Goal: Task Accomplishment & Management: Manage account settings

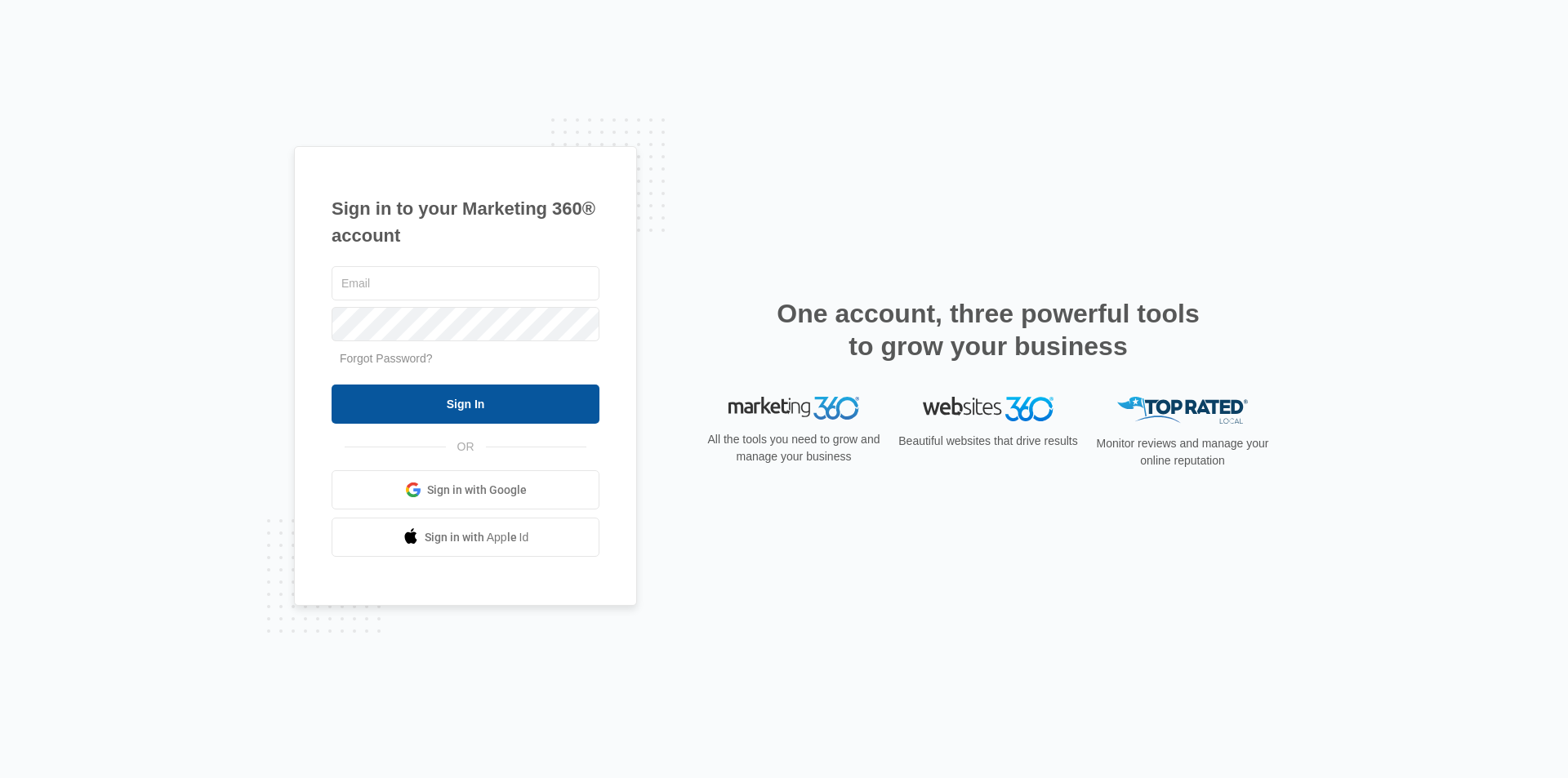
type input "[EMAIL_ADDRESS][DOMAIN_NAME]"
click at [464, 402] on input "Sign In" at bounding box center [465, 404] width 267 height 39
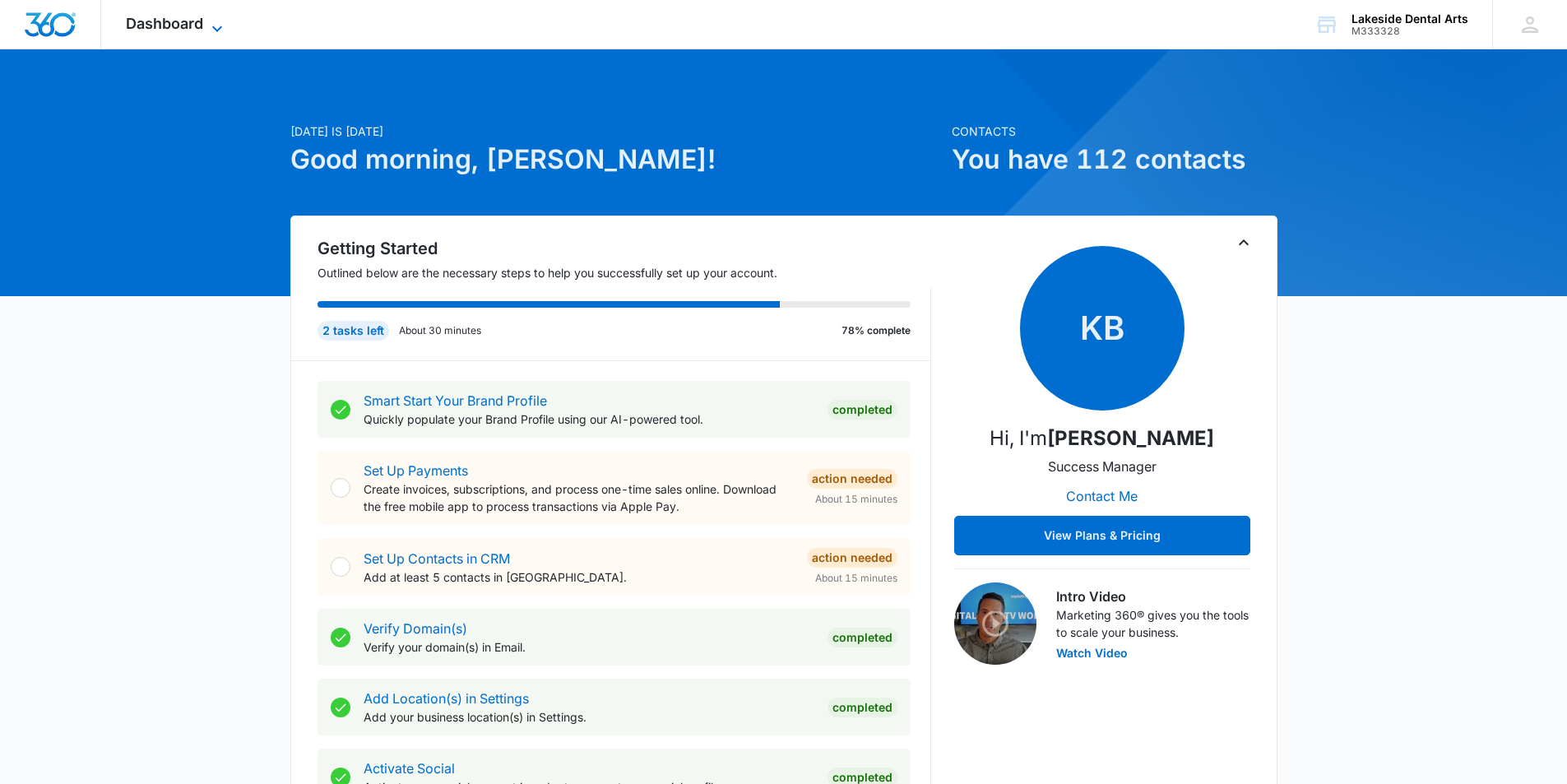
click at [215, 27] on icon at bounding box center [217, 28] width 20 height 20
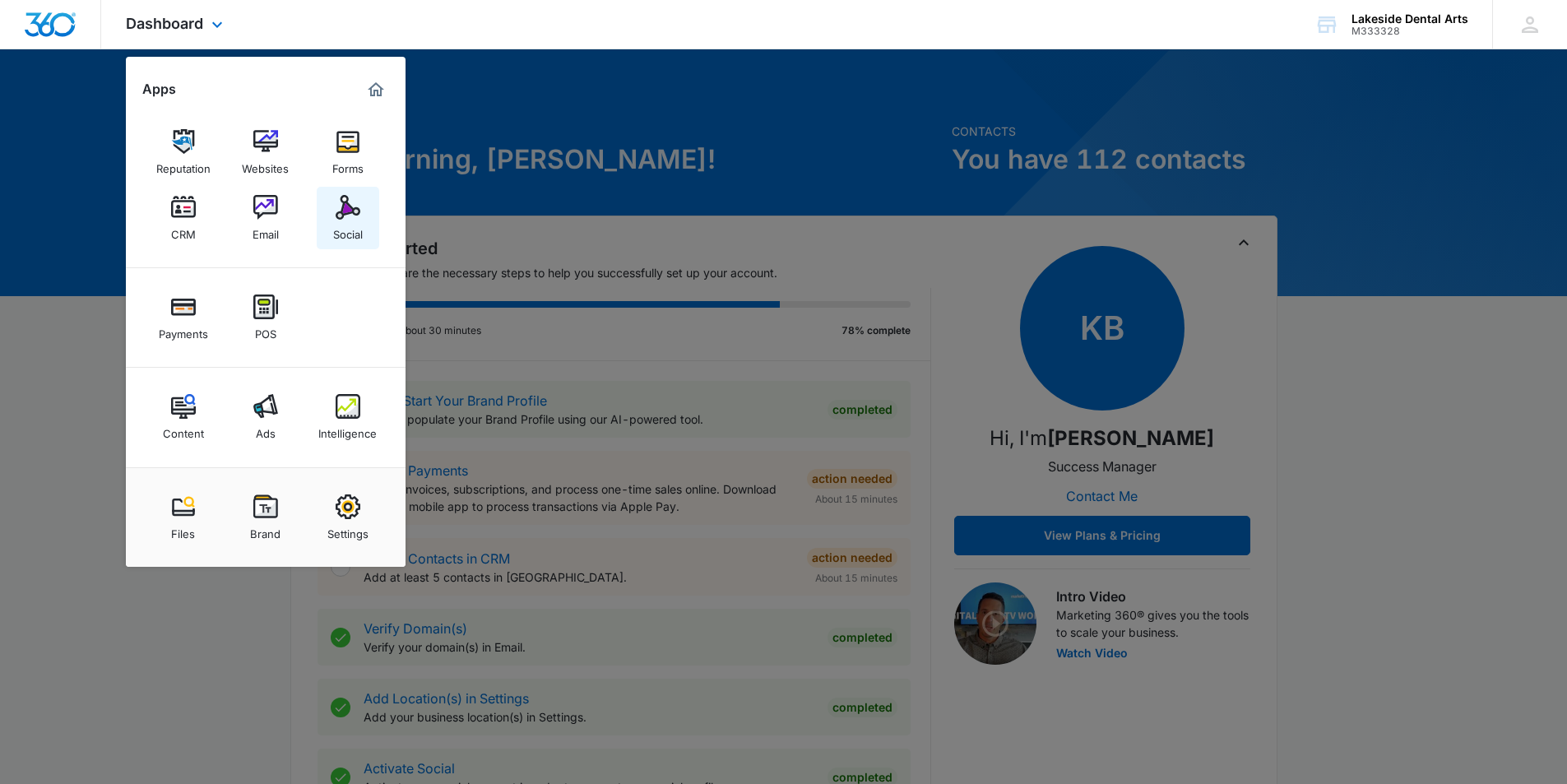
click at [347, 220] on div "Social" at bounding box center [348, 230] width 30 height 21
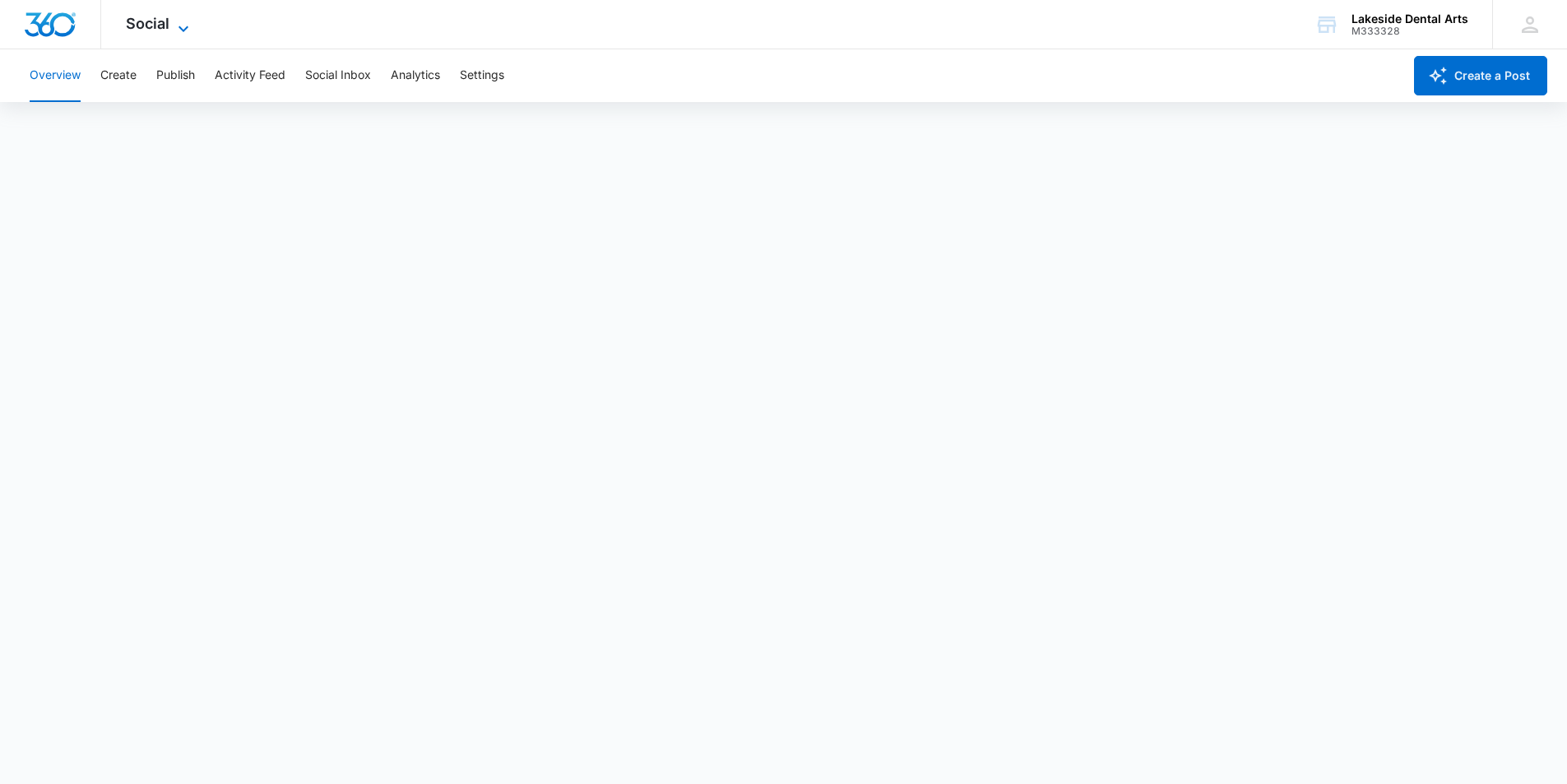
click at [182, 27] on icon at bounding box center [183, 28] width 20 height 20
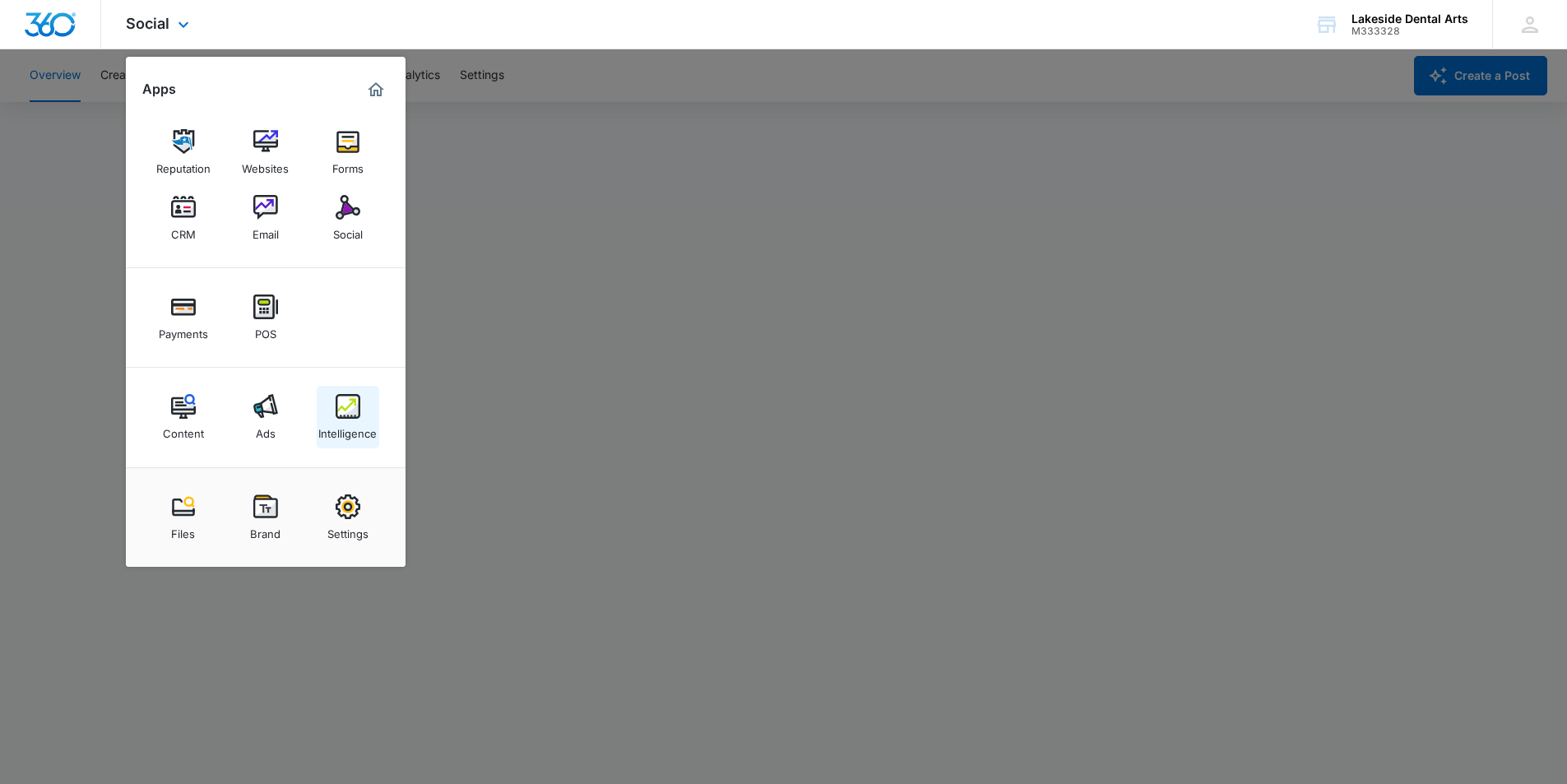
click at [356, 418] on img at bounding box center [348, 406] width 25 height 25
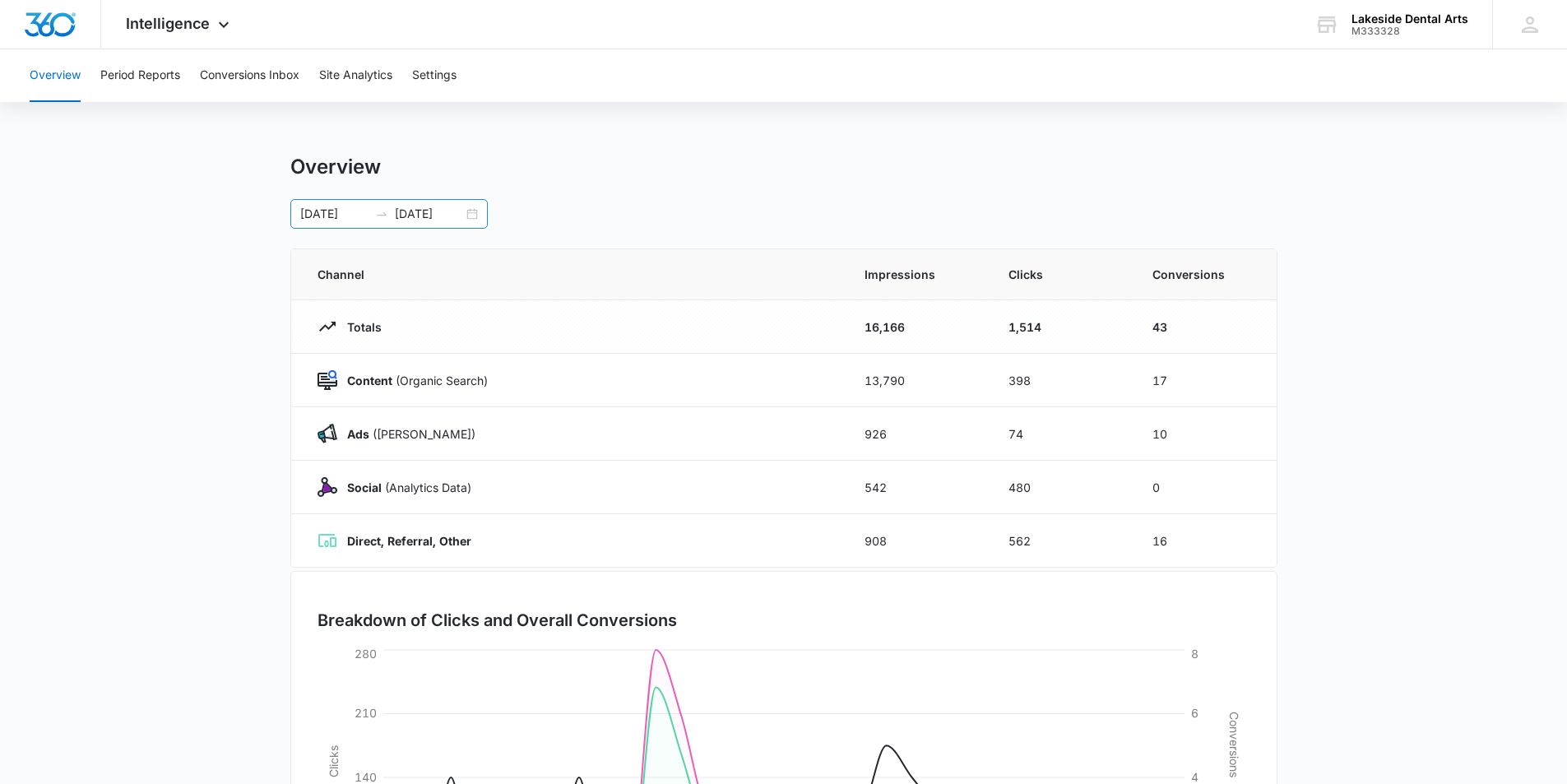
click at [472, 215] on div "08/01/2025 08/31/2025" at bounding box center [389, 214] width 197 height 30
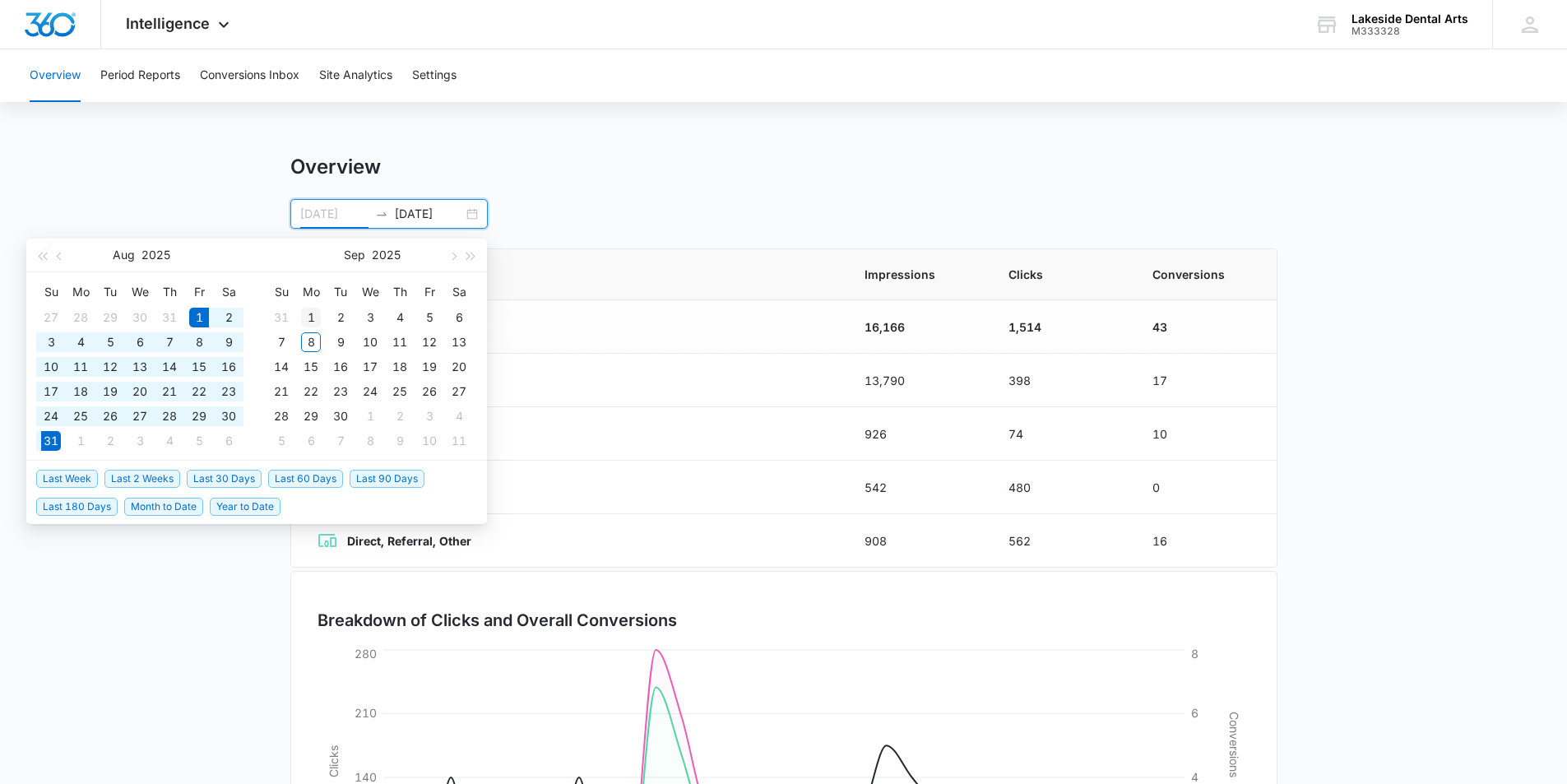
type input "[DATE]"
click at [312, 315] on div "1" at bounding box center [311, 317] width 20 height 20
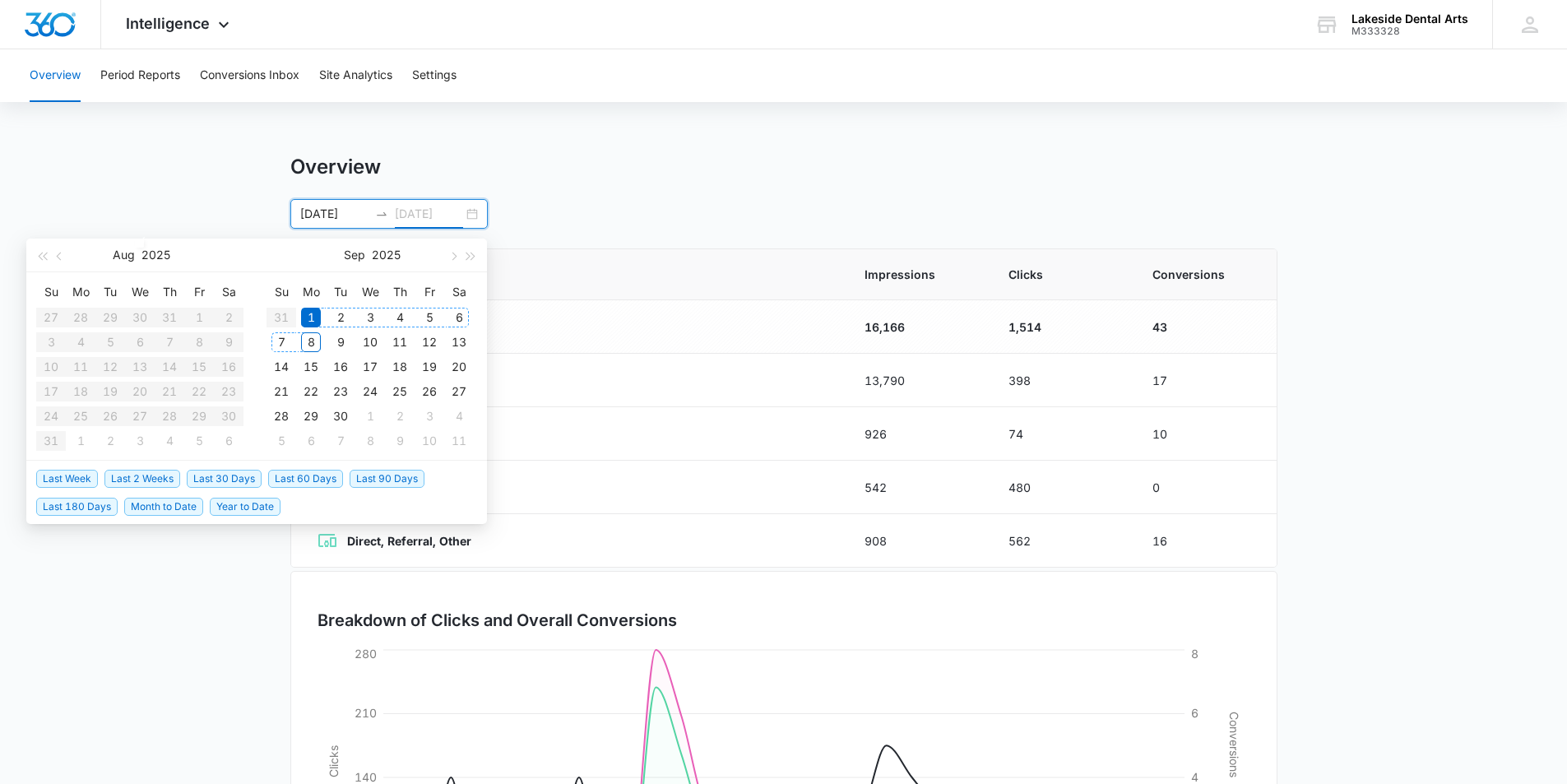
type input "[DATE]"
click at [312, 340] on div "8" at bounding box center [311, 341] width 20 height 20
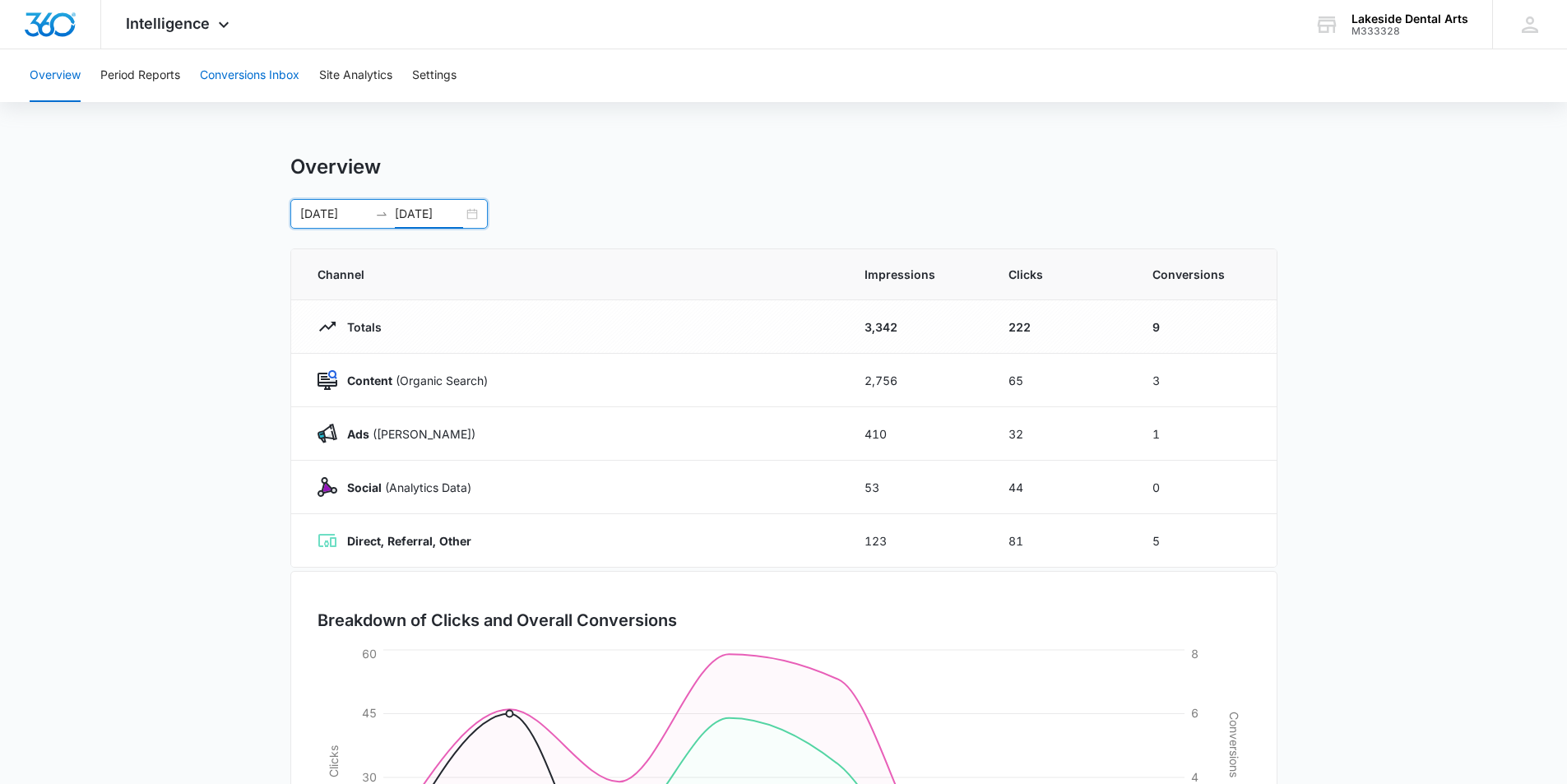
click at [265, 76] on button "Conversions Inbox" at bounding box center [250, 75] width 100 height 52
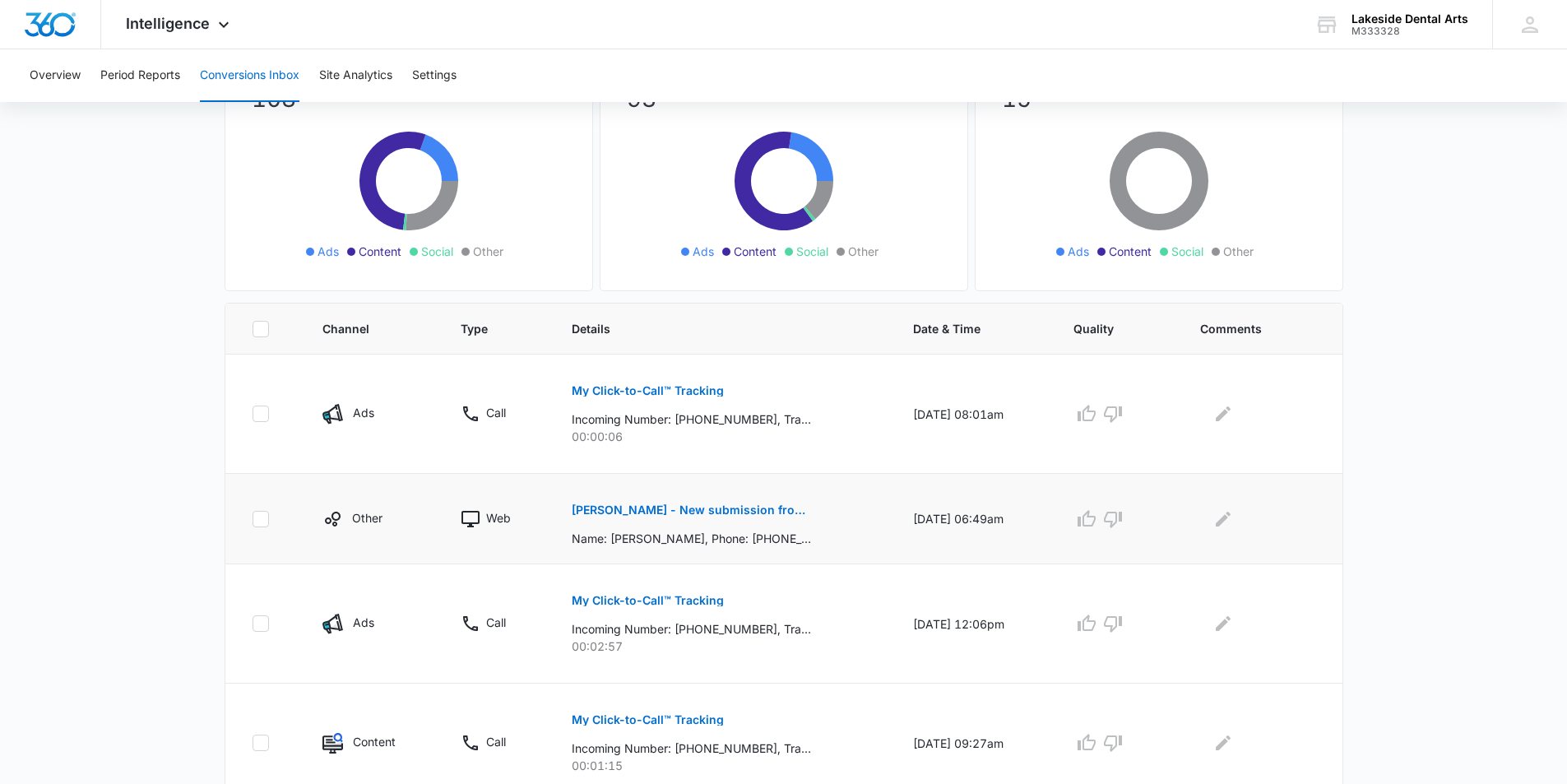
scroll to position [165, 0]
click at [700, 510] on p "christina kunz - New submission from Medical Request Appointment Form" at bounding box center [691, 509] width 239 height 11
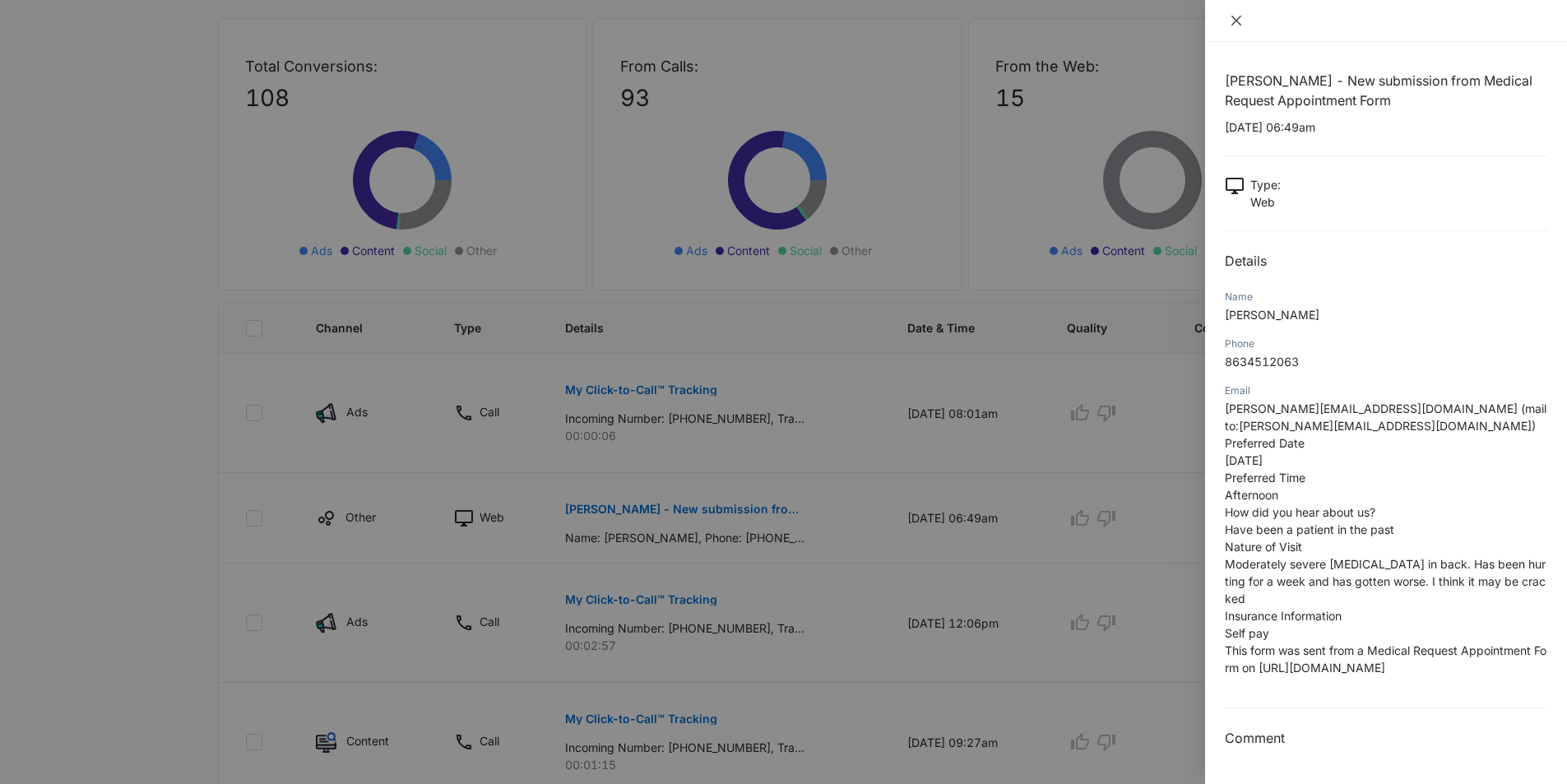
click at [1232, 21] on icon "close" at bounding box center [1236, 20] width 13 height 13
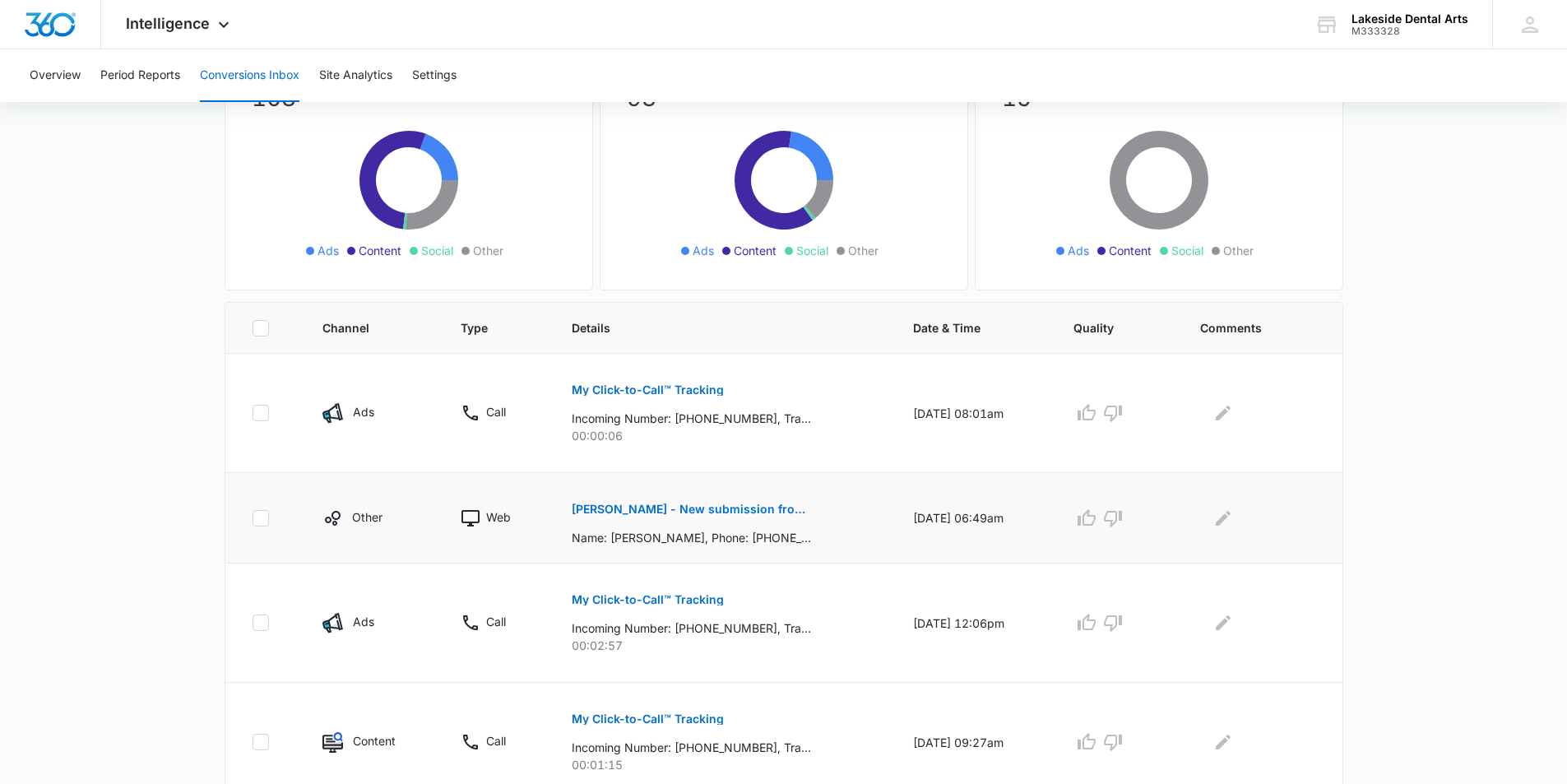
click at [702, 507] on p "christina kunz - New submission from Medical Request Appointment Form" at bounding box center [691, 509] width 239 height 11
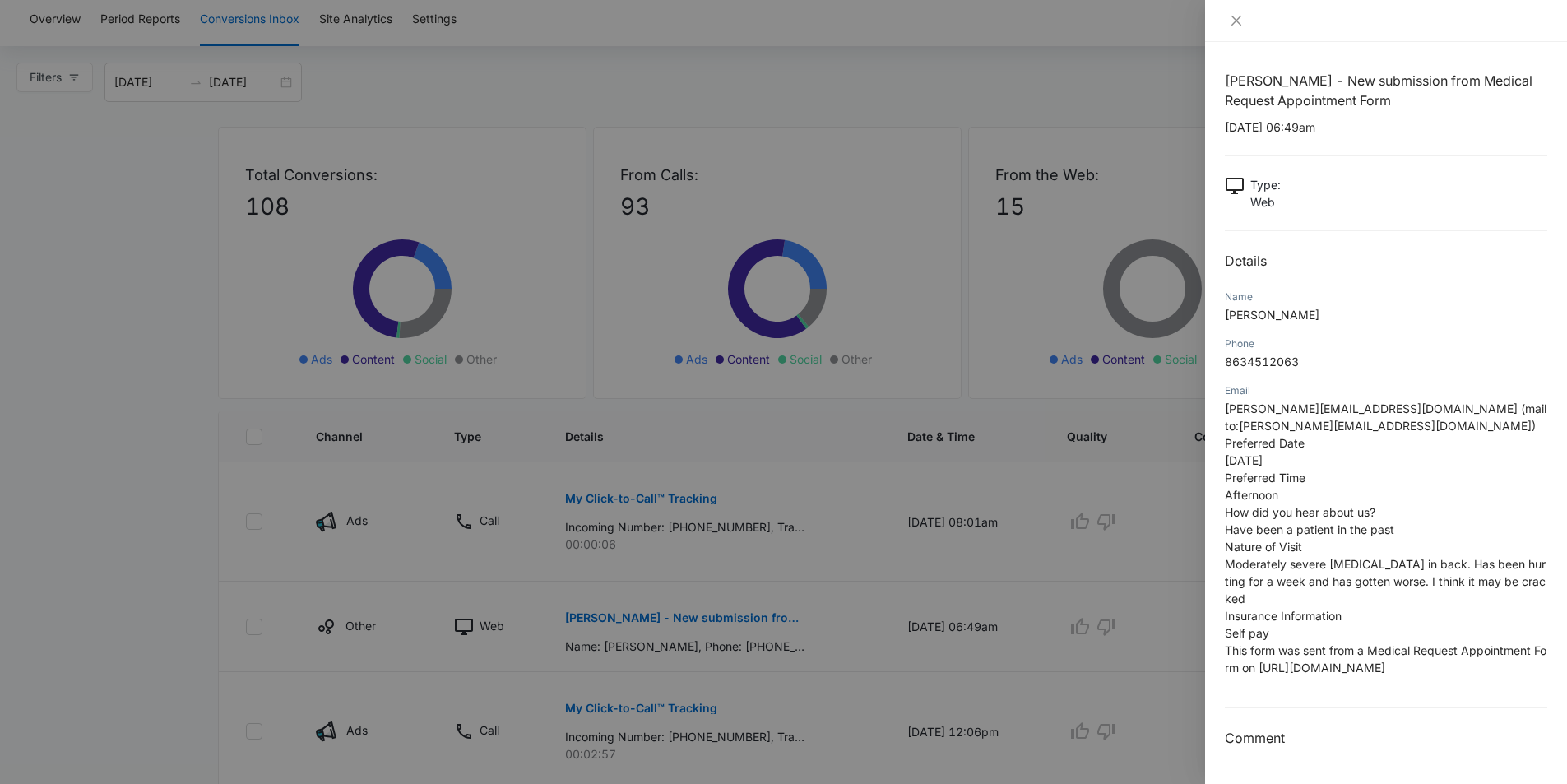
scroll to position [0, 0]
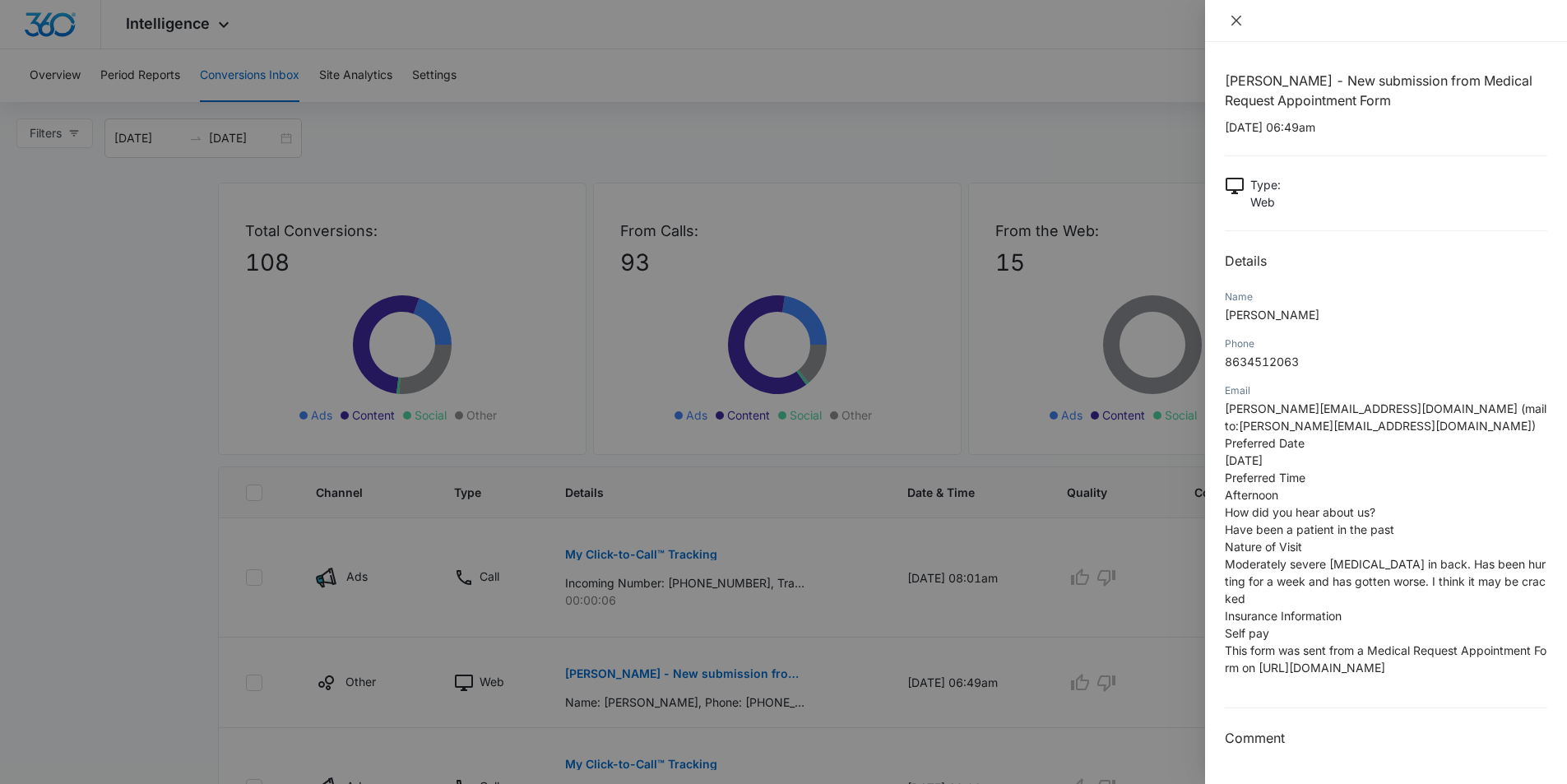
click at [1238, 20] on icon "close" at bounding box center [1237, 21] width 10 height 10
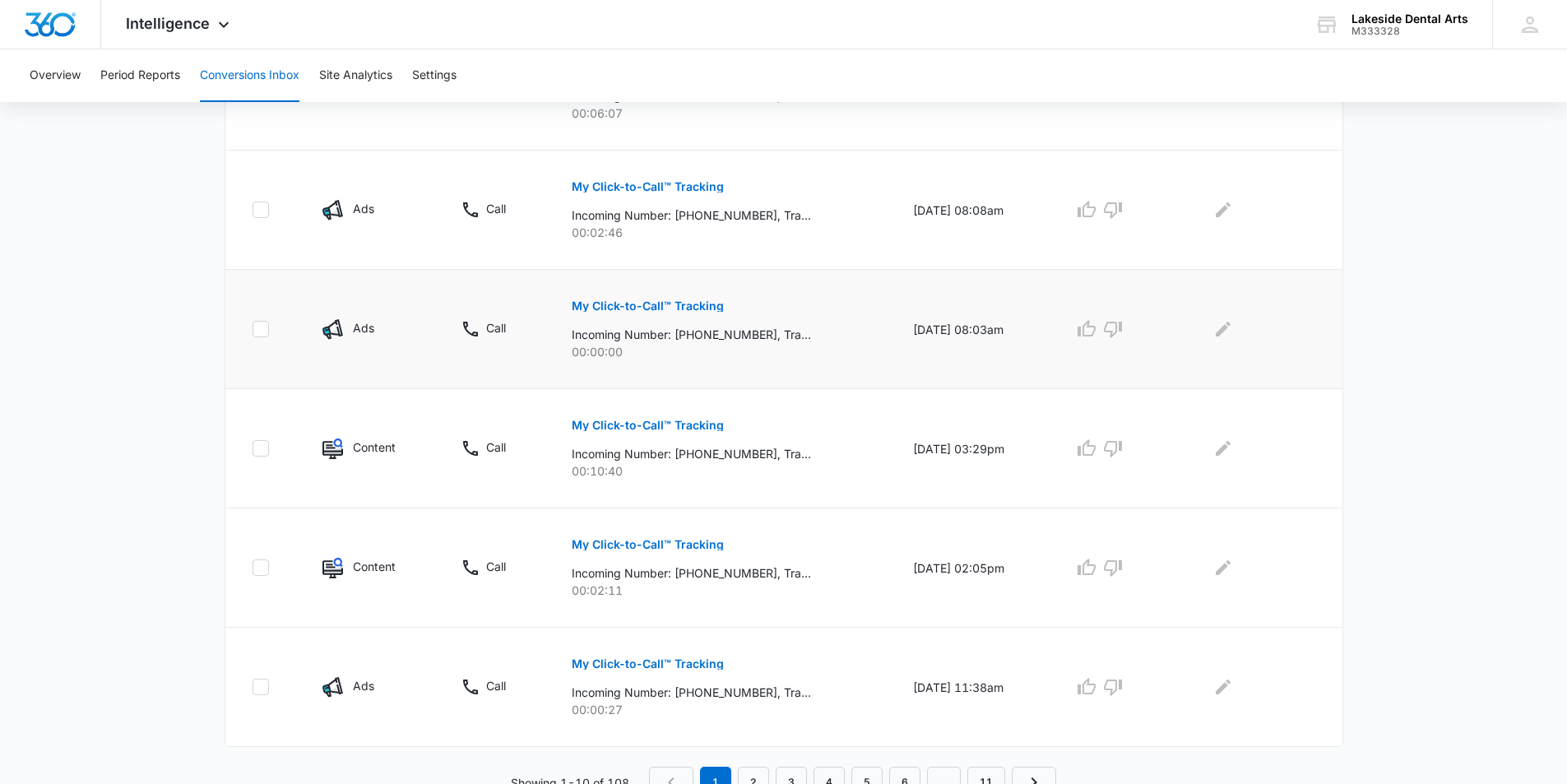
scroll to position [949, 0]
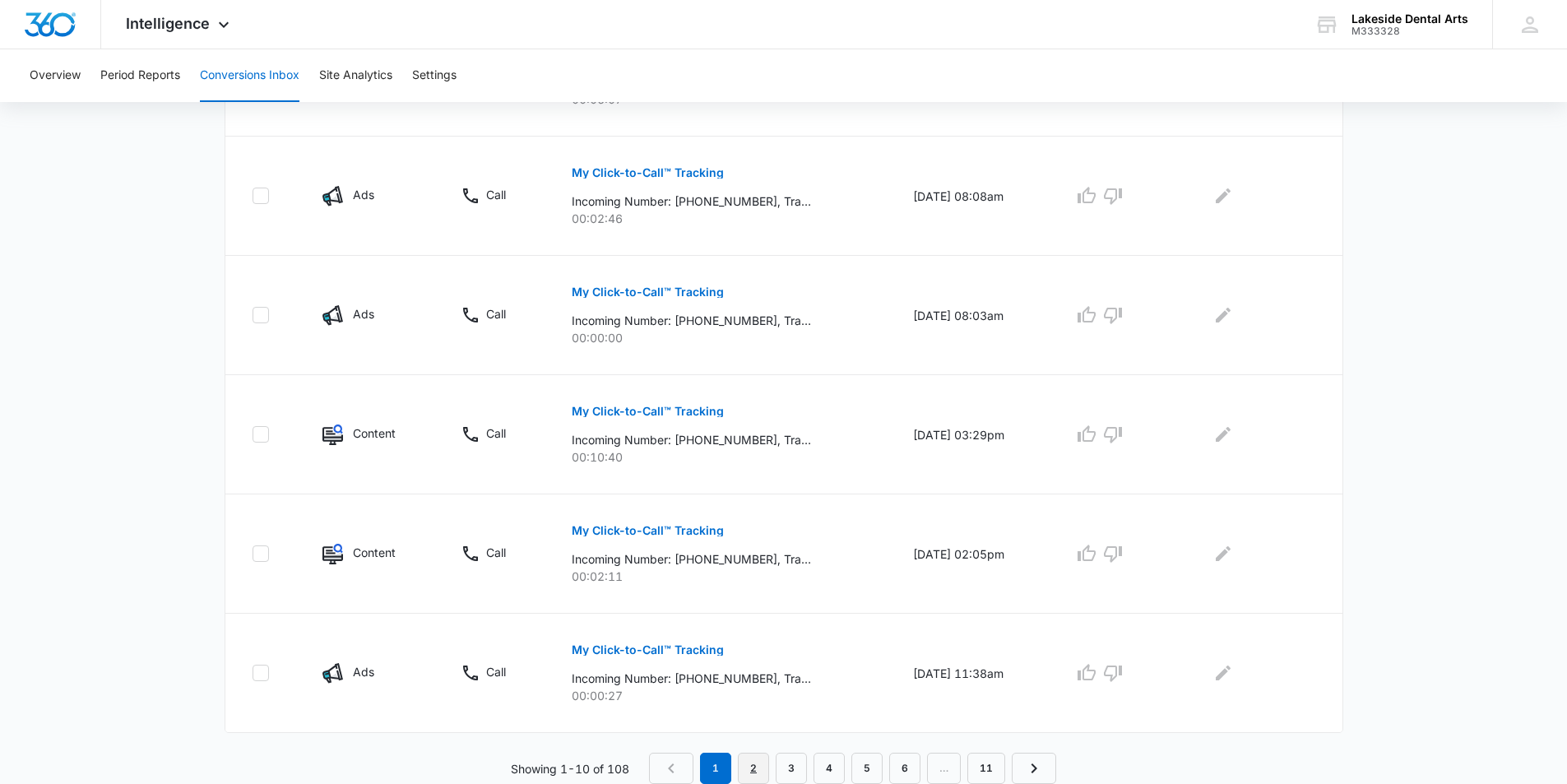
click at [756, 769] on link "2" at bounding box center [753, 768] width 31 height 31
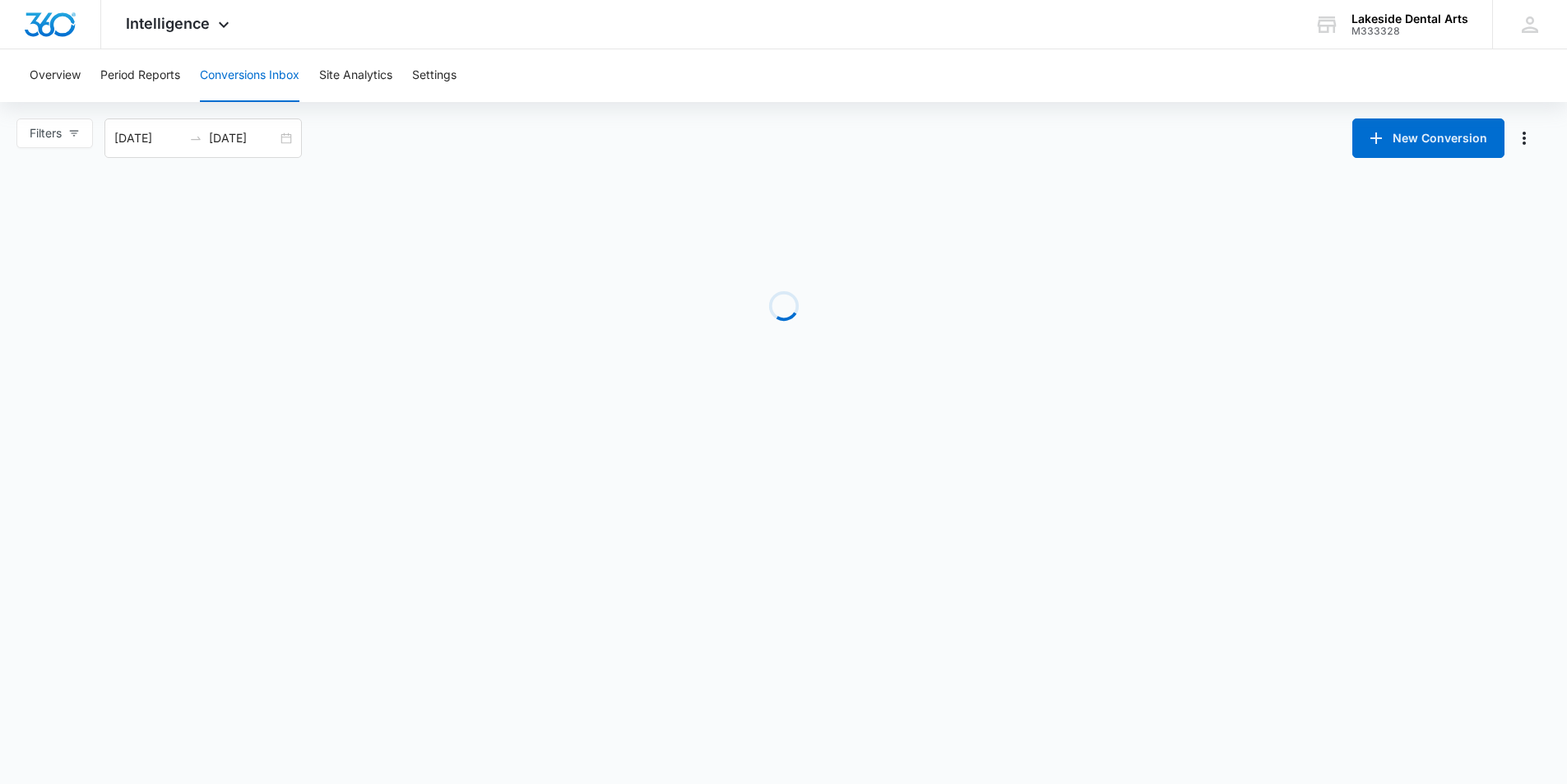
scroll to position [0, 0]
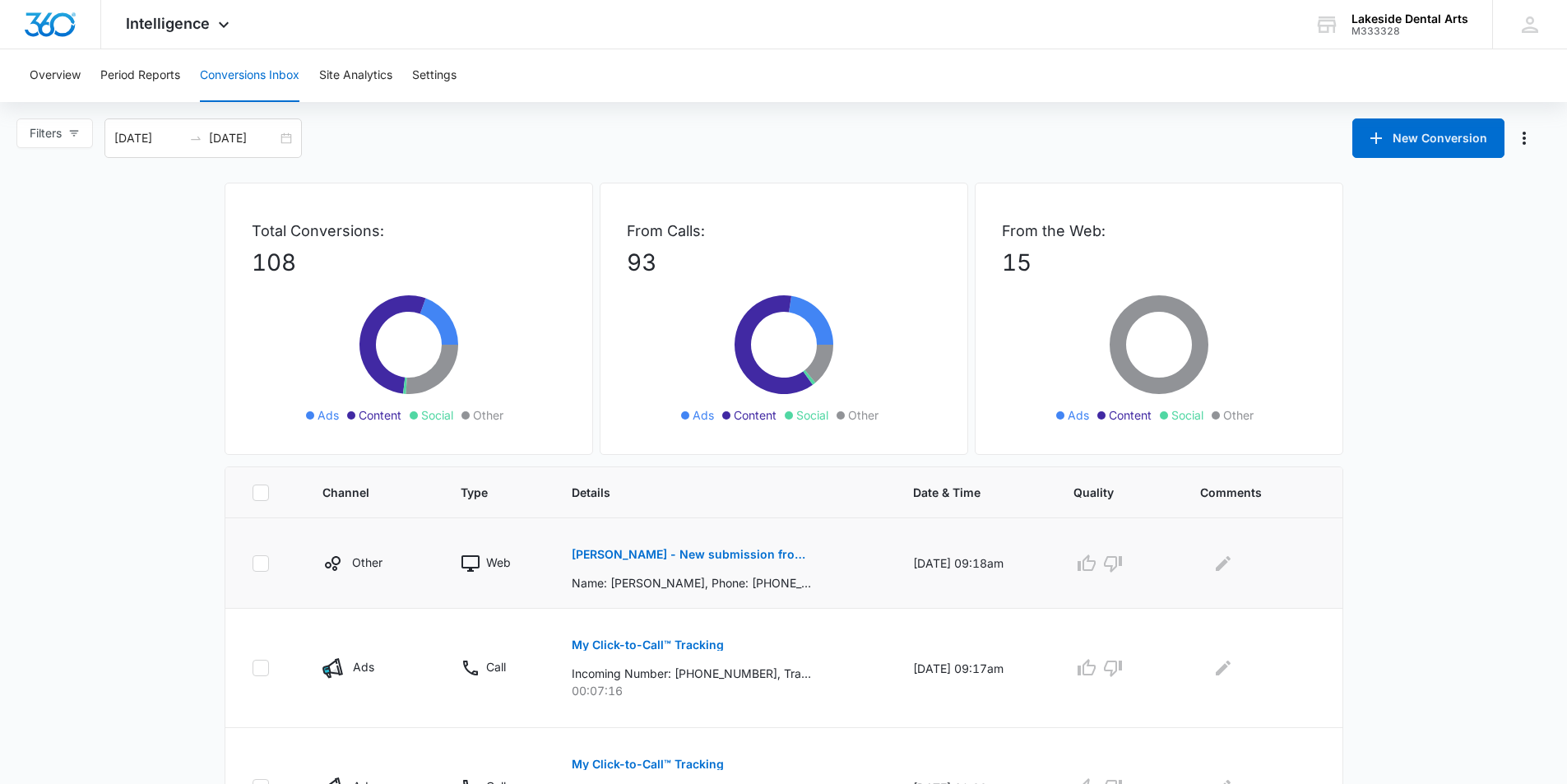
click at [699, 552] on p "Joseph Clark - New submission from Contact Us Form" at bounding box center [691, 554] width 239 height 11
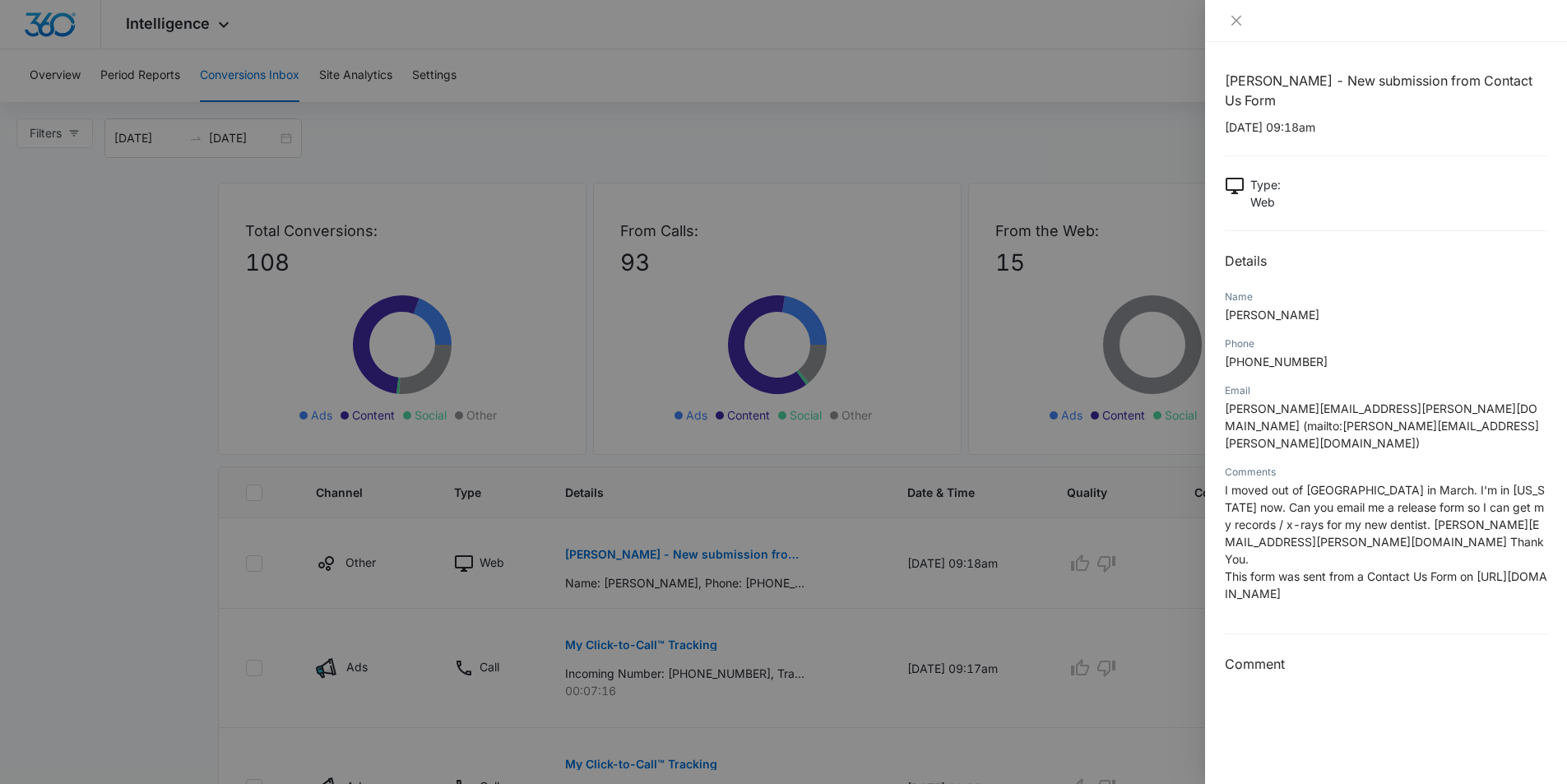
click at [1380, 323] on p "Joseph Clark" at bounding box center [1387, 315] width 323 height 17
click at [1239, 19] on icon "close" at bounding box center [1237, 21] width 10 height 10
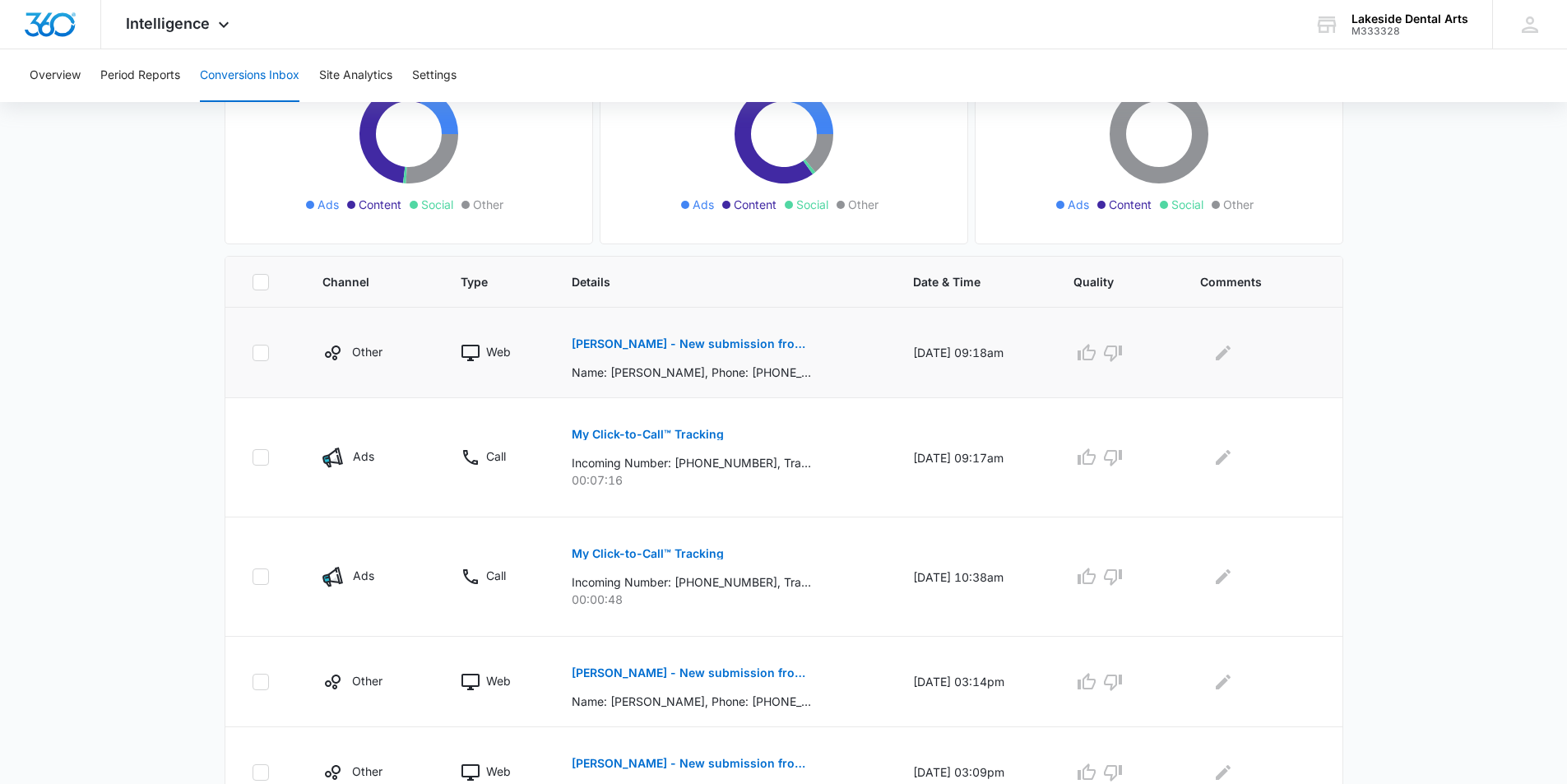
scroll to position [329, 0]
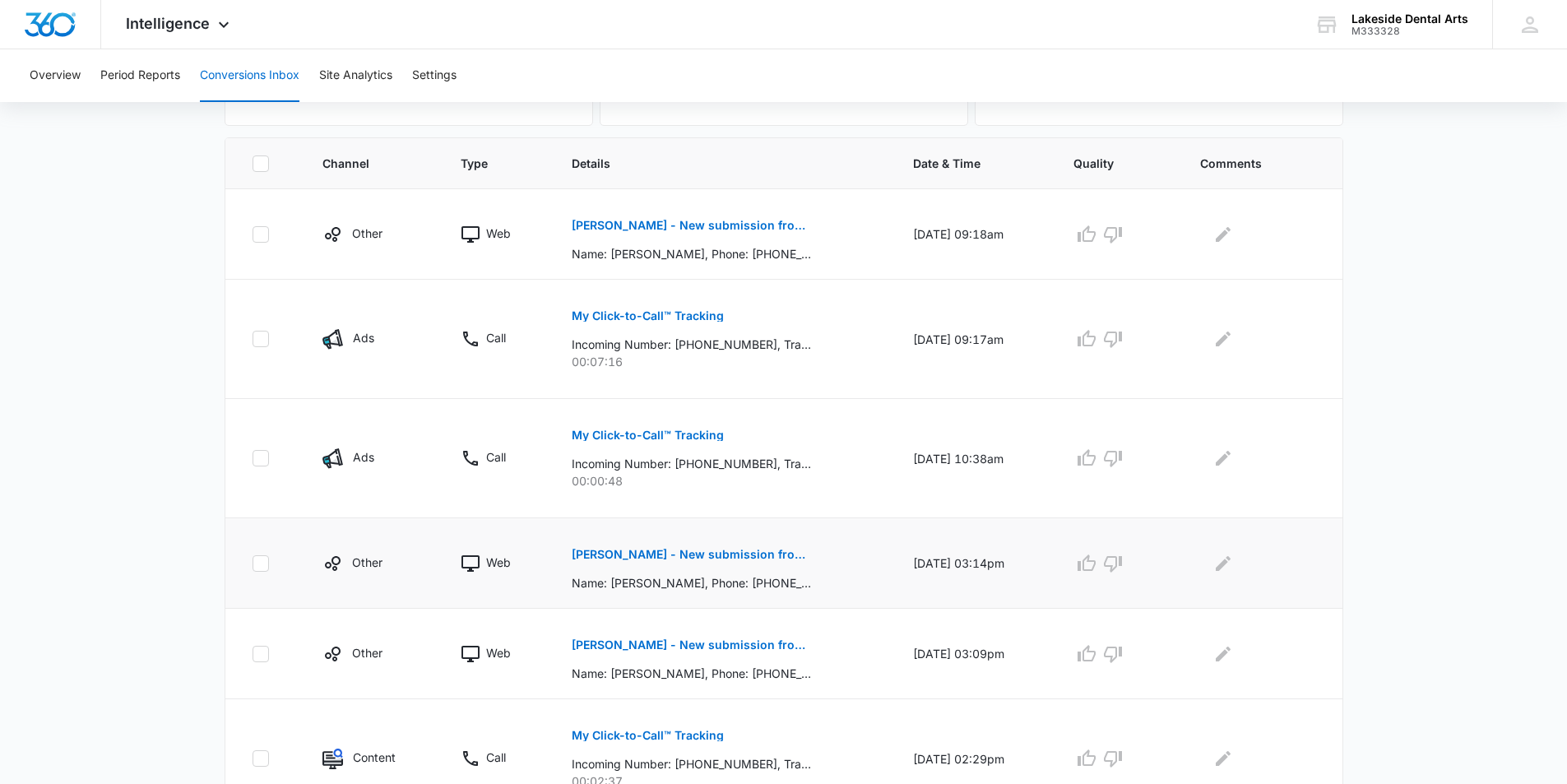
click at [739, 550] on p "Maricruz Toledo - New submission from Medical Request Appointment Form" at bounding box center [691, 554] width 239 height 11
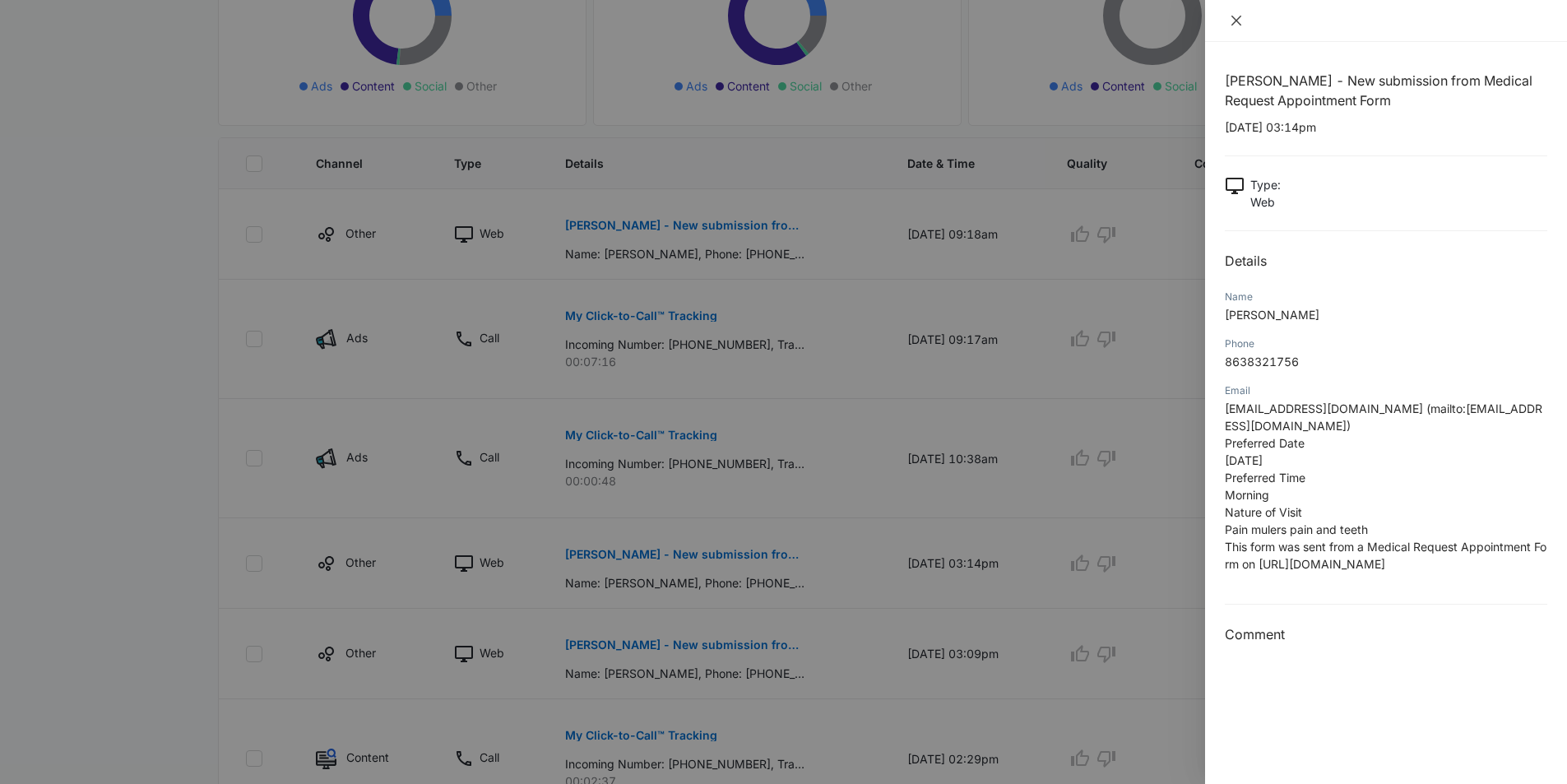
click at [1232, 18] on icon "close" at bounding box center [1236, 20] width 13 height 13
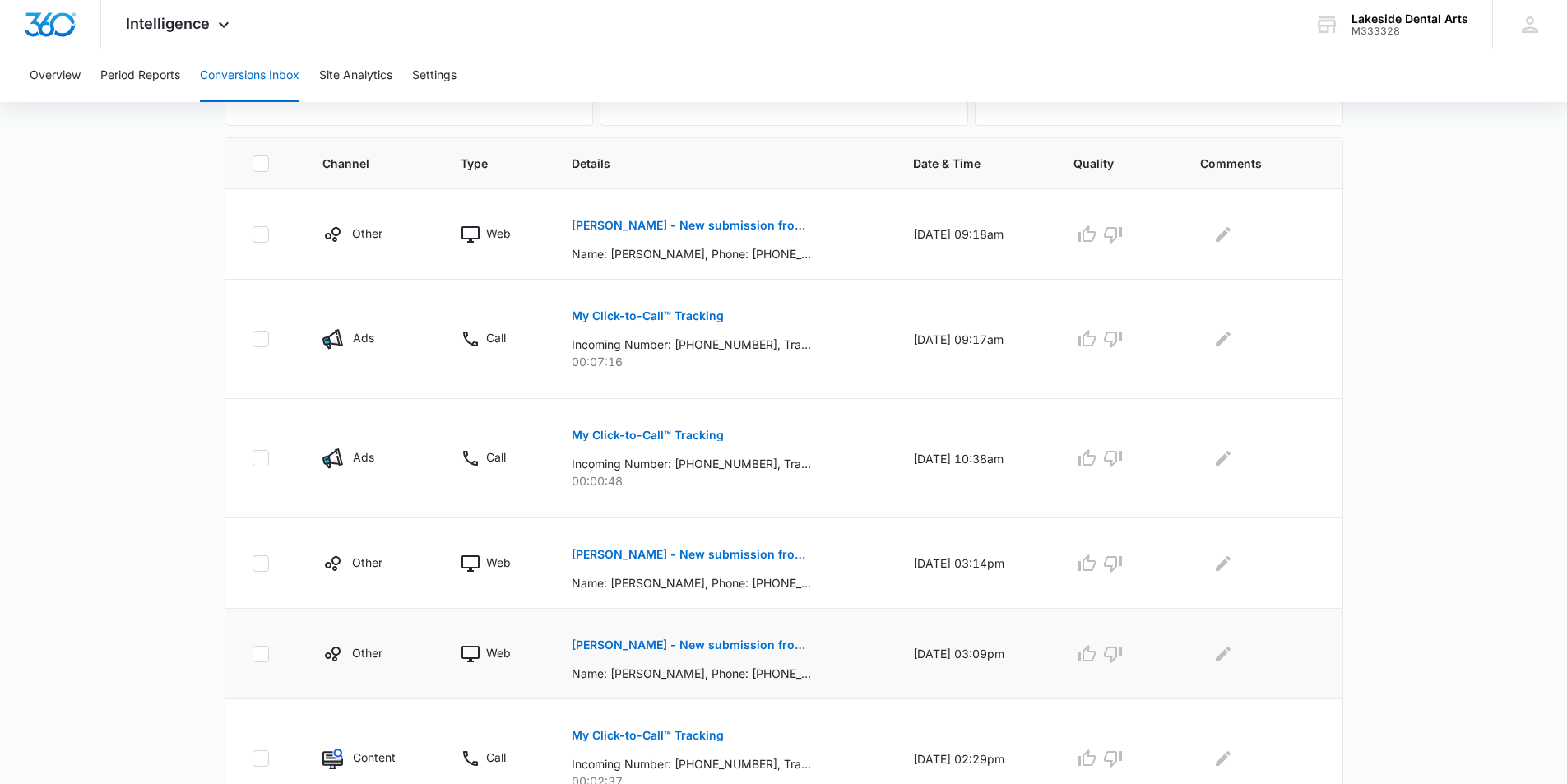
click at [729, 665] on p "Name: BONNIE RUDNER, Phone: 3092304975, Email: bonnierudner@gmail.com (mailto:b…" at bounding box center [691, 673] width 239 height 17
click at [681, 640] on p "BONNIE RUDNER - New submission from Medical Request Appointment Form" at bounding box center [691, 644] width 239 height 11
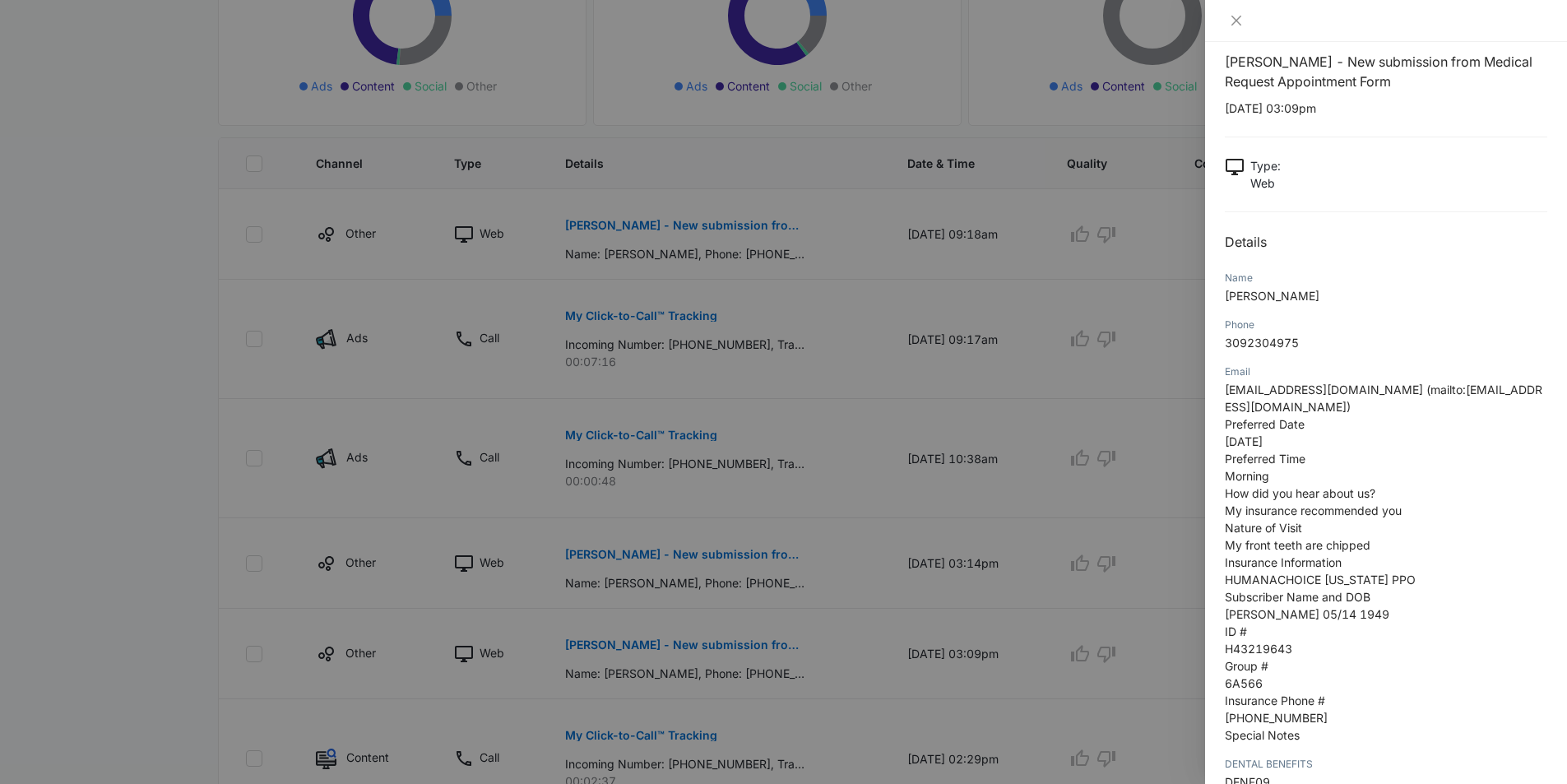
scroll to position [15, 0]
click at [1235, 21] on icon "close" at bounding box center [1236, 20] width 13 height 13
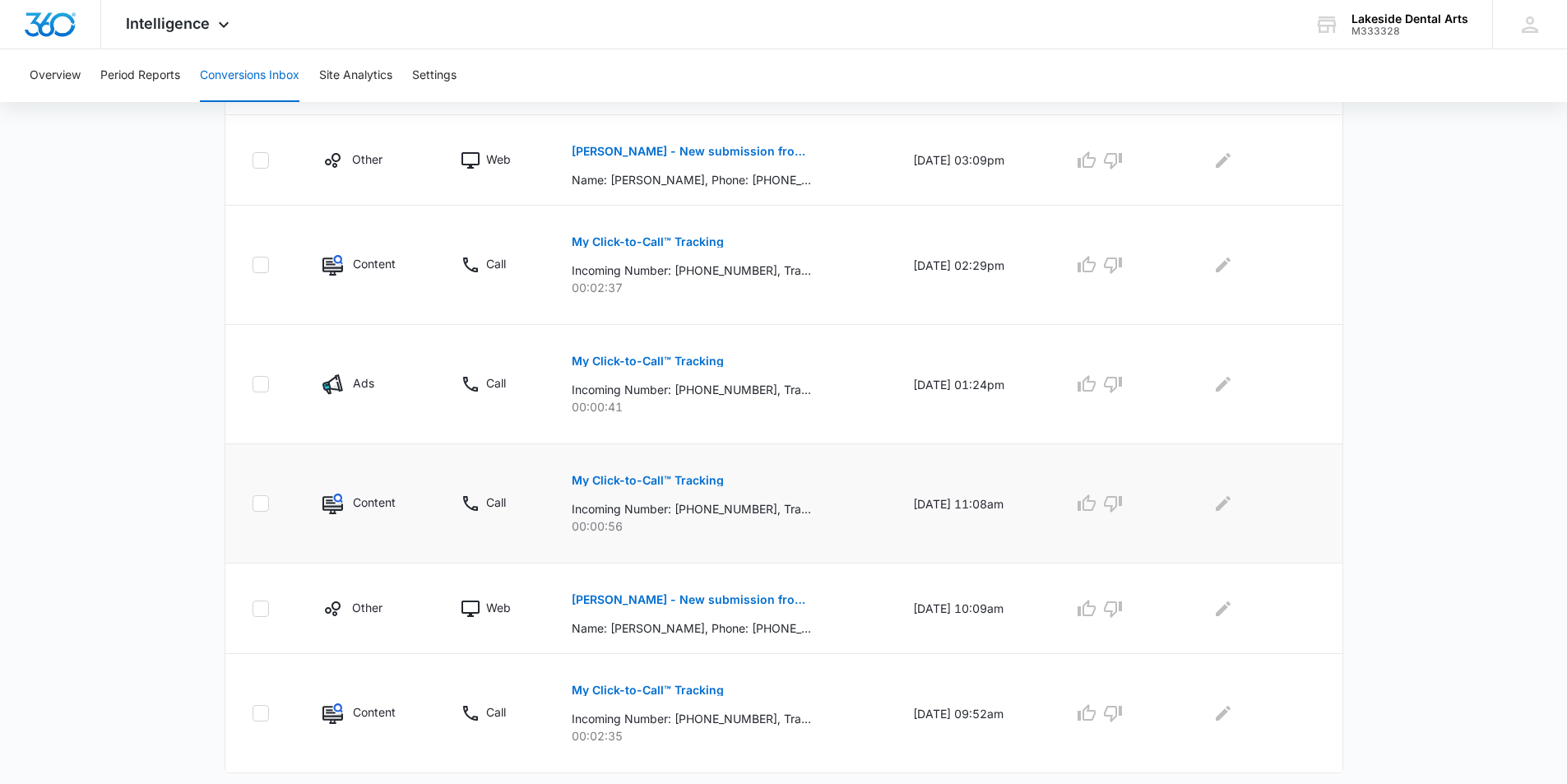
scroll to position [863, 0]
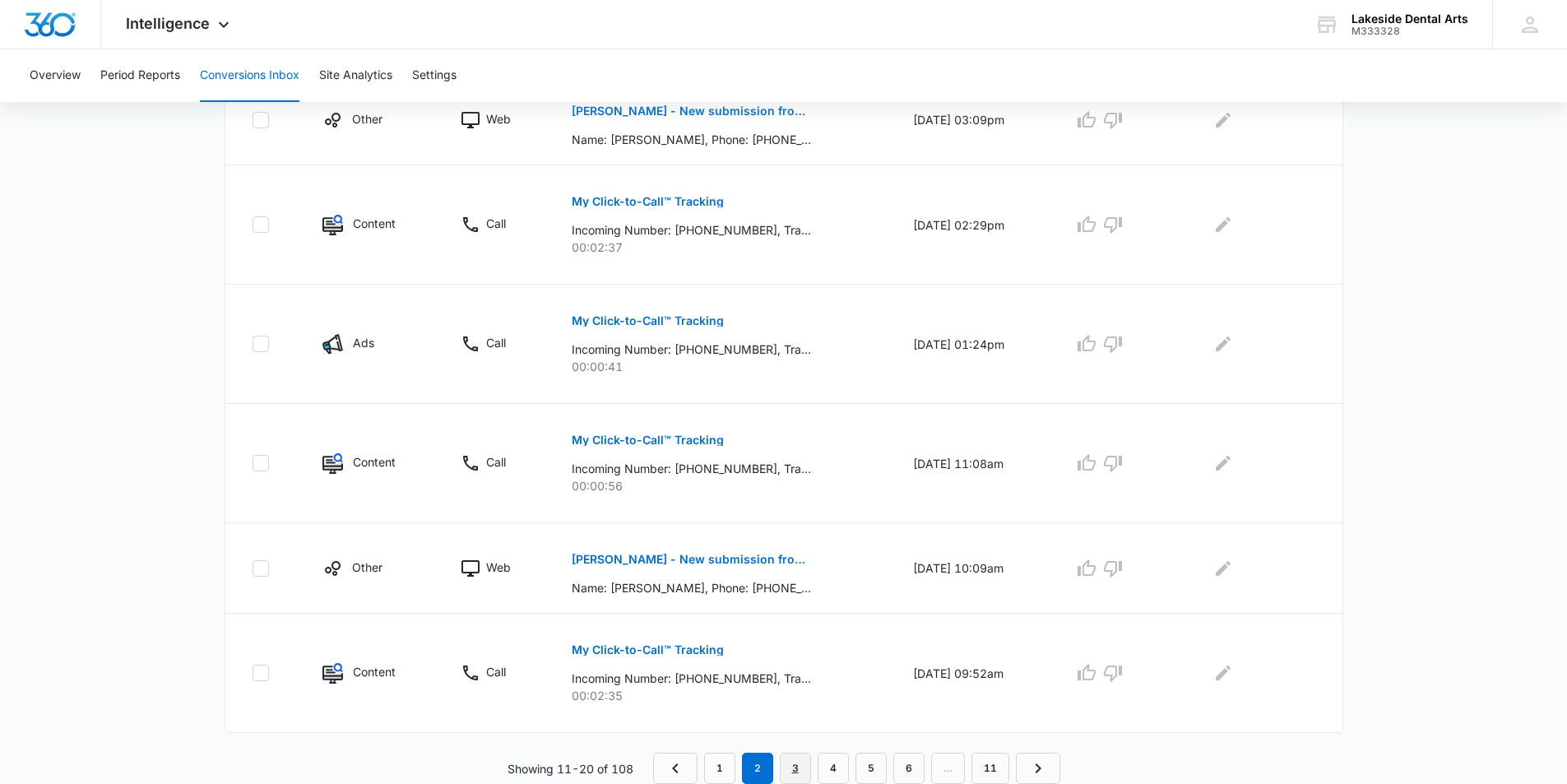
click at [794, 768] on link "3" at bounding box center [796, 768] width 31 height 31
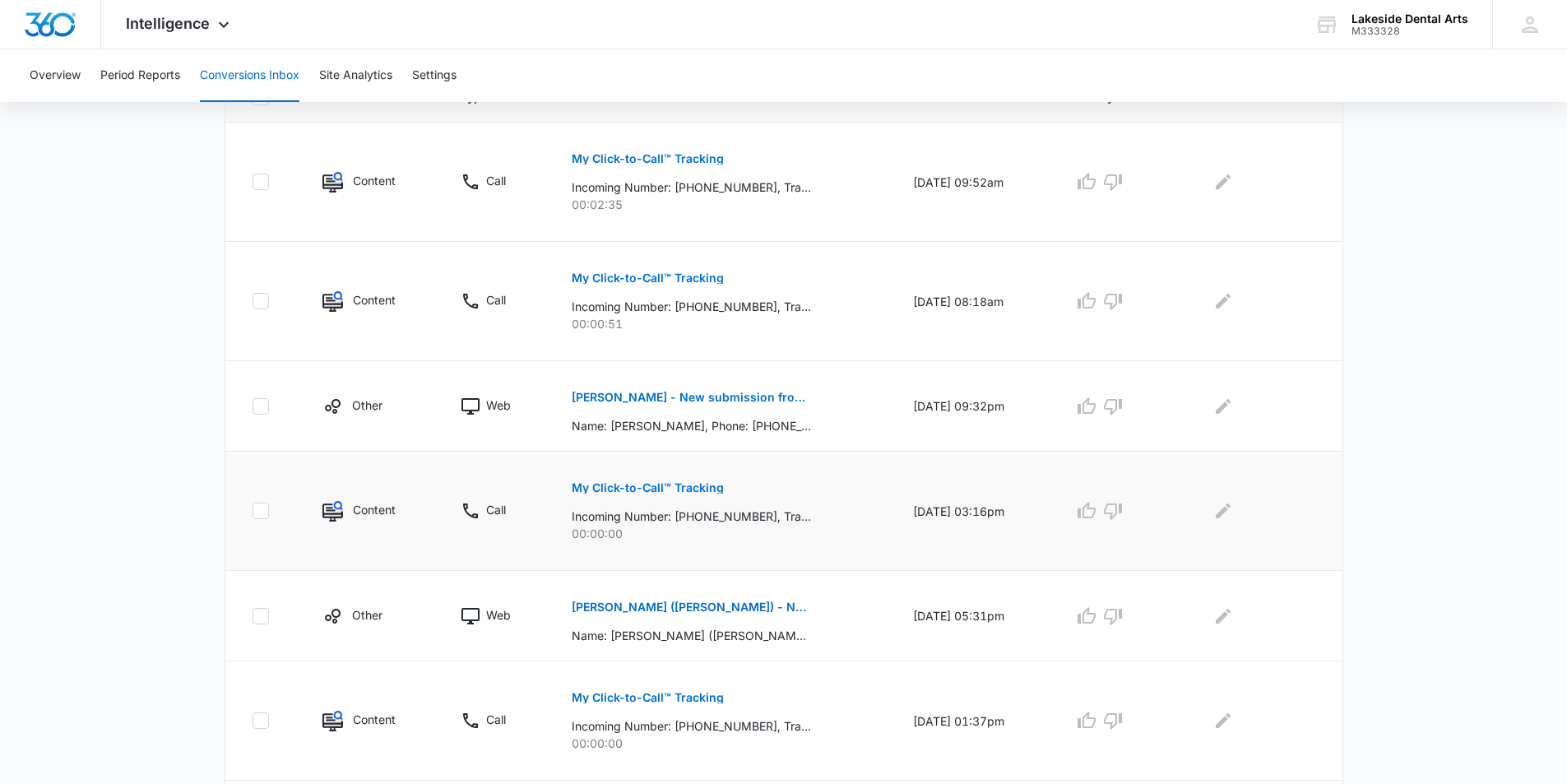
scroll to position [411, 0]
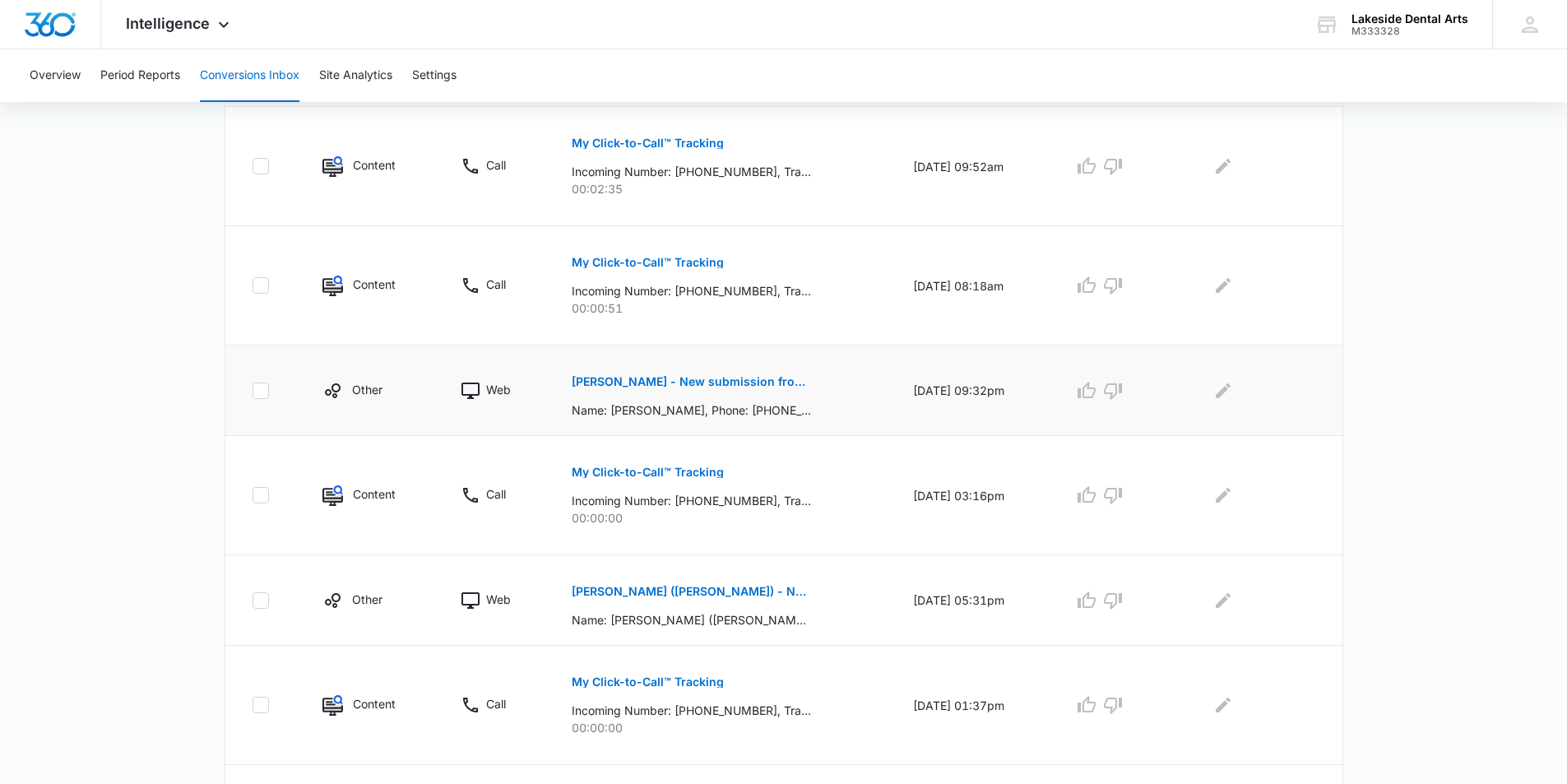
click at [696, 378] on p "Catherine Beaty - New submission from Medical Request Appointment Form" at bounding box center [691, 381] width 239 height 11
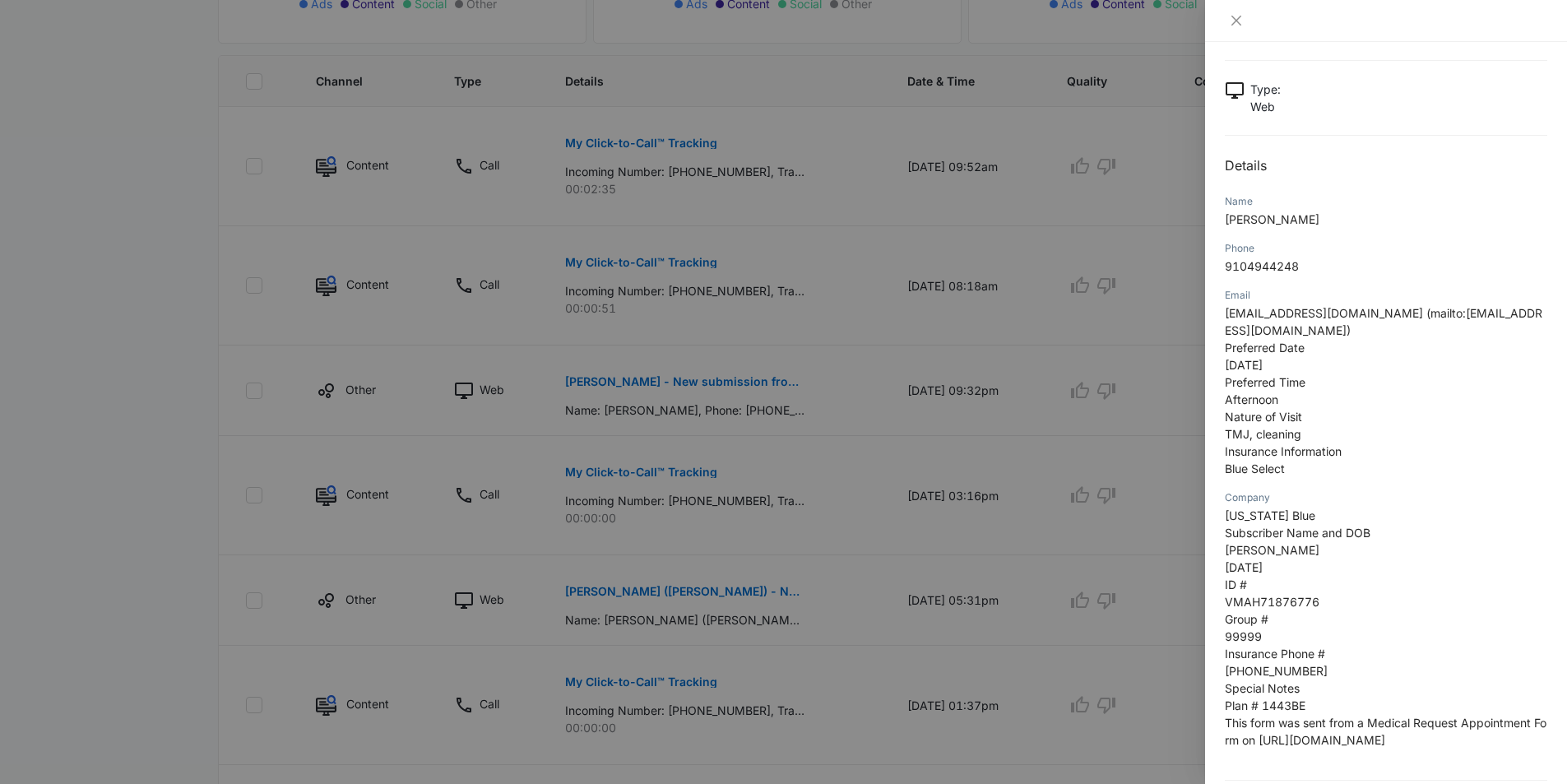
scroll to position [0, 0]
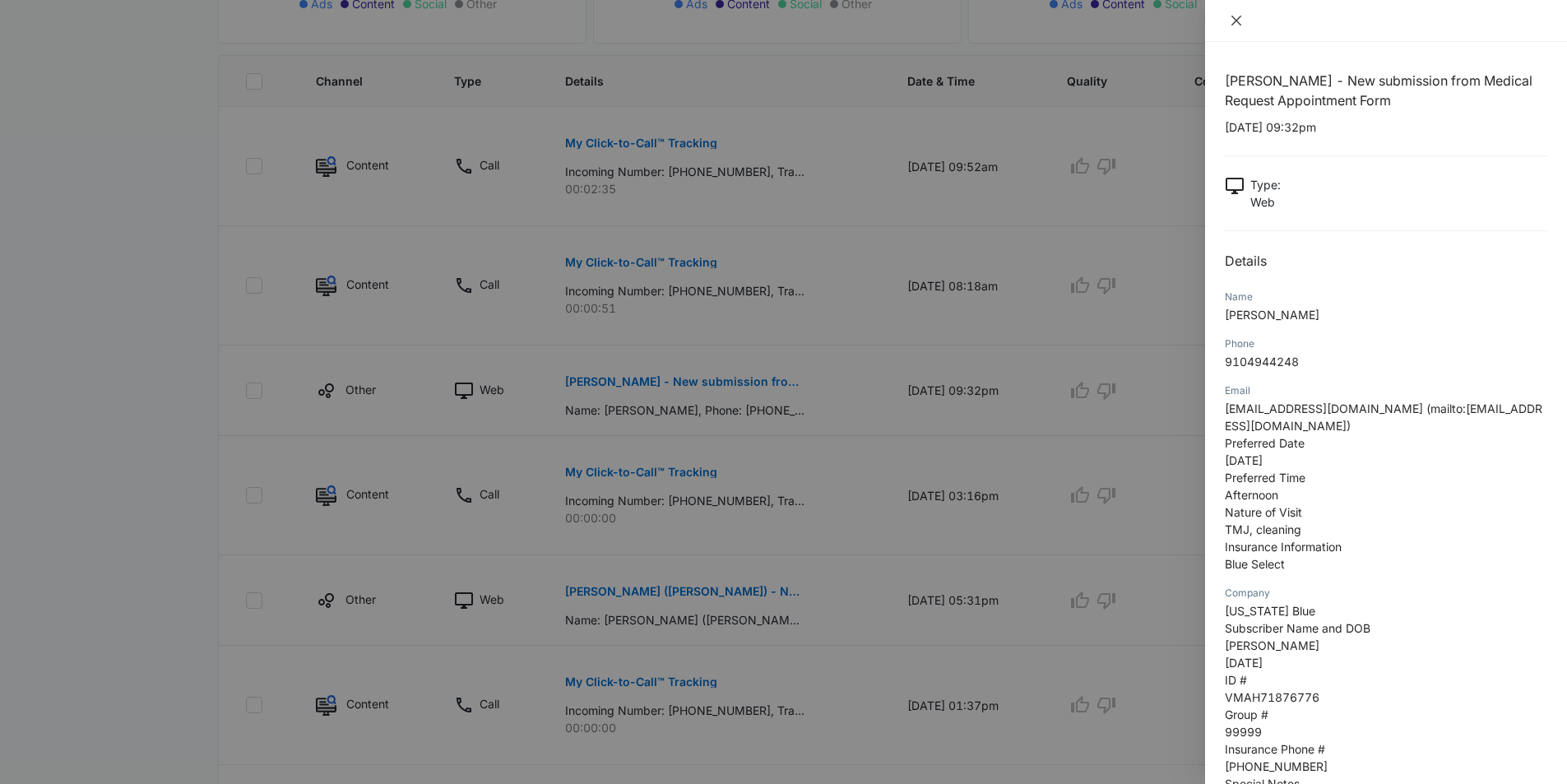
click at [1237, 20] on icon "close" at bounding box center [1237, 21] width 10 height 10
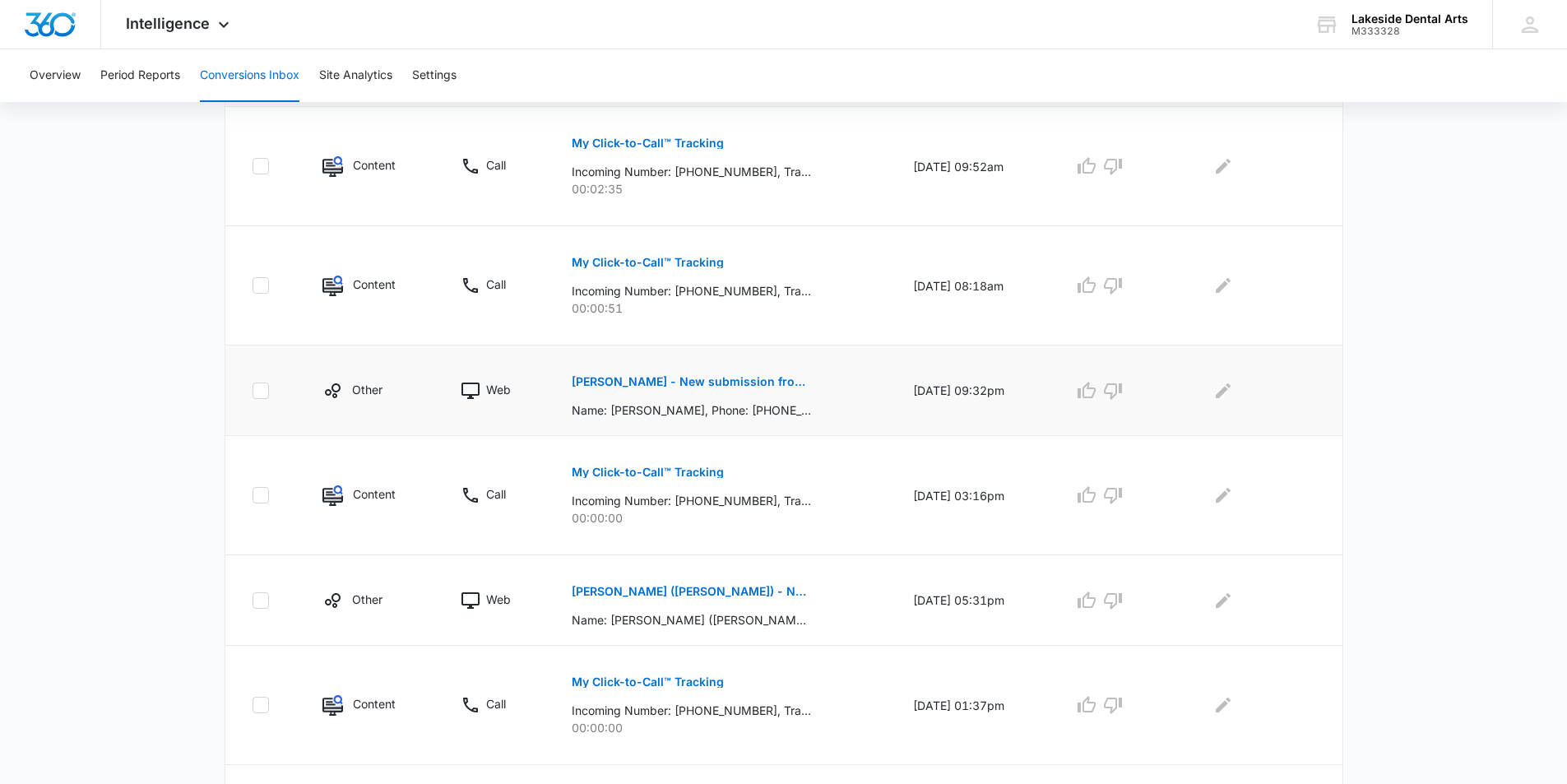
click at [706, 380] on p "Catherine Beaty - New submission from Medical Request Appointment Form" at bounding box center [691, 381] width 239 height 11
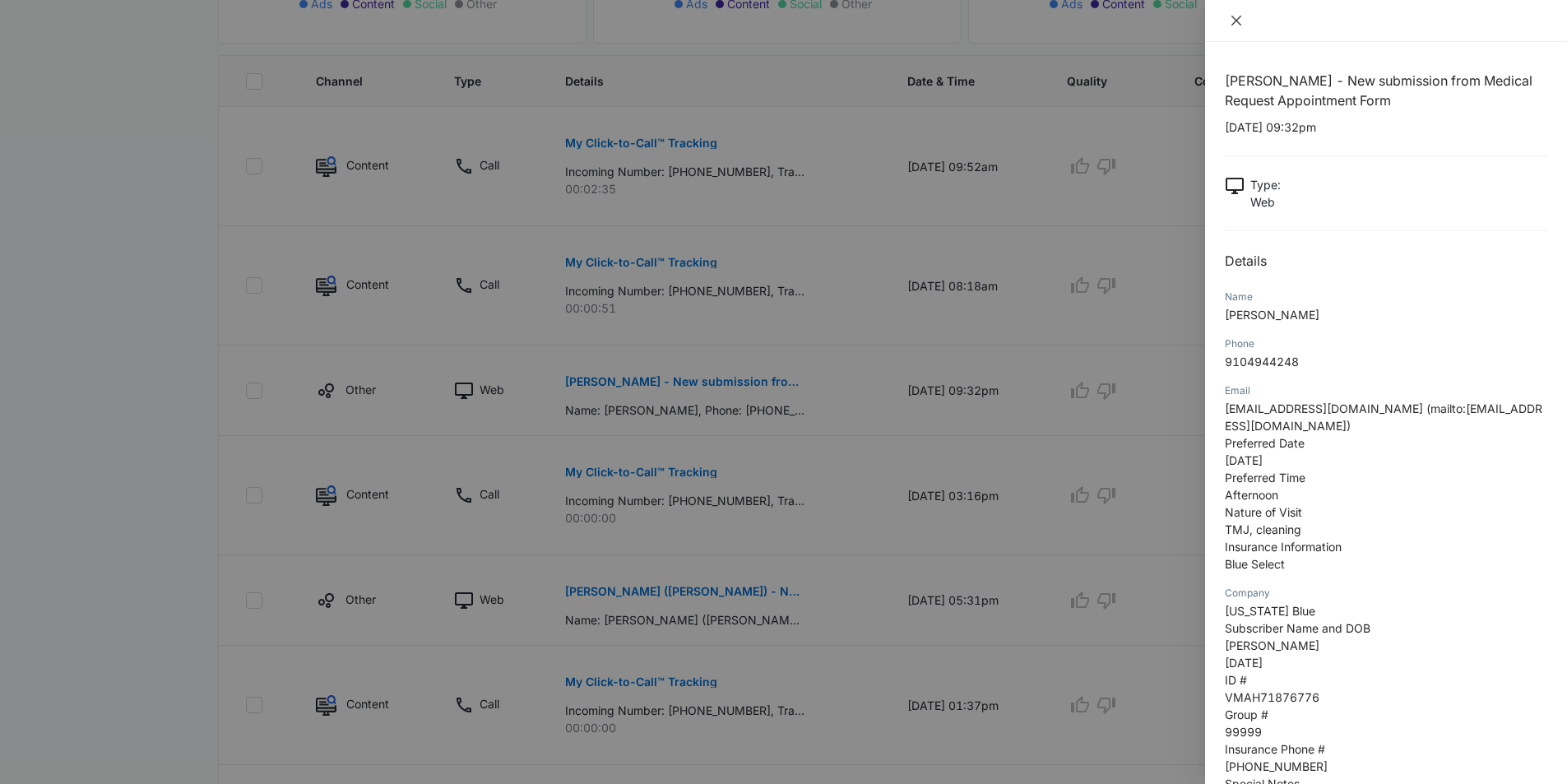
click at [1231, 21] on icon "close" at bounding box center [1236, 20] width 13 height 13
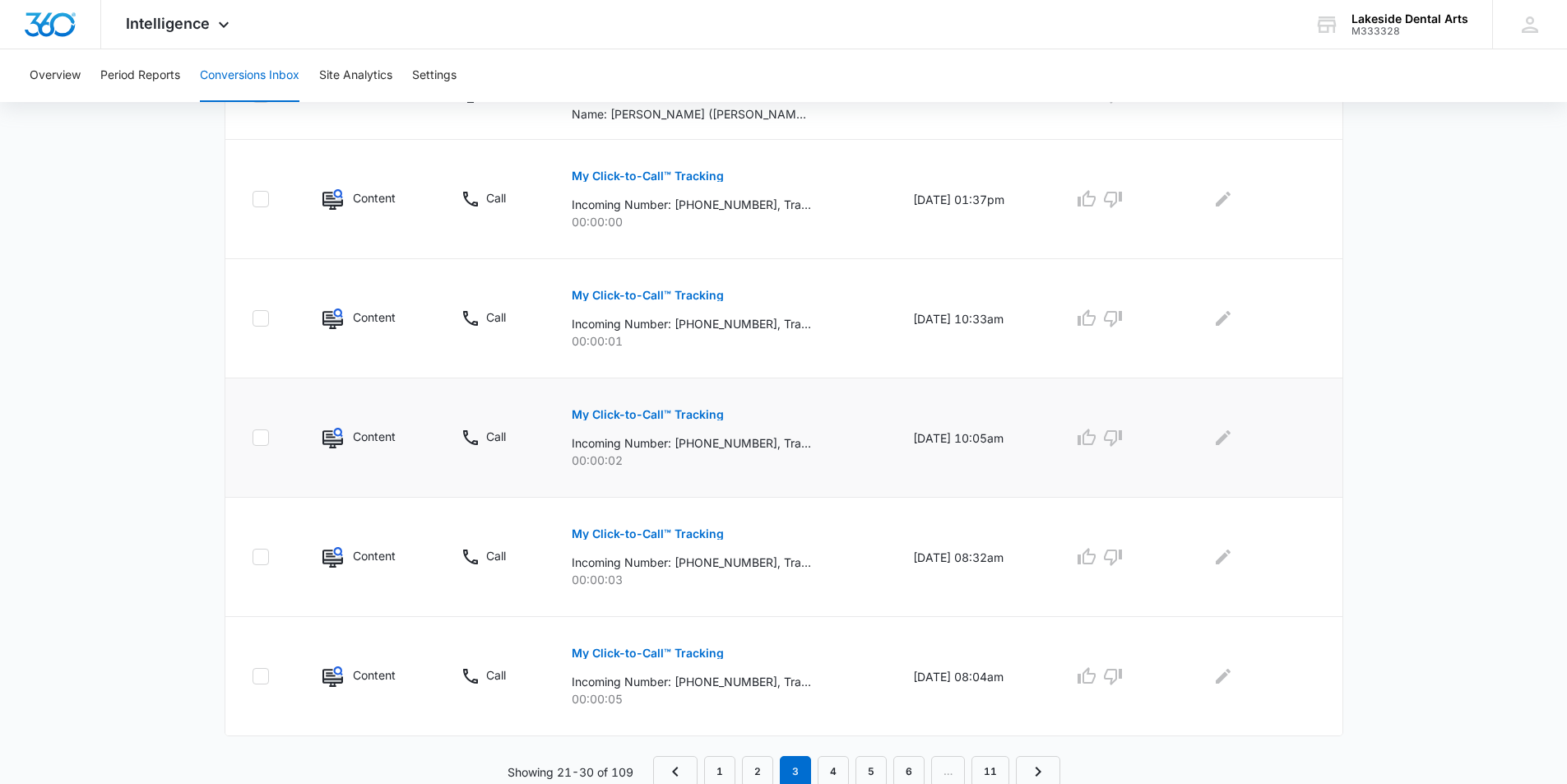
scroll to position [920, 0]
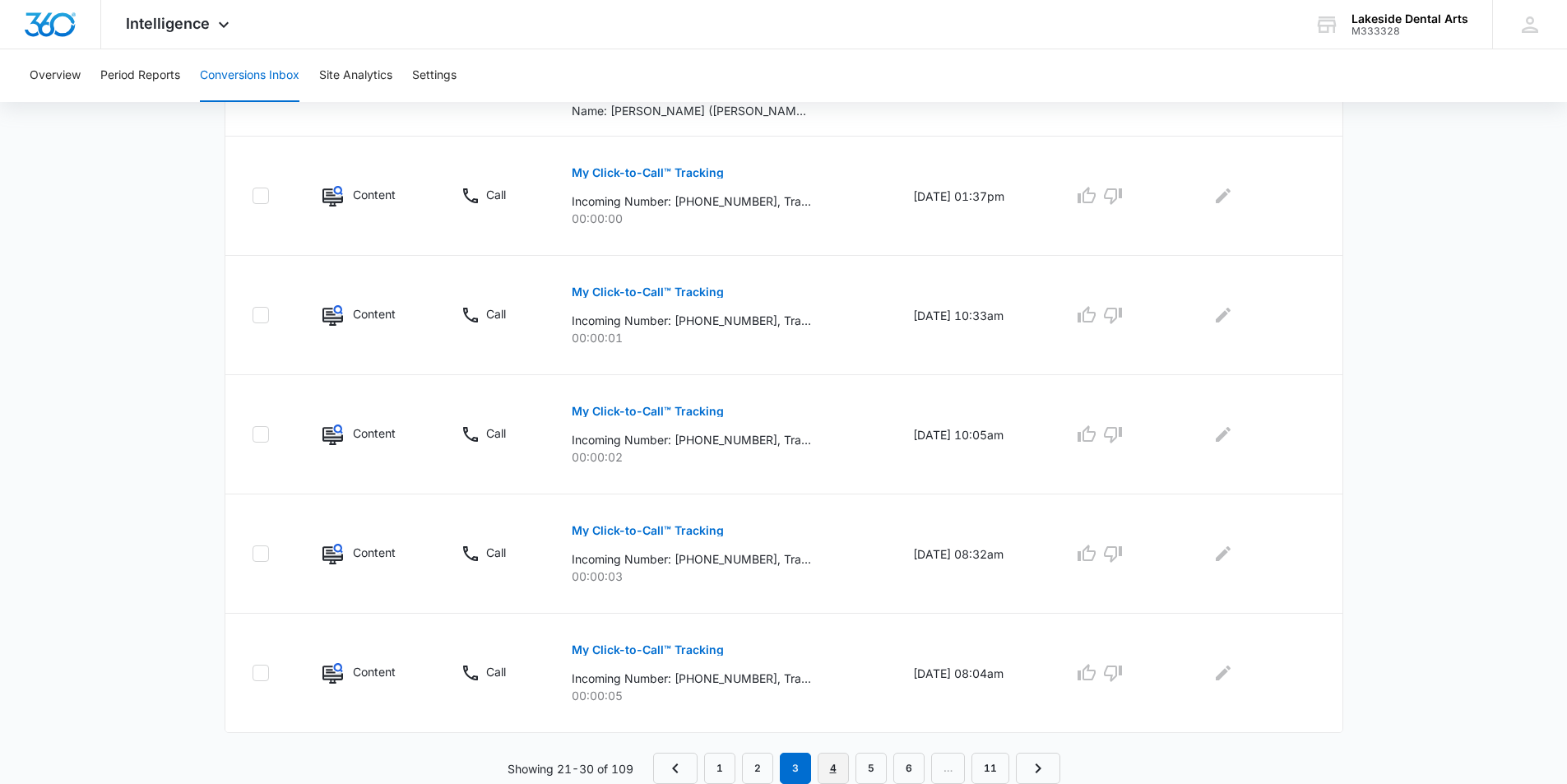
click at [829, 768] on link "4" at bounding box center [833, 768] width 31 height 31
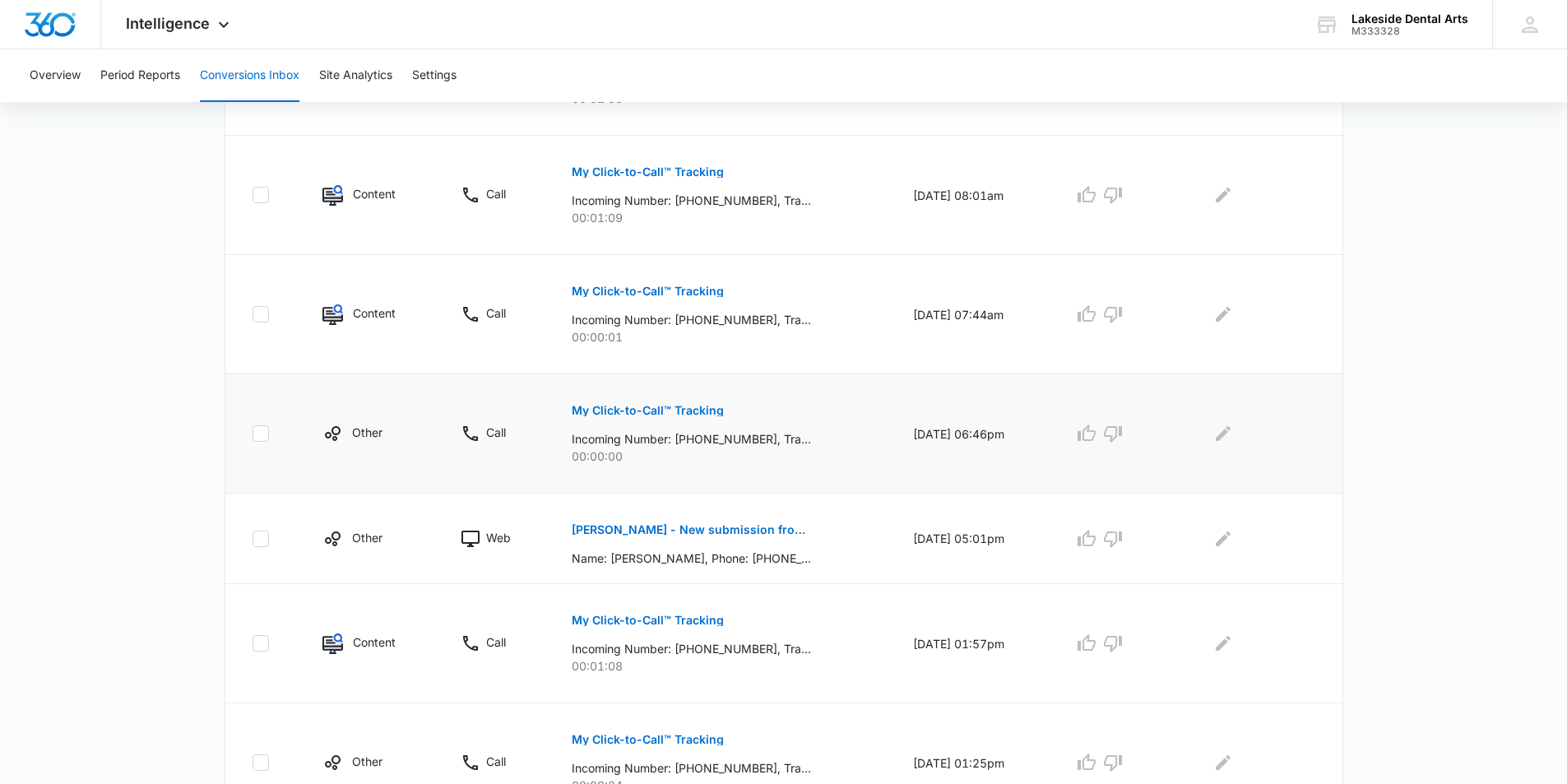
scroll to position [823, 0]
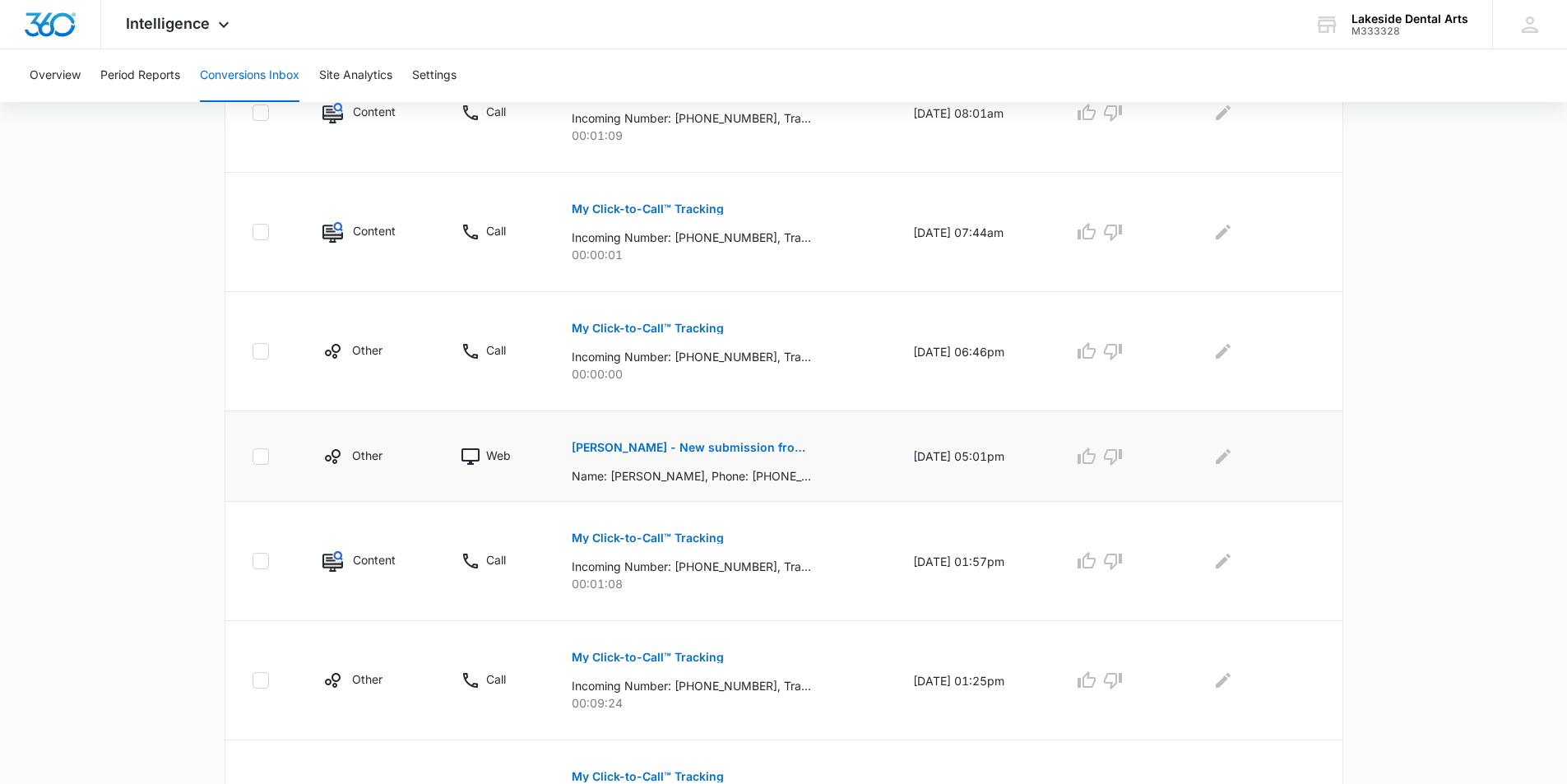
click at [740, 449] on p "Vandy Mayworth - New submission from Medical Request Appointment Form" at bounding box center [691, 447] width 239 height 11
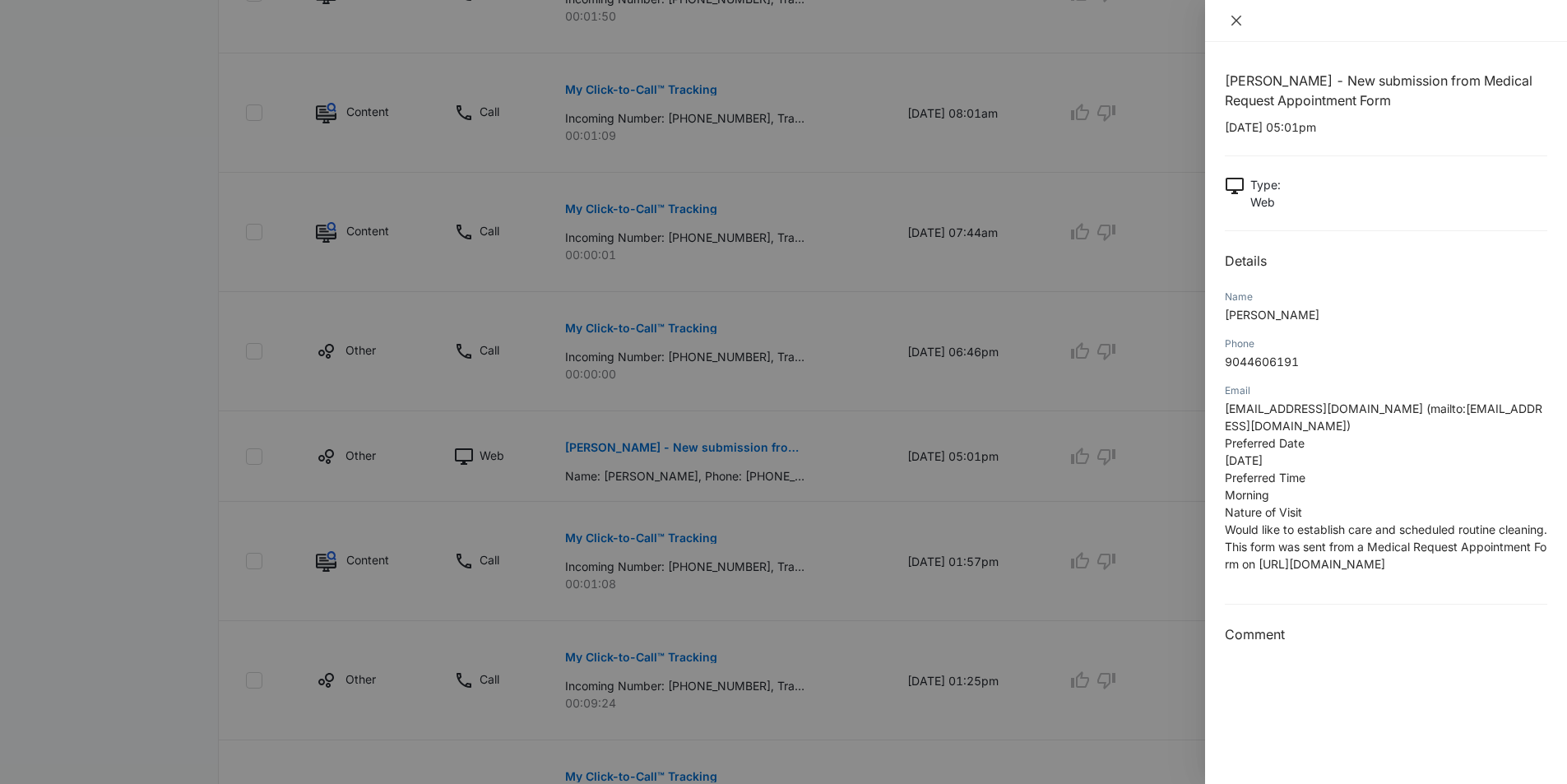
click at [1243, 20] on icon "close" at bounding box center [1236, 20] width 13 height 13
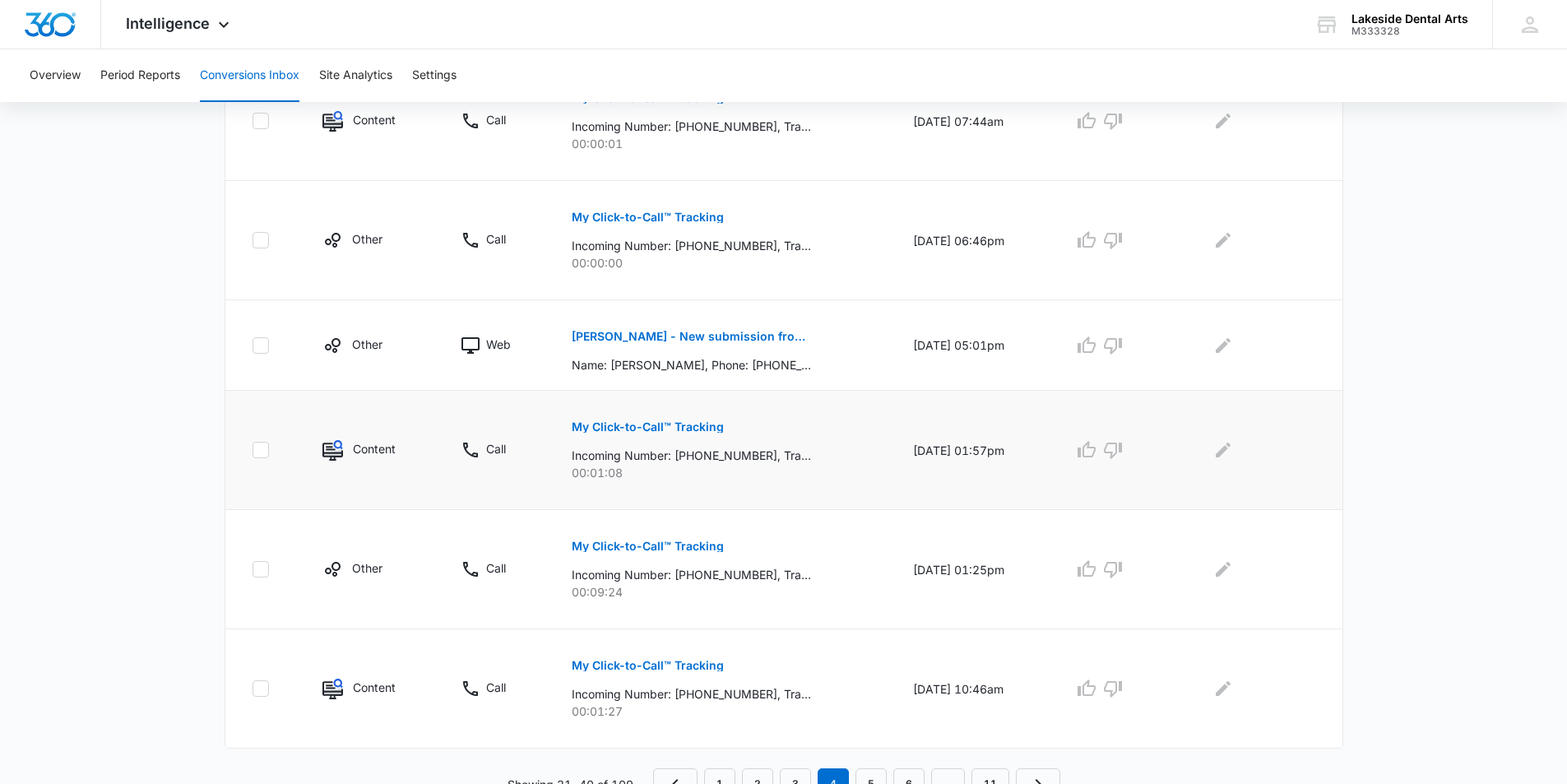
scroll to position [949, 0]
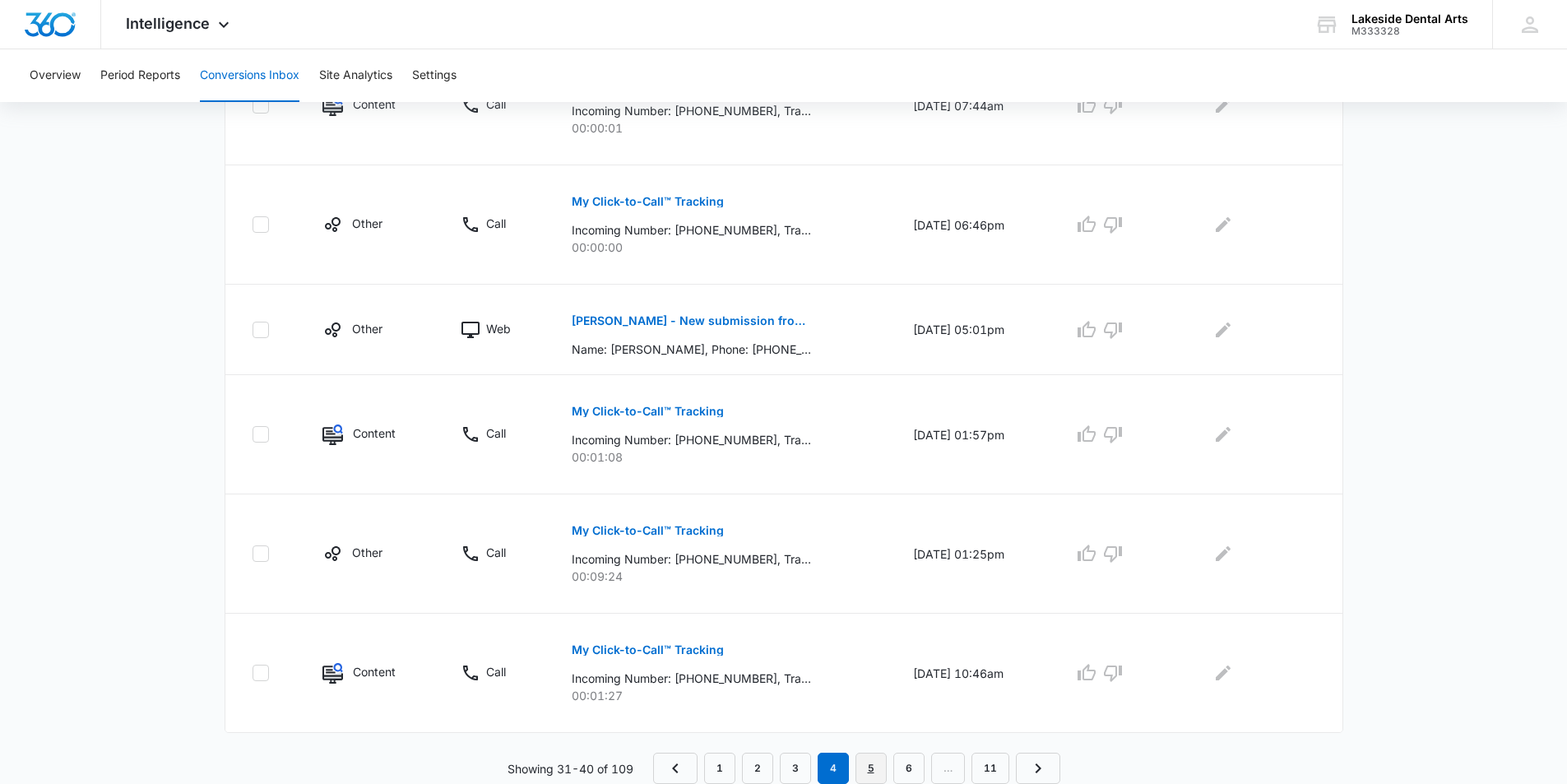
click at [866, 767] on link "5" at bounding box center [871, 768] width 31 height 31
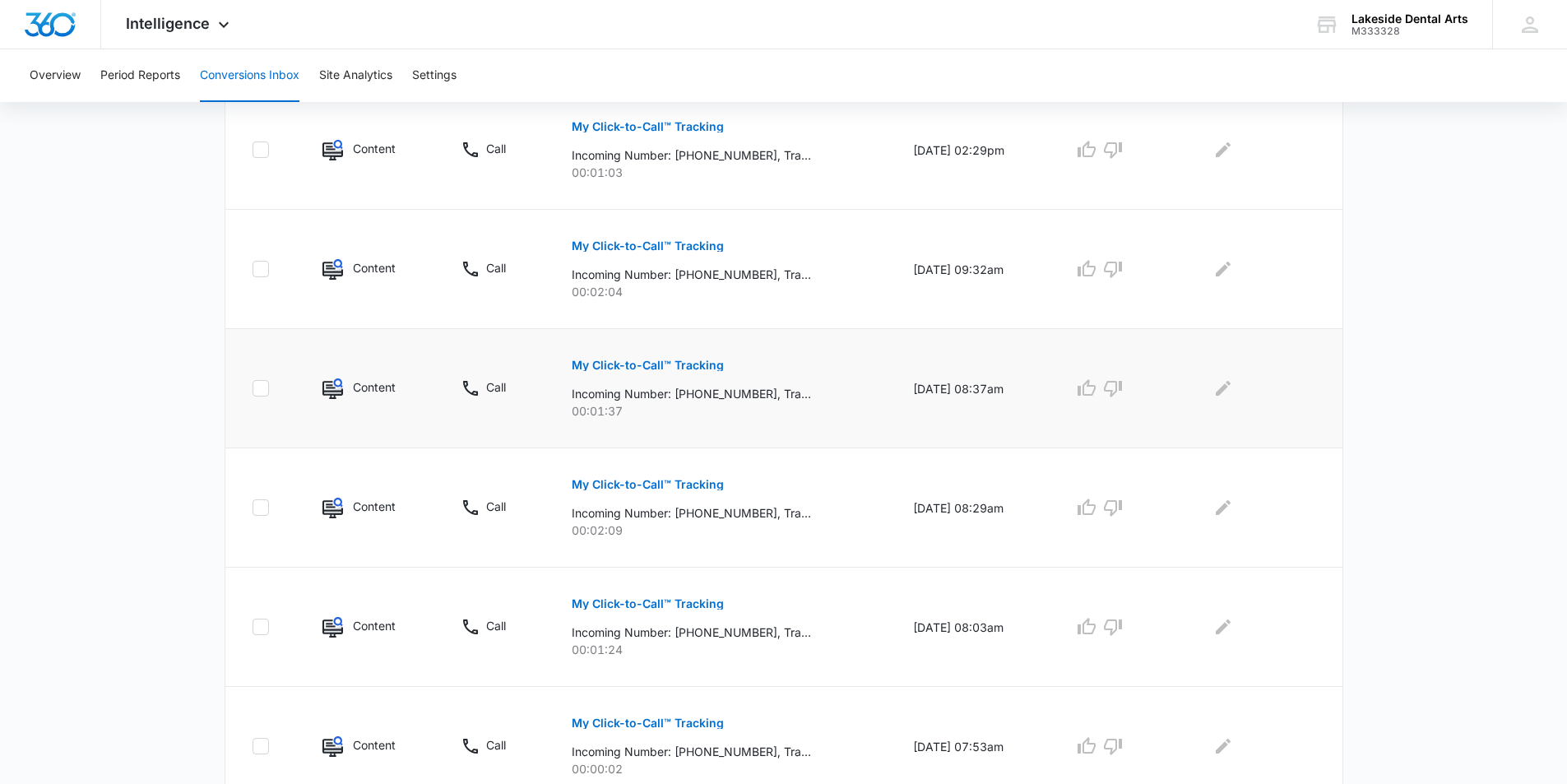
scroll to position [978, 0]
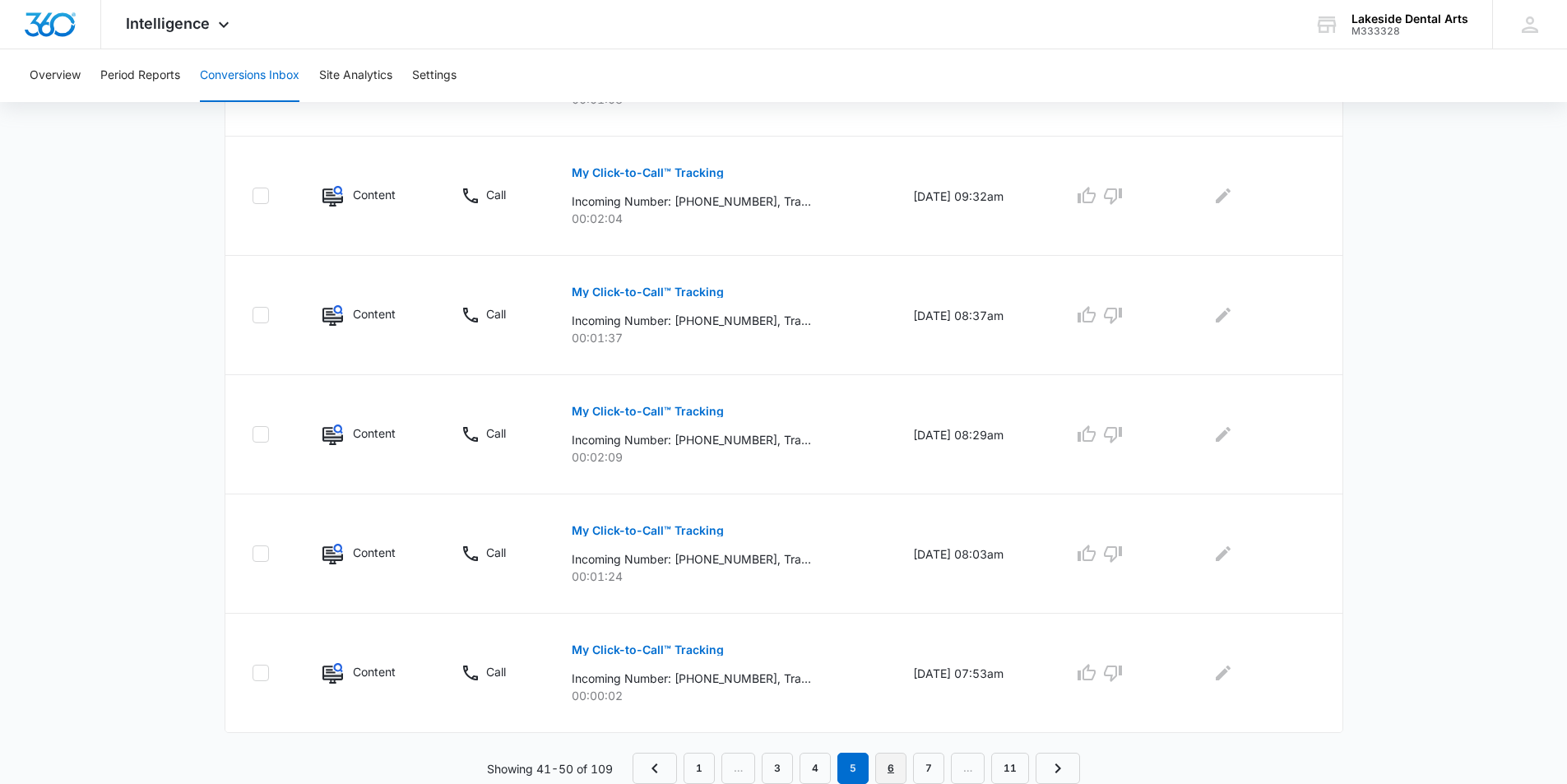
click at [889, 766] on link "6" at bounding box center [891, 768] width 31 height 31
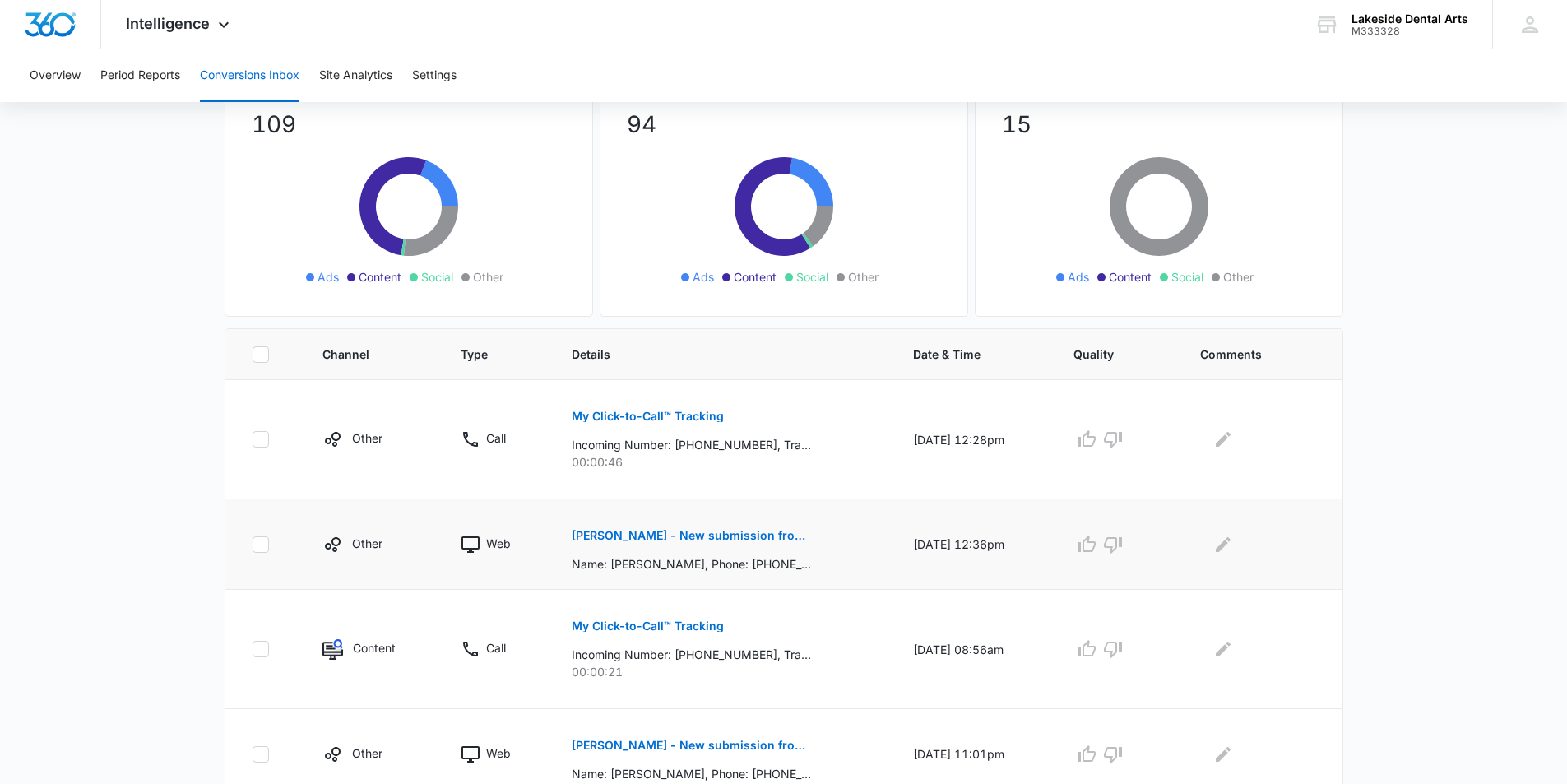
scroll to position [0, 0]
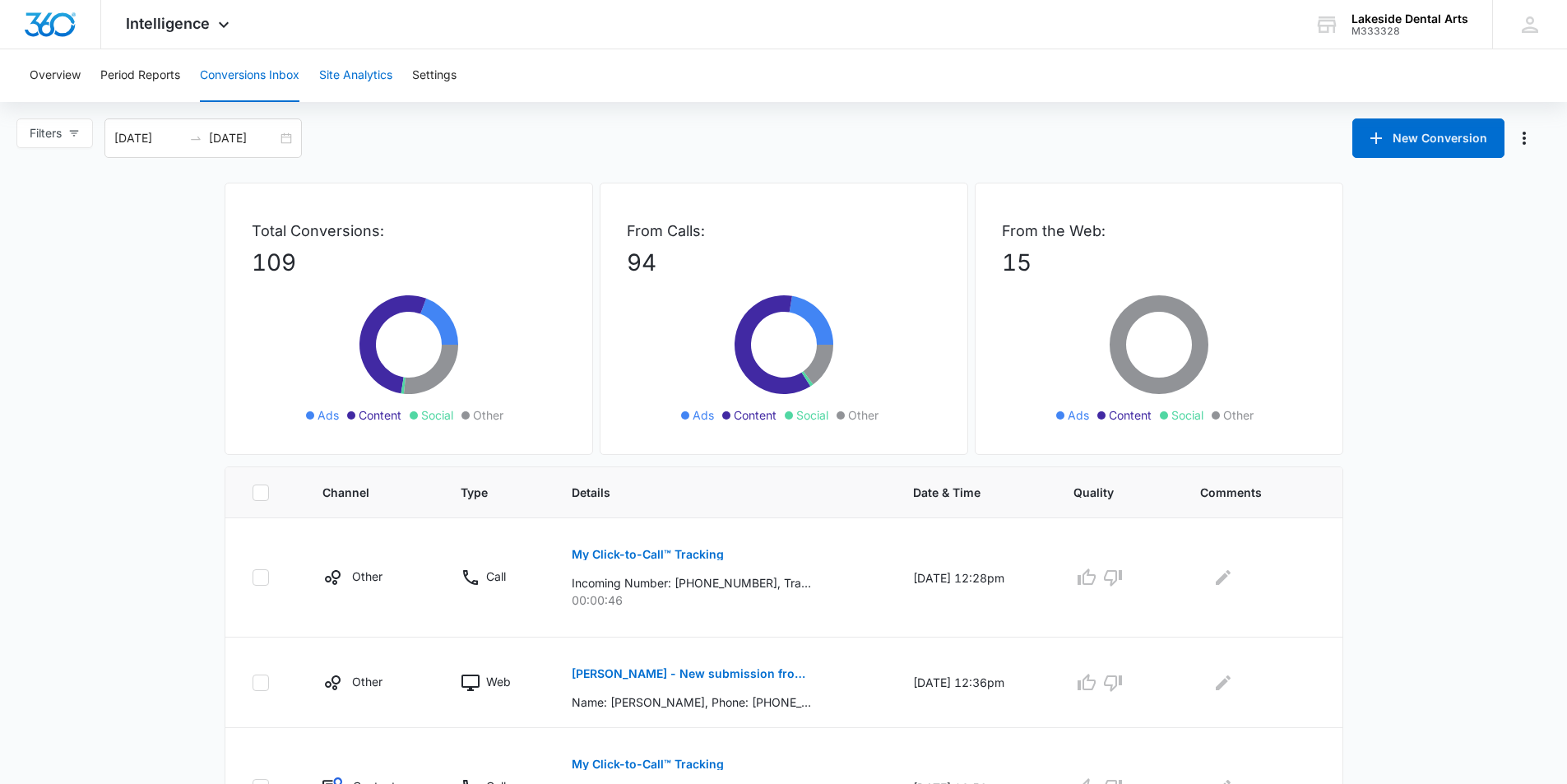
click at [354, 74] on button "Site Analytics" at bounding box center [355, 75] width 73 height 52
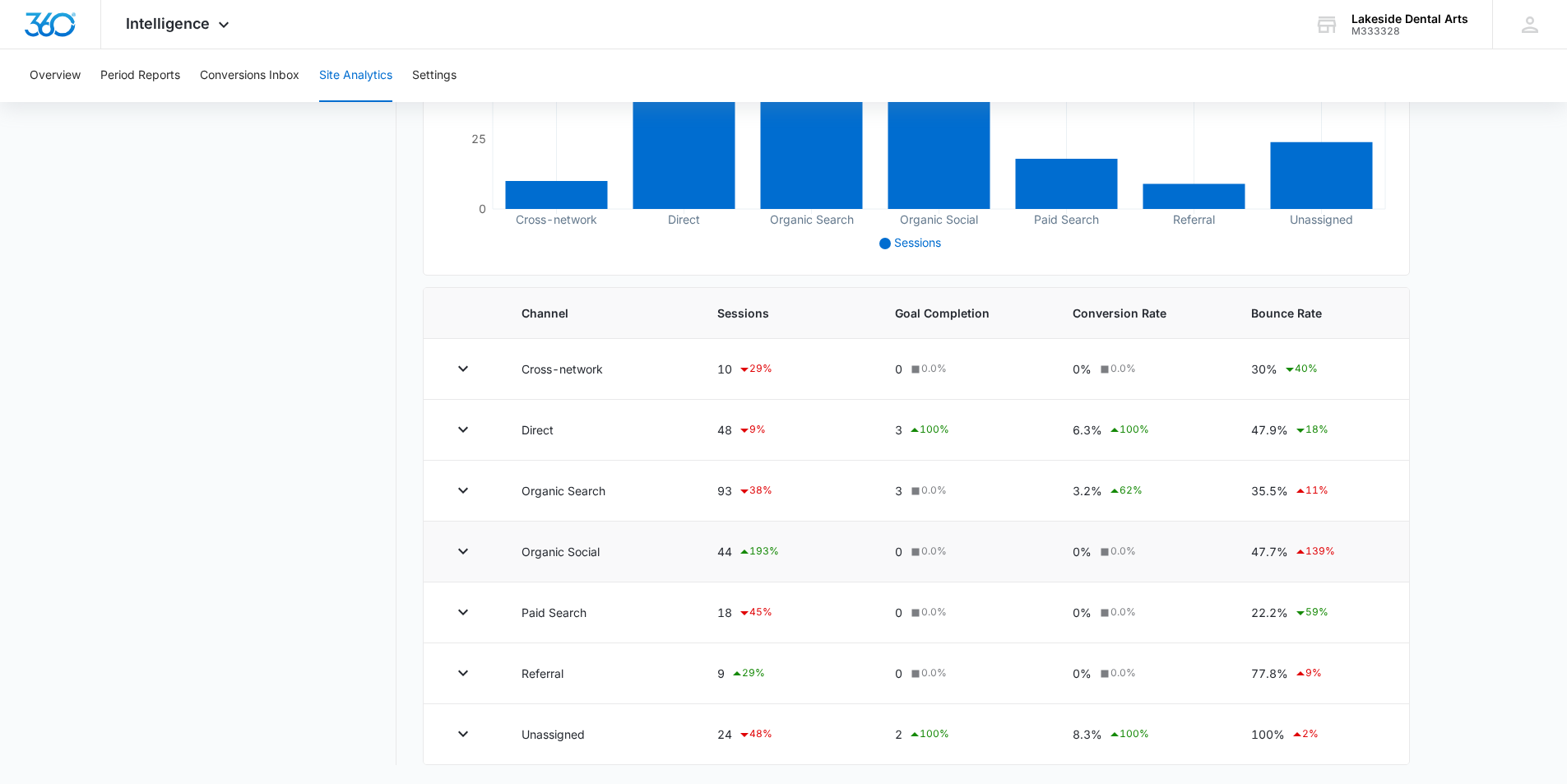
scroll to position [382, 0]
click at [159, 78] on button "Period Reports" at bounding box center [140, 75] width 80 height 52
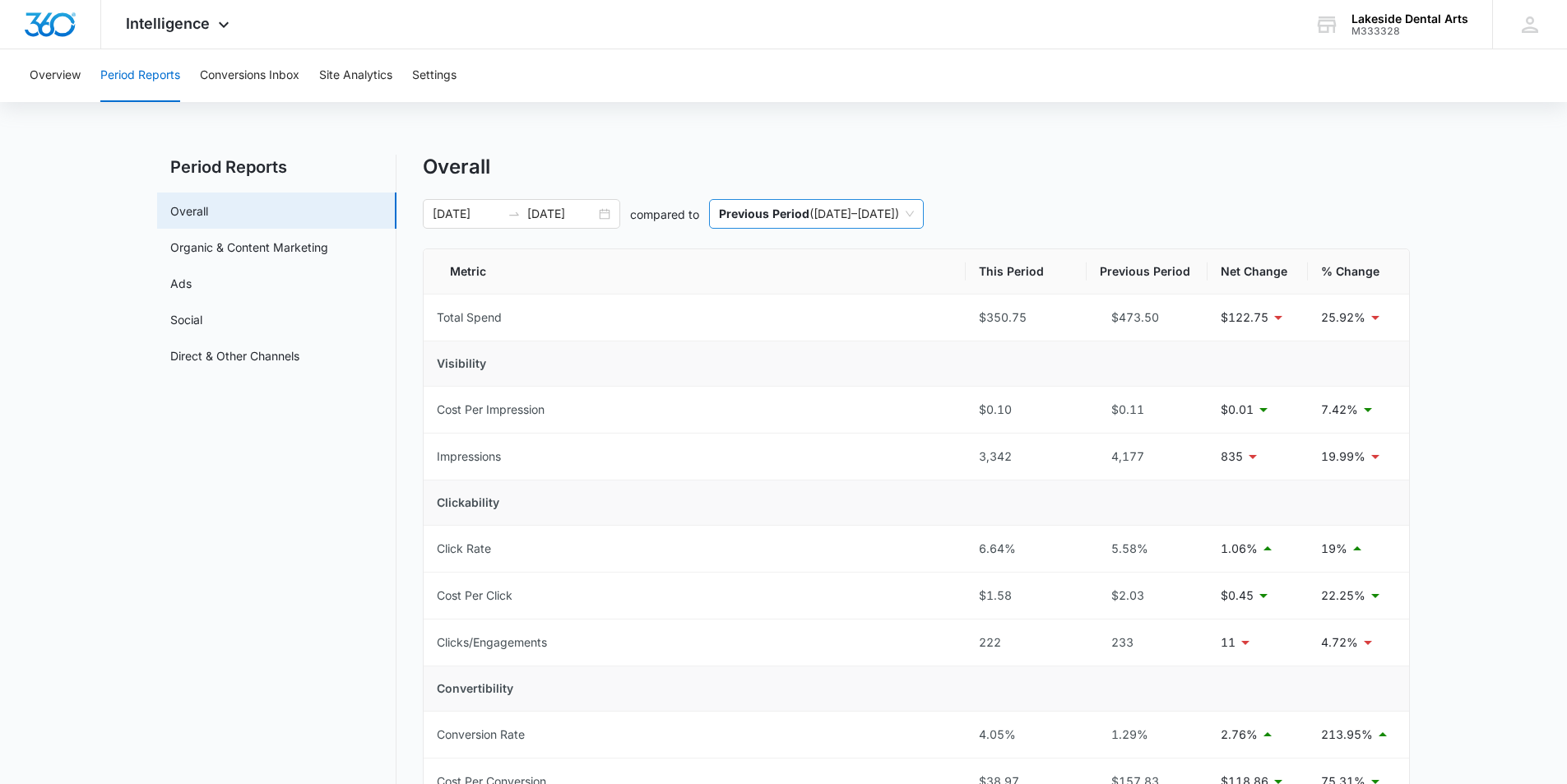
click at [828, 208] on span "Previous Period ( 08/24/2025 – 08/31/2025 )" at bounding box center [816, 214] width 195 height 28
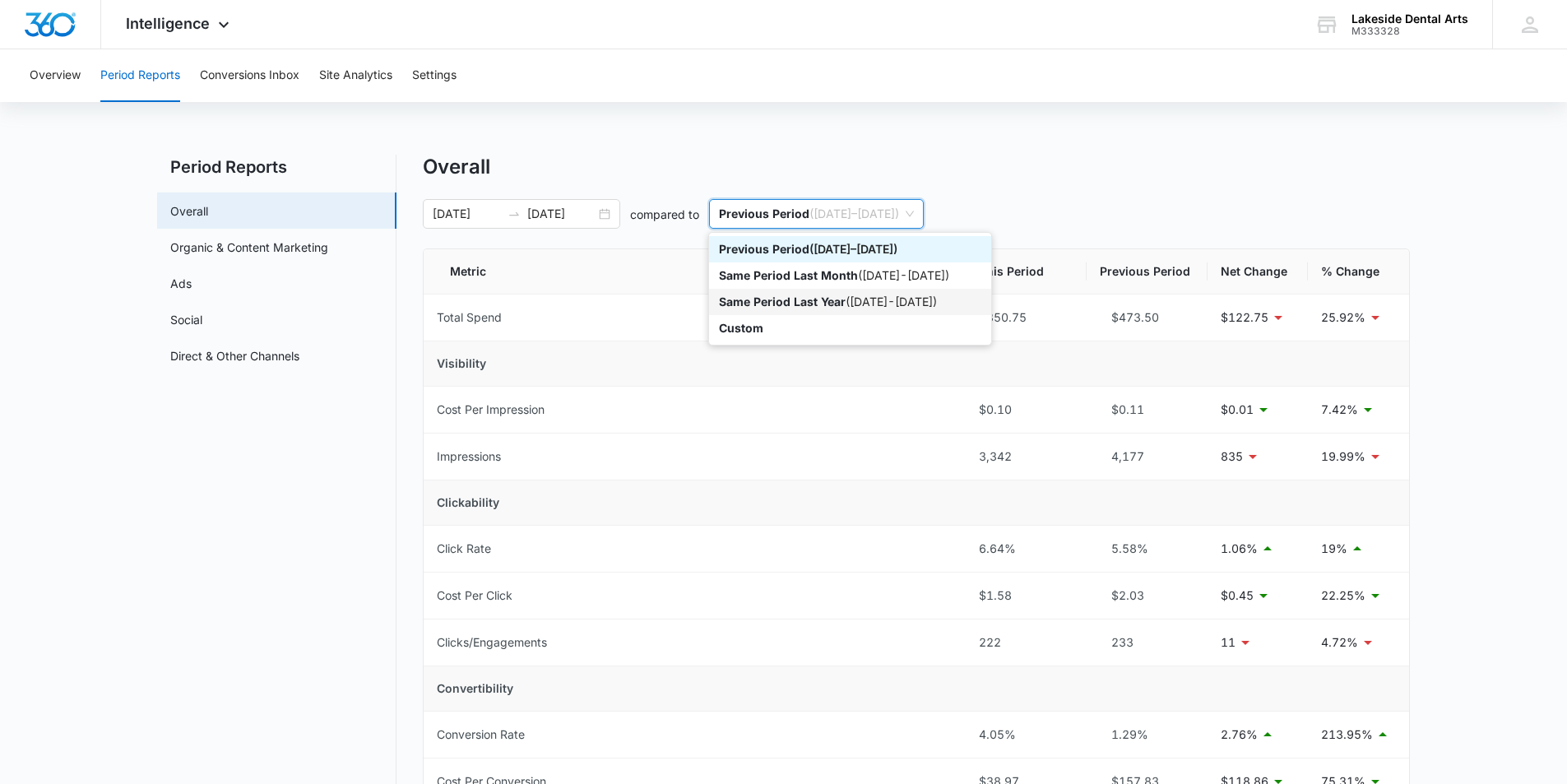
click at [862, 297] on div "Same Period Last Year ( 09/01/2024 - 09/08/2024 )" at bounding box center [850, 301] width 263 height 18
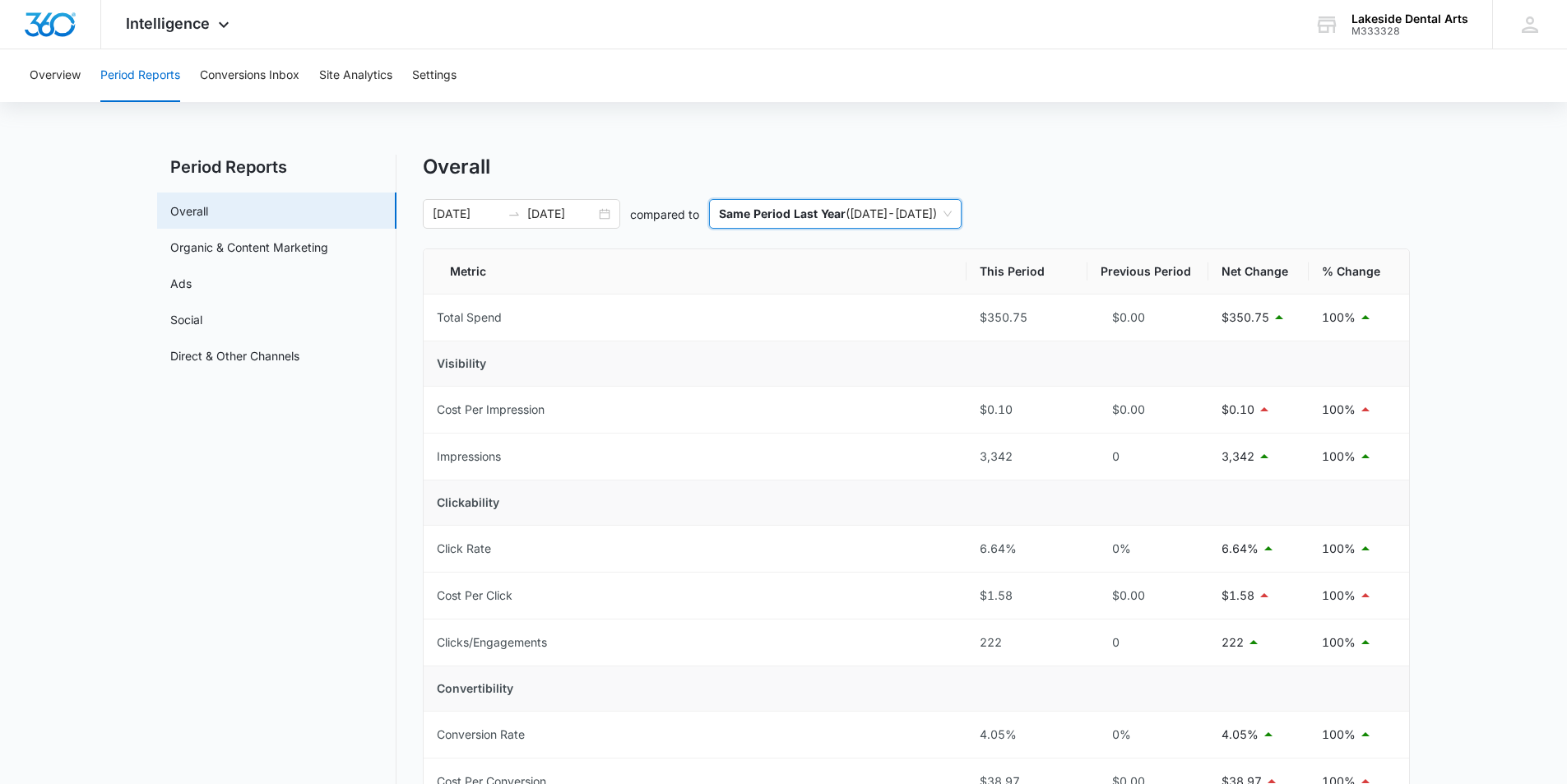
click at [767, 220] on p "Same Period Last Year" at bounding box center [783, 214] width 127 height 14
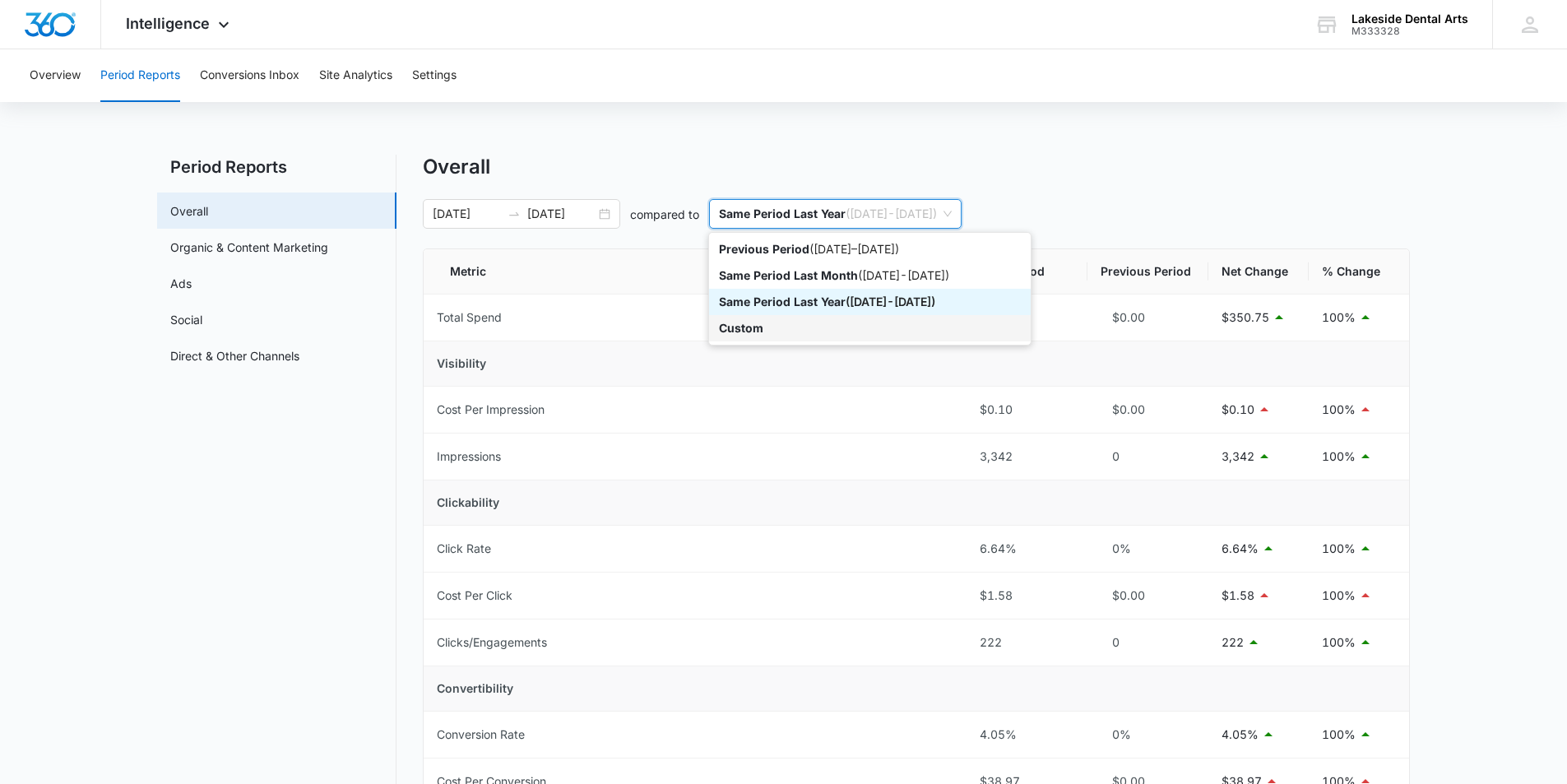
click at [759, 328] on p "Custom" at bounding box center [741, 328] width 45 height 14
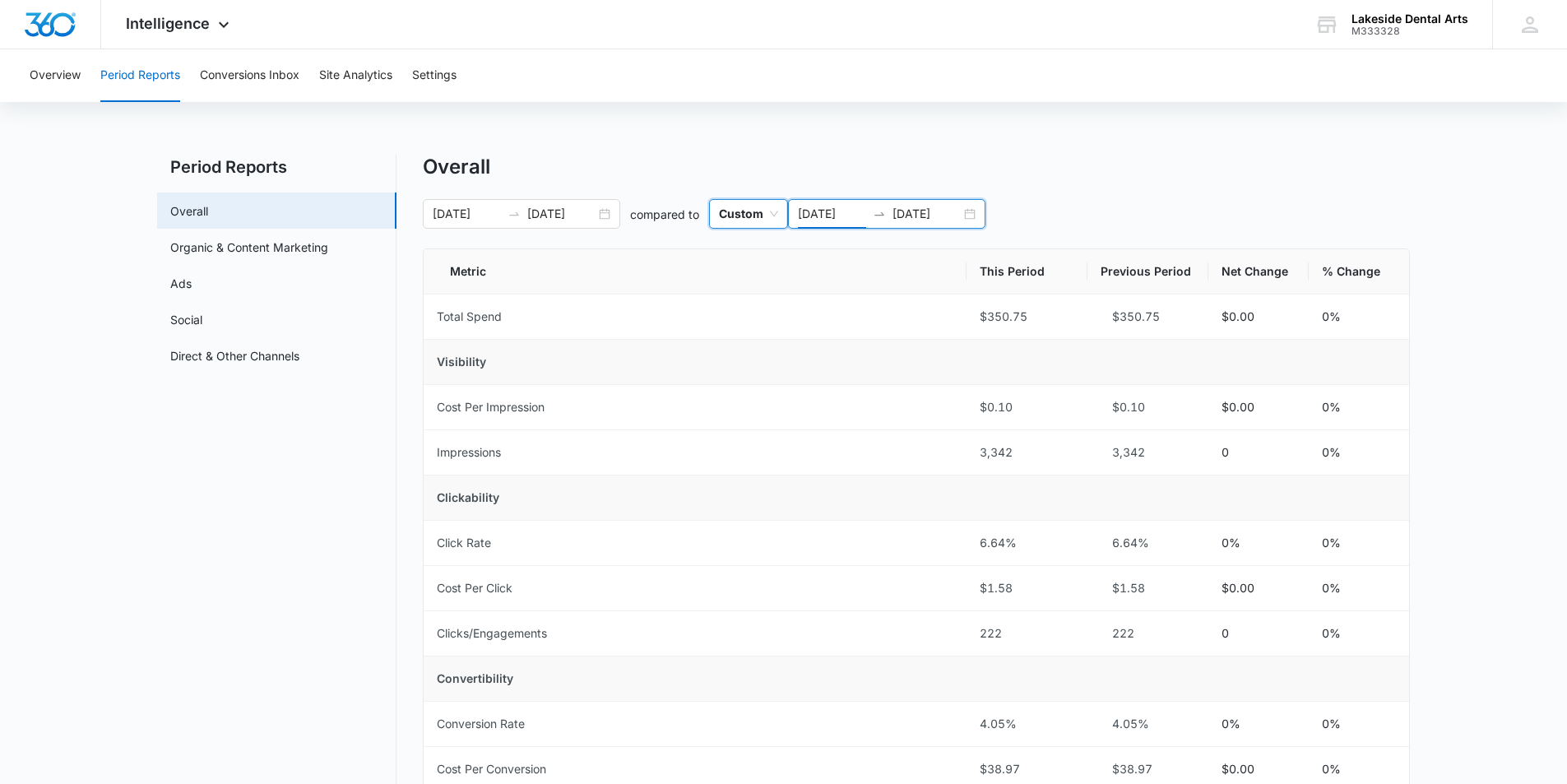
click at [850, 220] on input "[DATE]" at bounding box center [832, 214] width 69 height 18
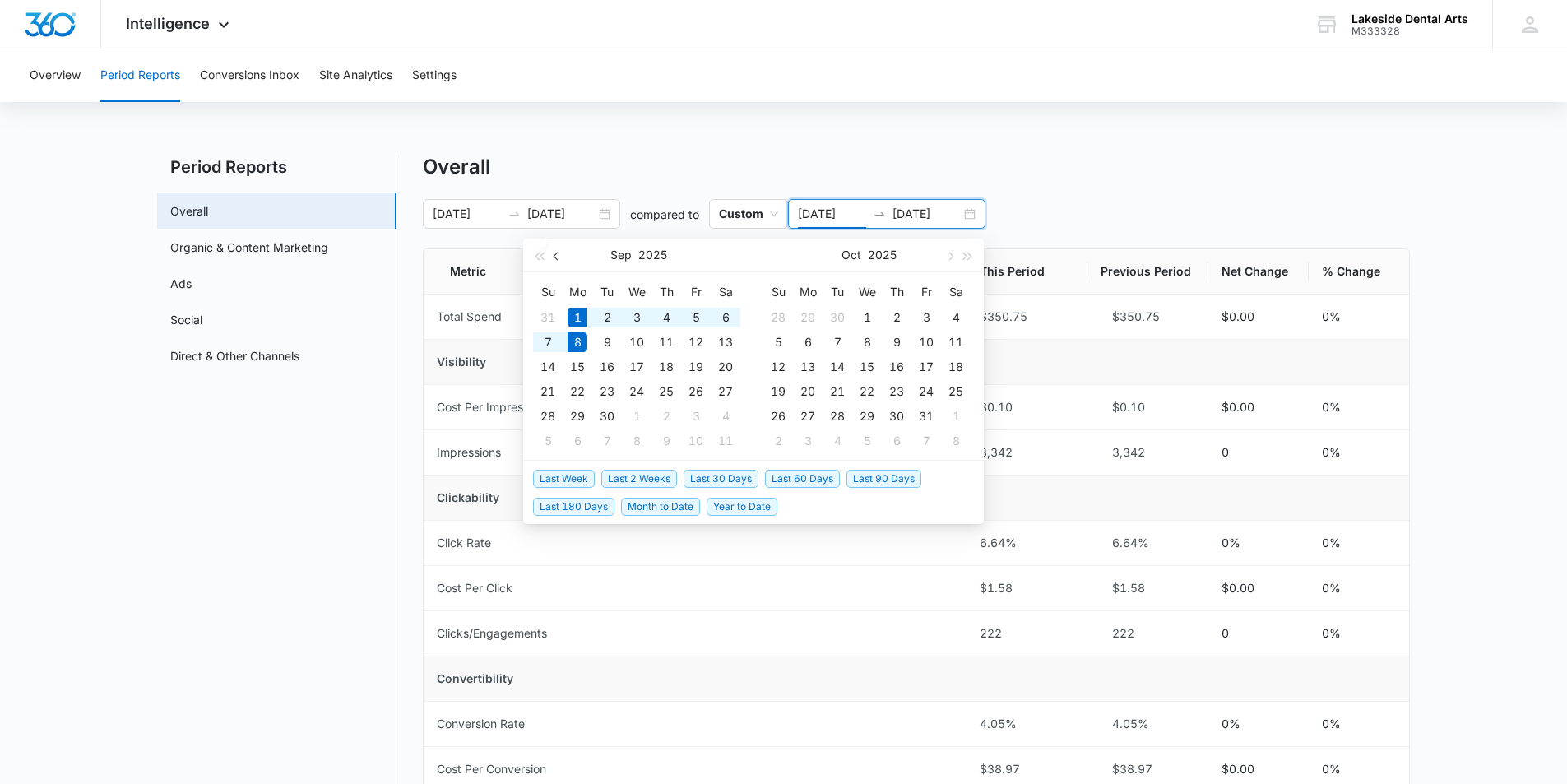
click at [557, 256] on span "button" at bounding box center [558, 256] width 9 height 9
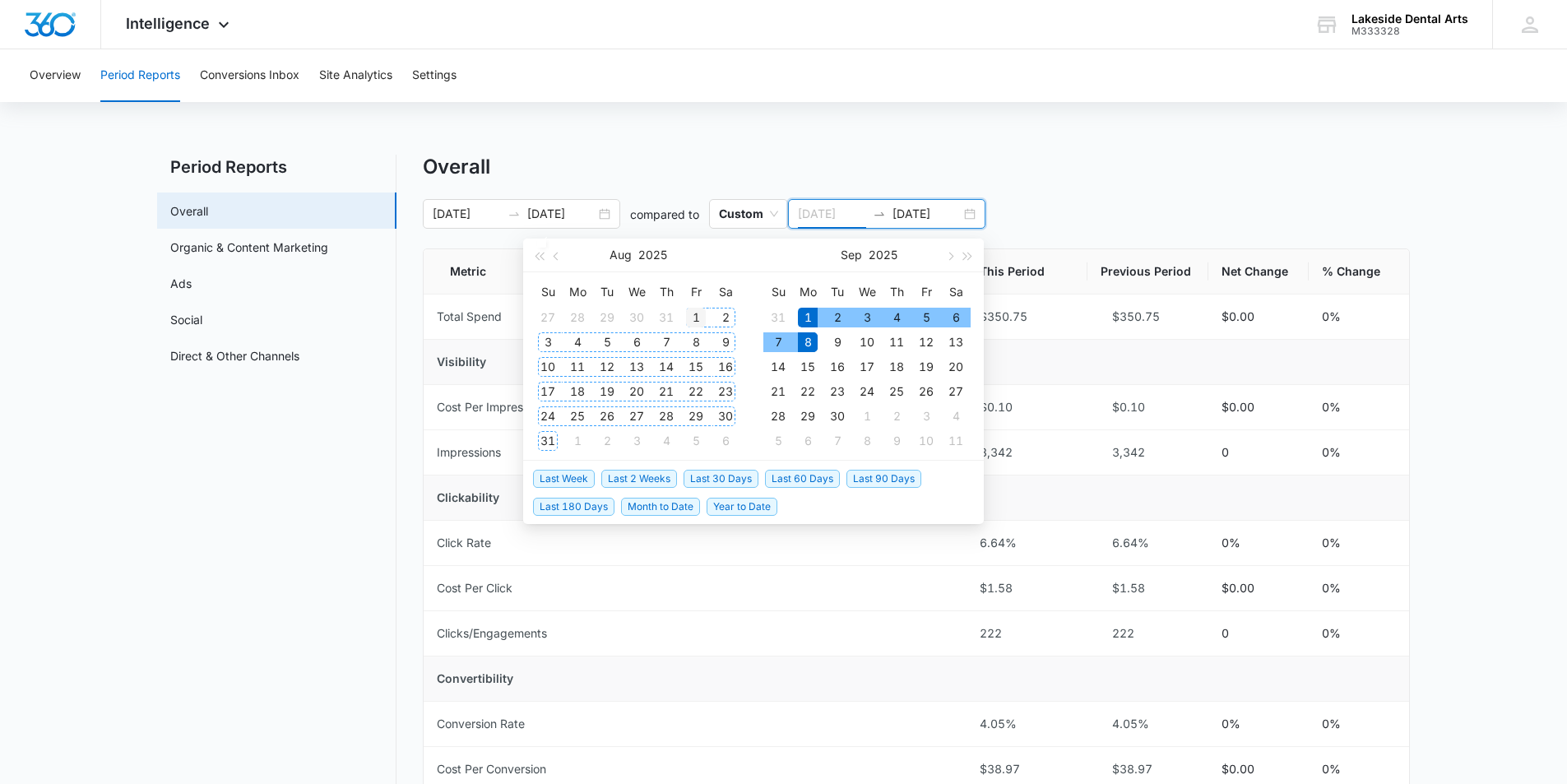
type input "08/01/2025"
click at [694, 318] on div "1" at bounding box center [696, 317] width 20 height 20
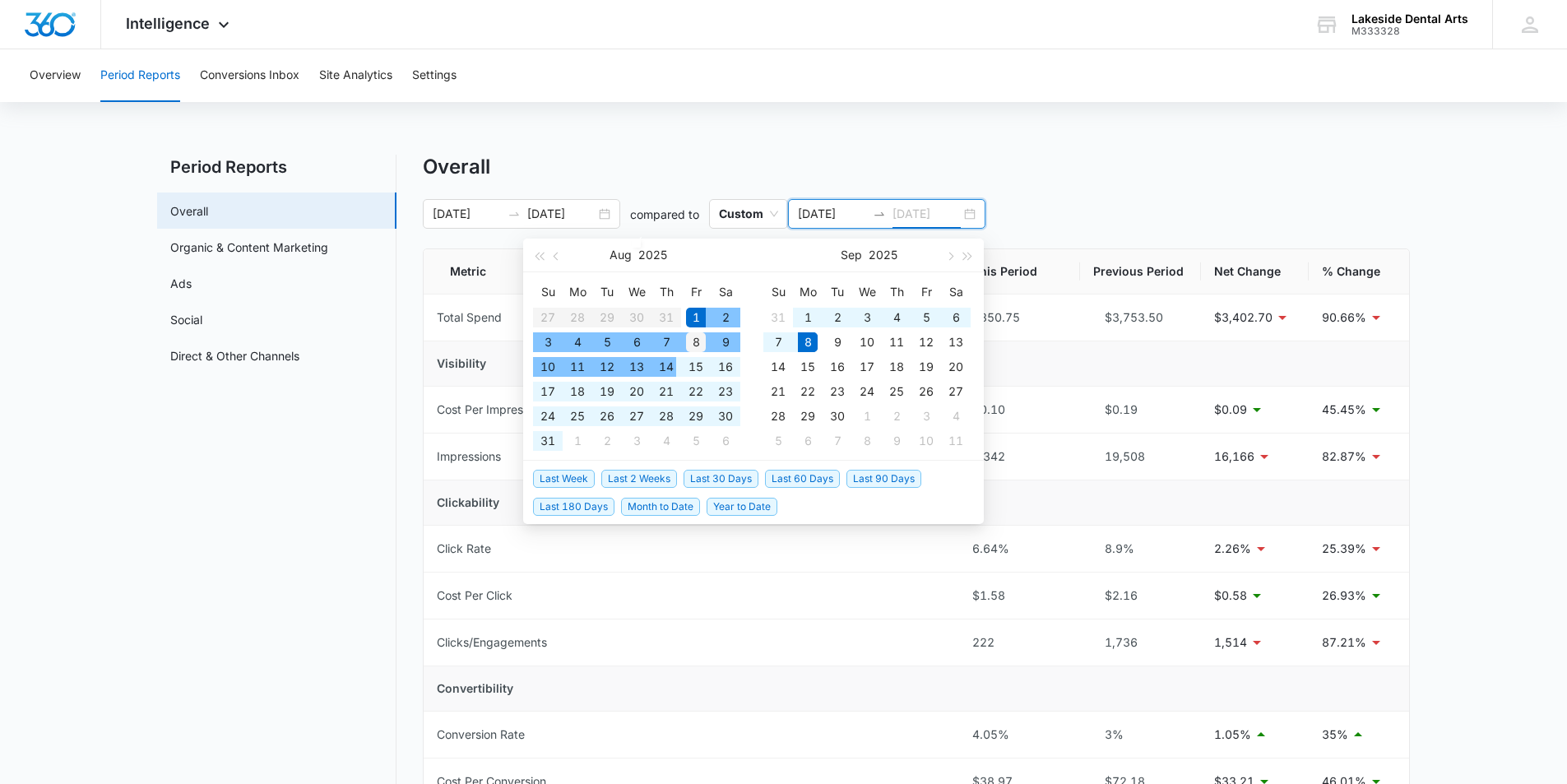
type input "08/08/2025"
click at [701, 344] on div "8" at bounding box center [696, 341] width 20 height 20
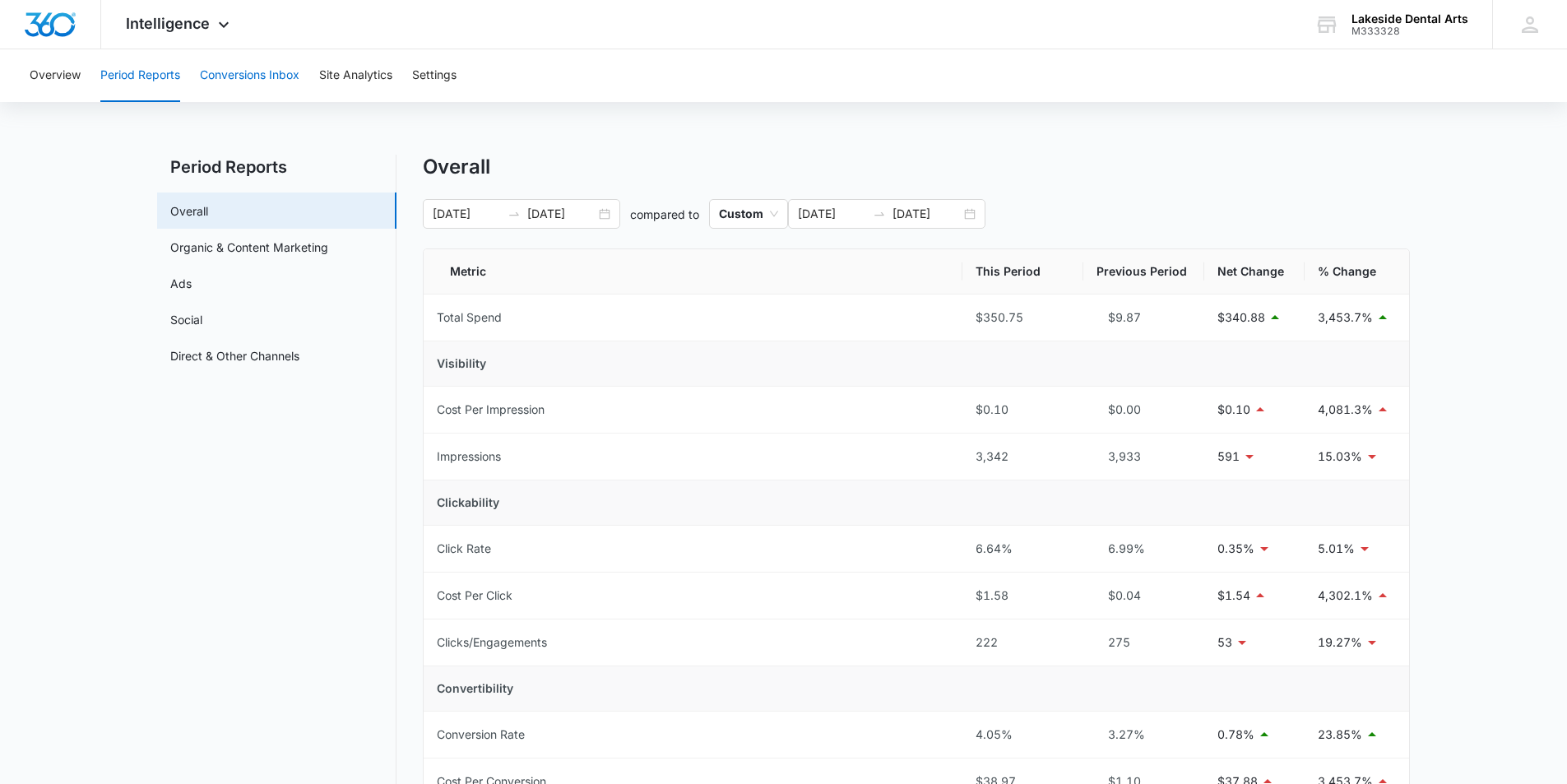
drag, startPoint x: 251, startPoint y: 80, endPoint x: 261, endPoint y: 78, distance: 10.2
click at [253, 81] on button "Conversions Inbox" at bounding box center [250, 75] width 100 height 52
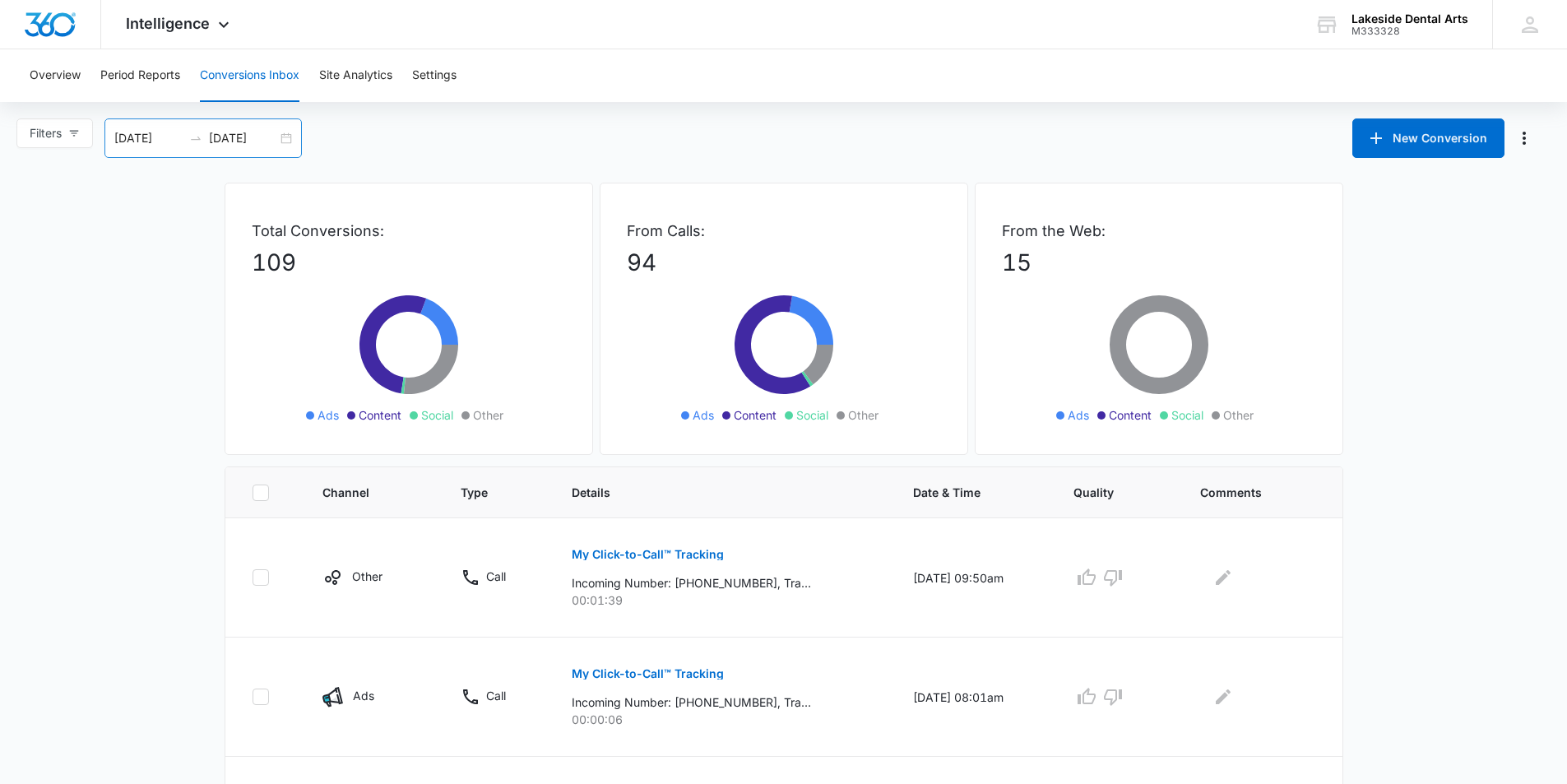
click at [233, 137] on input "[DATE]" at bounding box center [244, 138] width 69 height 18
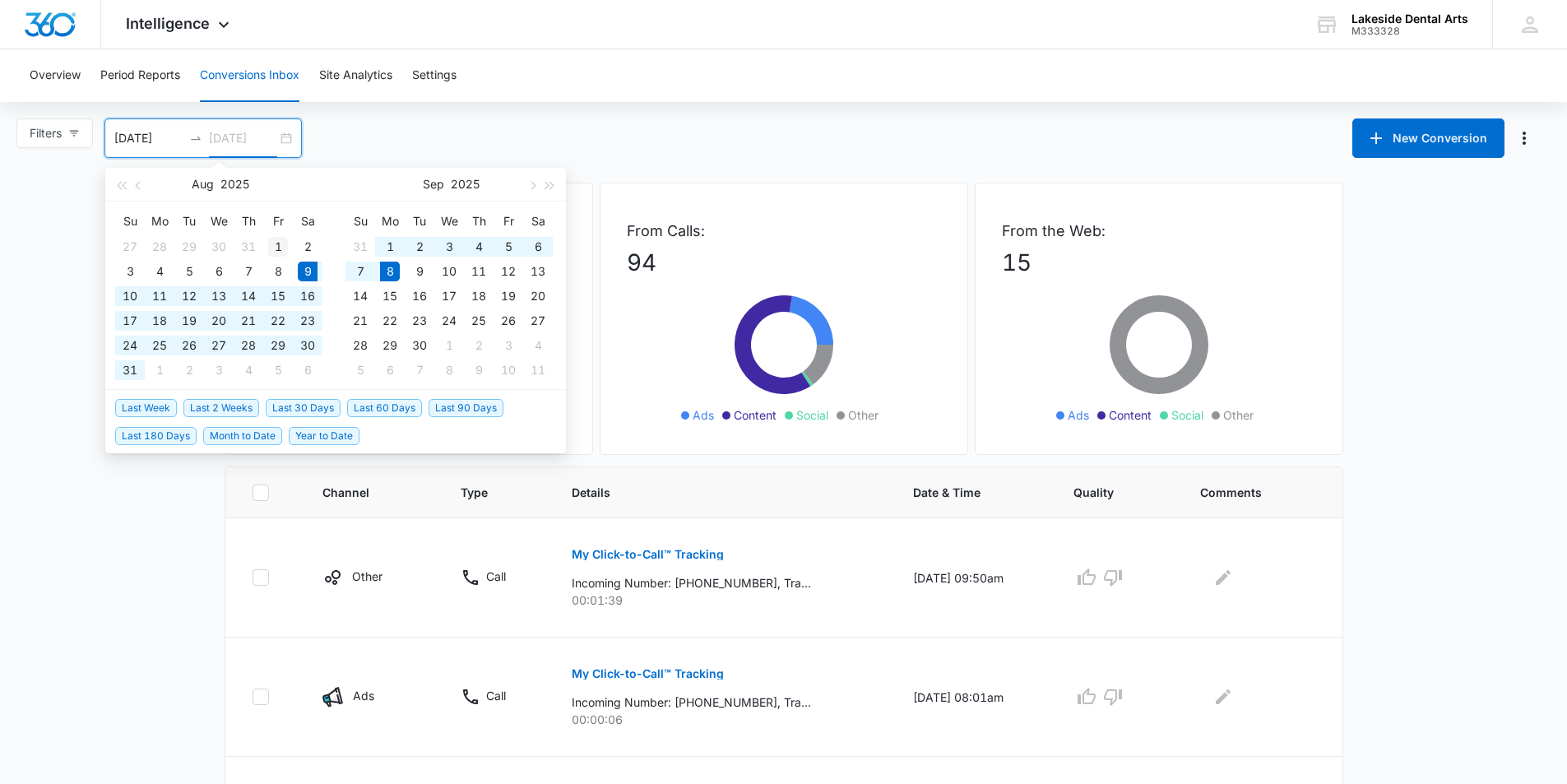
type input "08/01/2025"
click at [276, 245] on div "1" at bounding box center [278, 246] width 20 height 20
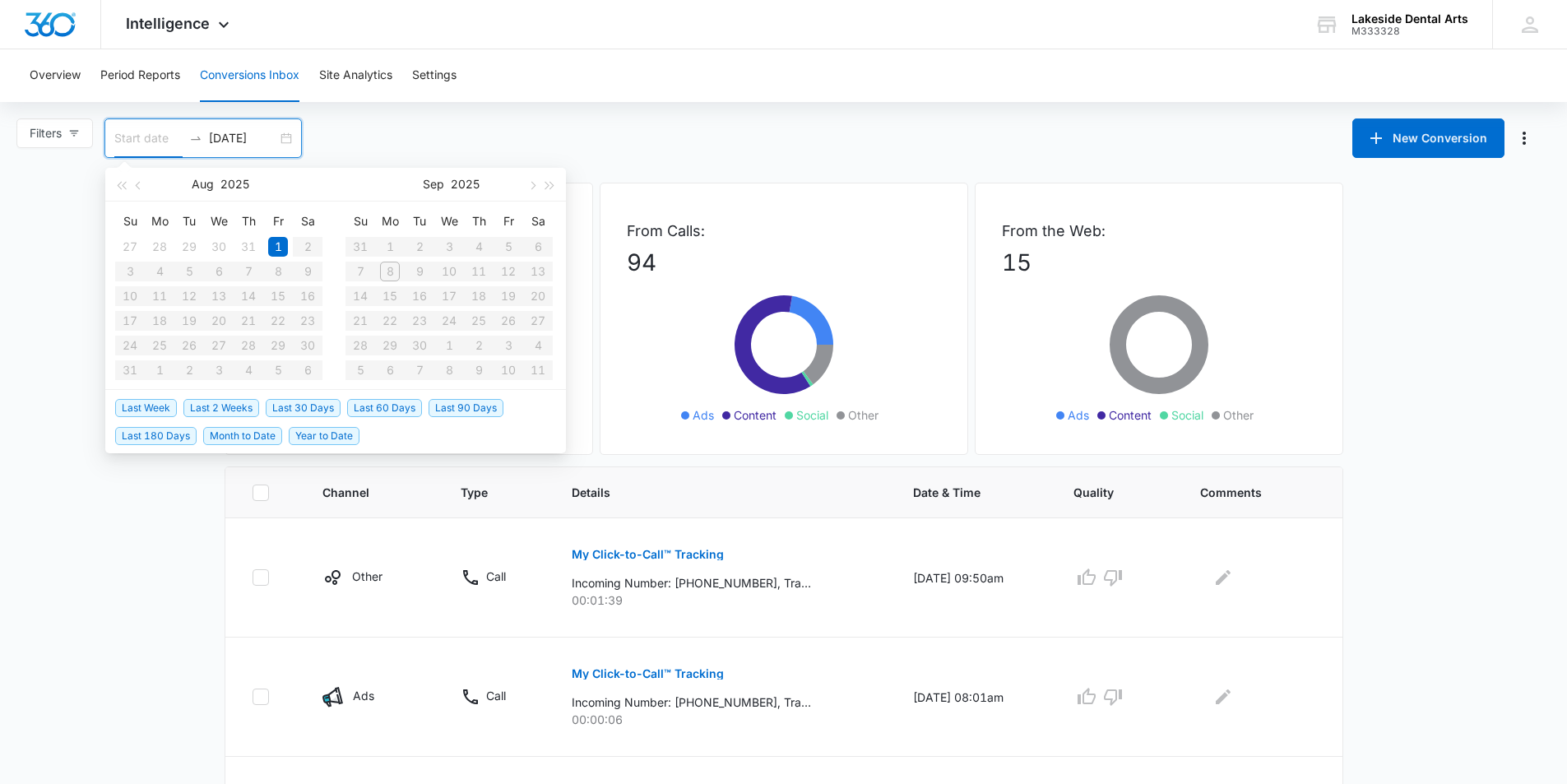
click at [275, 272] on table "Su Mo Tu We Th Fr Sa 27 28 29 30 31 1 2 3 4 5 6 7 8 9 10 11 12 13 14 15 16 17 1…" at bounding box center [219, 295] width 208 height 174
type input "07/31/2025"
click at [141, 138] on input at bounding box center [148, 138] width 69 height 18
type input "08/01/2025"
click at [278, 243] on div "1" at bounding box center [278, 246] width 20 height 20
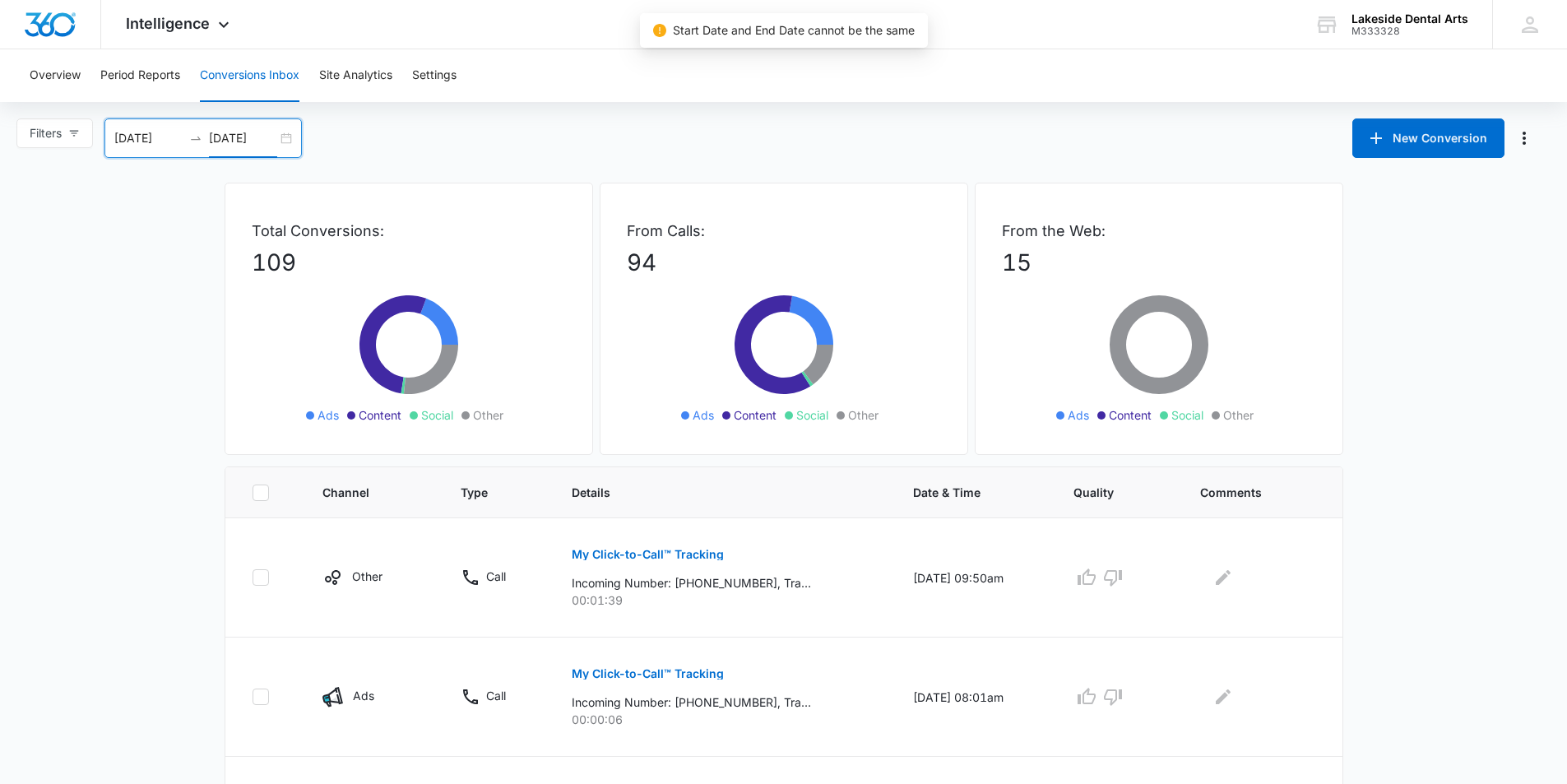
click at [255, 136] on input "08/01/2025" at bounding box center [244, 138] width 69 height 18
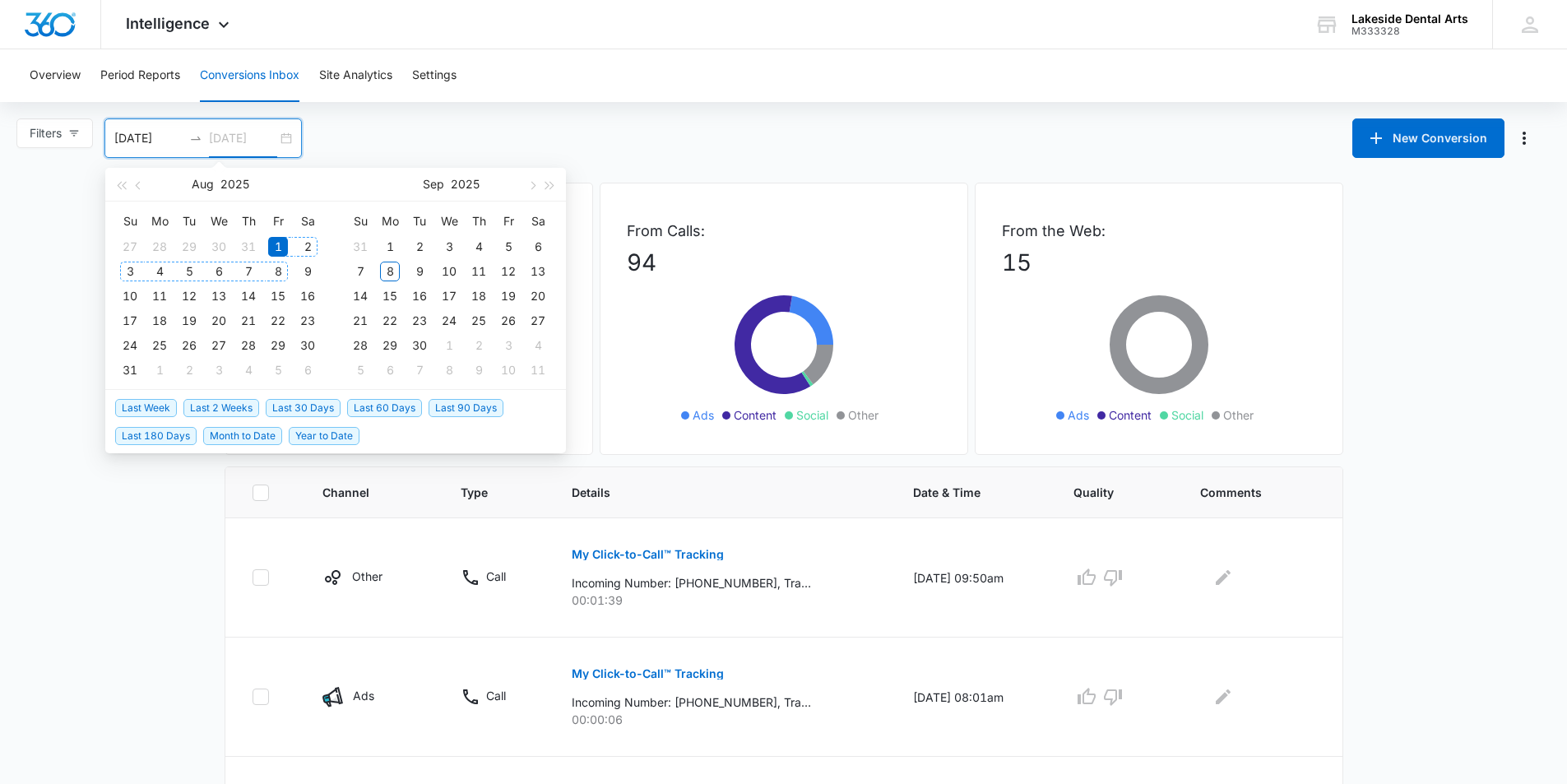
click at [277, 272] on div "8" at bounding box center [278, 271] width 20 height 20
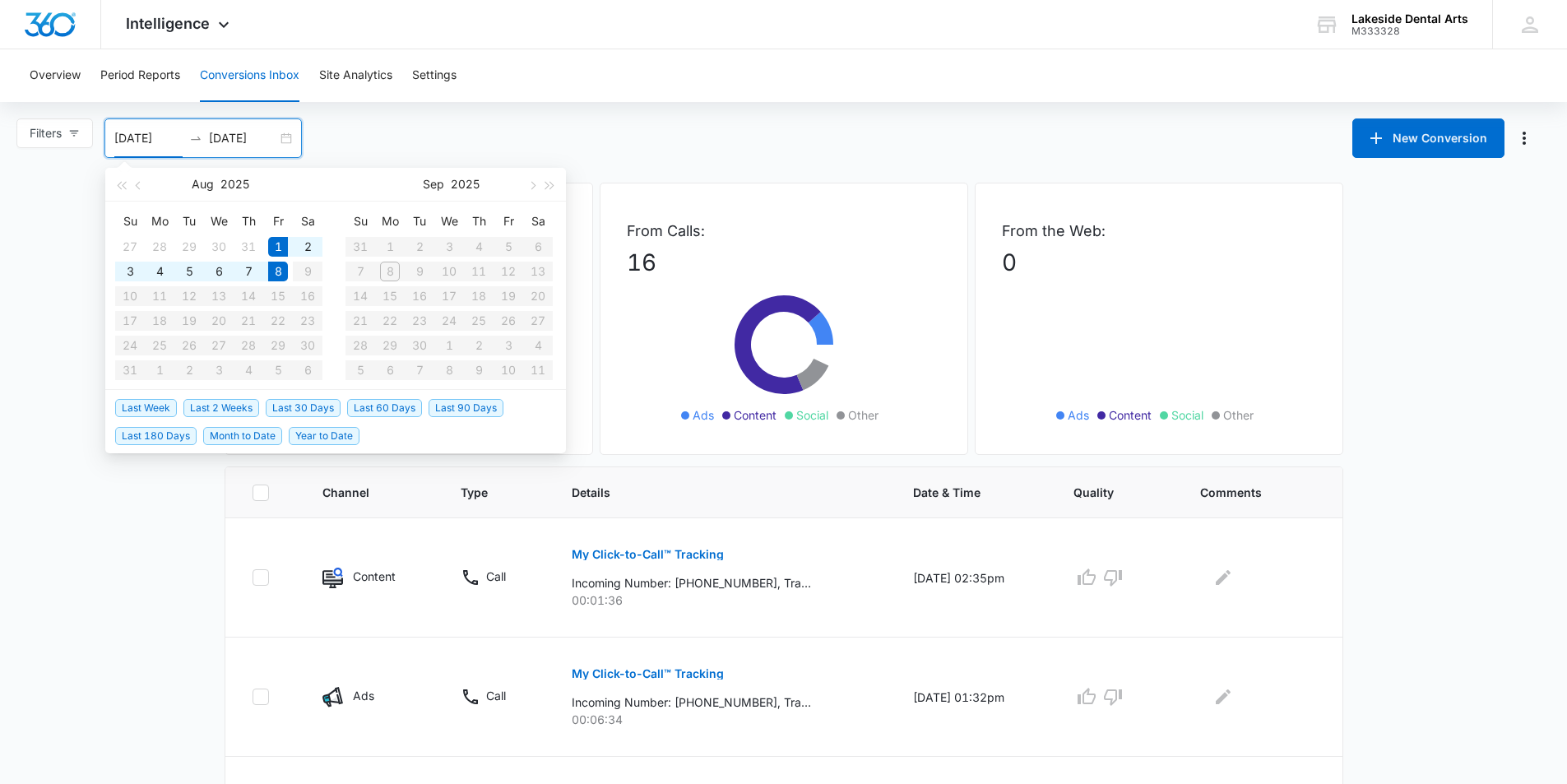
click at [595, 145] on div "Filters 08/01/2025 08/08/2025 New Conversion Aug 2025 Su Mo Tu We Th Fr Sa 27 2…" at bounding box center [784, 138] width 1567 height 39
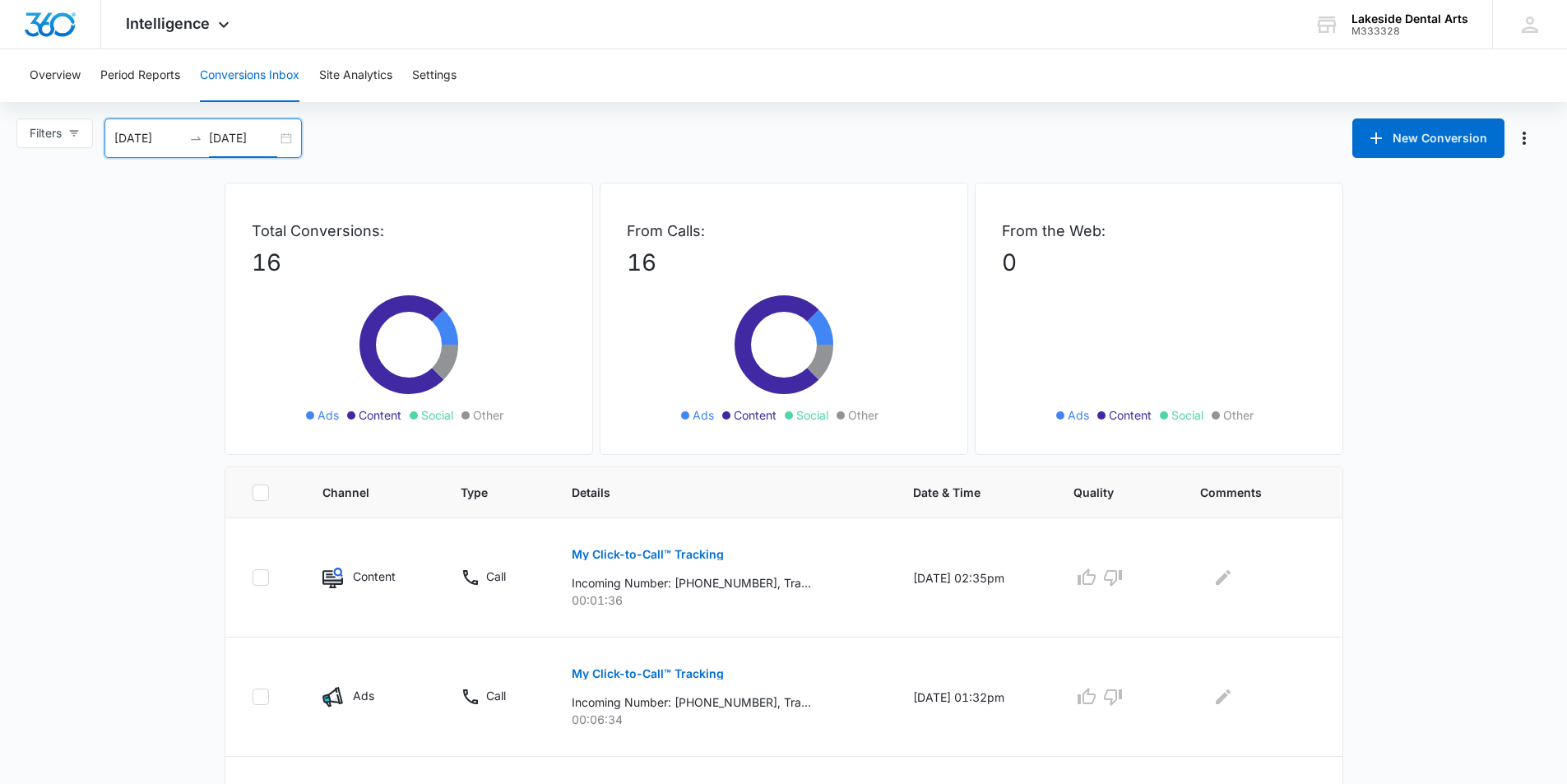
click at [239, 136] on input "08/08/2025" at bounding box center [244, 138] width 69 height 18
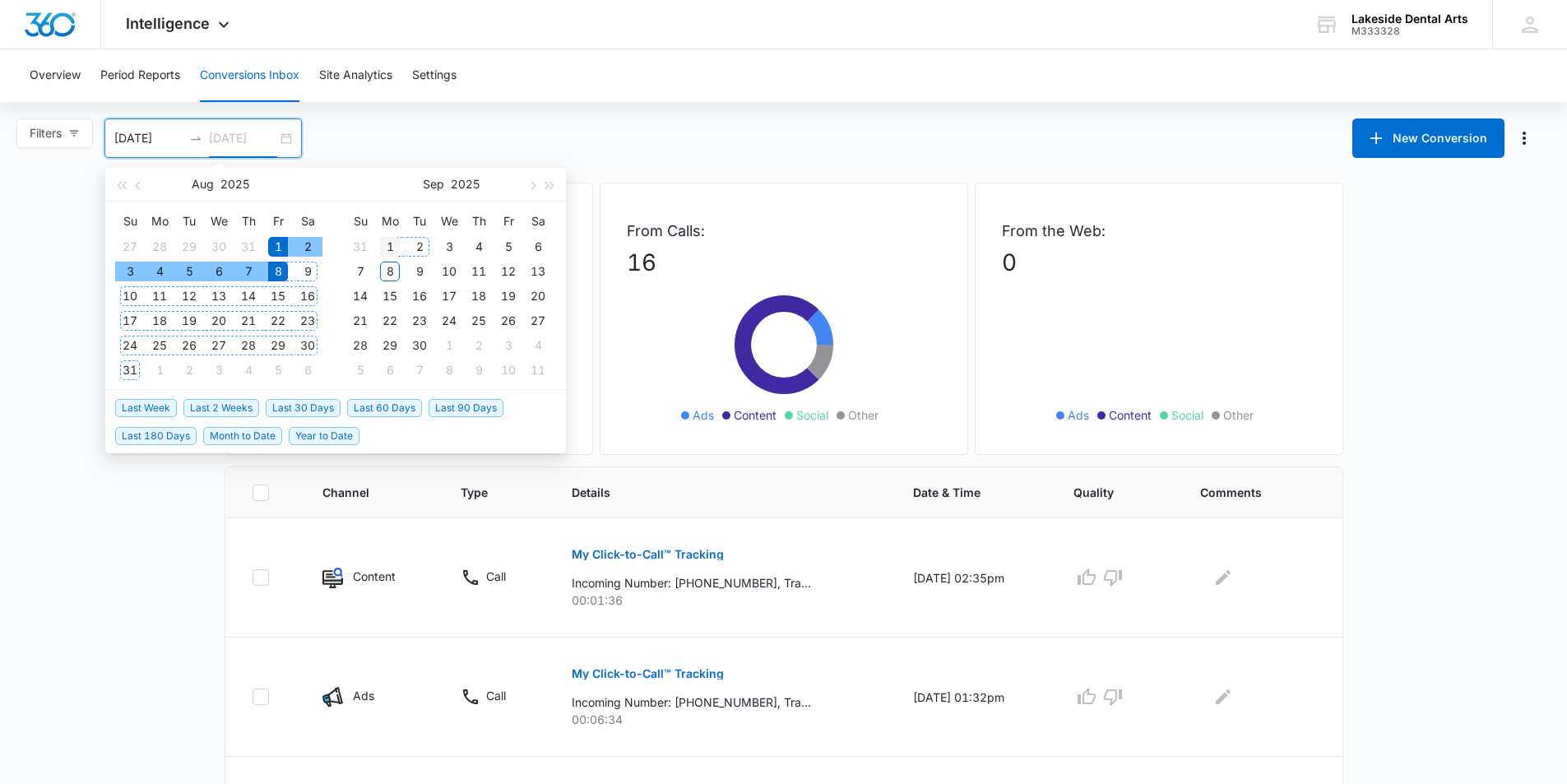
type input "[DATE]"
click at [393, 246] on div "1" at bounding box center [390, 246] width 20 height 20
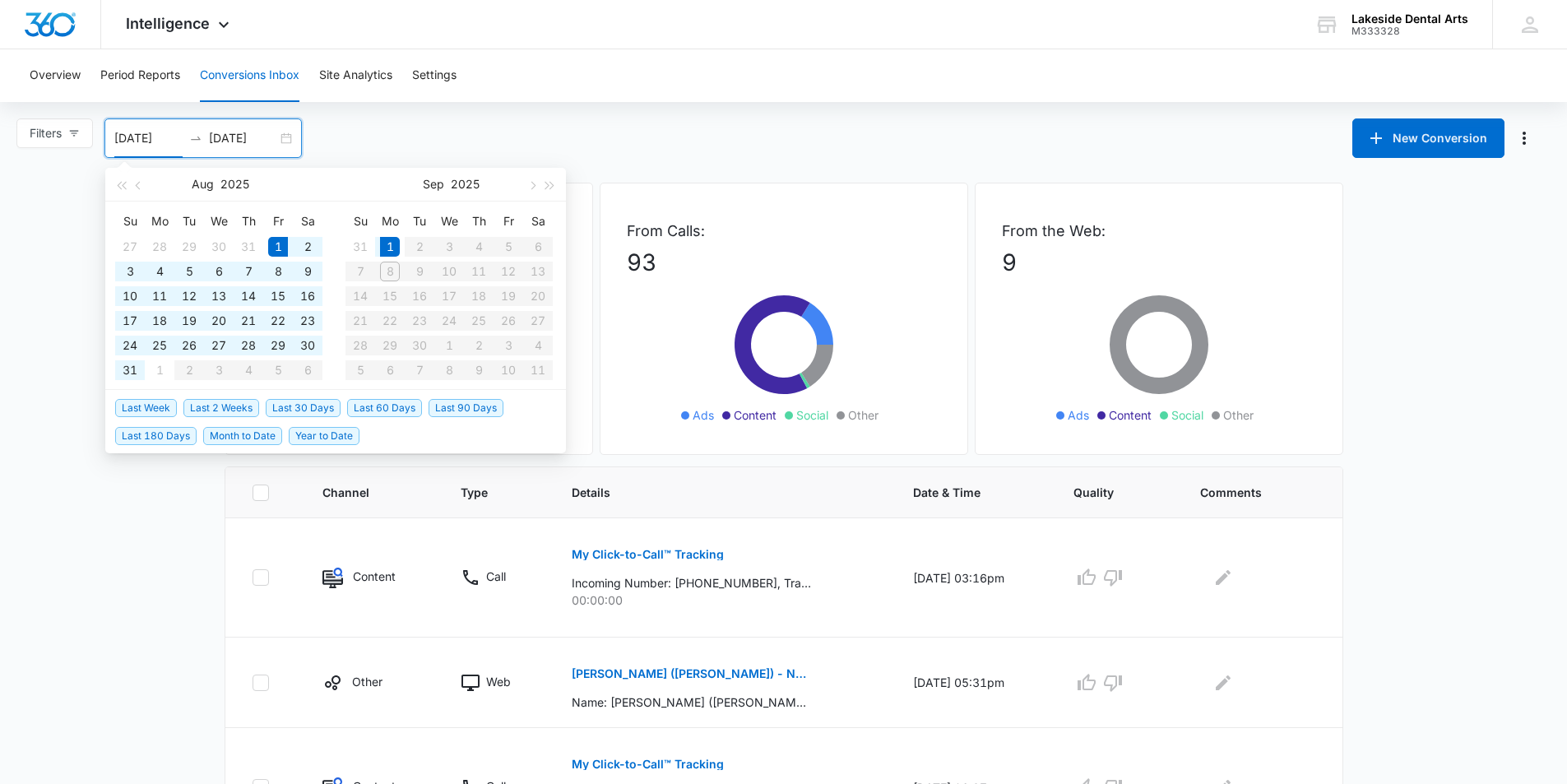
drag, startPoint x: 177, startPoint y: 133, endPoint x: 108, endPoint y: 136, distance: 69.1
click at [108, 136] on div "08/01/2025 09/01/2025" at bounding box center [203, 138] width 197 height 39
type input "[DATE]"
click at [388, 245] on div "1" at bounding box center [390, 246] width 20 height 20
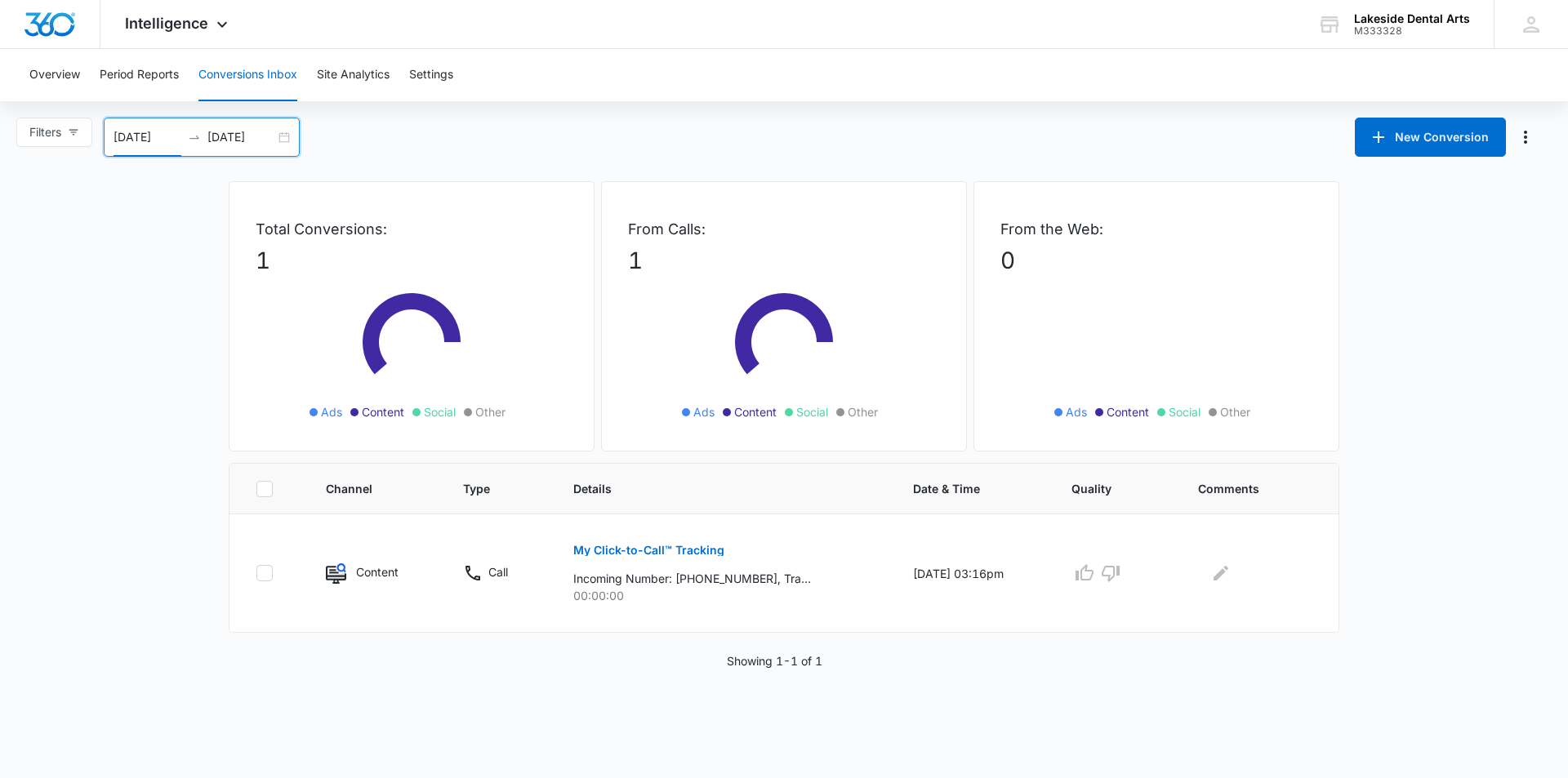
click at [265, 136] on input "[DATE]" at bounding box center [242, 137] width 68 height 18
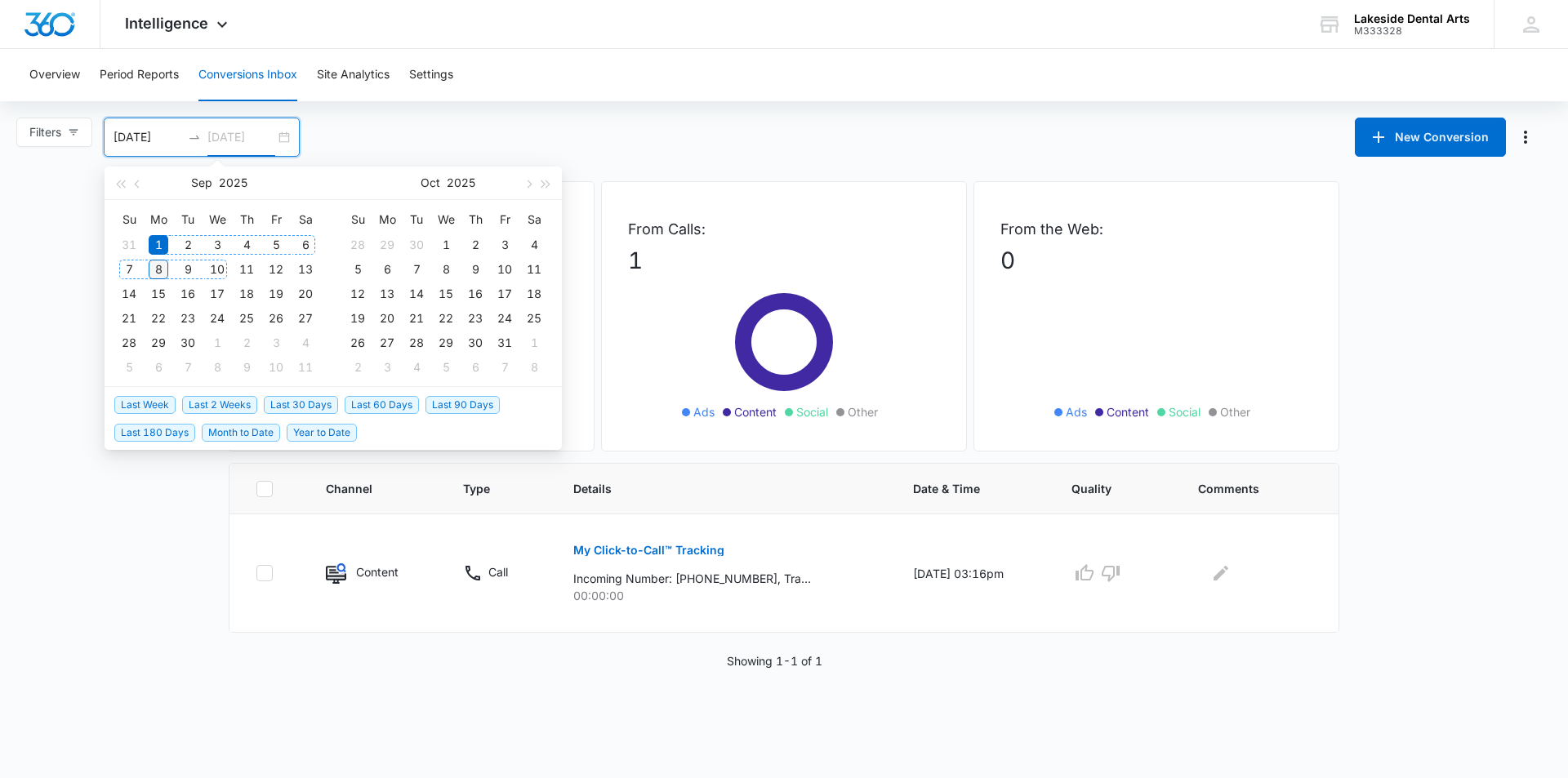
type input "[DATE]"
click at [163, 268] on div "8" at bounding box center [158, 269] width 20 height 20
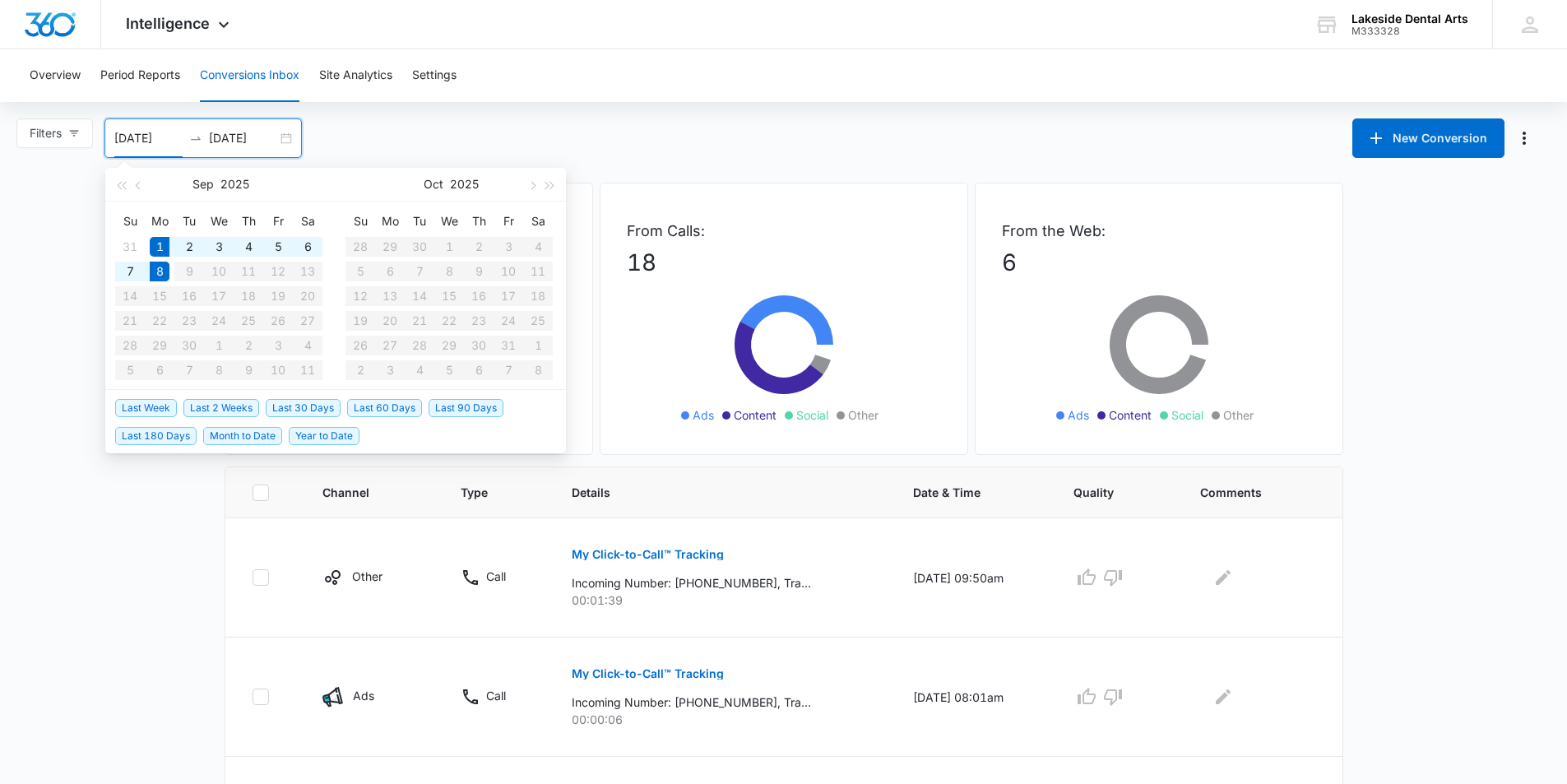
click at [562, 143] on div "Filters 09/01/2025 09/08/2025 New Conversion Sep 2025 Su Mo Tu We Th Fr Sa 31 1…" at bounding box center [784, 138] width 1567 height 39
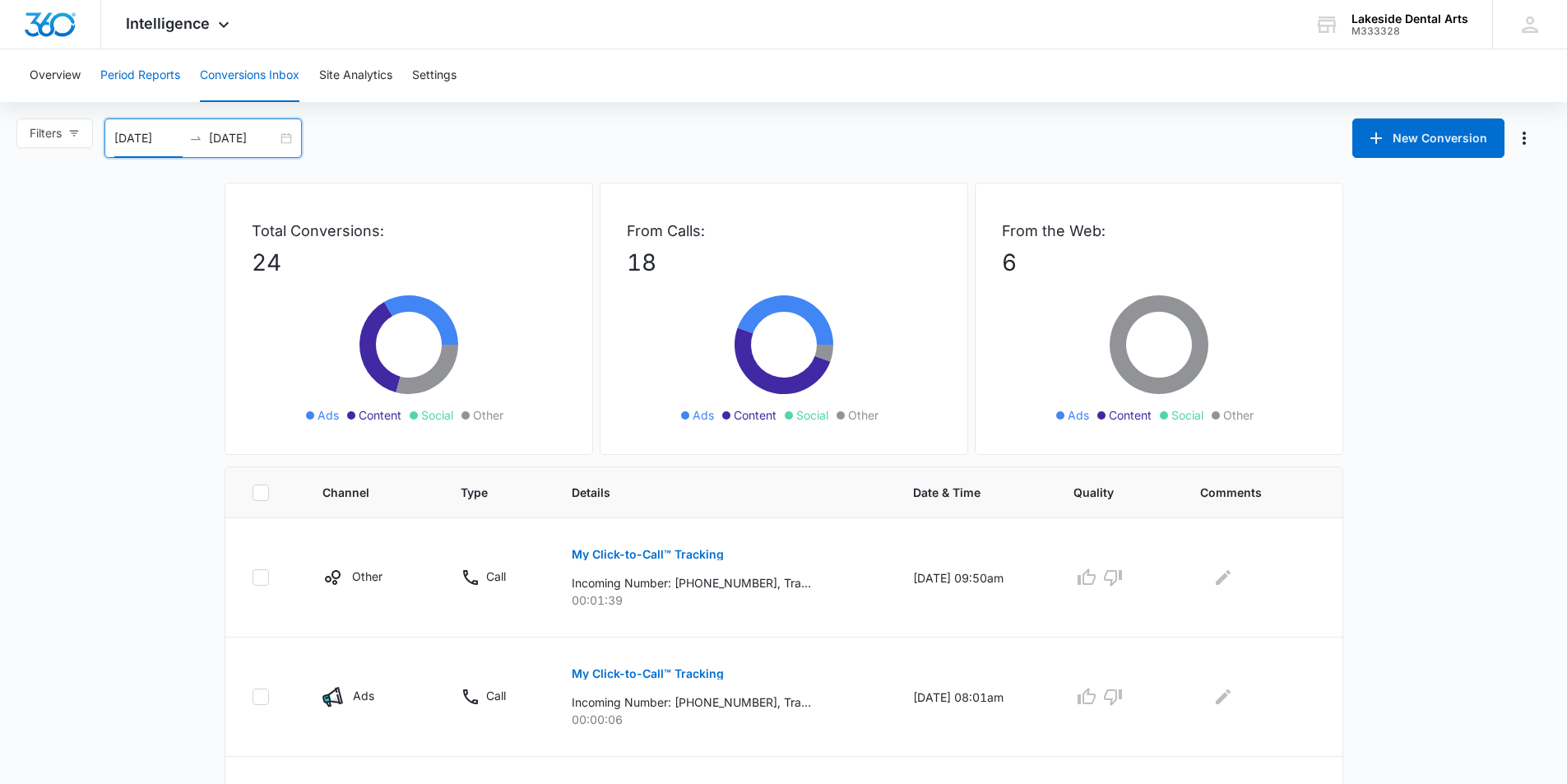
click at [156, 75] on button "Period Reports" at bounding box center [140, 75] width 80 height 52
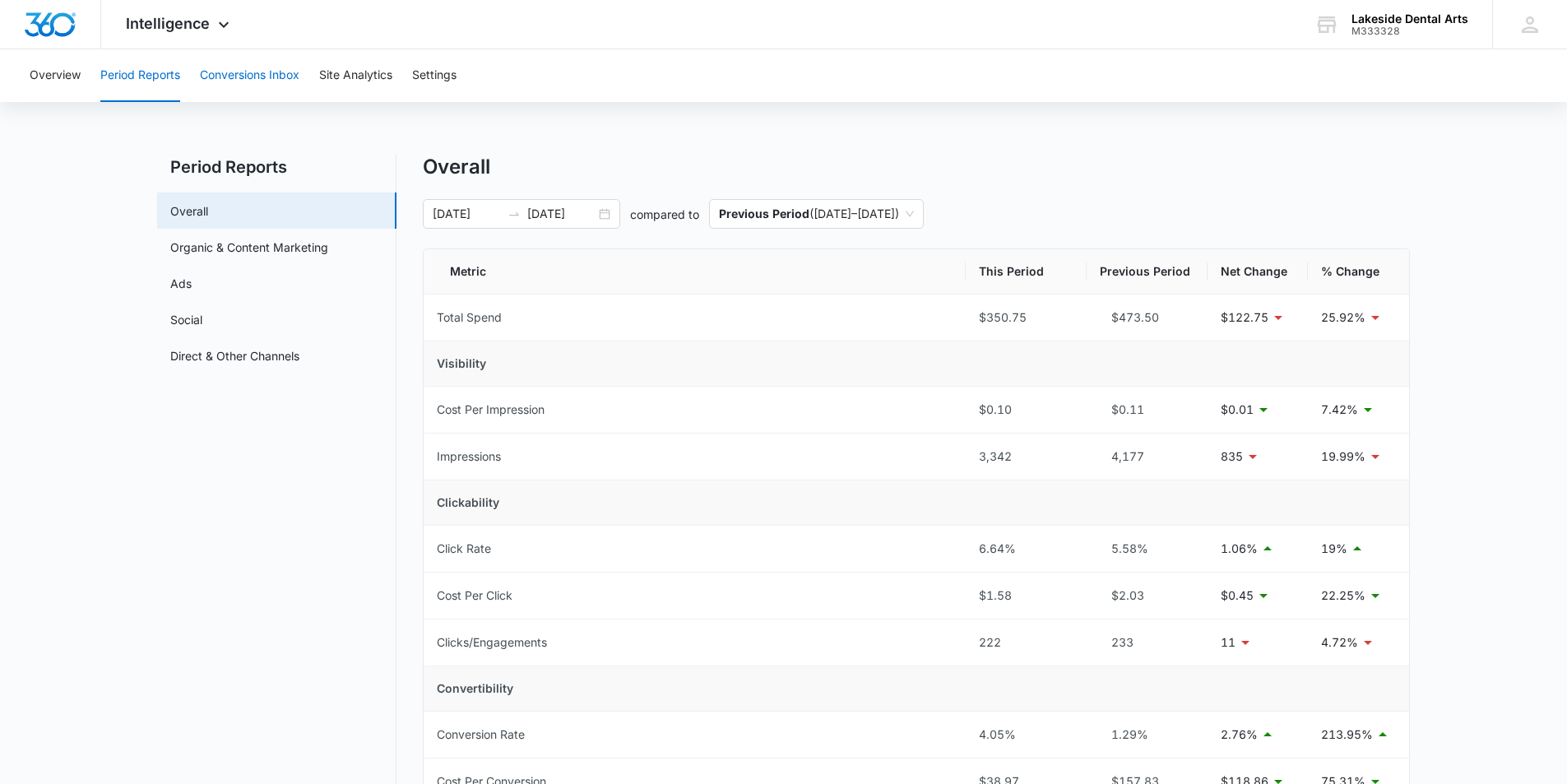
click at [263, 75] on button "Conversions Inbox" at bounding box center [250, 75] width 100 height 52
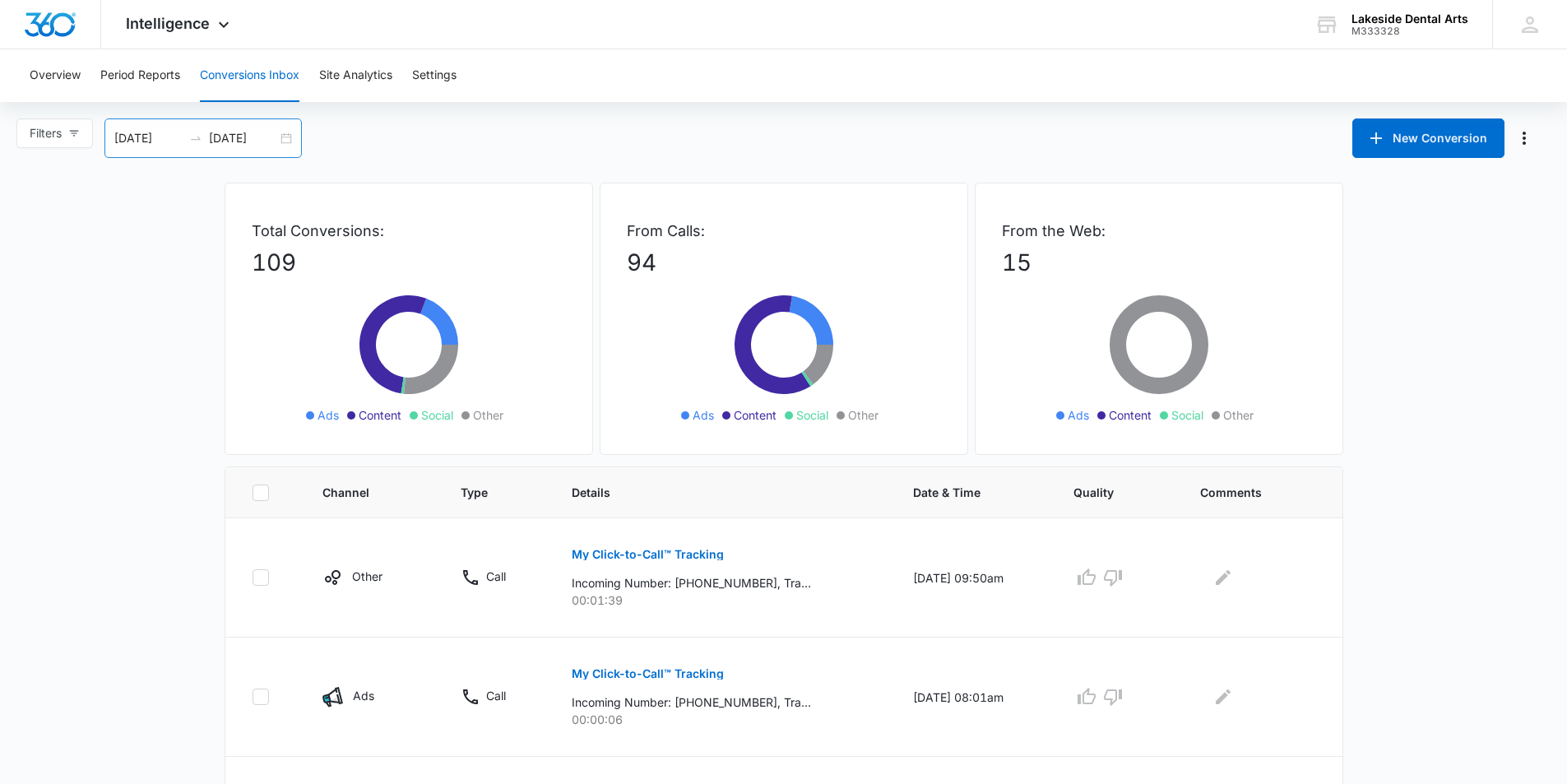
click at [233, 138] on input "[DATE]" at bounding box center [244, 138] width 69 height 18
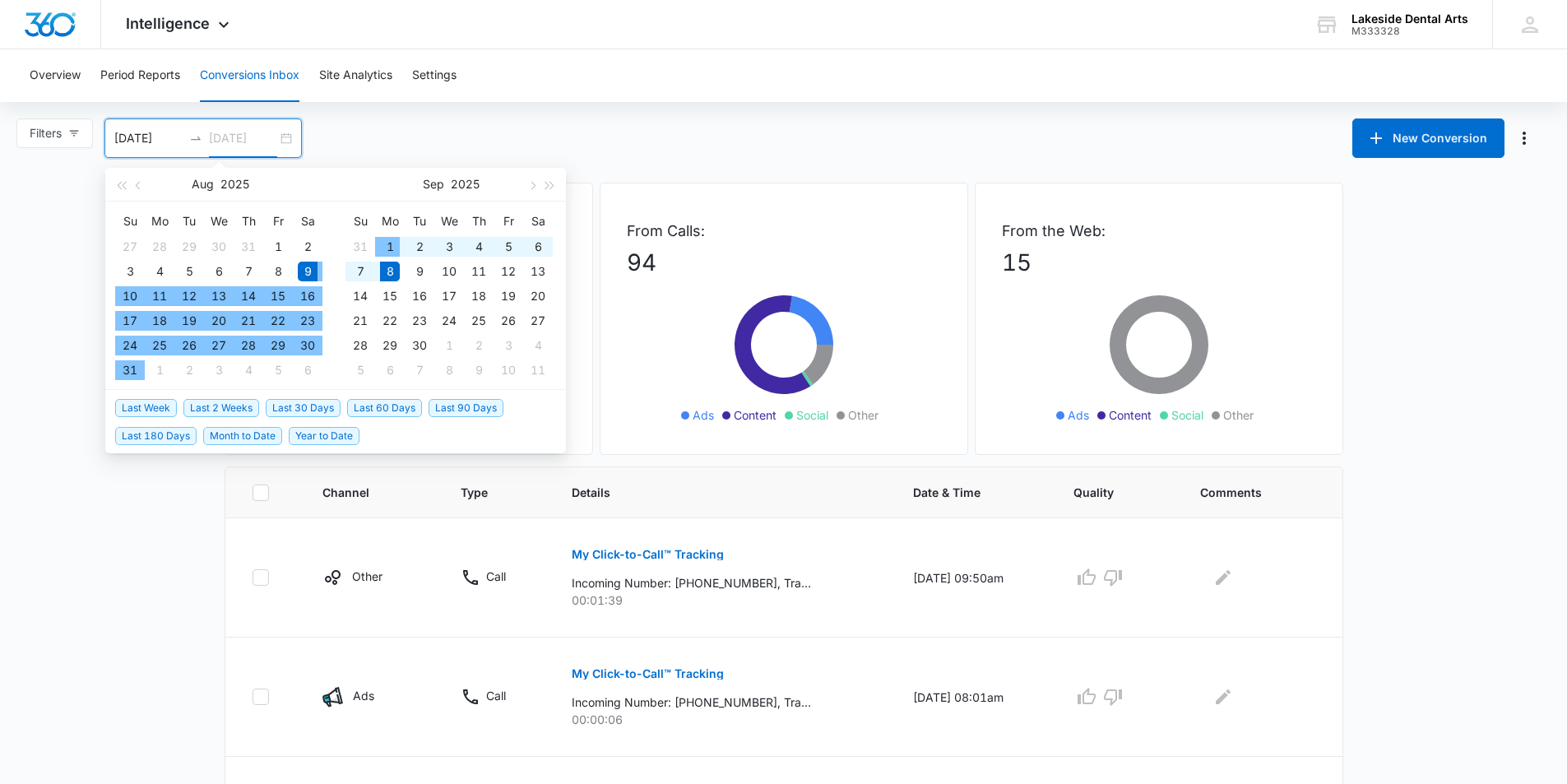
type input "[DATE]"
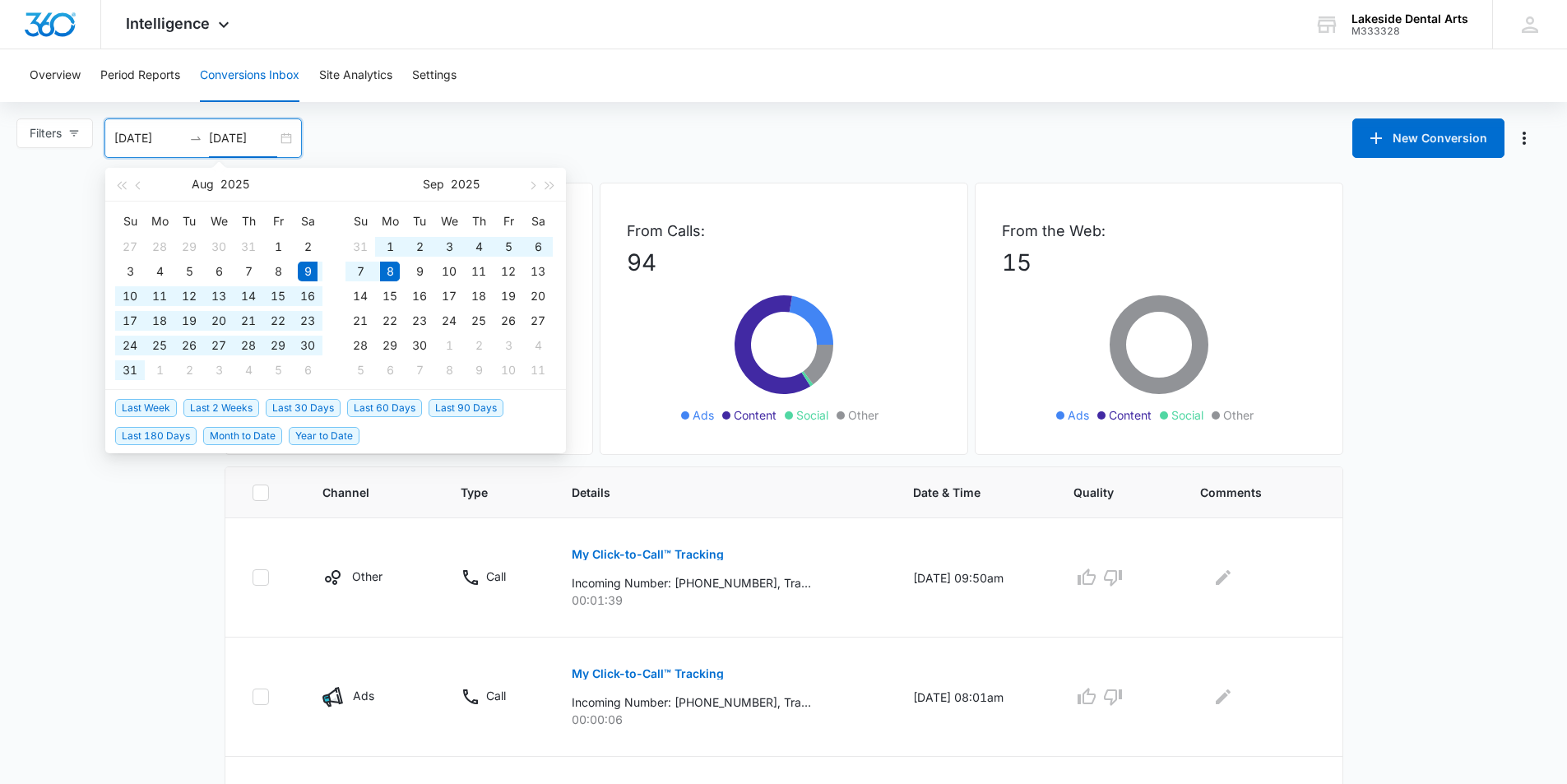
click at [156, 138] on input "08/09/2025" at bounding box center [148, 138] width 69 height 18
type input "[DATE]"
click at [392, 244] on div "1" at bounding box center [390, 246] width 20 height 20
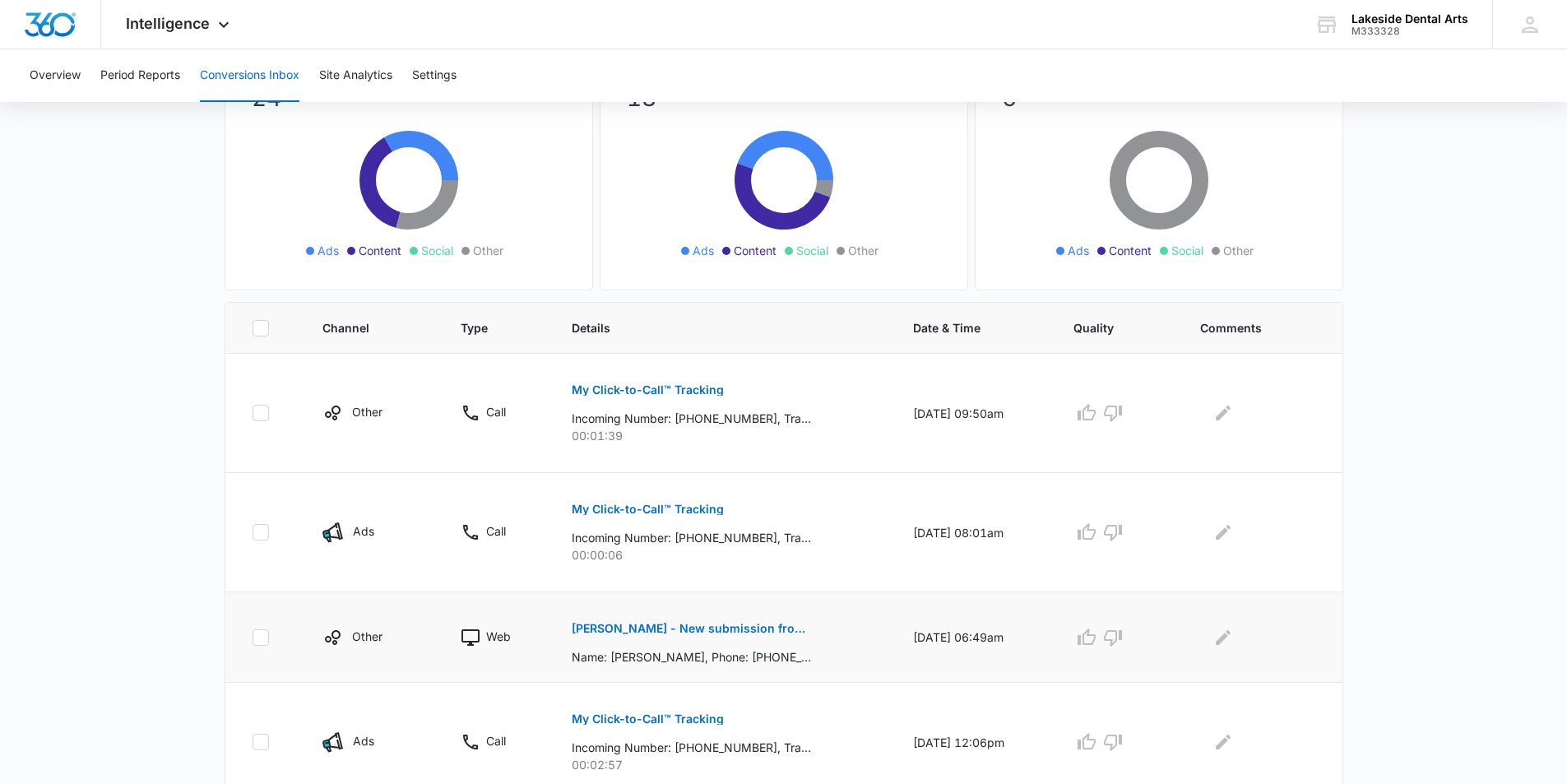
scroll to position [329, 0]
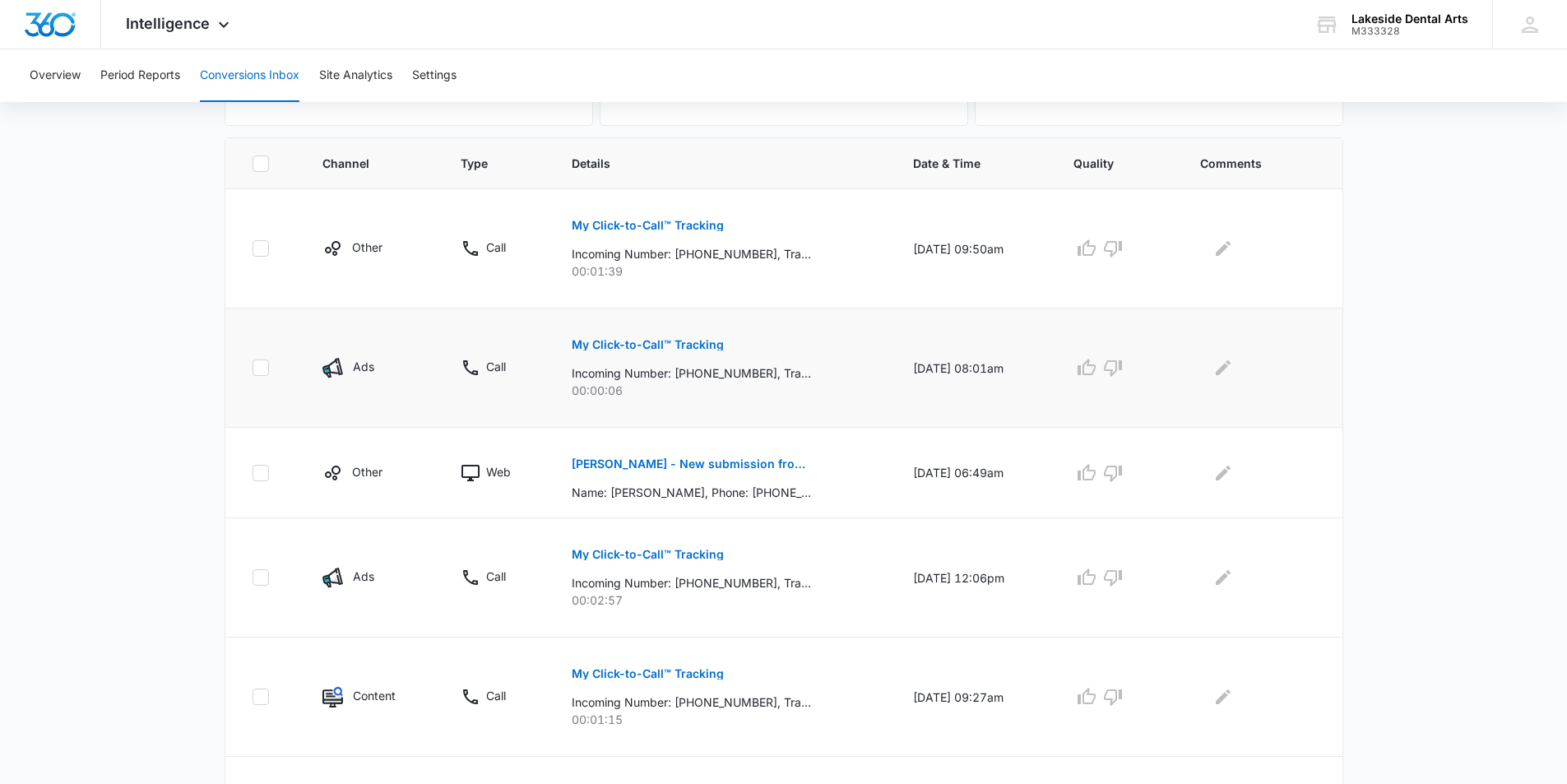
click at [637, 341] on p "My Click-to-Call™ Tracking" at bounding box center [647, 344] width 152 height 11
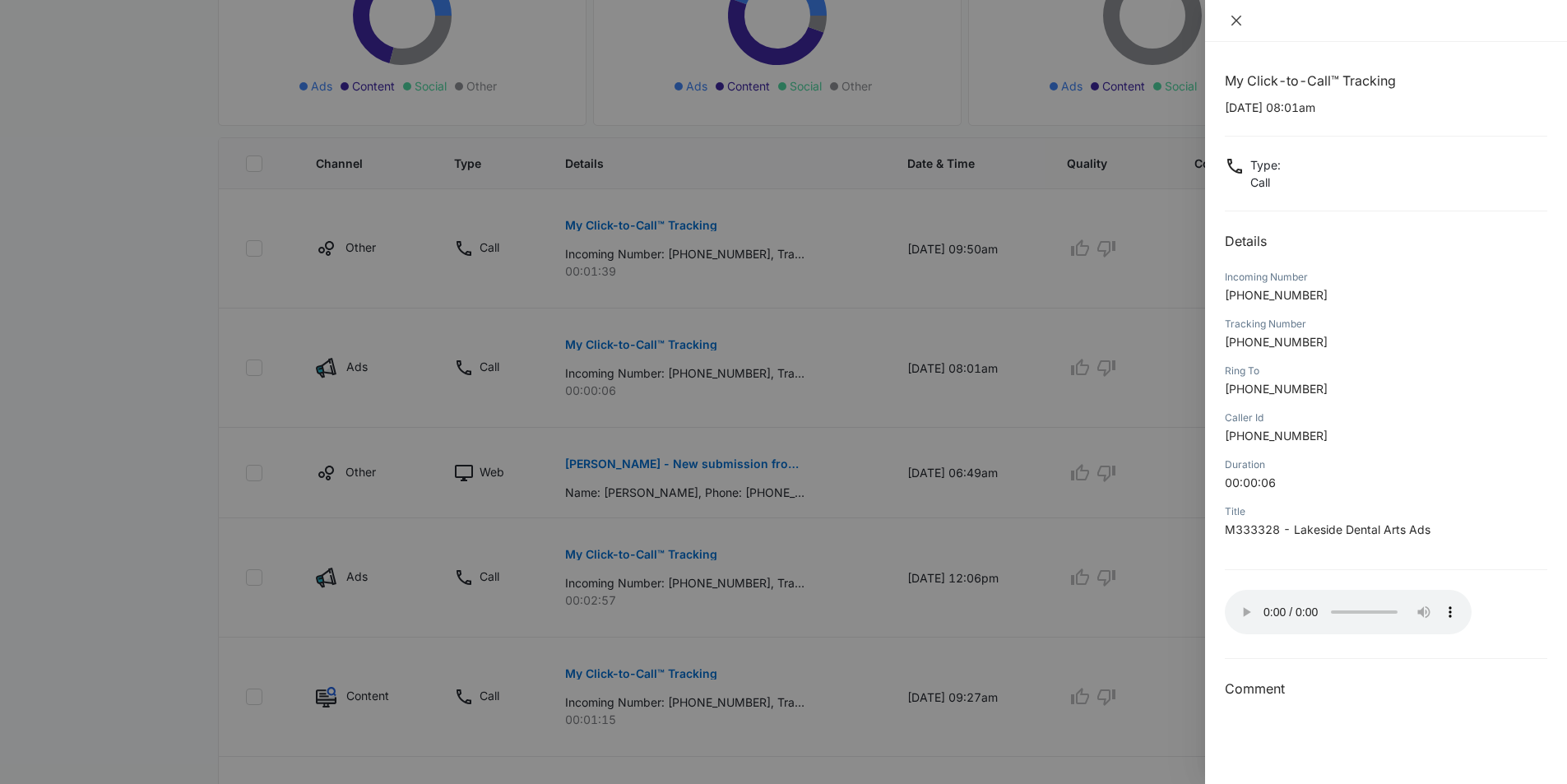
click at [1232, 19] on icon "close" at bounding box center [1236, 20] width 13 height 13
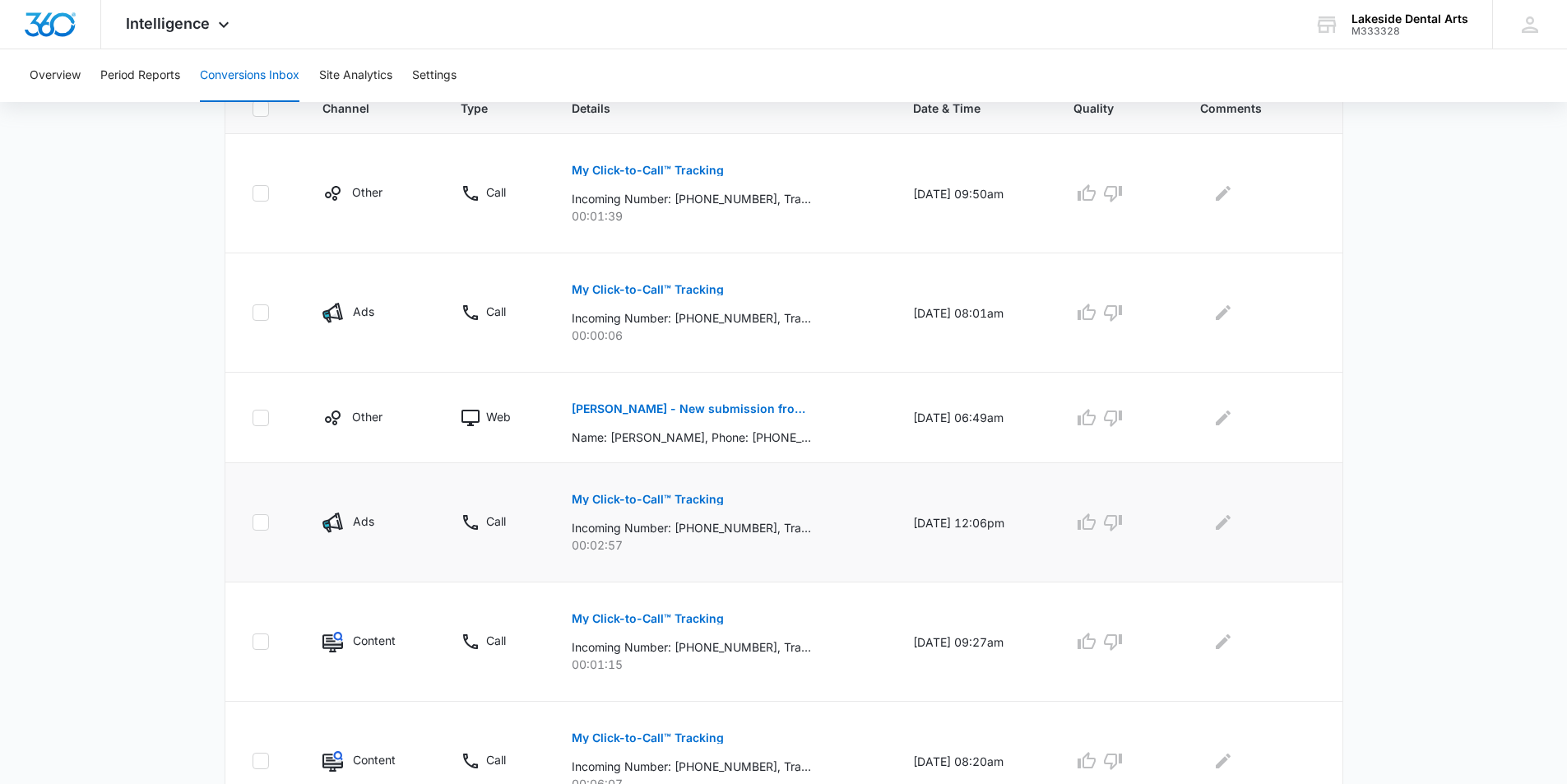
scroll to position [411, 0]
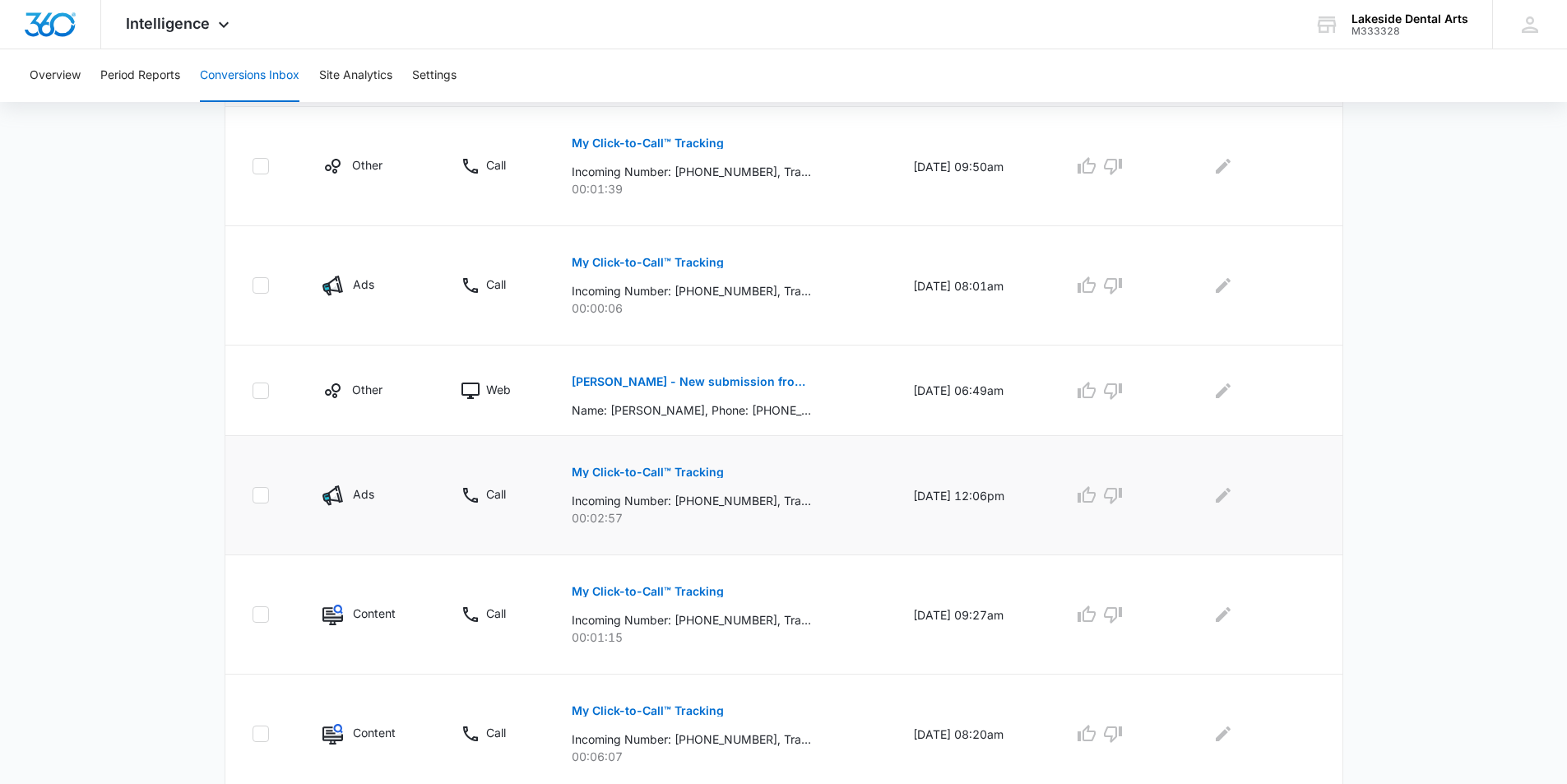
click at [627, 472] on p "My Click-to-Call™ Tracking" at bounding box center [647, 472] width 152 height 11
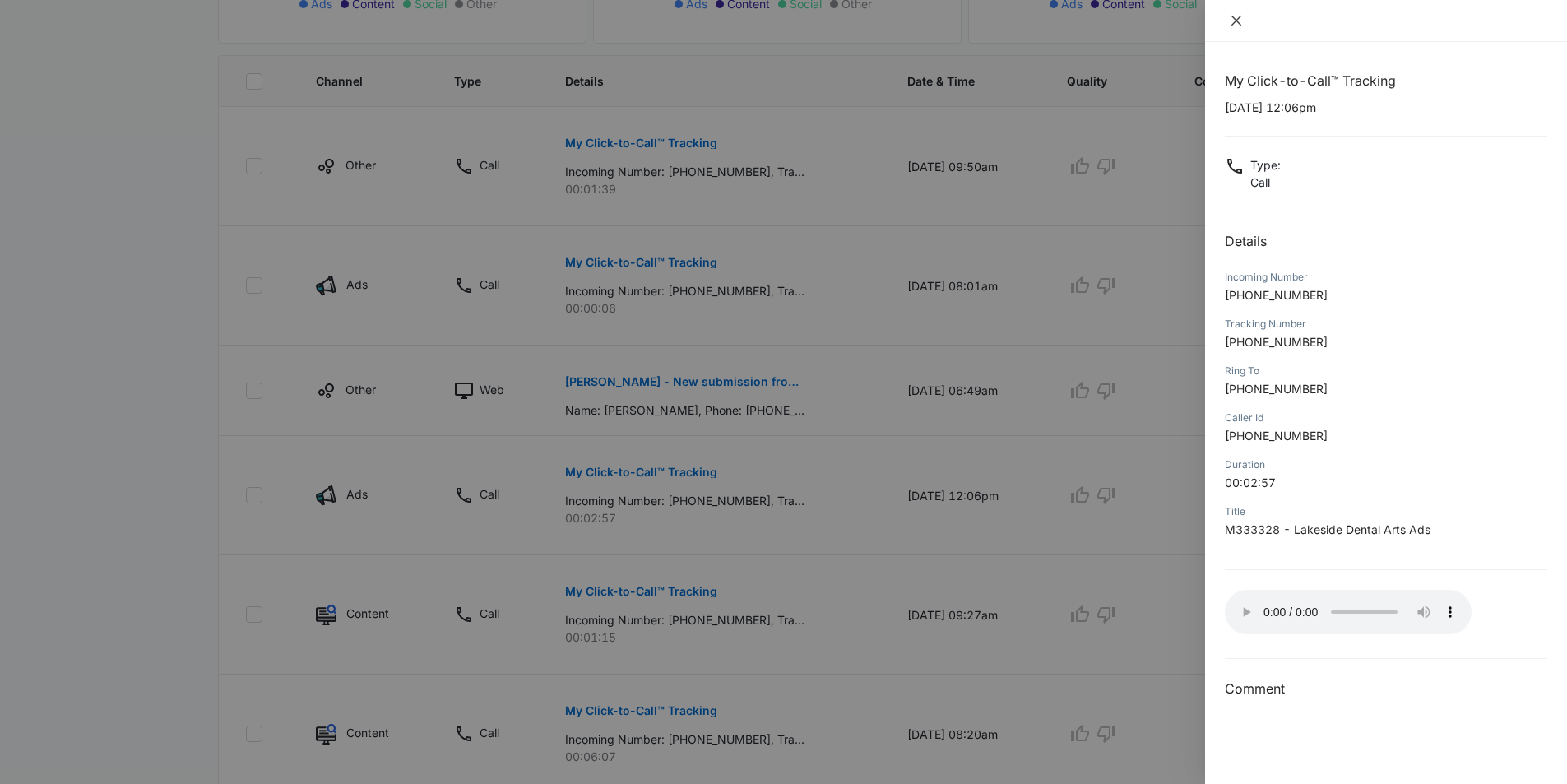
click at [1233, 15] on icon "close" at bounding box center [1236, 20] width 13 height 13
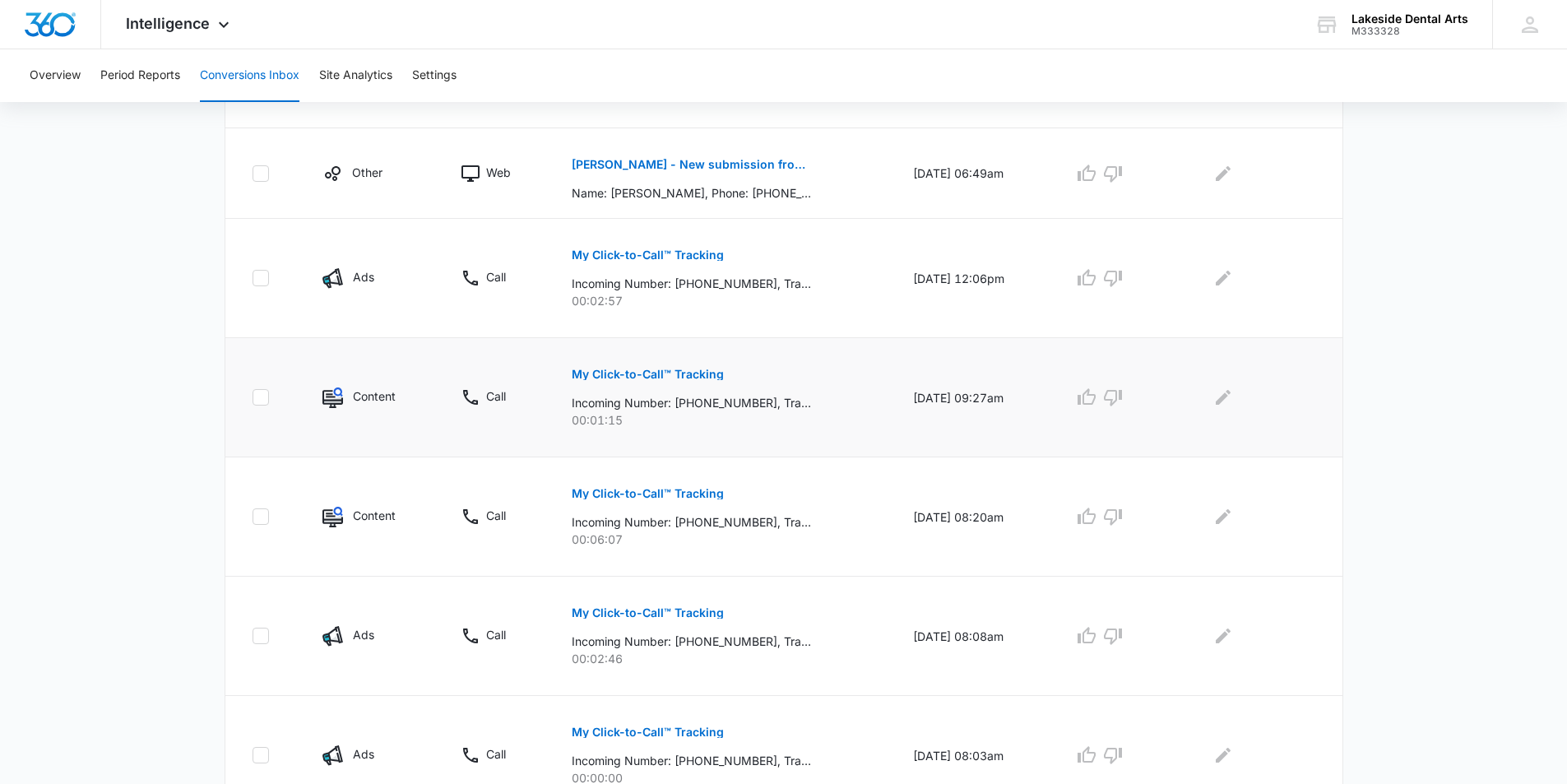
scroll to position [658, 0]
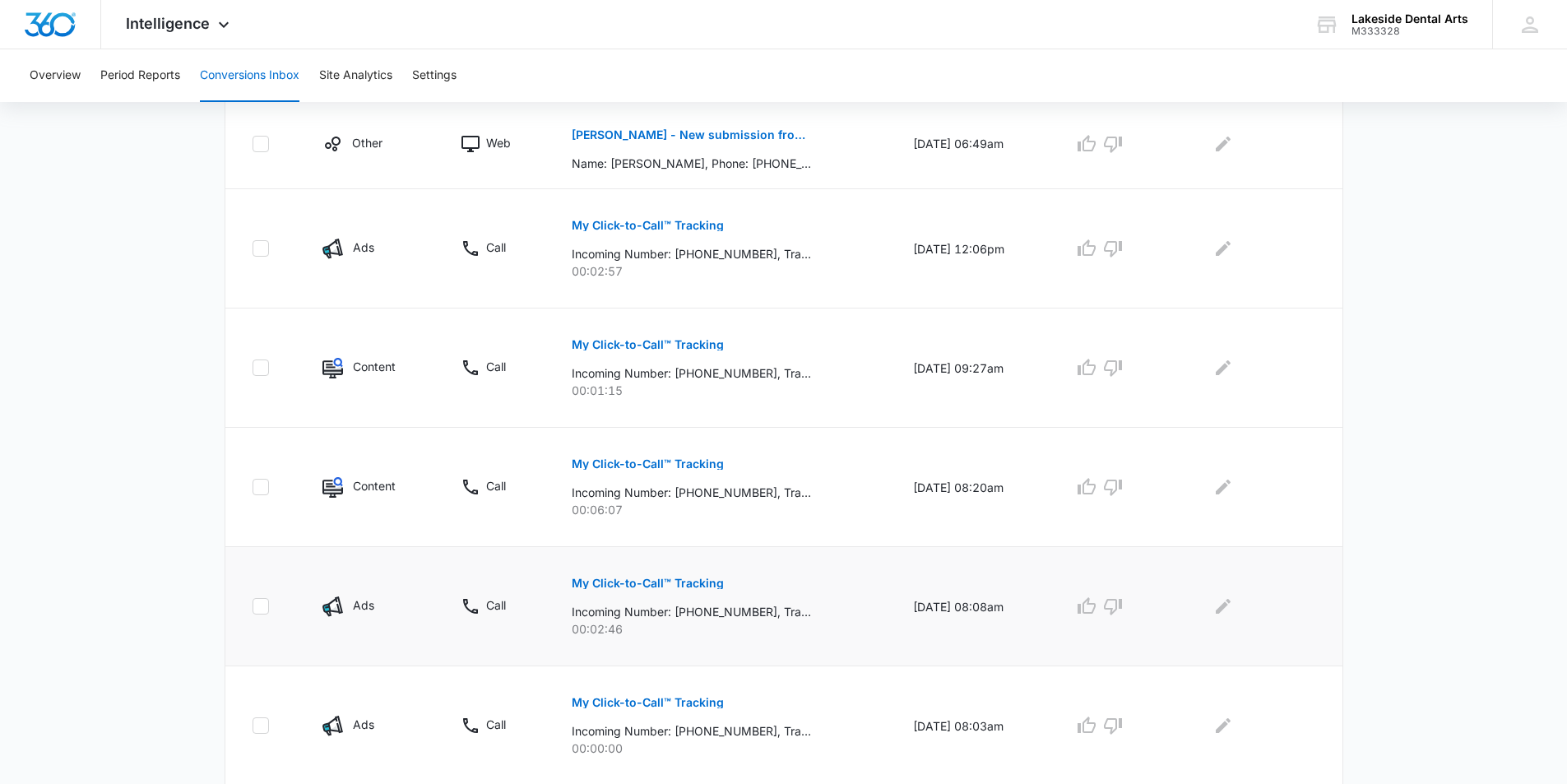
click at [644, 586] on p "My Click-to-Call™ Tracking" at bounding box center [647, 582] width 152 height 11
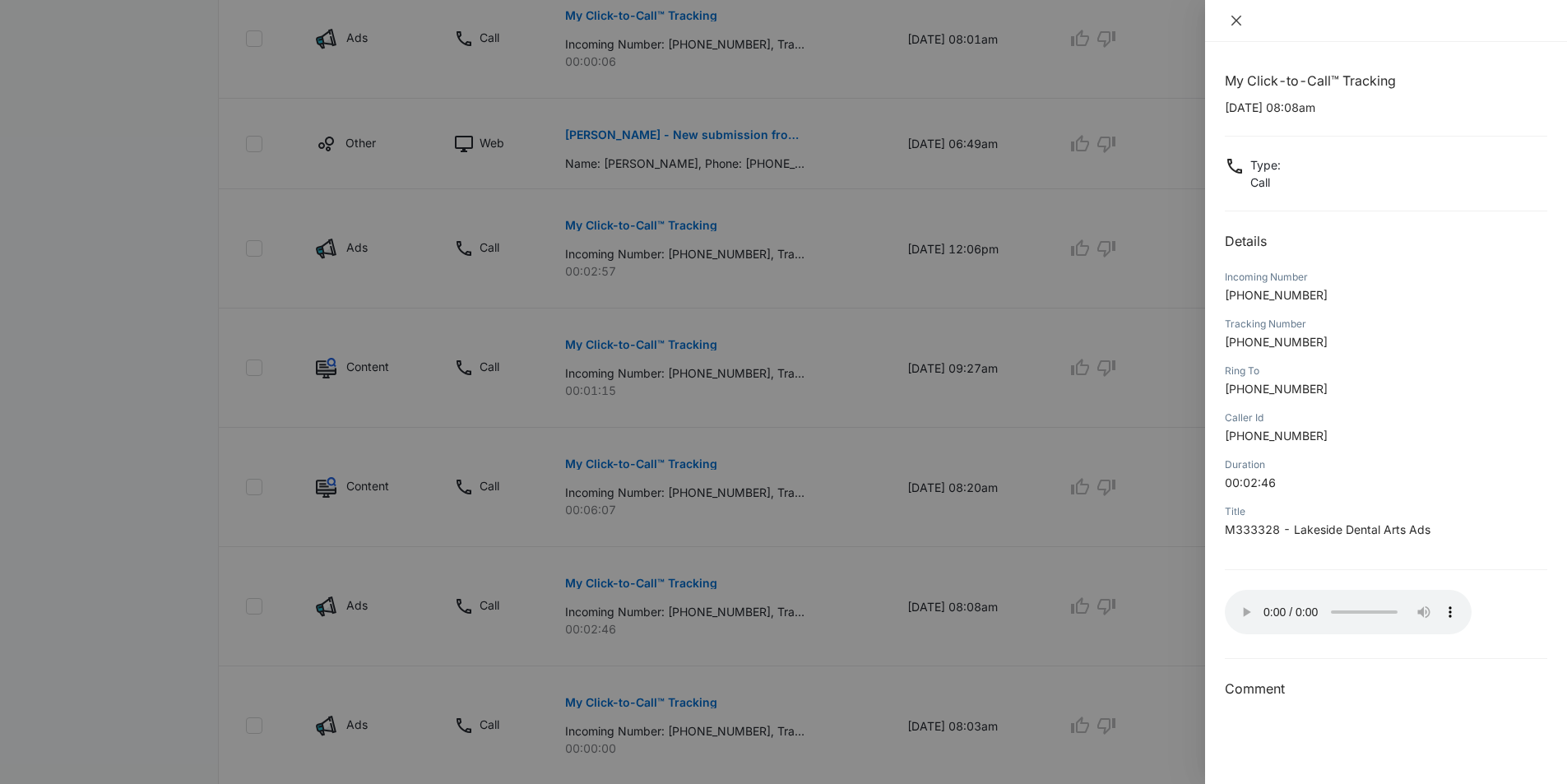
click at [1231, 19] on icon "close" at bounding box center [1236, 20] width 13 height 13
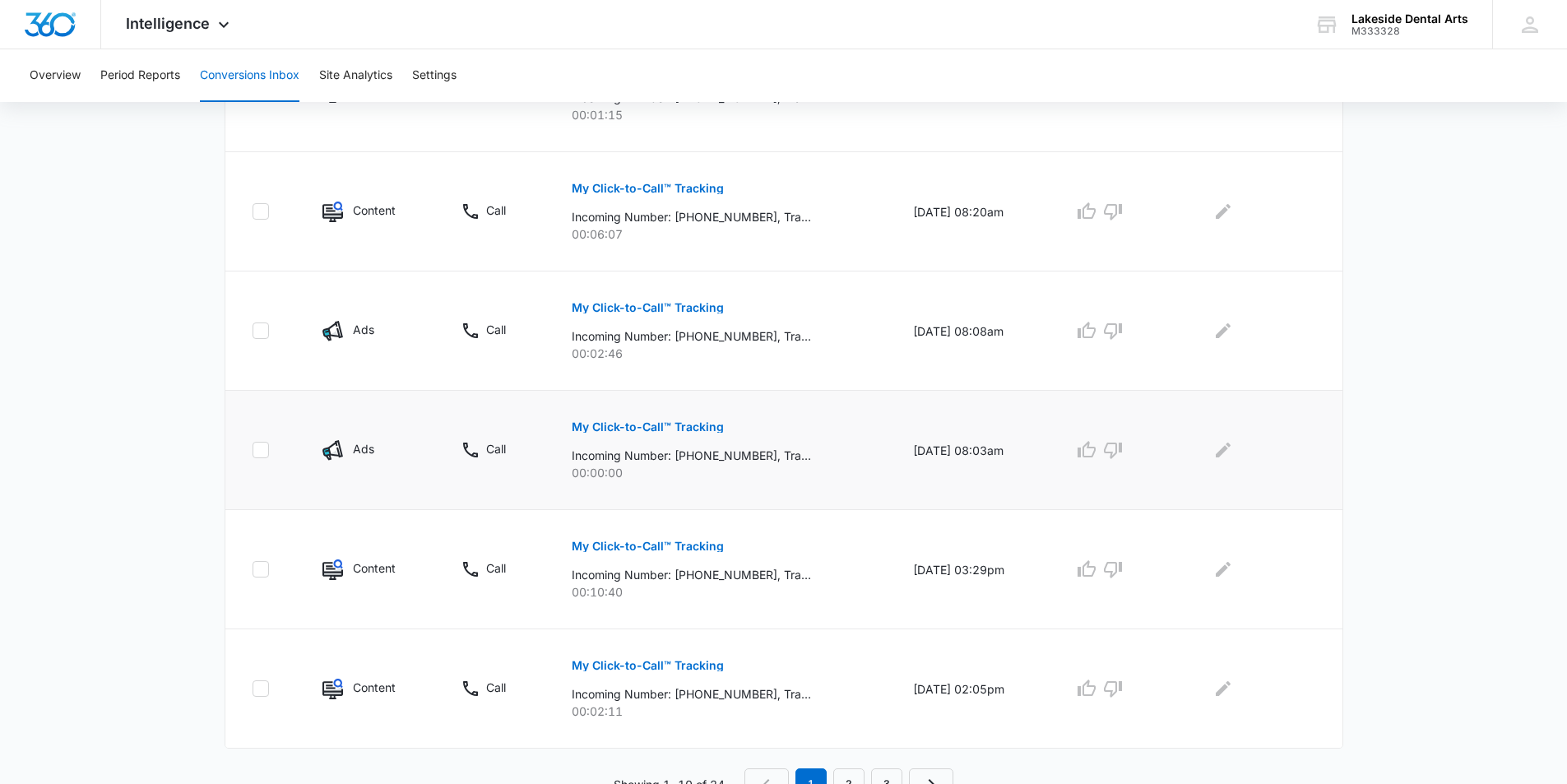
scroll to position [949, 0]
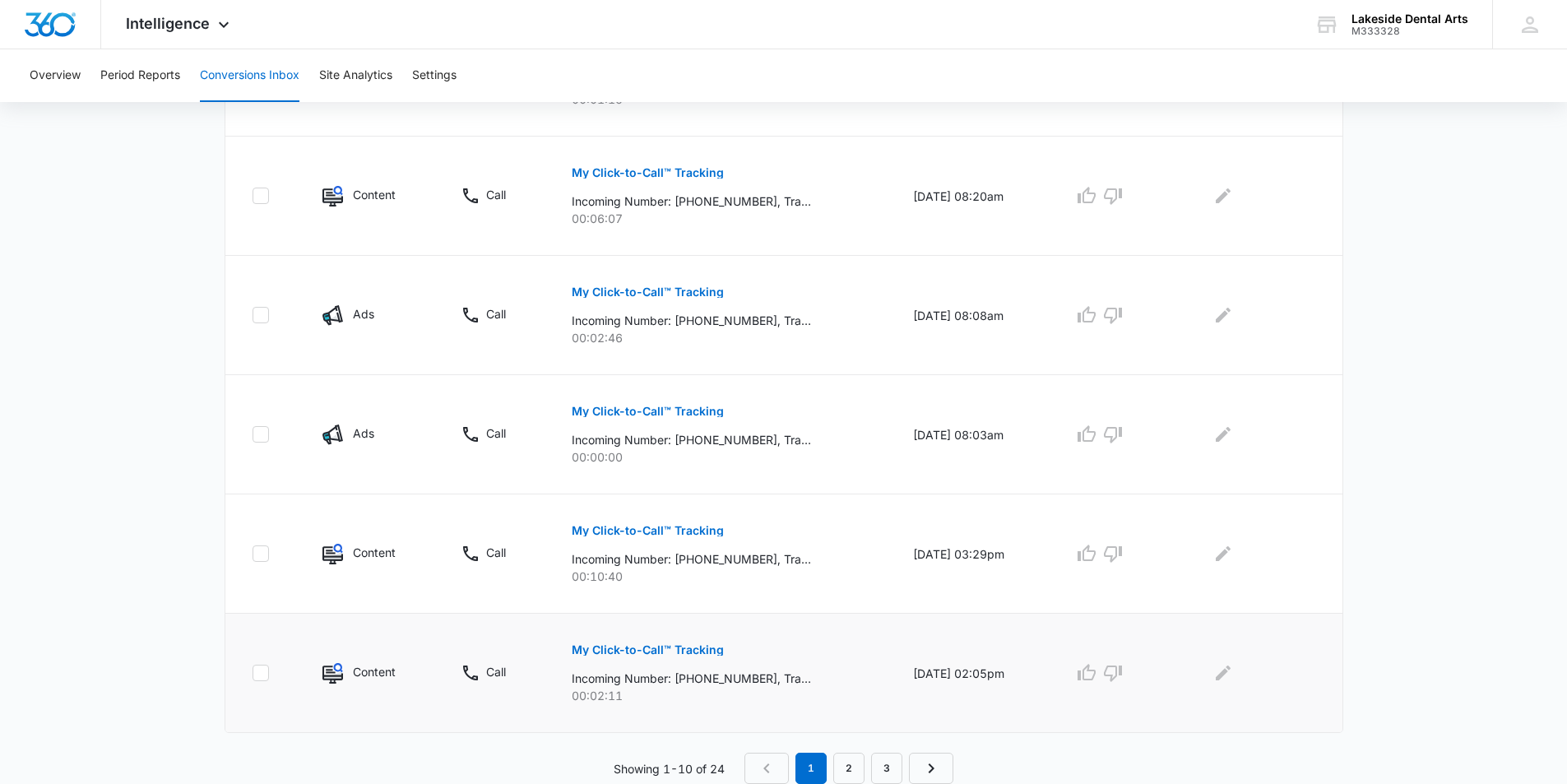
click at [646, 643] on button "My Click-to-Call™ Tracking" at bounding box center [647, 649] width 152 height 39
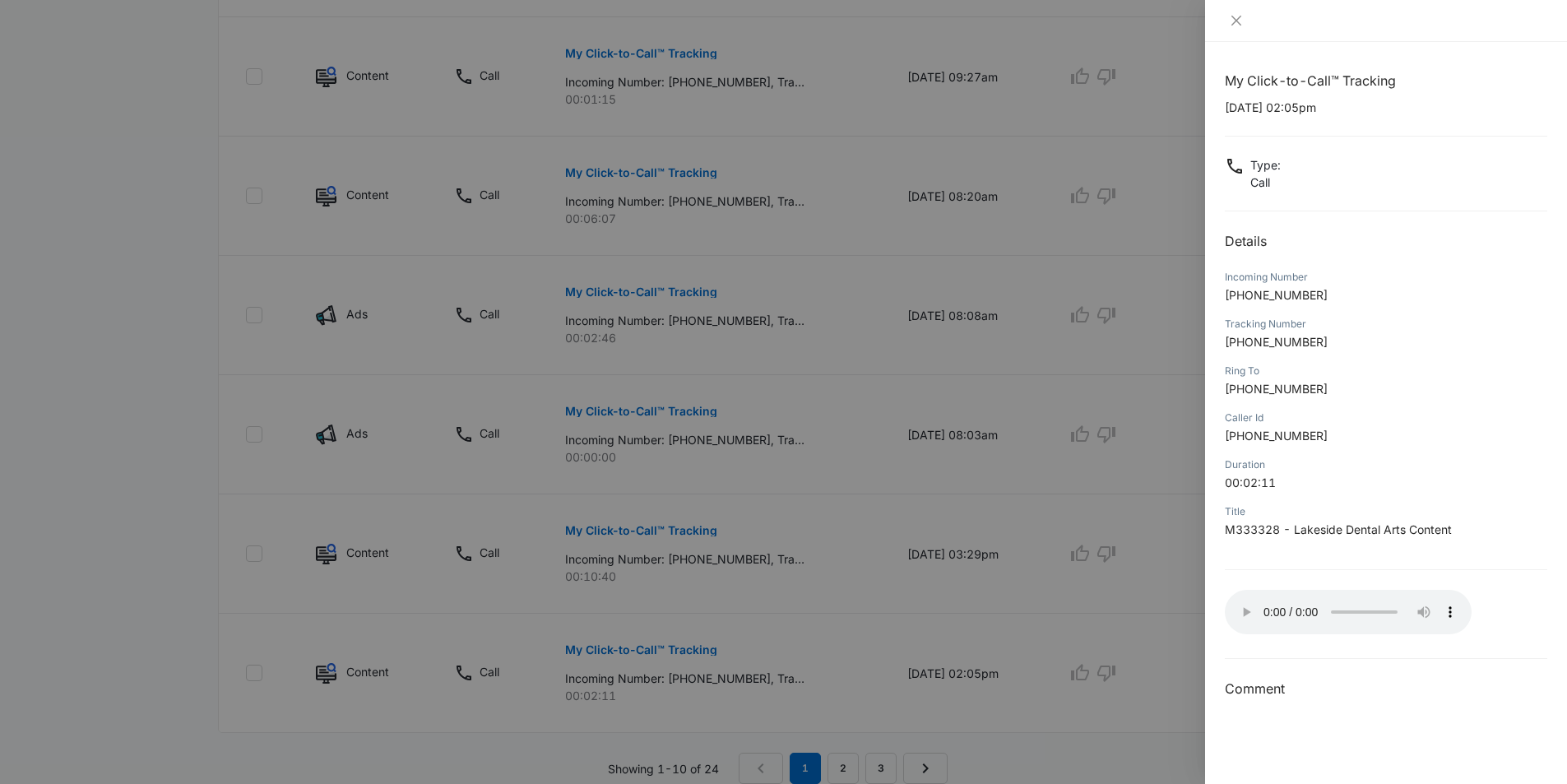
click at [636, 528] on div at bounding box center [784, 392] width 1567 height 784
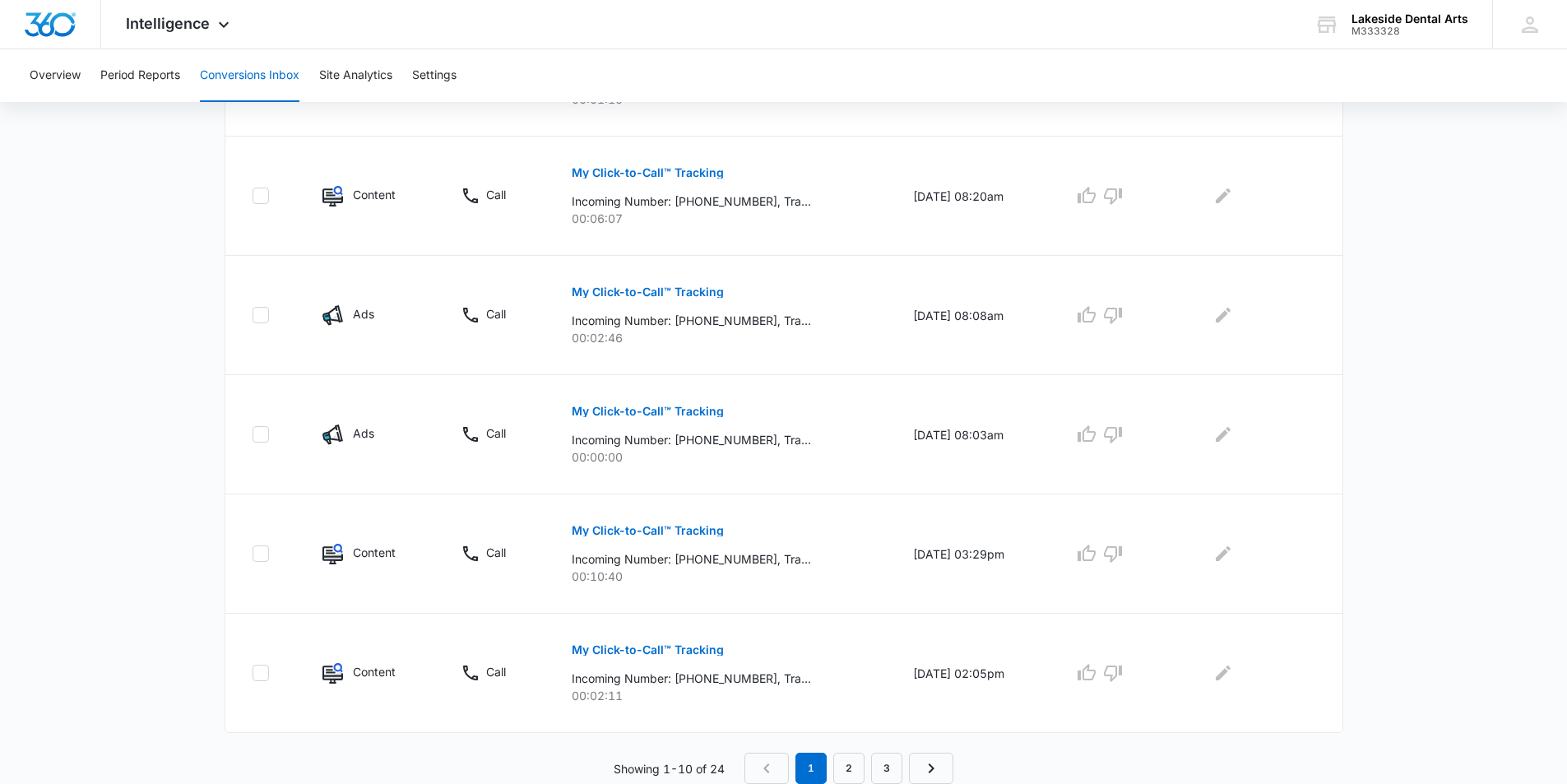
click at [636, 528] on p "My Click-to-Call™ Tracking" at bounding box center [647, 530] width 152 height 11
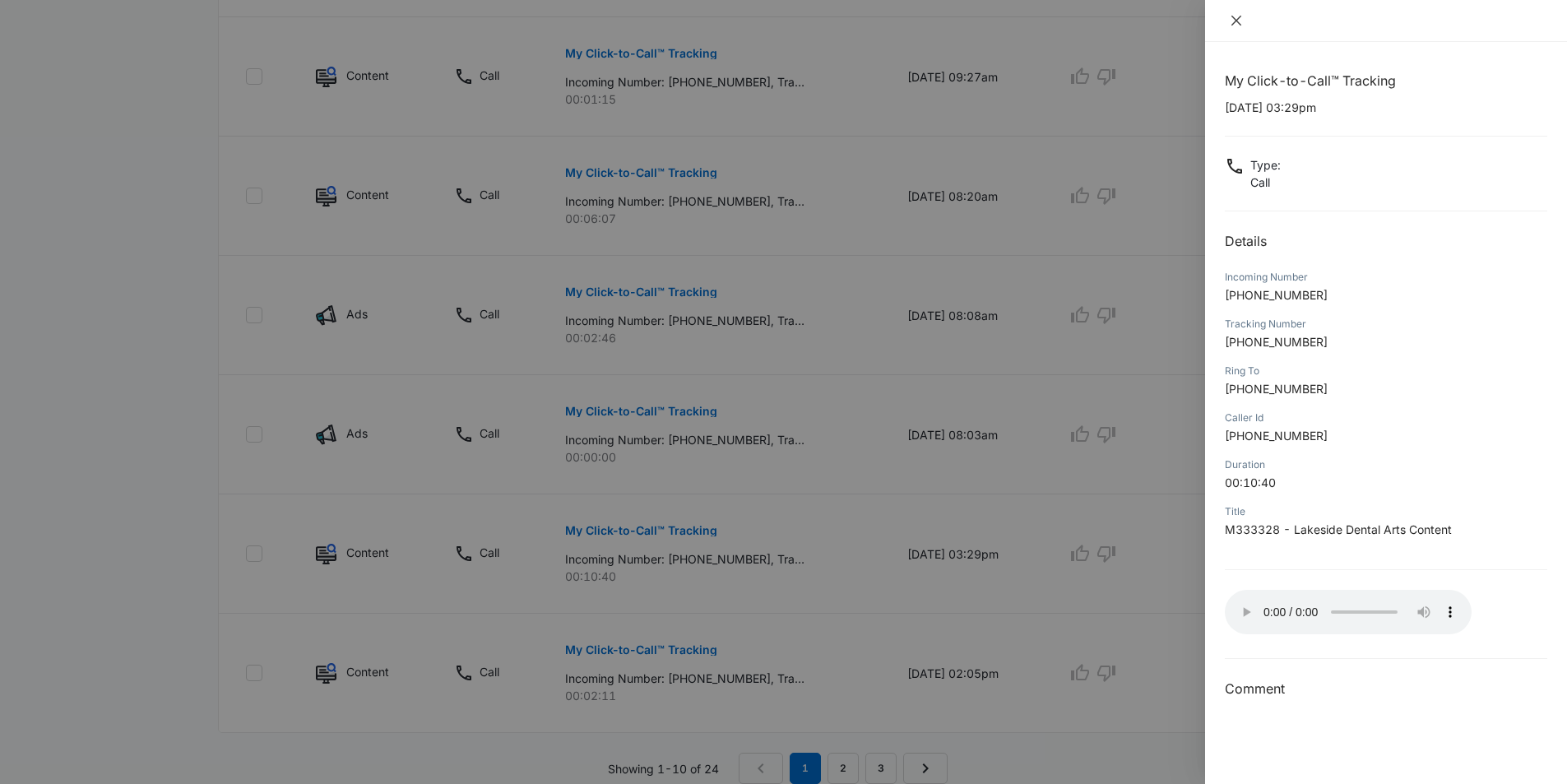
click at [1235, 21] on icon "close" at bounding box center [1236, 20] width 13 height 13
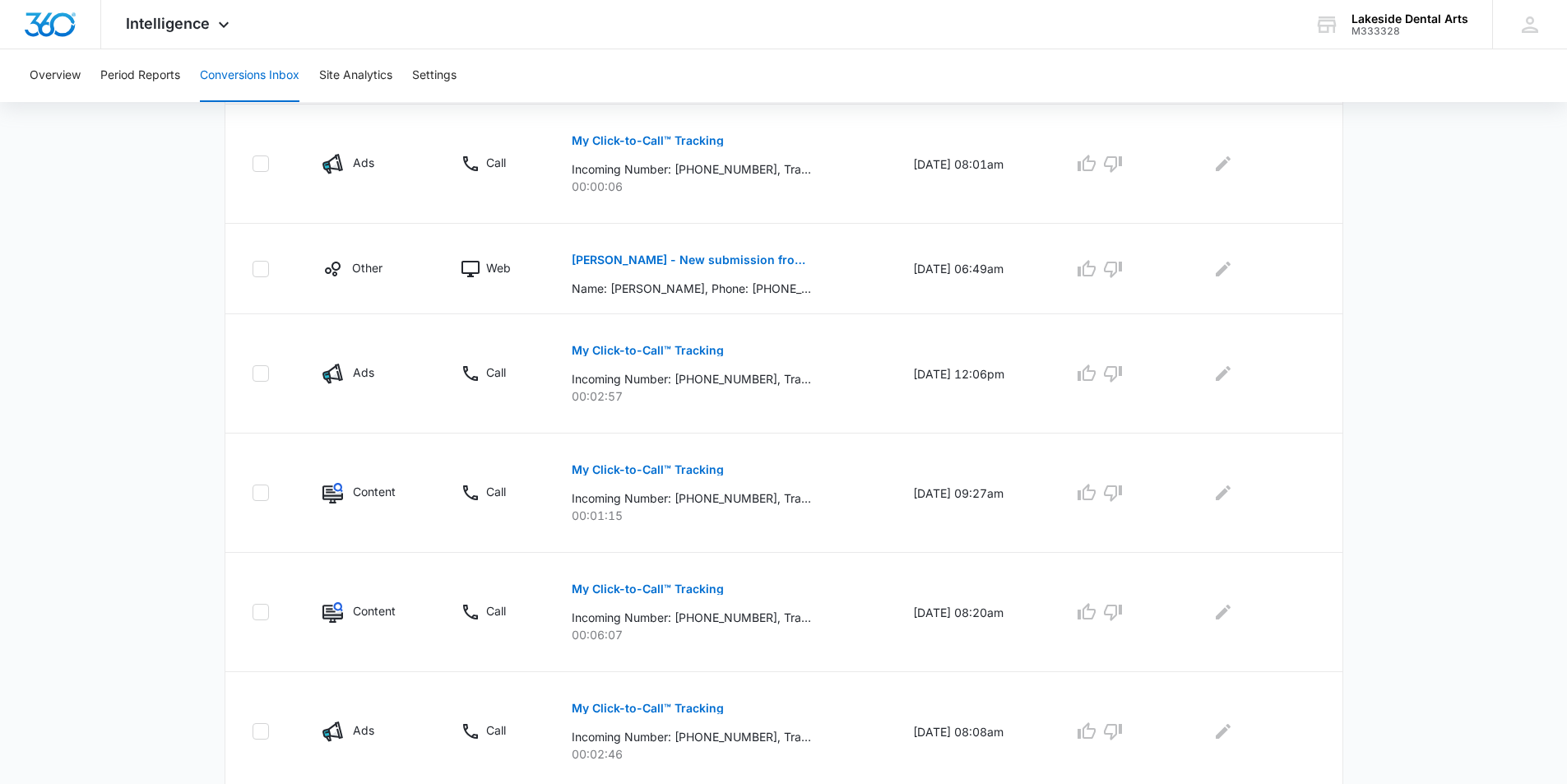
scroll to position [0, 0]
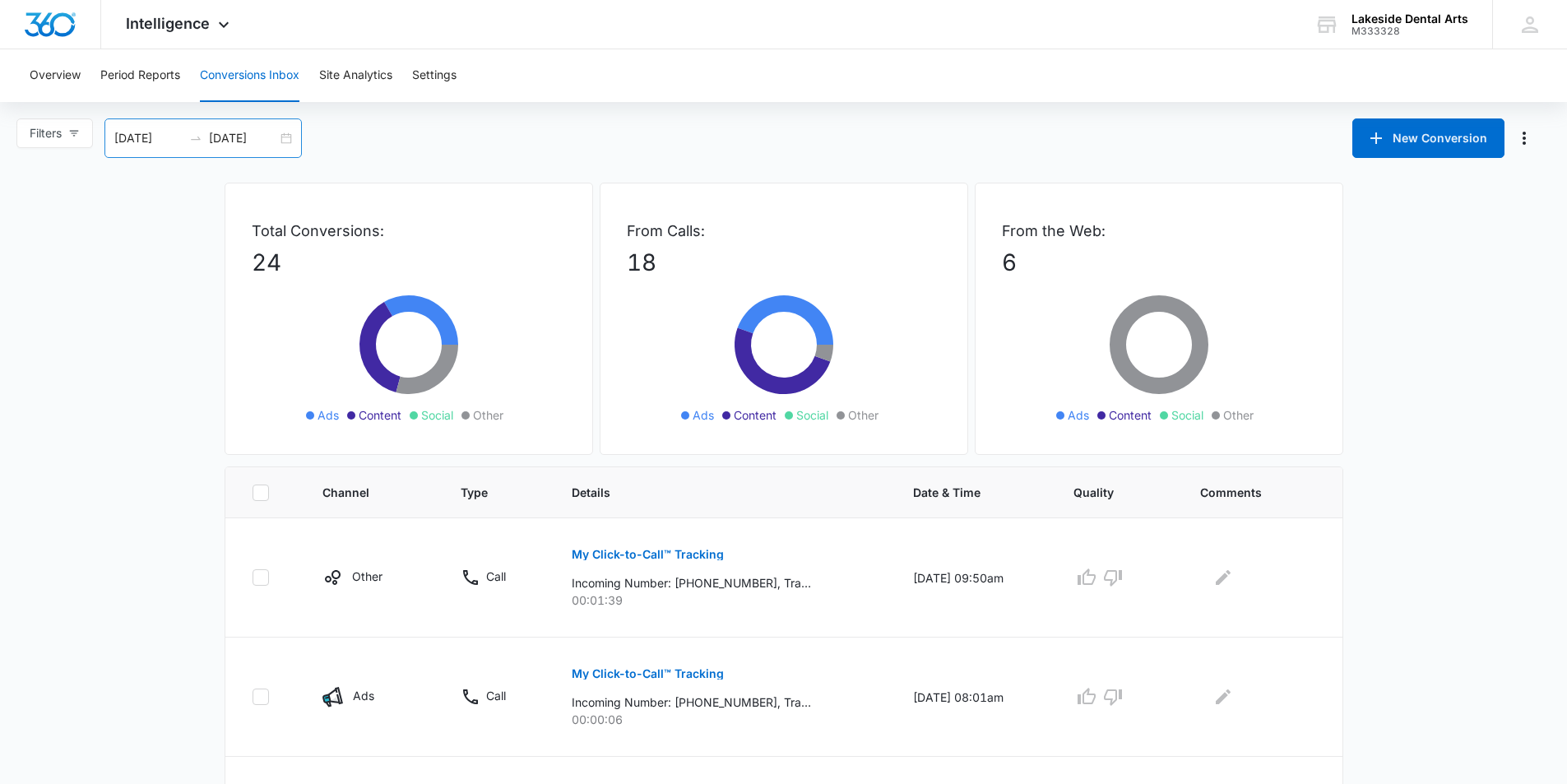
click at [277, 134] on input "[DATE]" at bounding box center [244, 138] width 69 height 18
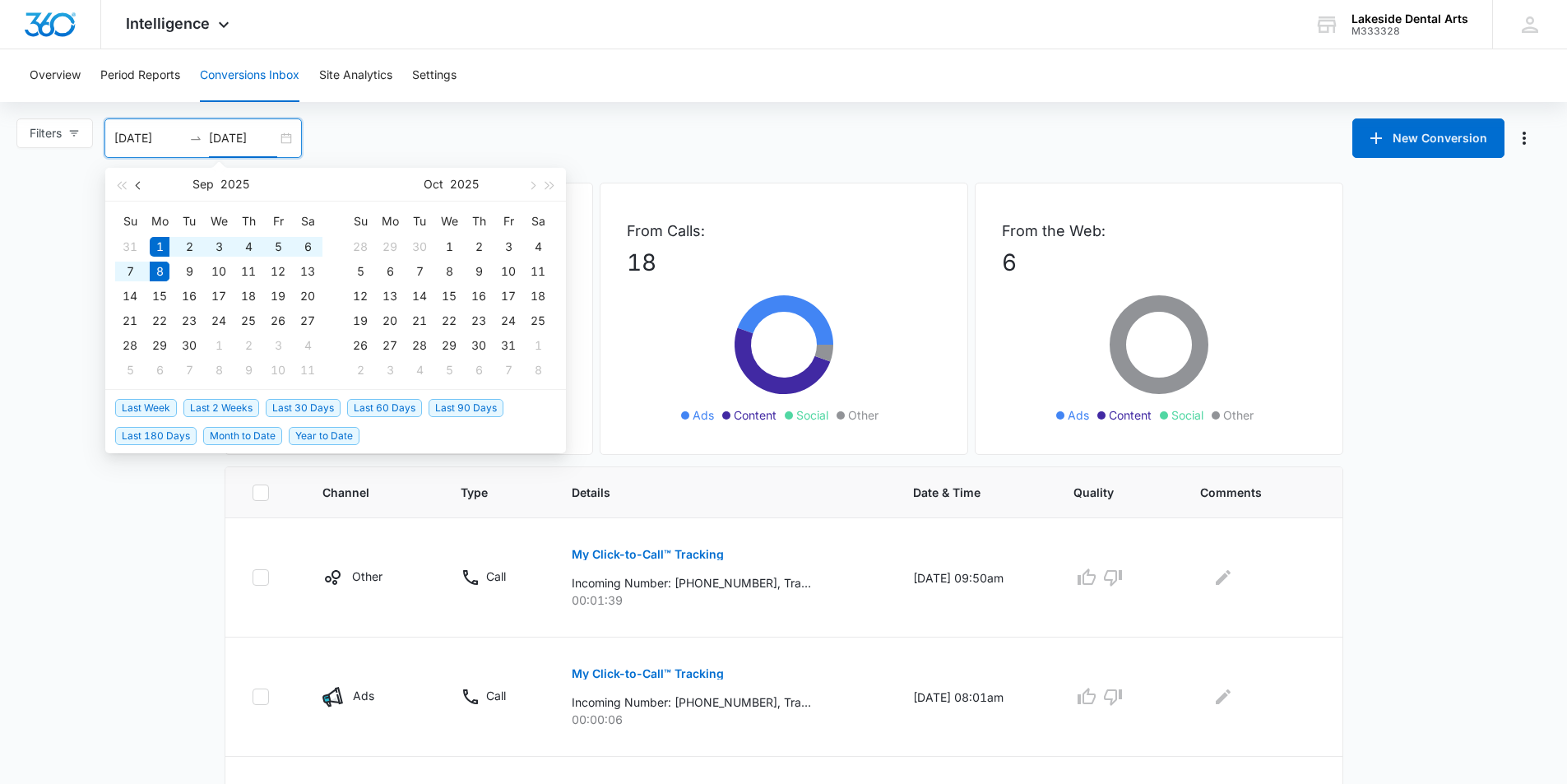
click at [139, 188] on span "button" at bounding box center [140, 185] width 9 height 9
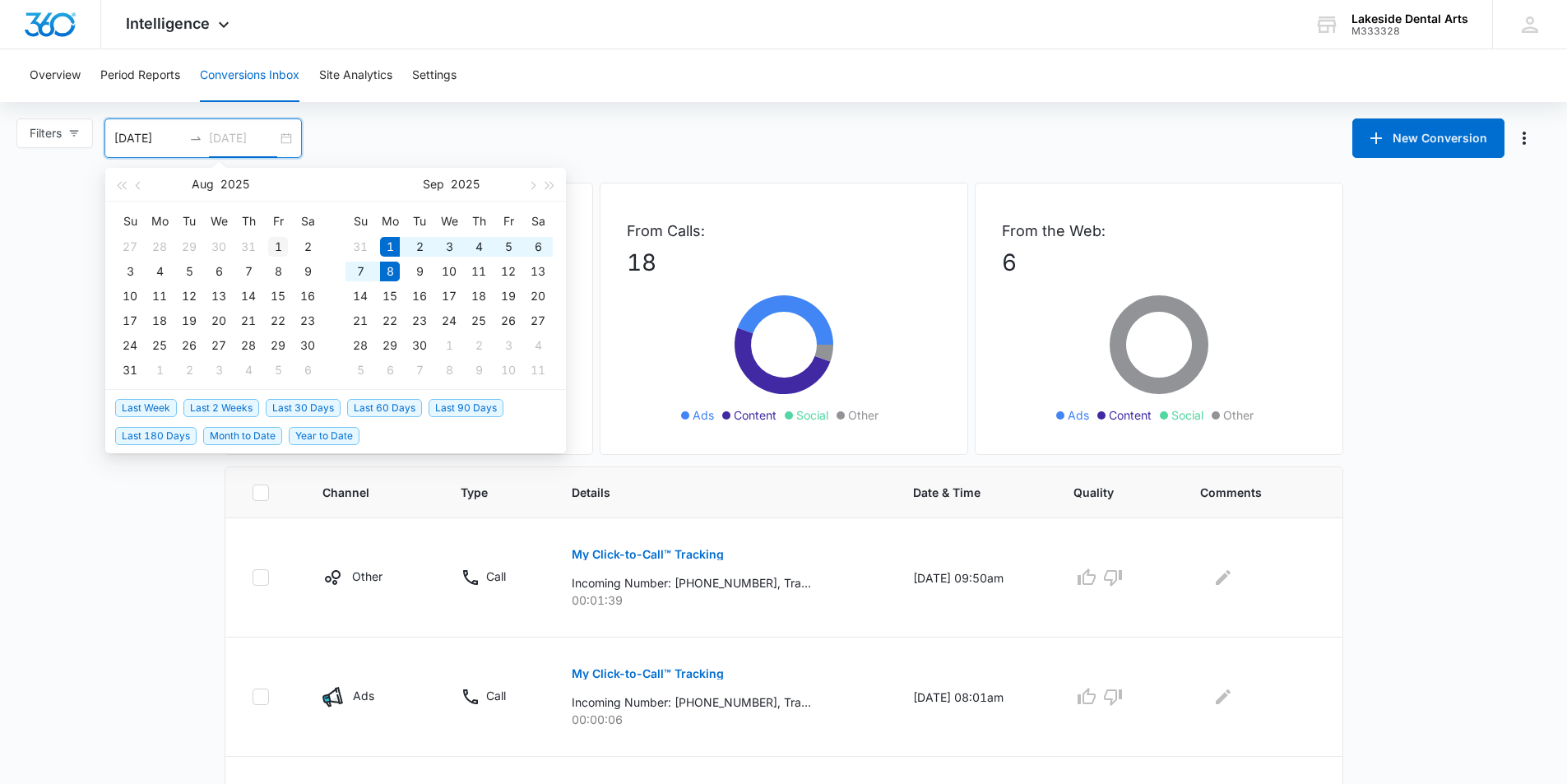
type input "08/01/2025"
click at [273, 247] on div "1" at bounding box center [278, 246] width 20 height 20
click at [120, 133] on input at bounding box center [148, 138] width 69 height 18
click at [128, 130] on input at bounding box center [148, 138] width 69 height 18
click at [141, 186] on span "button" at bounding box center [140, 185] width 9 height 9
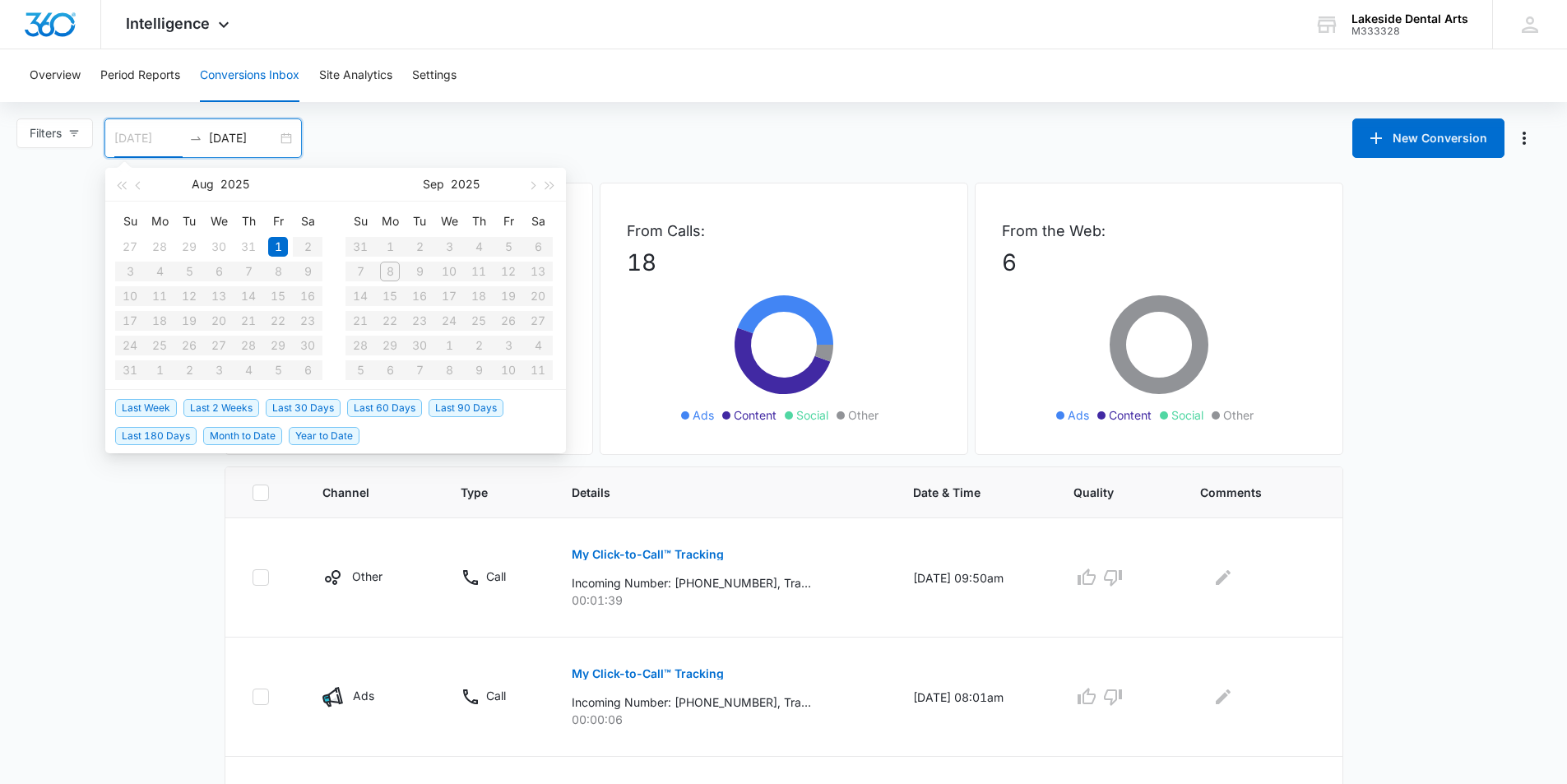
type input "07/29/2025"
click at [141, 130] on input at bounding box center [148, 138] width 69 height 18
type input "08/01/2025"
click at [274, 244] on div "1" at bounding box center [278, 246] width 20 height 20
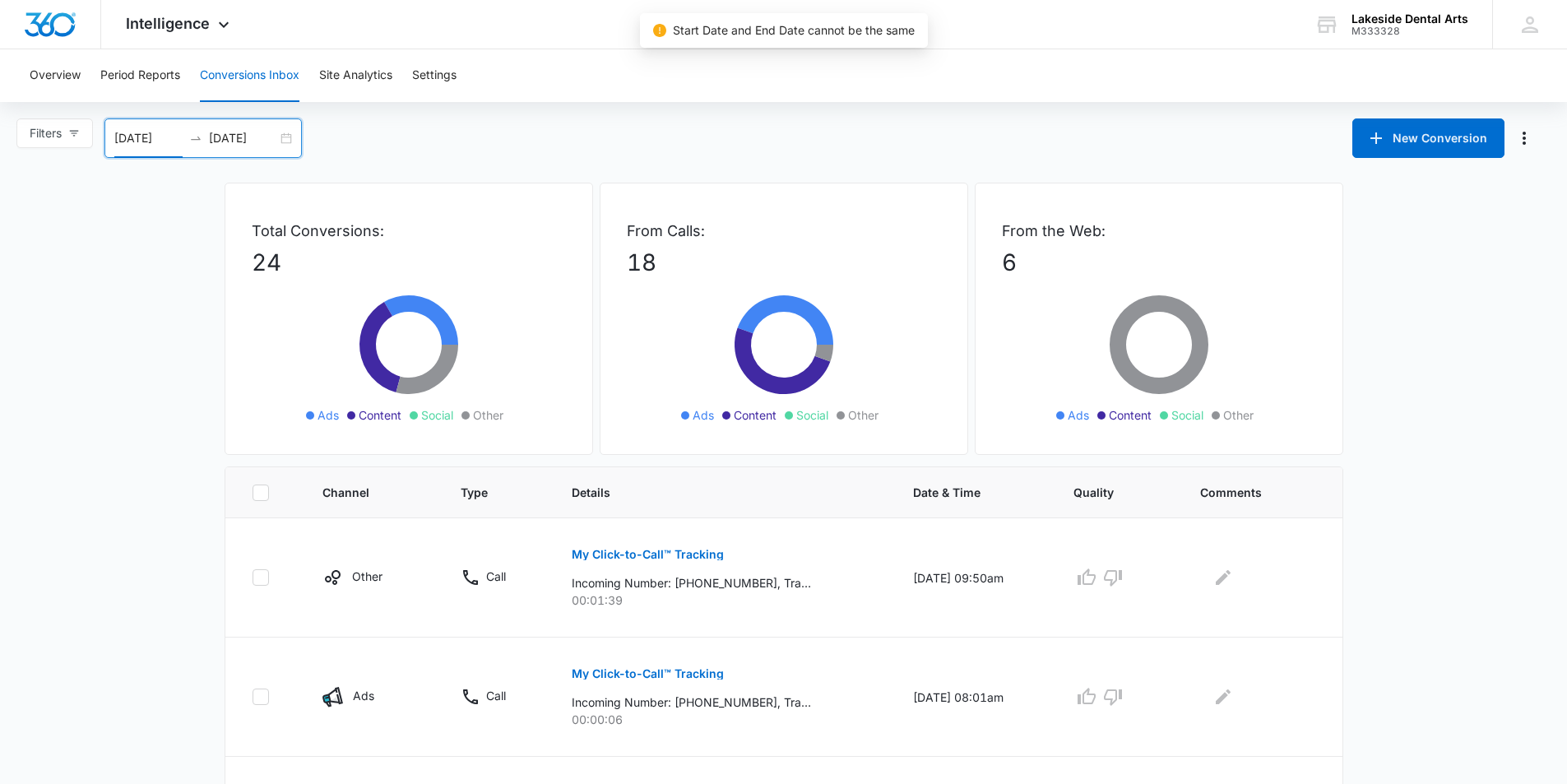
click at [236, 136] on input "08/01/2025" at bounding box center [244, 138] width 69 height 18
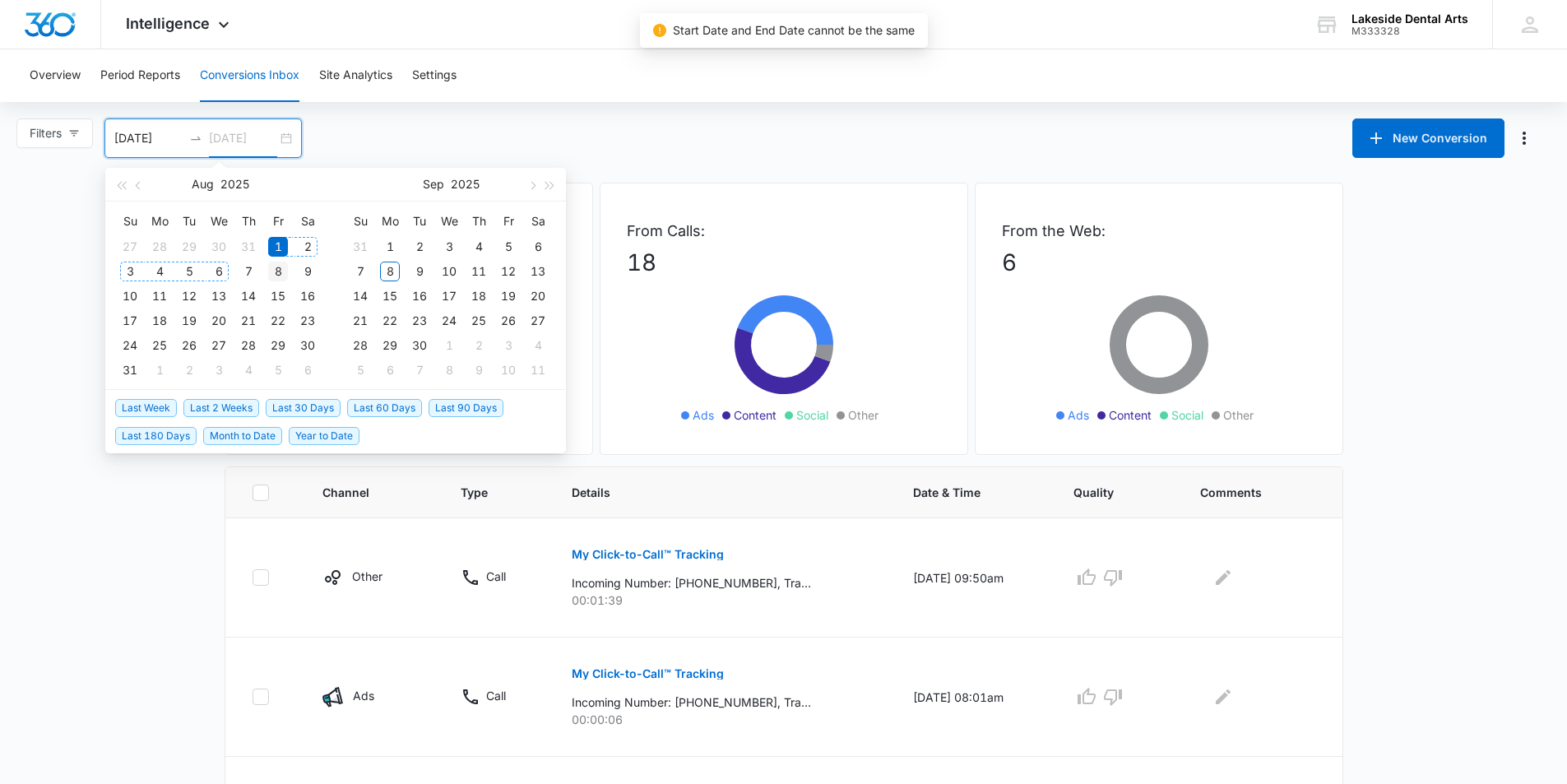
type input "08/08/2025"
click at [282, 272] on div "8" at bounding box center [278, 271] width 20 height 20
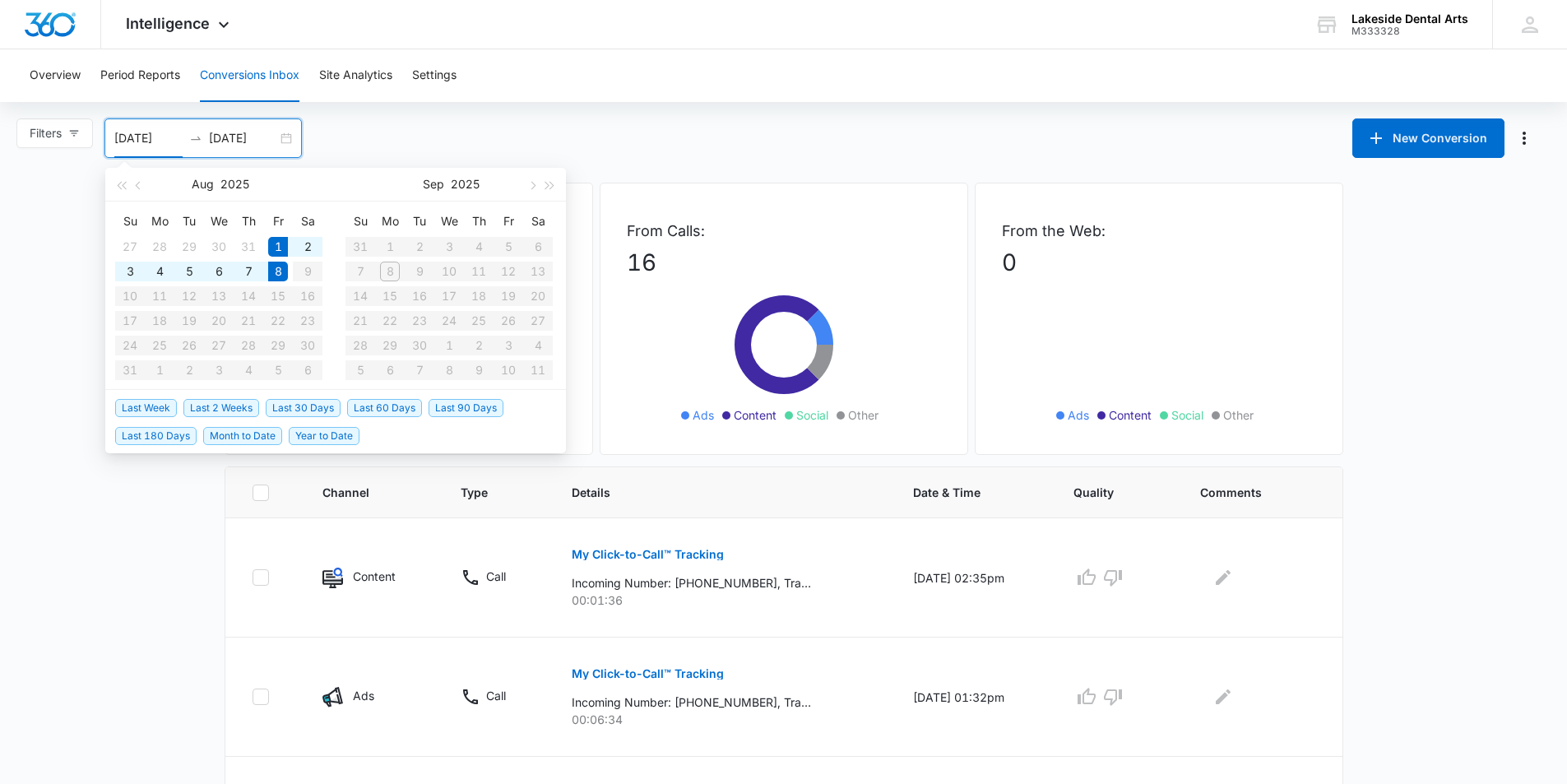
click at [527, 131] on div "Filters 08/01/2025 08/08/2025 New Conversion Aug 2025 Su Mo Tu We Th Fr Sa 27 2…" at bounding box center [784, 138] width 1567 height 39
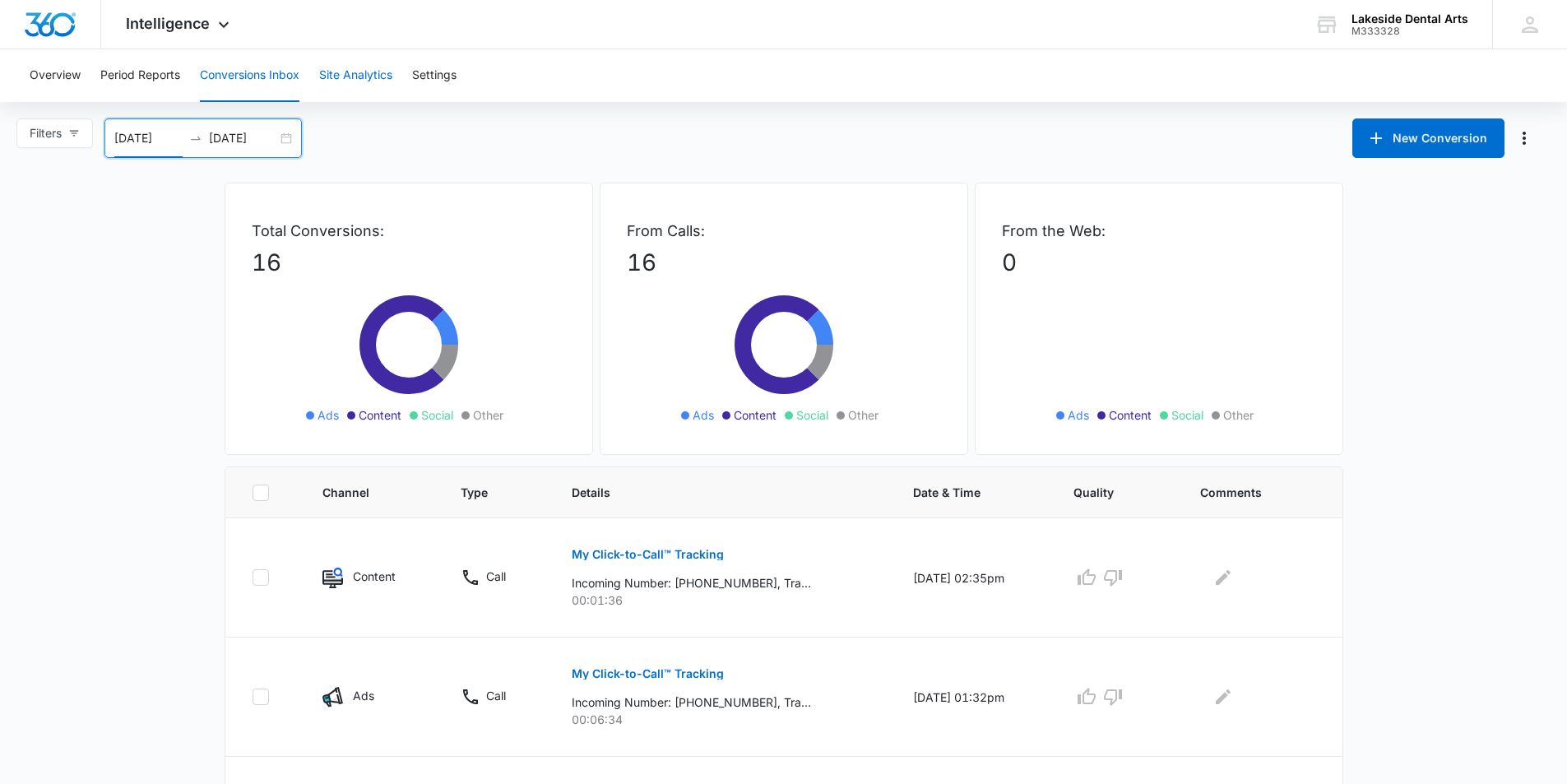
click at [348, 72] on button "Site Analytics" at bounding box center [355, 75] width 73 height 52
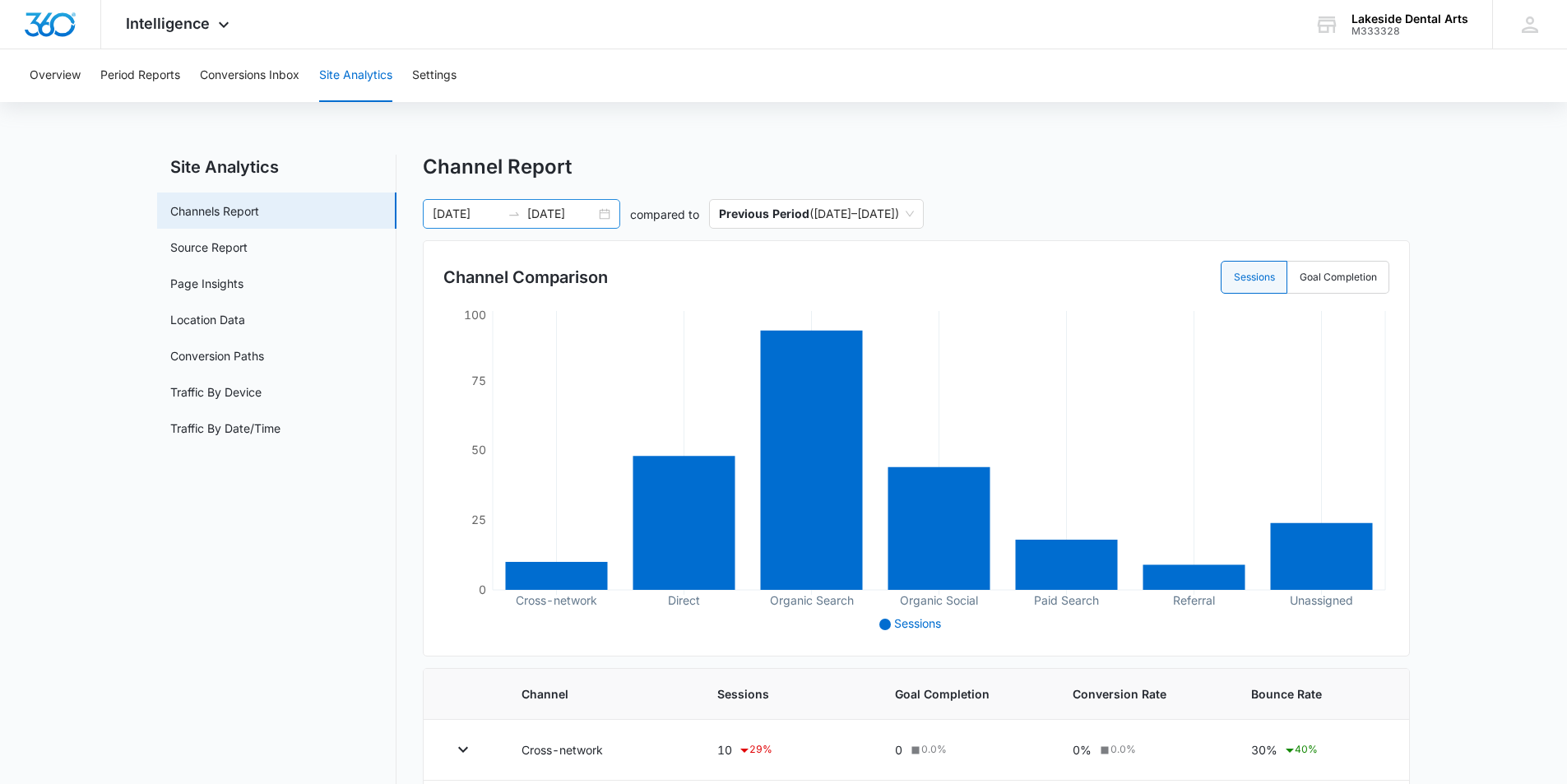
click at [603, 214] on div "09/01/2025 09/08/2025" at bounding box center [522, 214] width 197 height 30
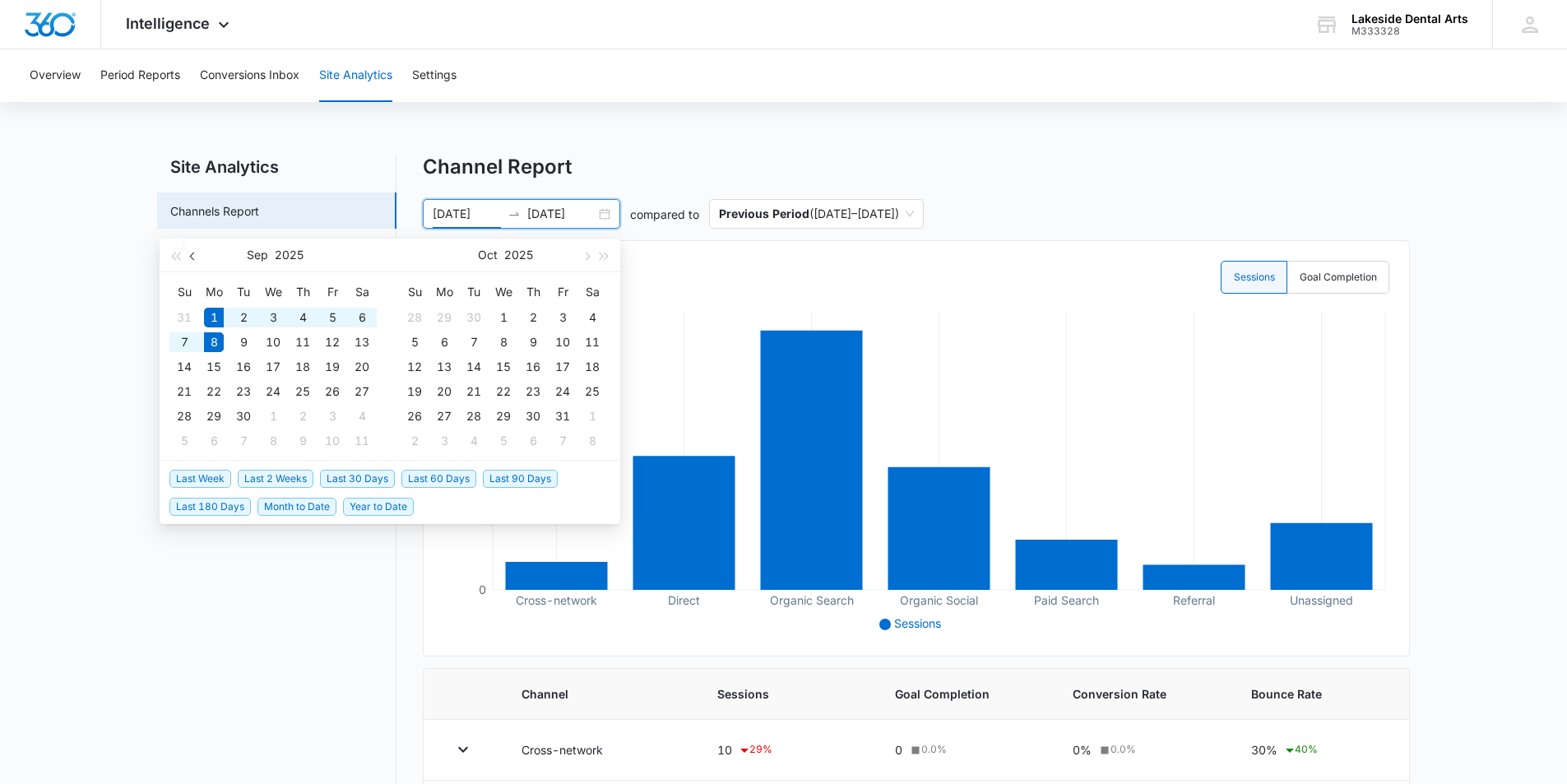
click at [192, 256] on span "button" at bounding box center [194, 256] width 9 height 9
click at [446, 212] on input "[DATE]" at bounding box center [467, 214] width 69 height 18
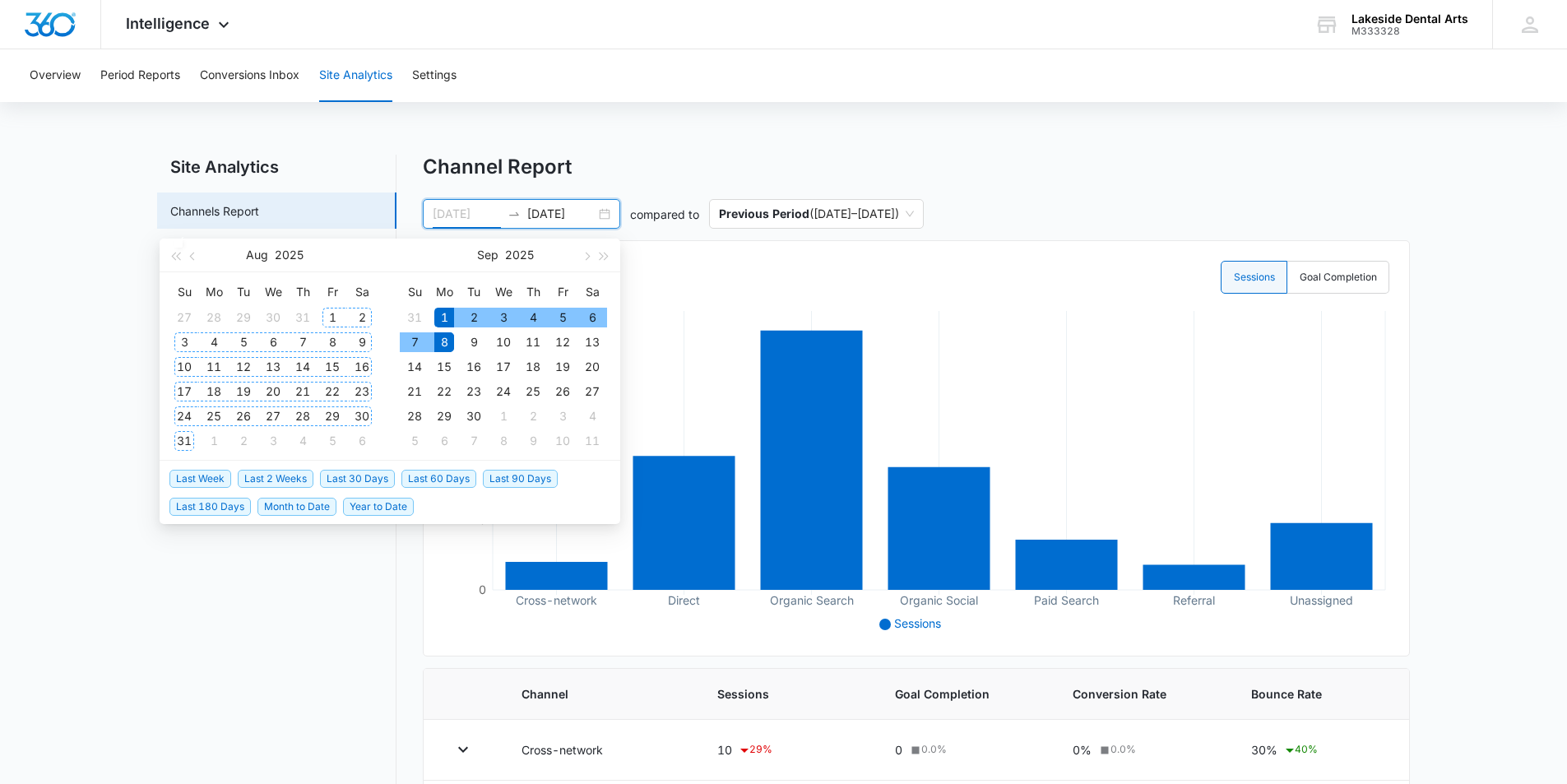
type input "08/01/2025"
click at [332, 316] on div "1" at bounding box center [332, 317] width 20 height 20
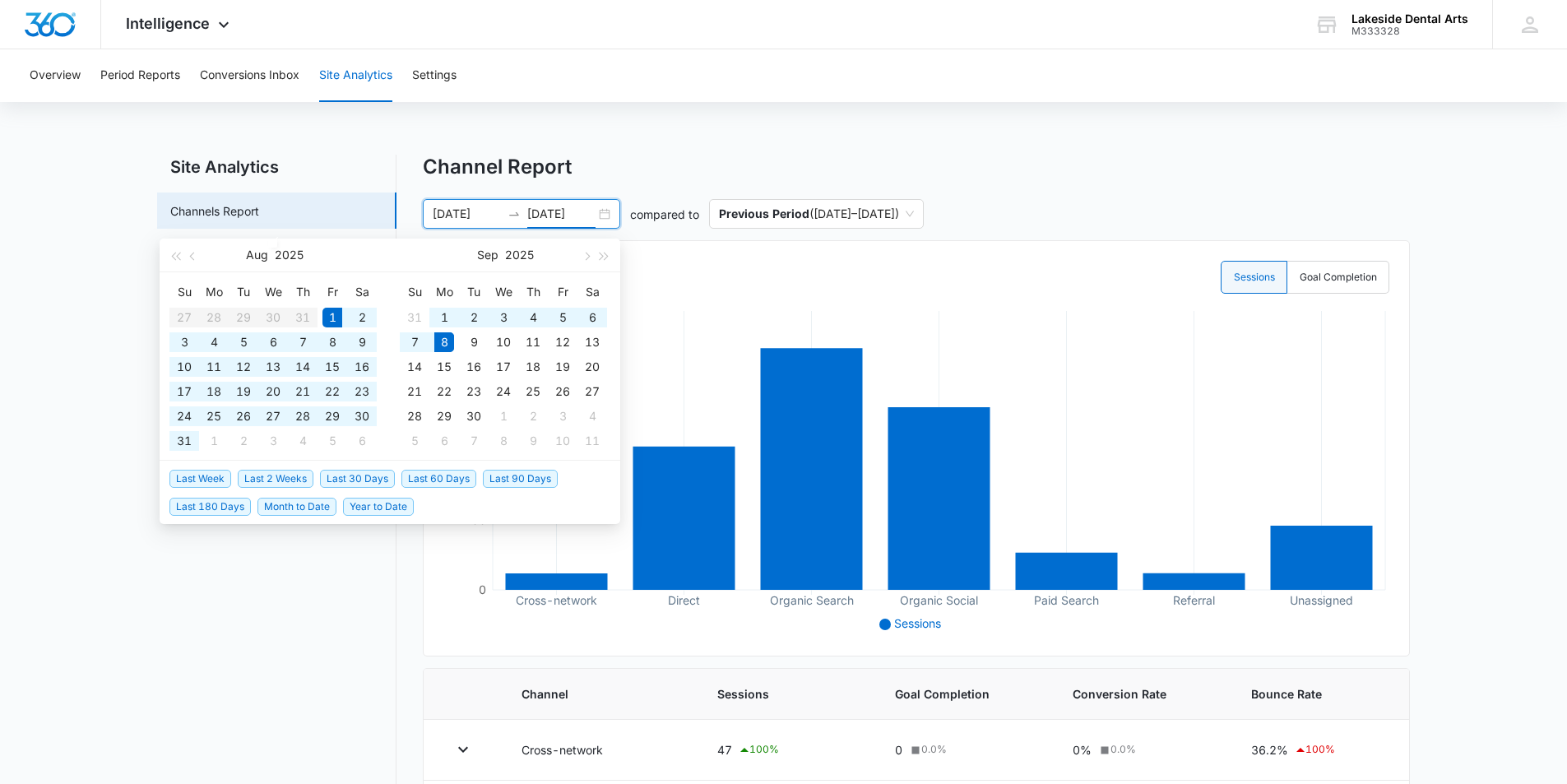
click at [554, 212] on input "[DATE]" at bounding box center [562, 214] width 69 height 18
type input "08/08/2025"
click at [334, 341] on div "8" at bounding box center [332, 341] width 20 height 20
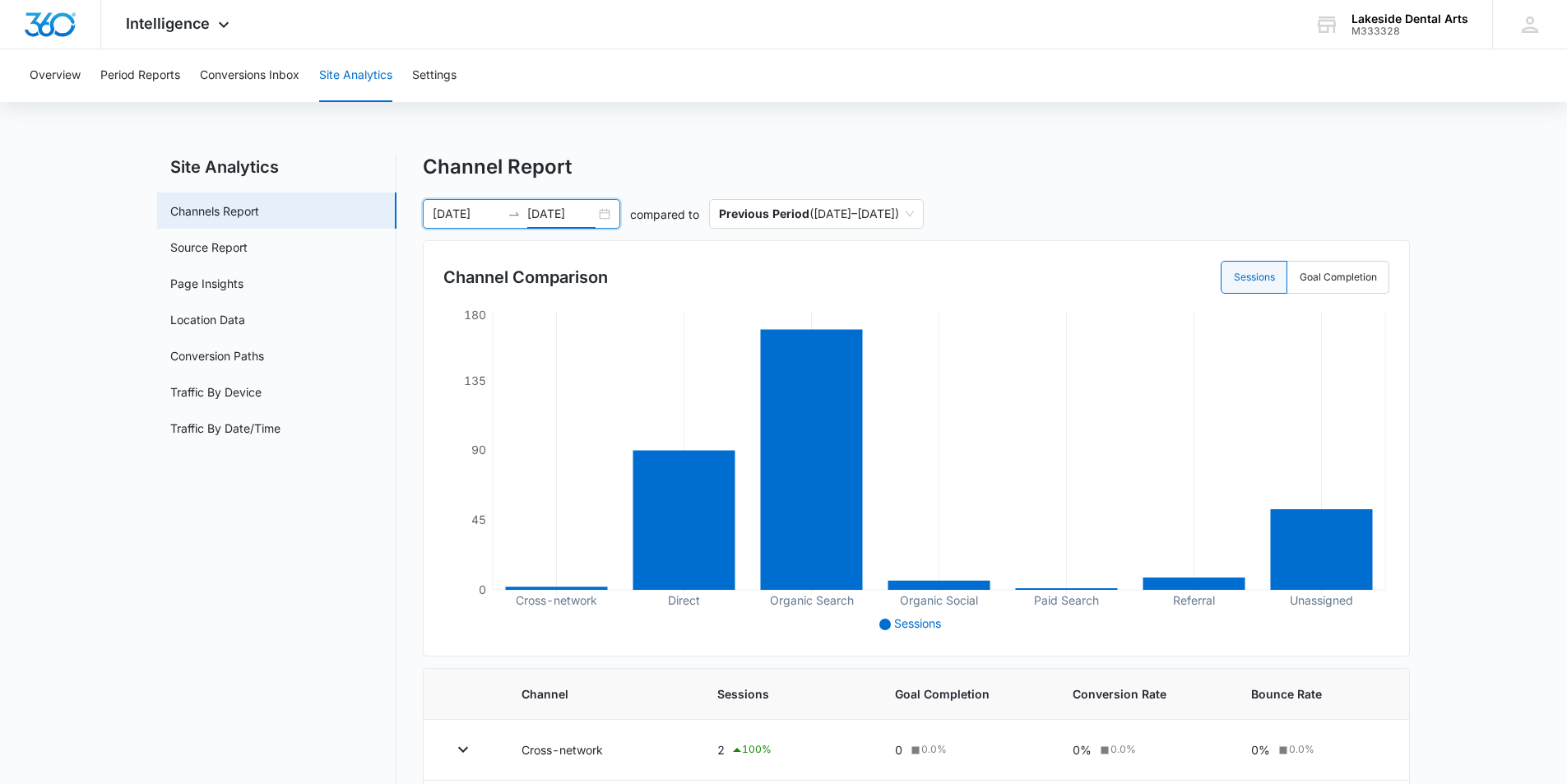
click at [479, 212] on input "08/01/2025" at bounding box center [467, 214] width 69 height 18
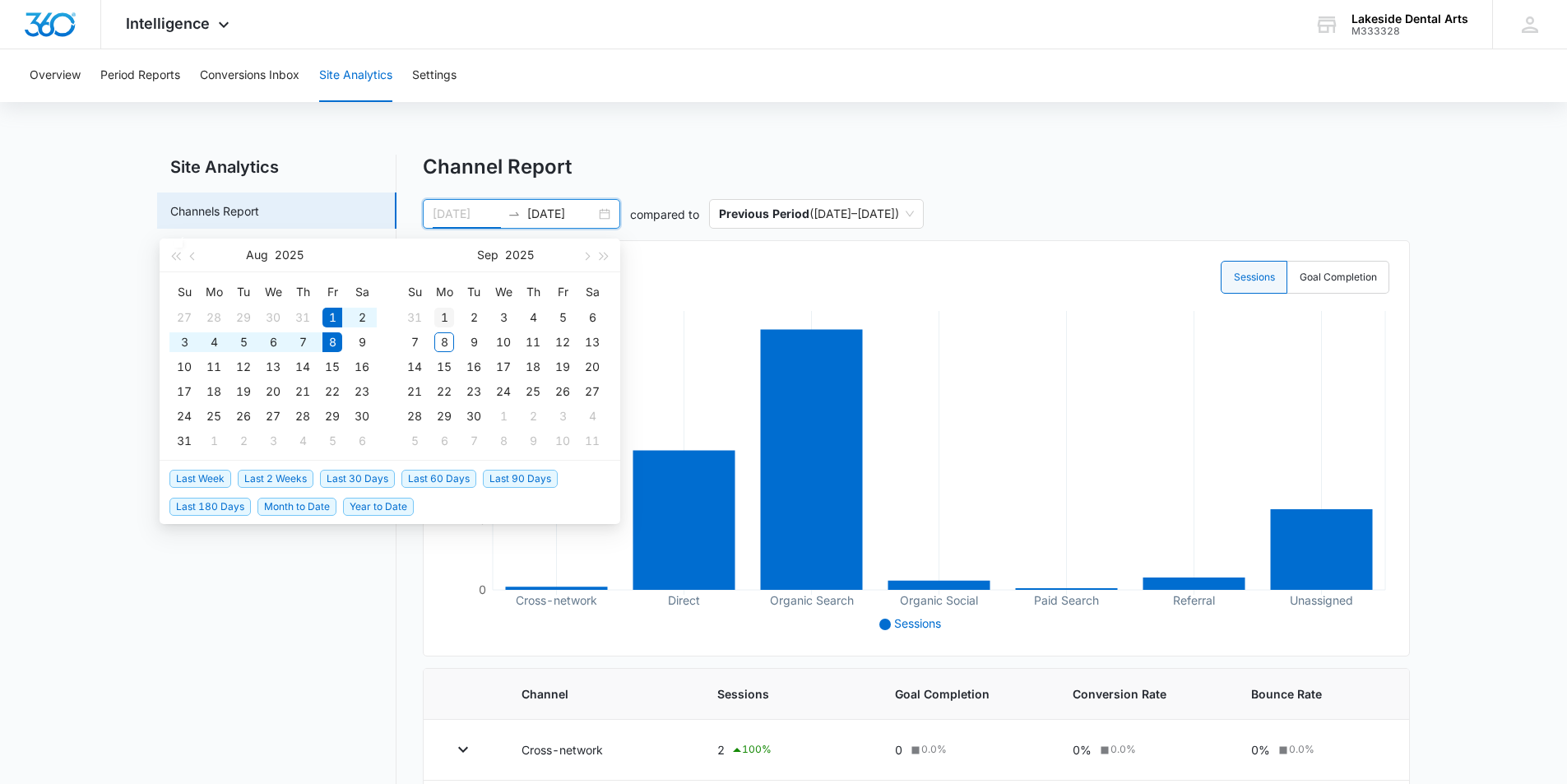
type input "[DATE]"
click at [449, 321] on div "1" at bounding box center [444, 317] width 20 height 20
type input "09/02/2025"
click at [583, 206] on input at bounding box center [562, 214] width 69 height 18
click at [447, 346] on div "8" at bounding box center [444, 341] width 20 height 20
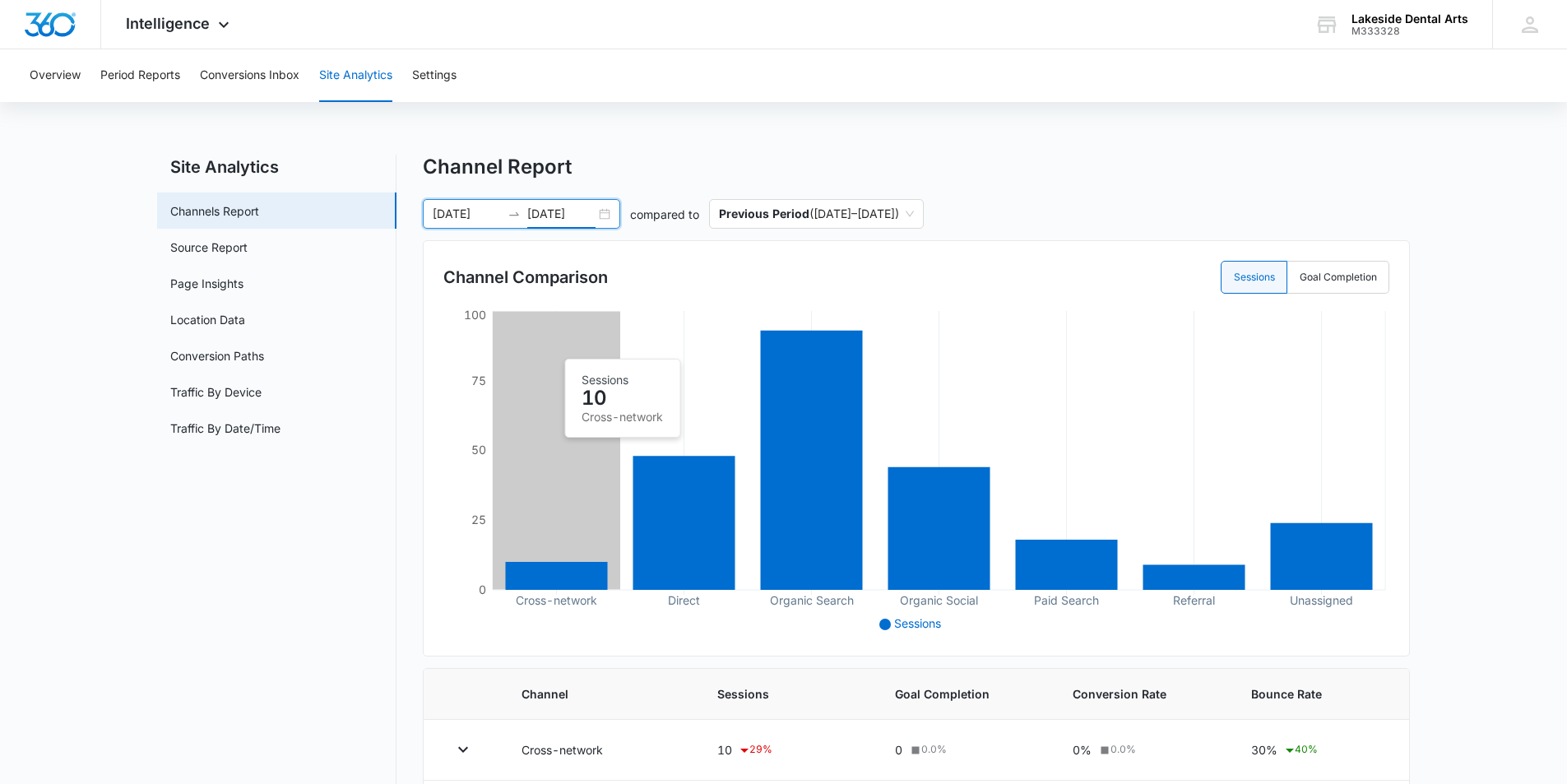
type input "[DATE]"
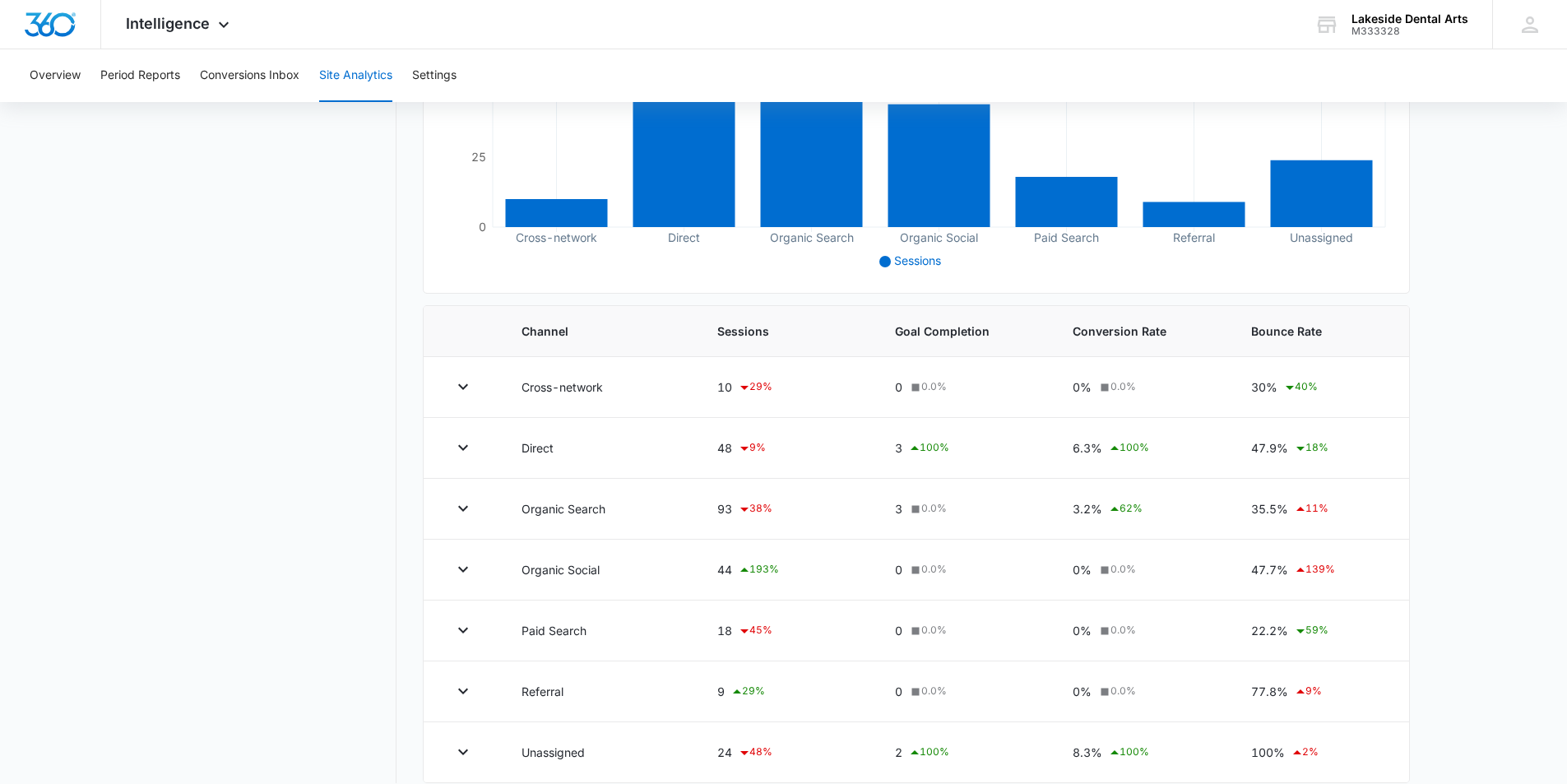
scroll to position [382, 0]
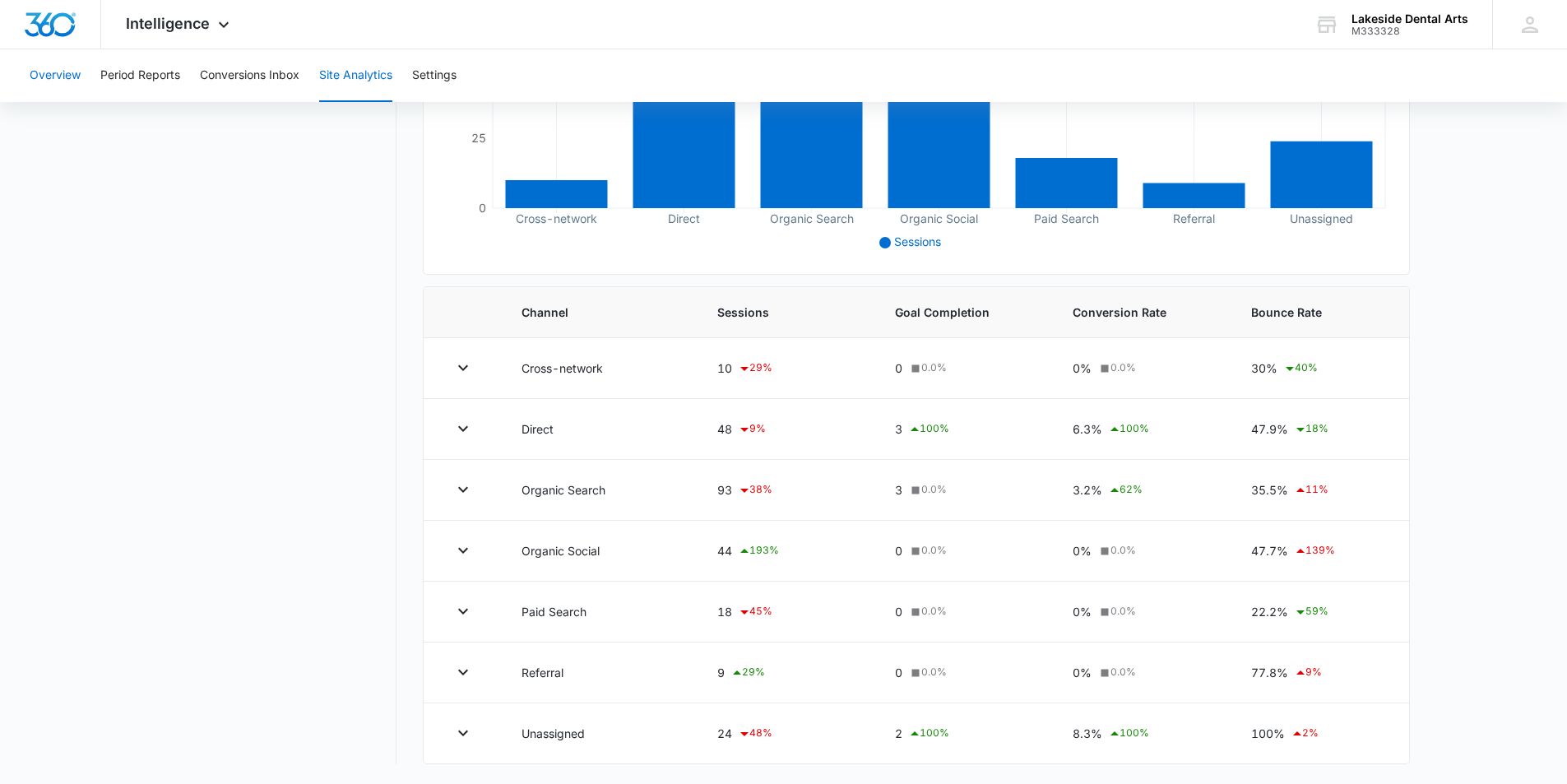
click at [52, 73] on button "Overview" at bounding box center [55, 75] width 51 height 52
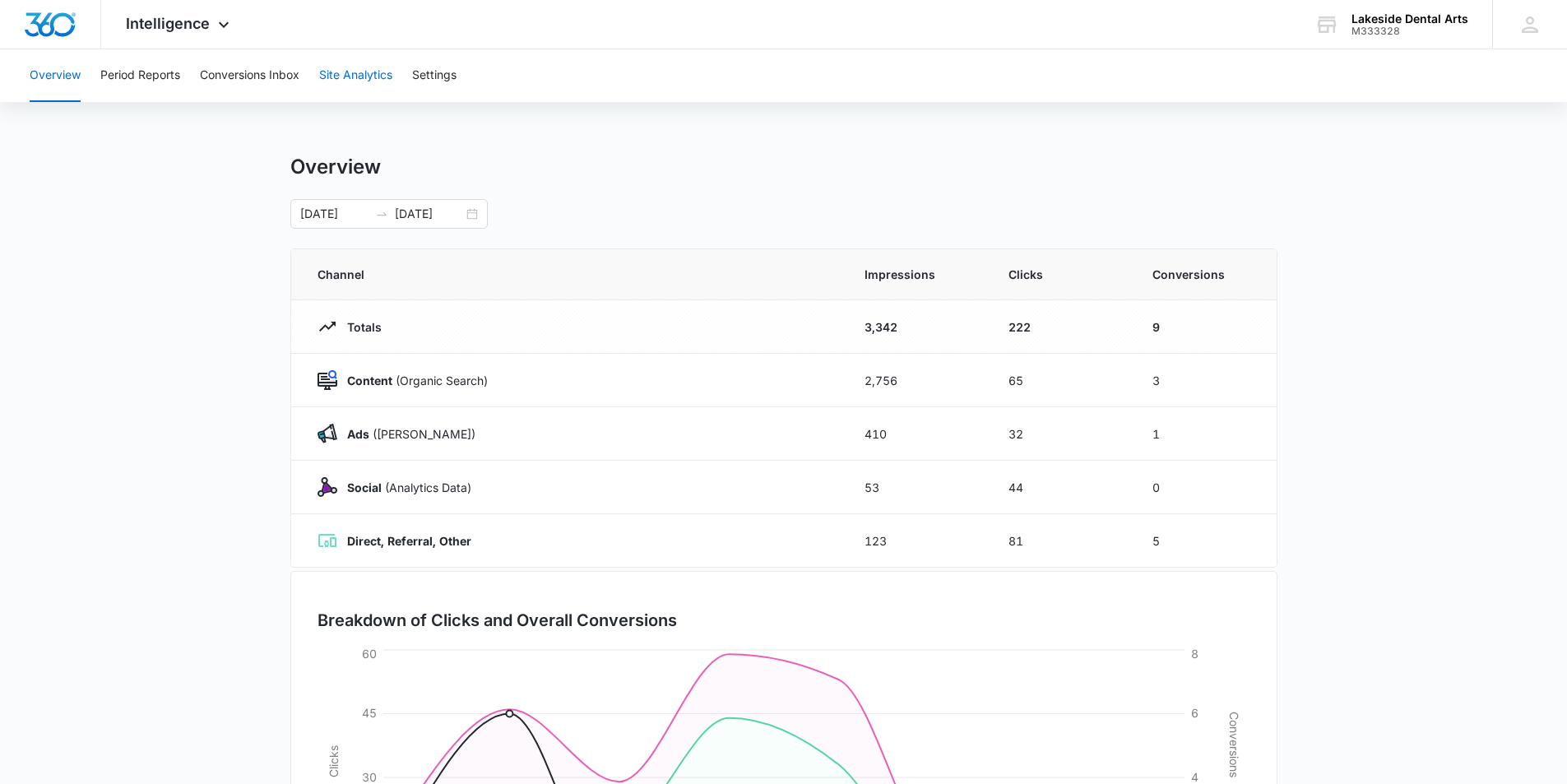
click at [383, 69] on button "Site Analytics" at bounding box center [355, 75] width 73 height 52
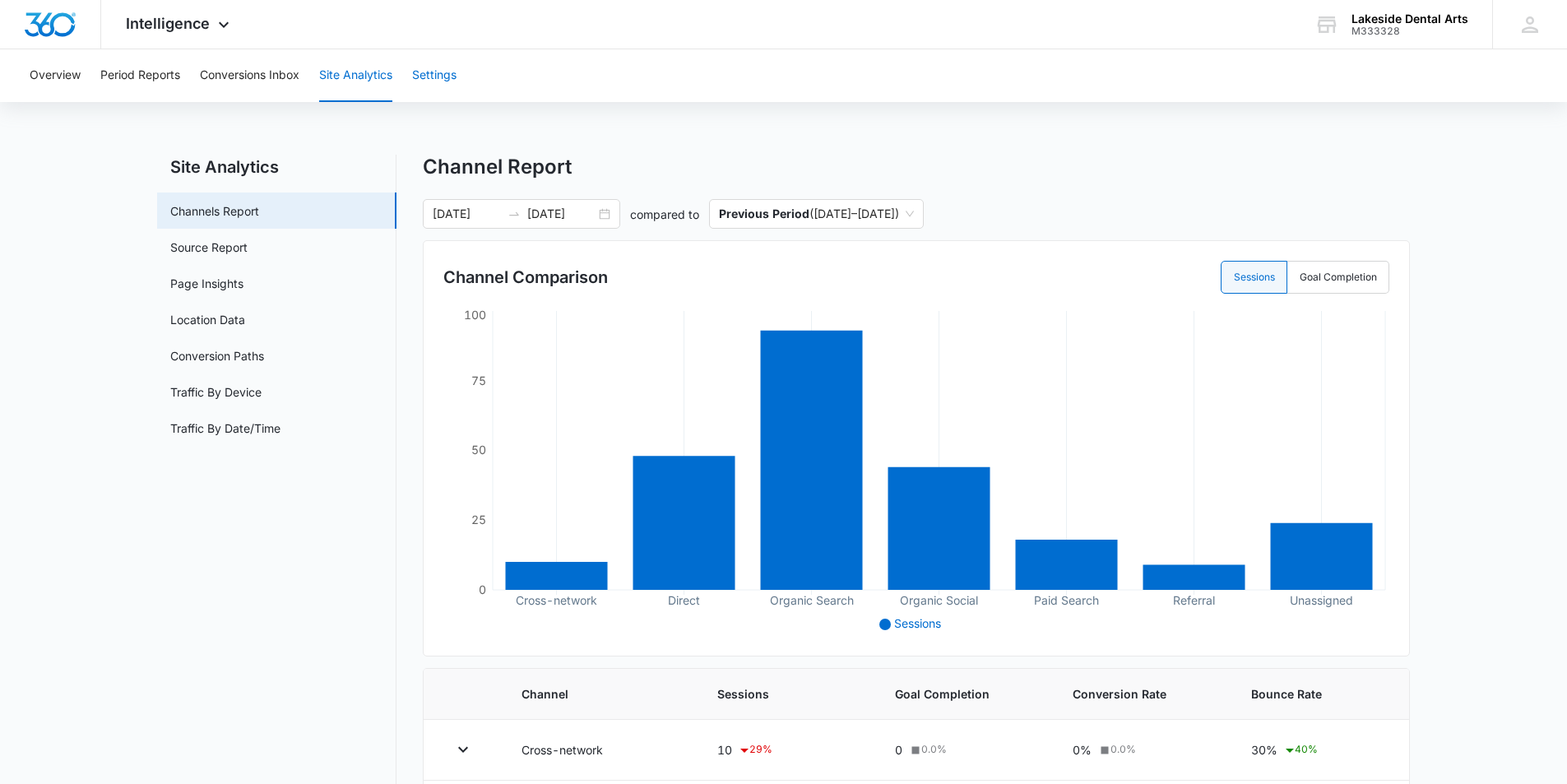
click at [446, 70] on button "Settings" at bounding box center [434, 75] width 45 height 52
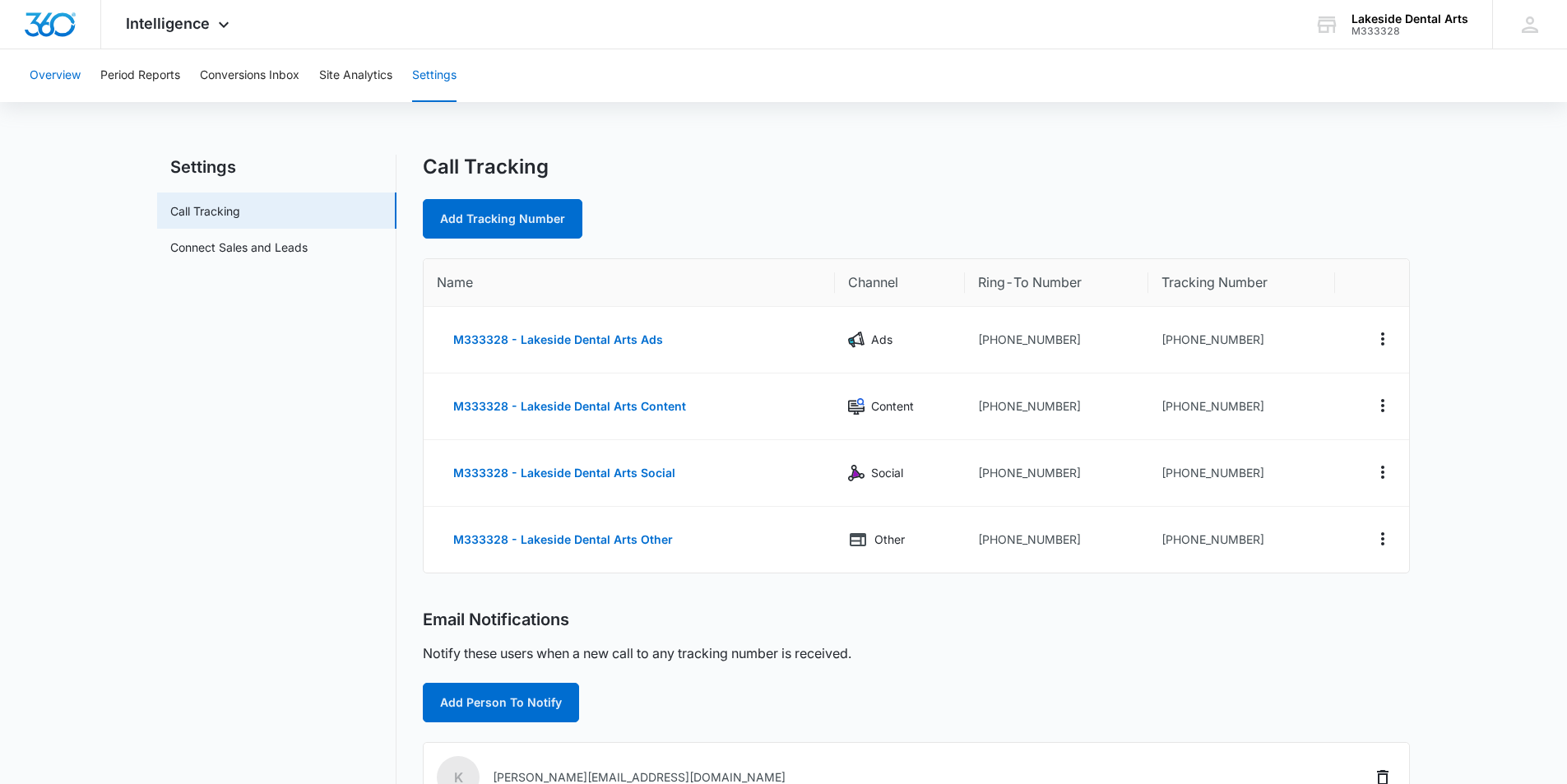
click at [47, 74] on button "Overview" at bounding box center [55, 75] width 51 height 52
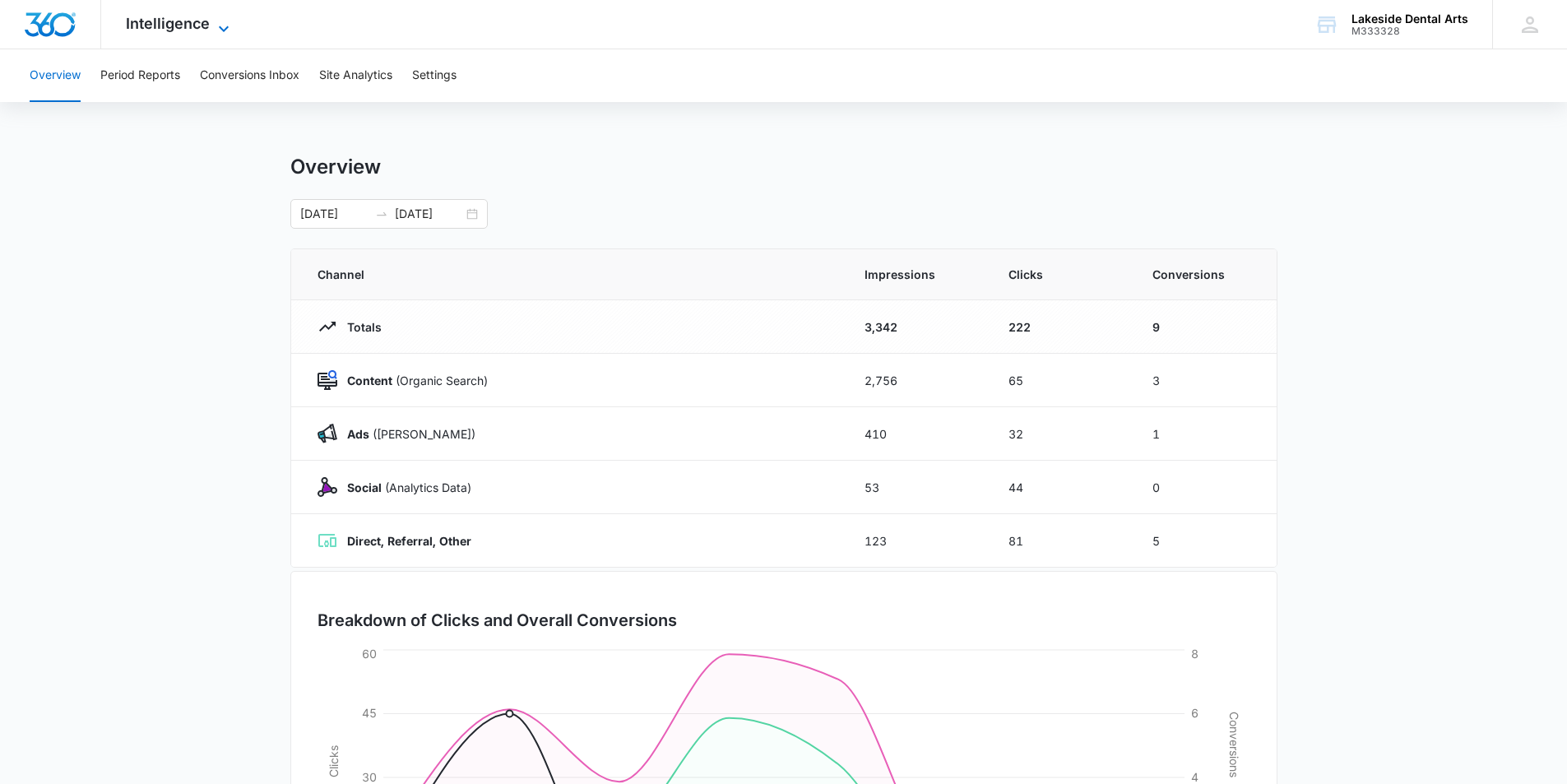
click at [222, 25] on icon at bounding box center [223, 28] width 20 height 20
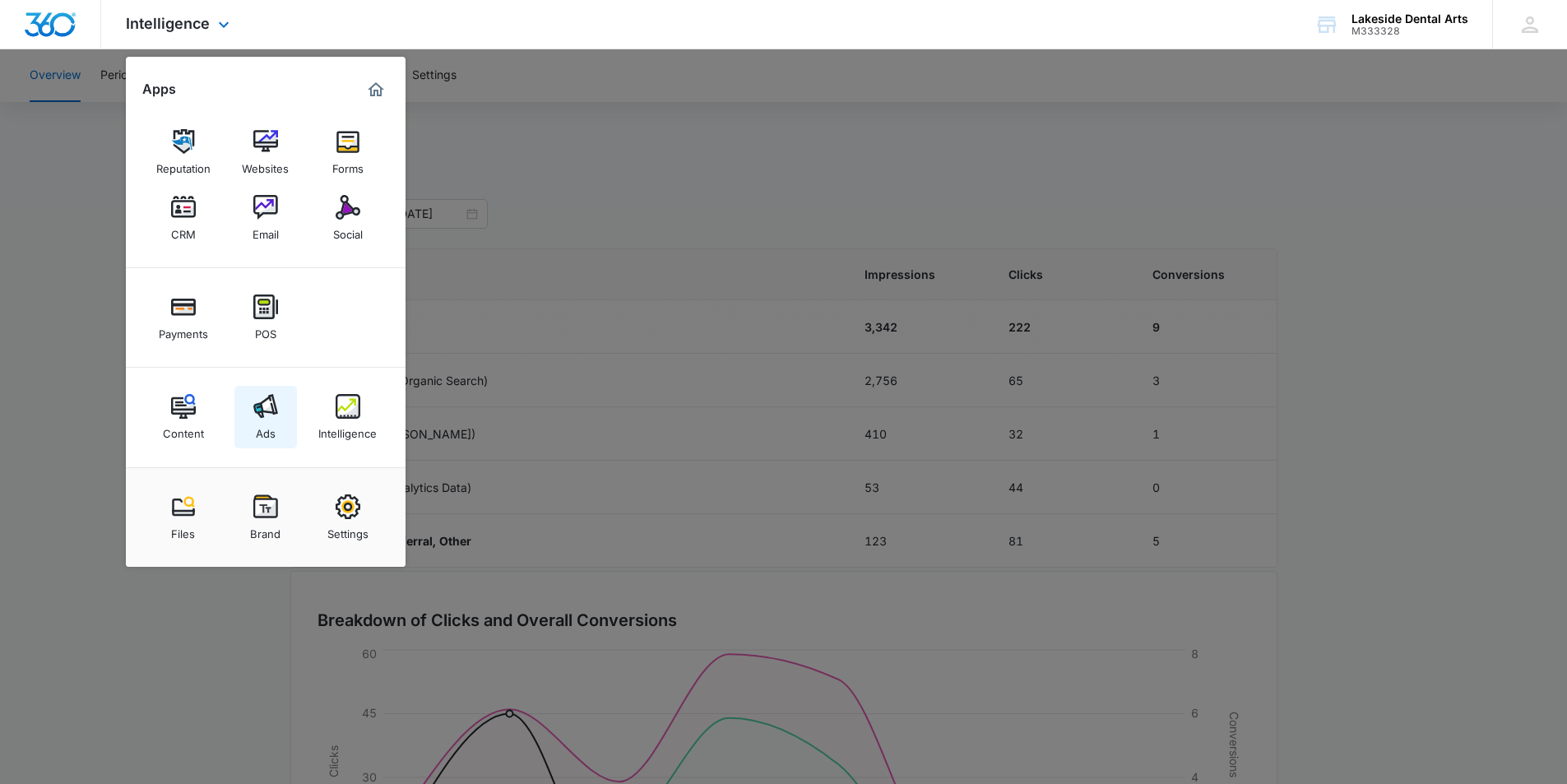
click at [250, 416] on link "Ads" at bounding box center [265, 417] width 63 height 63
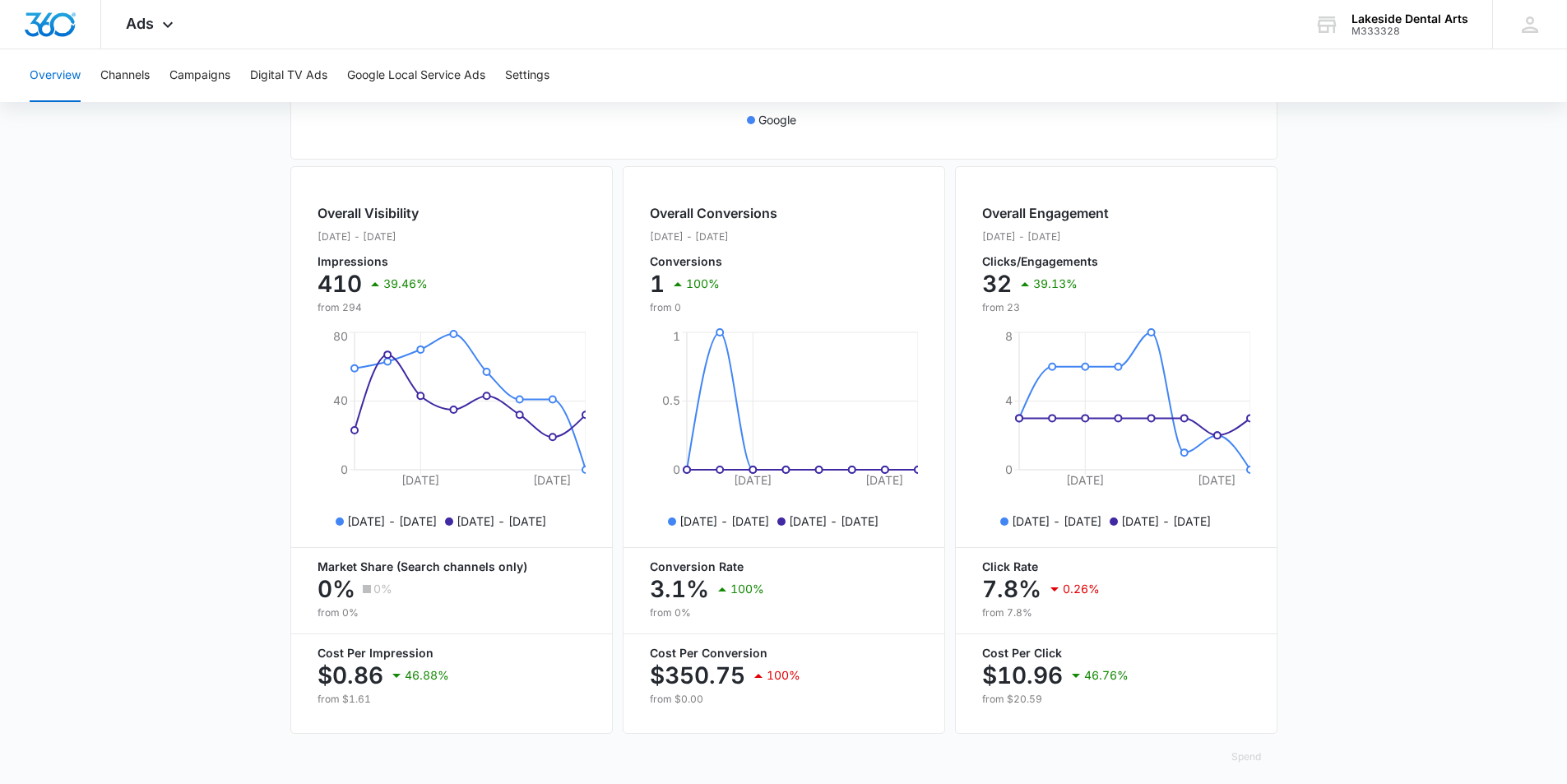
scroll to position [564, 0]
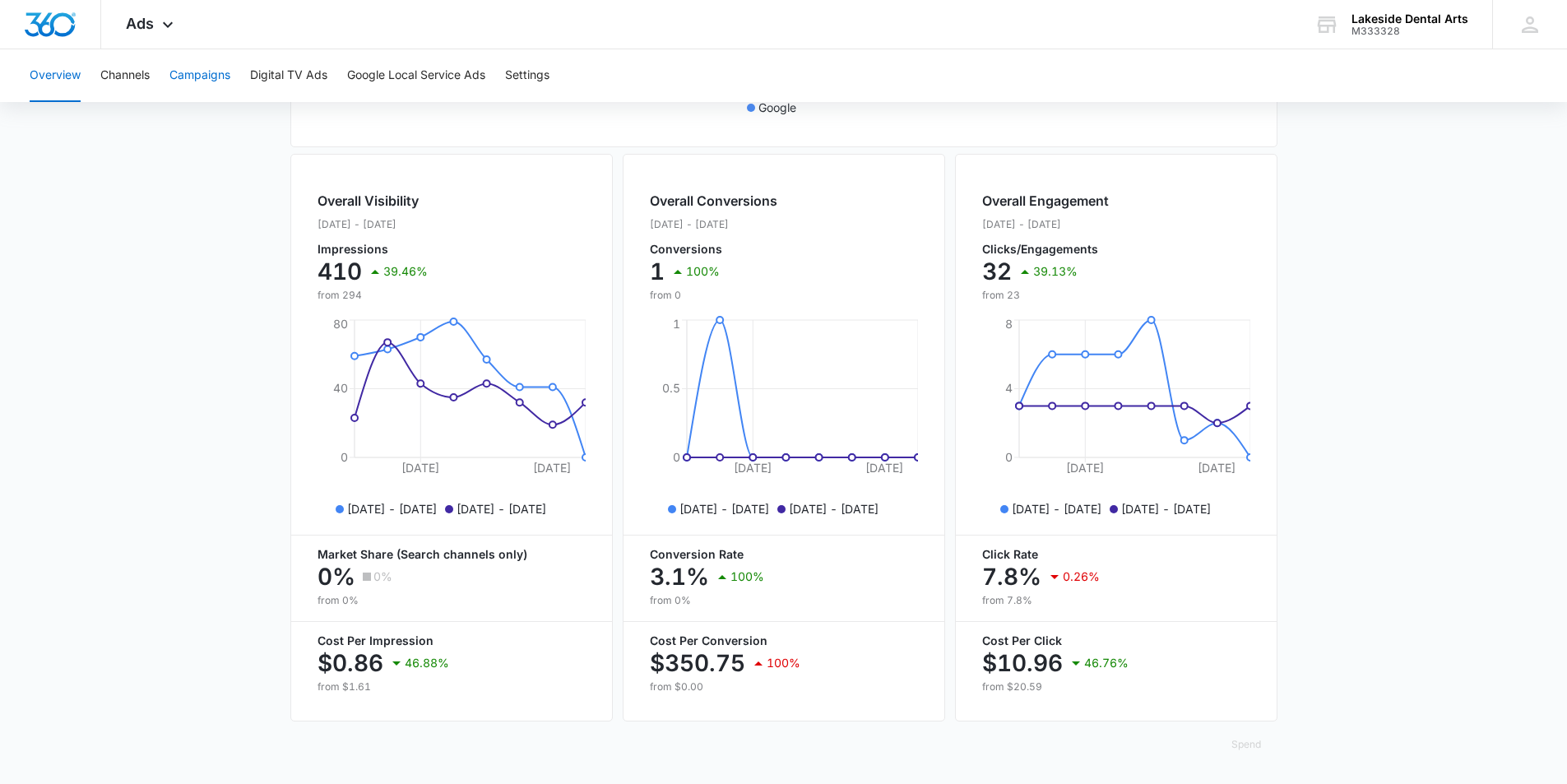
click at [207, 71] on button "Campaigns" at bounding box center [200, 75] width 61 height 52
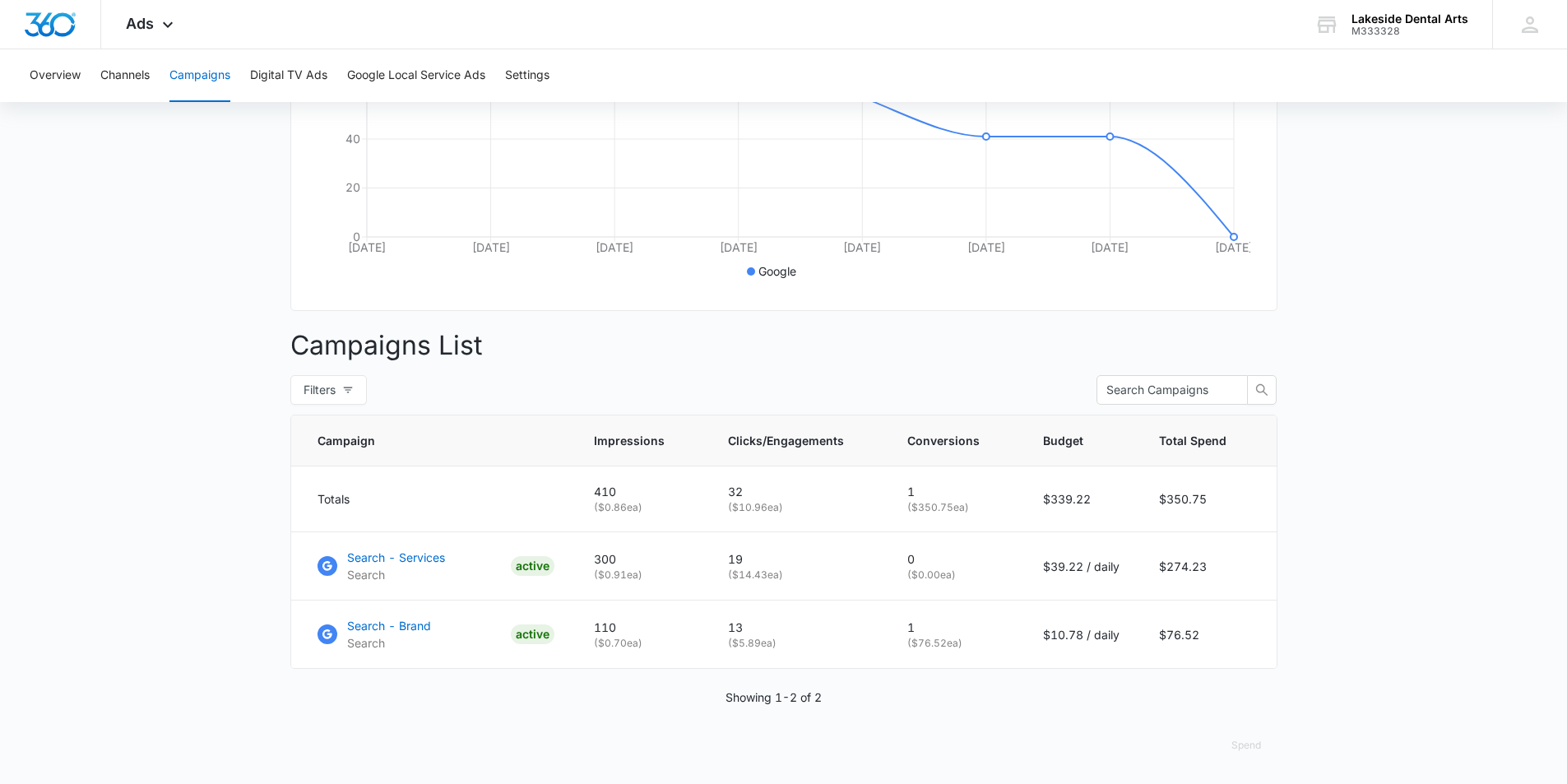
scroll to position [401, 0]
click at [408, 558] on p "Search - Services" at bounding box center [396, 557] width 98 height 17
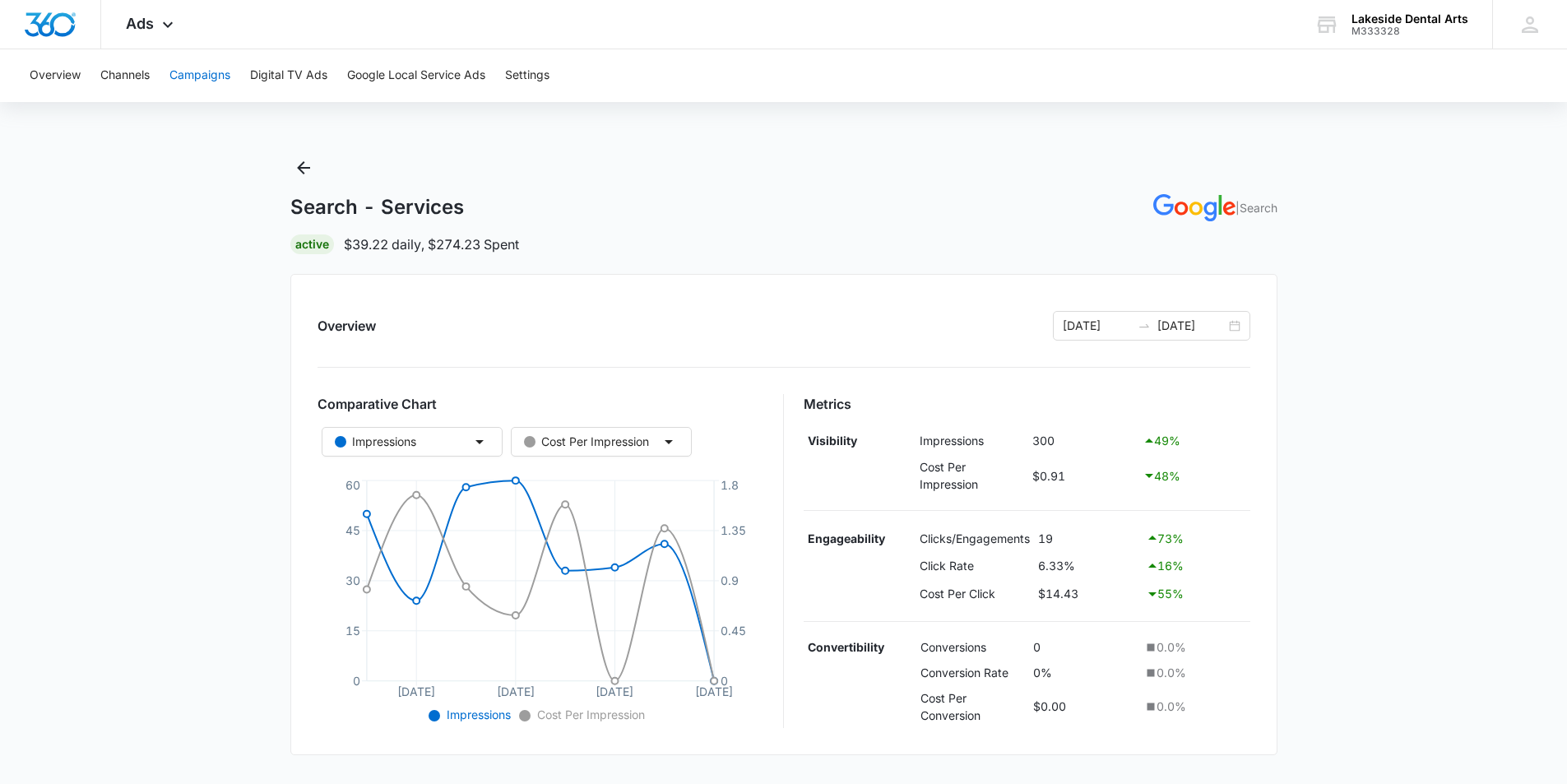
click at [182, 75] on button "Campaigns" at bounding box center [200, 75] width 61 height 52
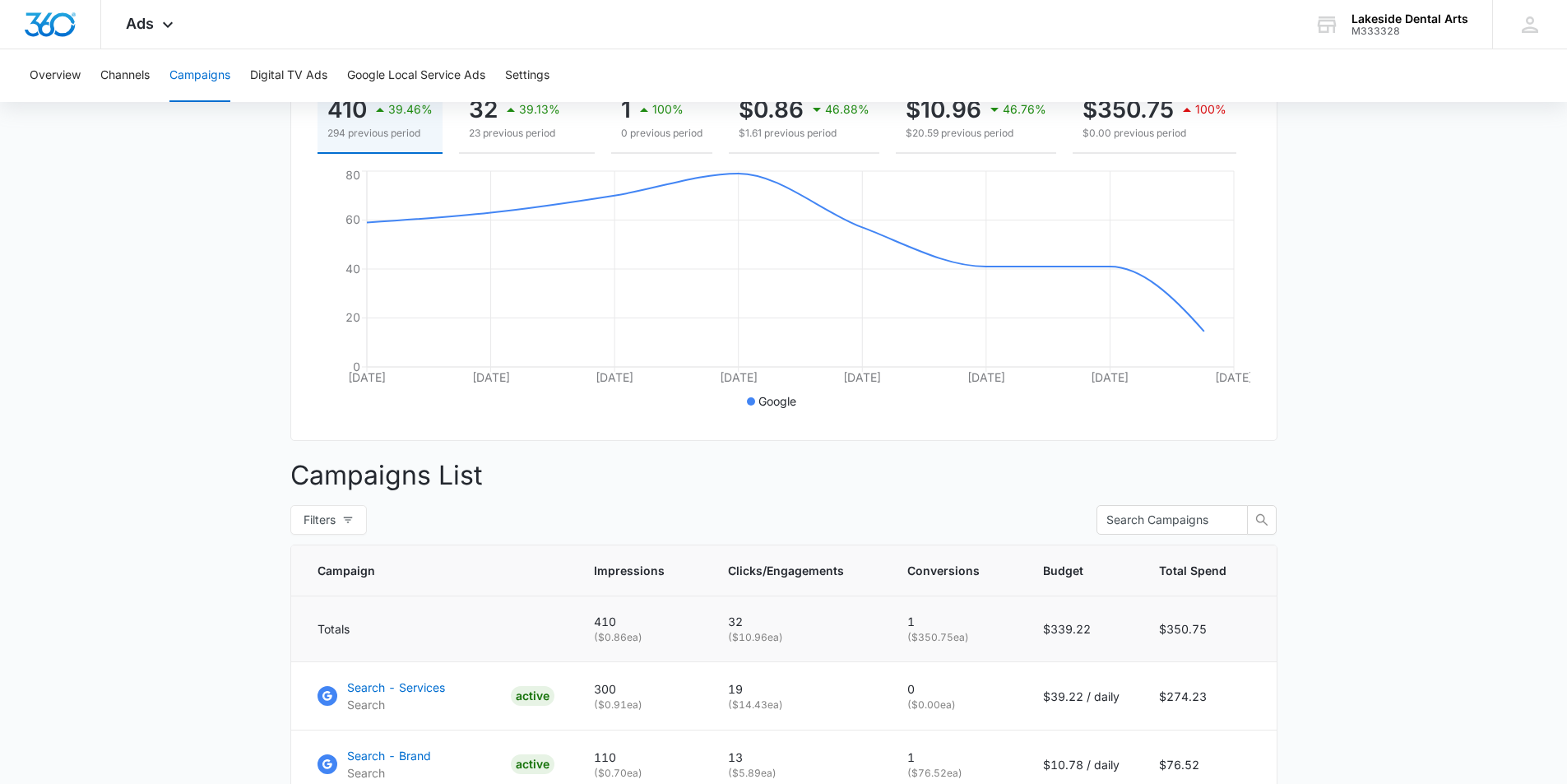
scroll to position [401, 0]
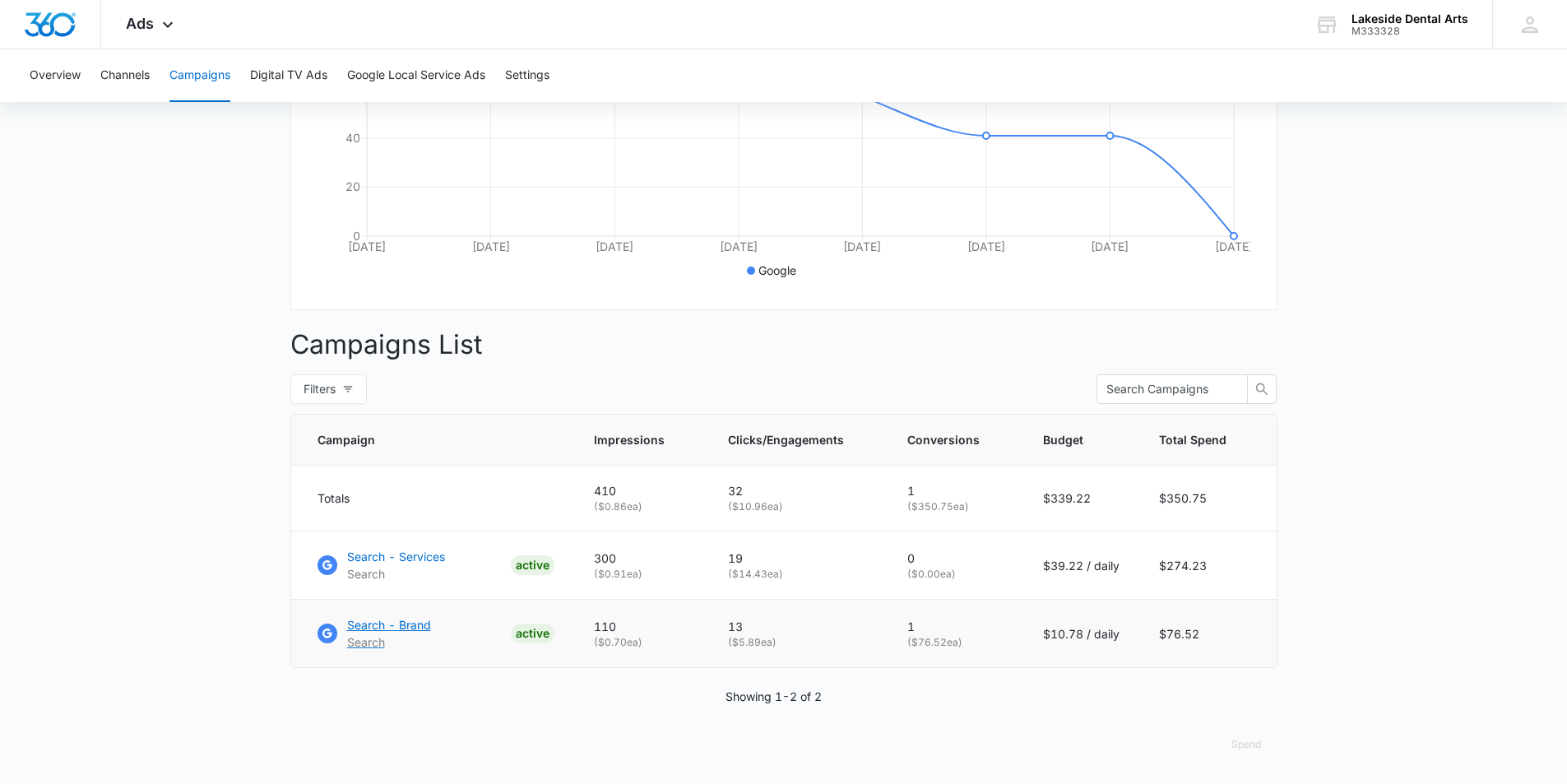
click at [420, 622] on p "Search - Brand" at bounding box center [390, 624] width 84 height 17
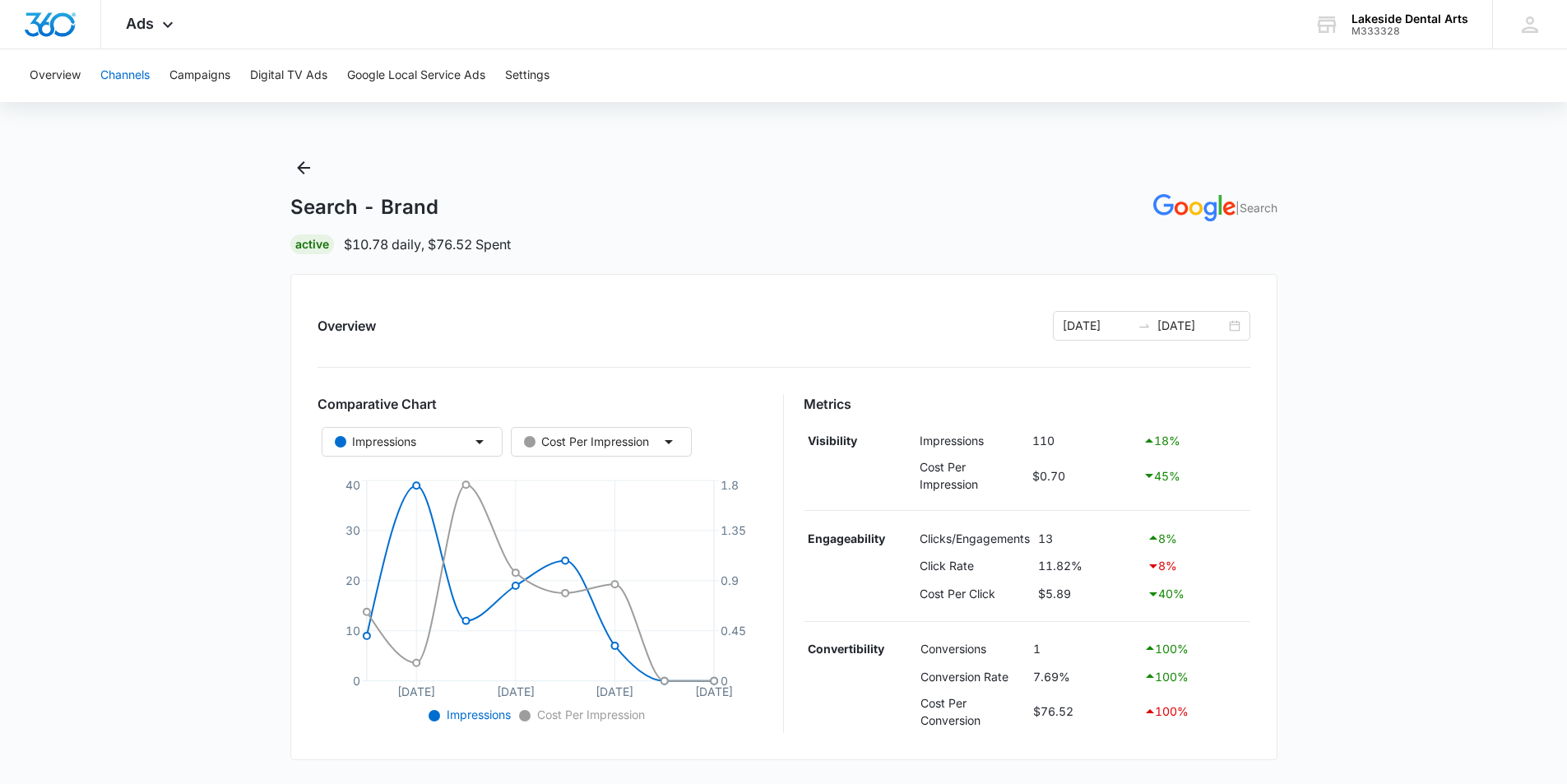
click at [118, 70] on button "Channels" at bounding box center [125, 75] width 50 height 52
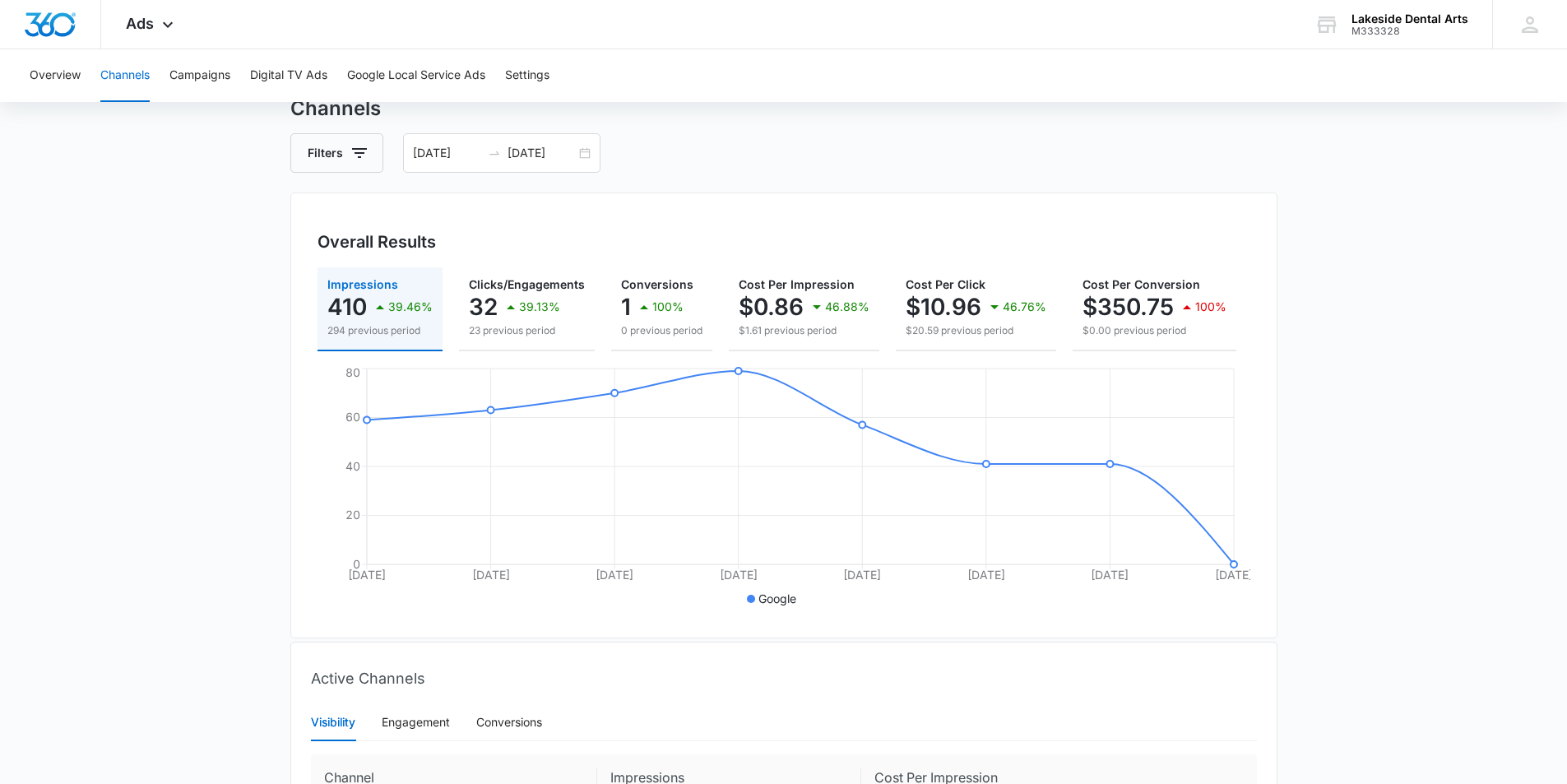
scroll to position [25, 0]
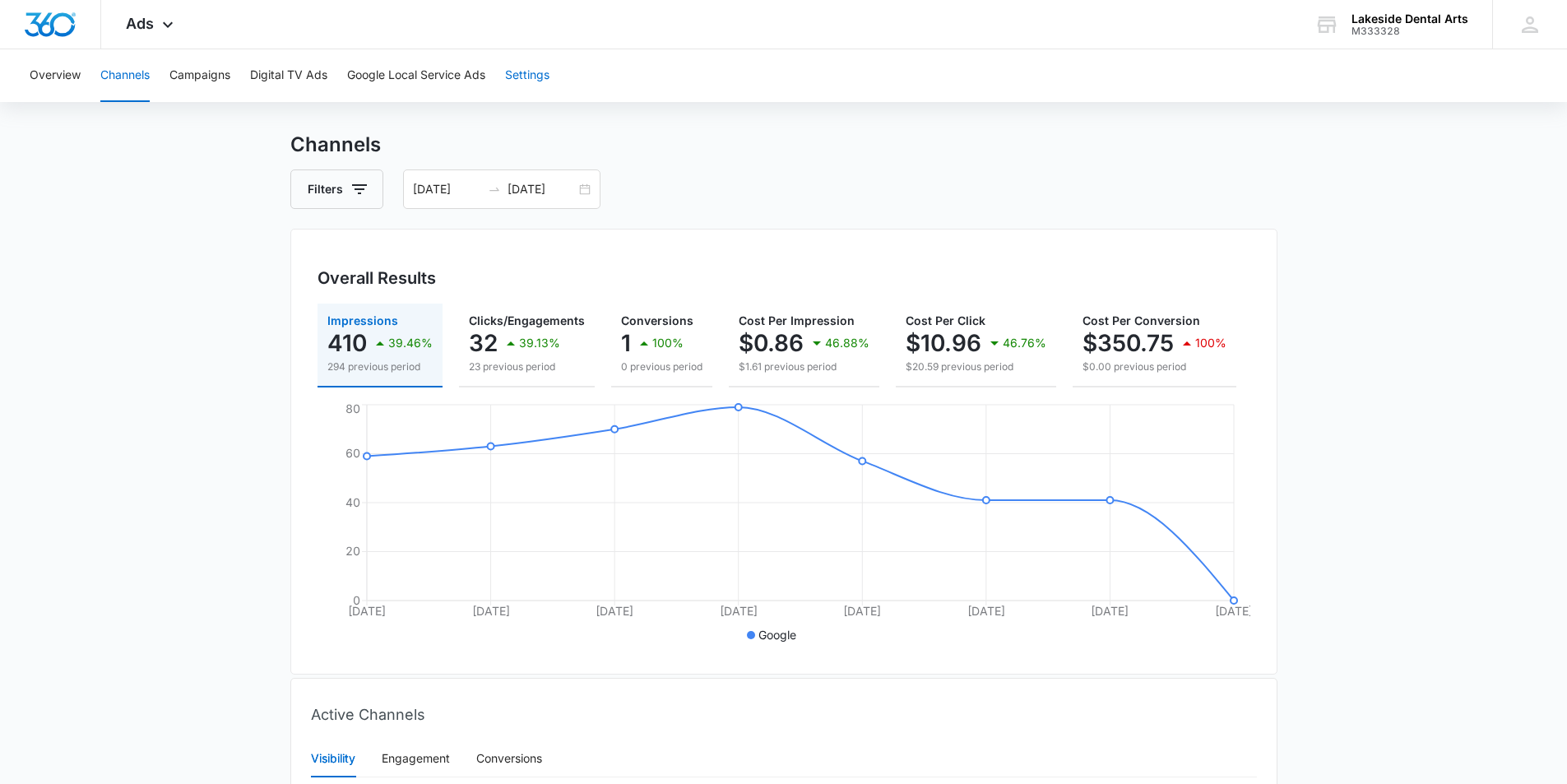
click at [531, 72] on button "Settings" at bounding box center [528, 75] width 45 height 52
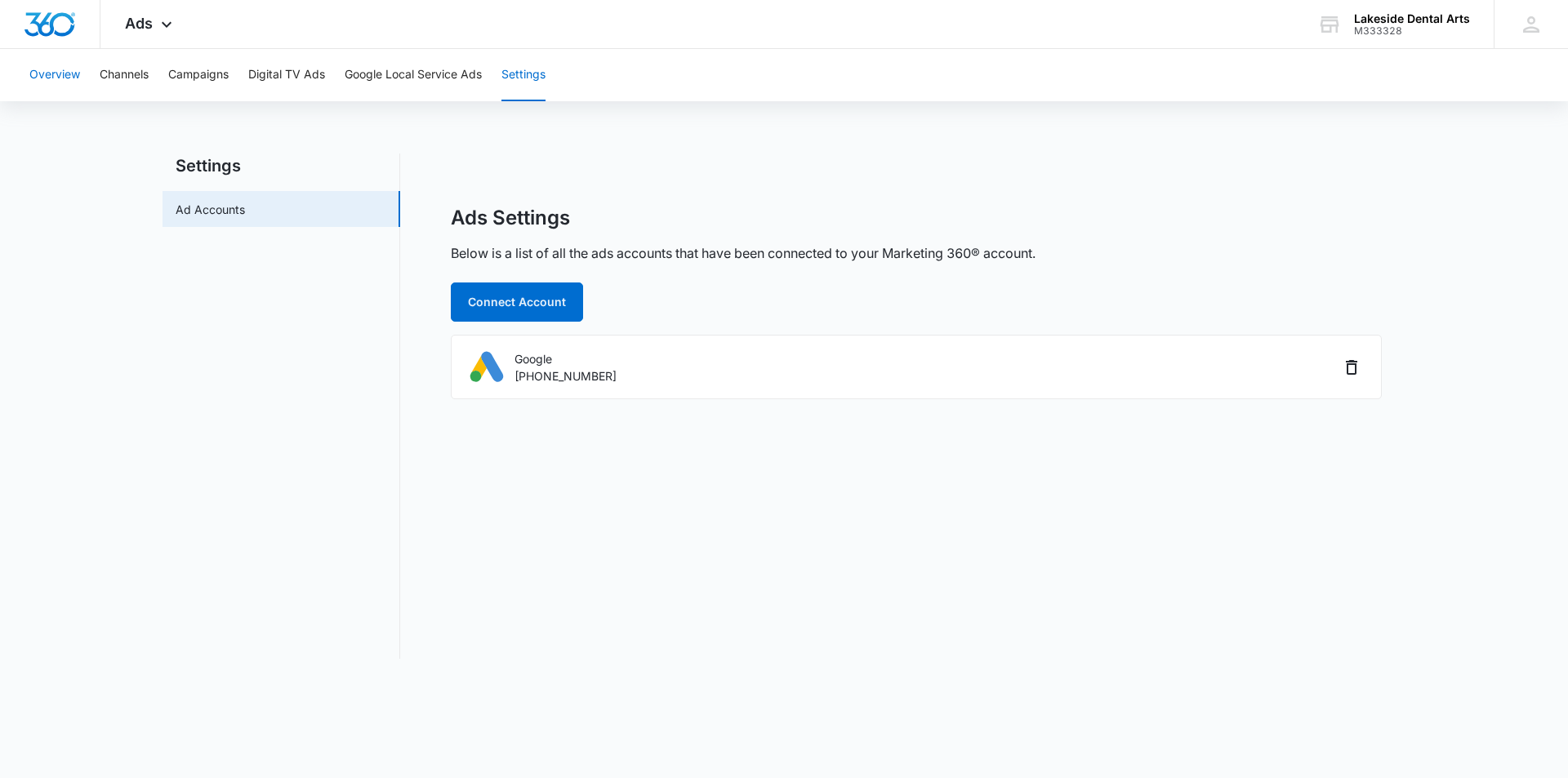
click at [46, 74] on button "Overview" at bounding box center [55, 75] width 50 height 52
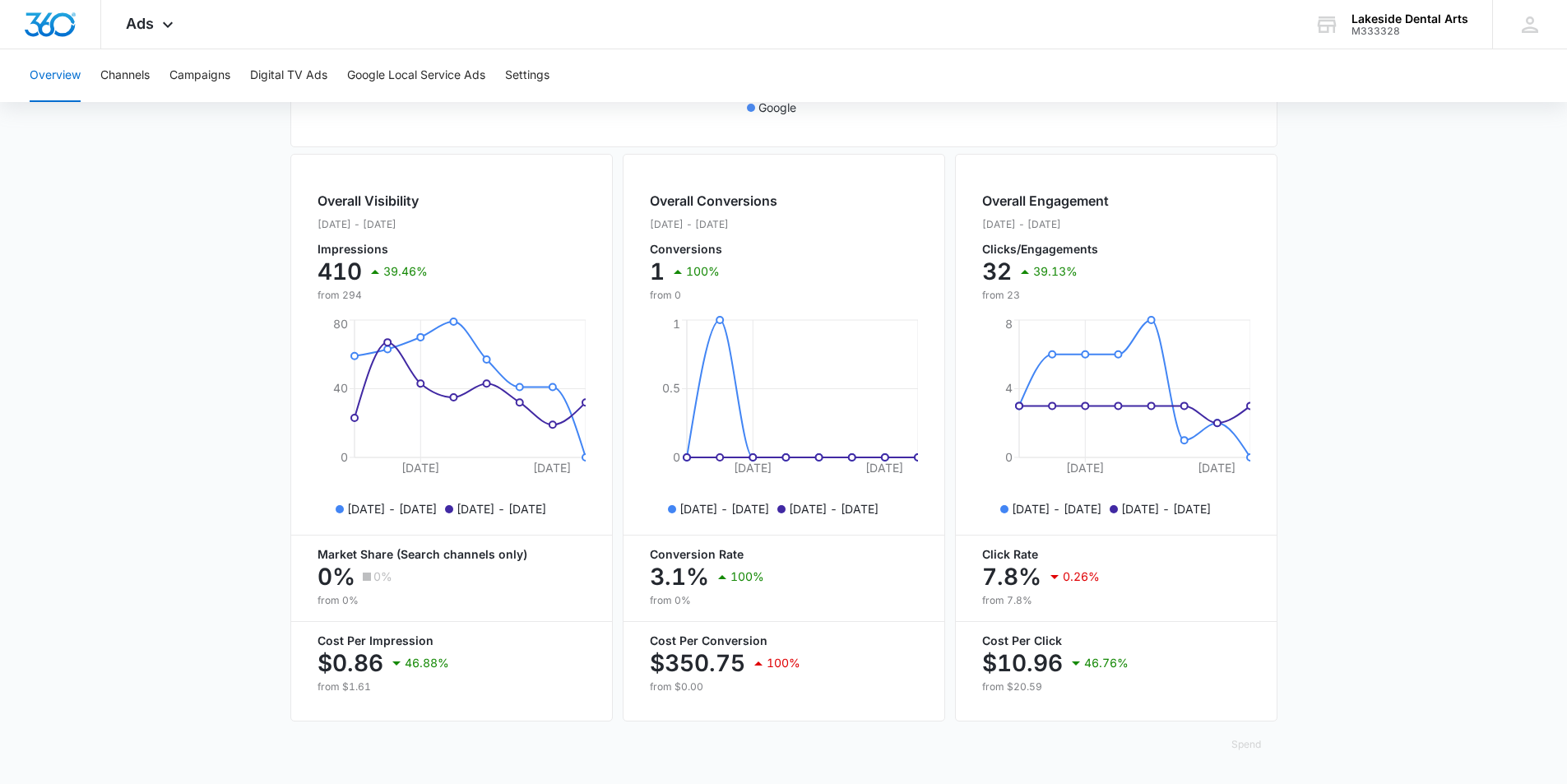
scroll to position [564, 0]
click at [121, 75] on button "Channels" at bounding box center [125, 75] width 50 height 52
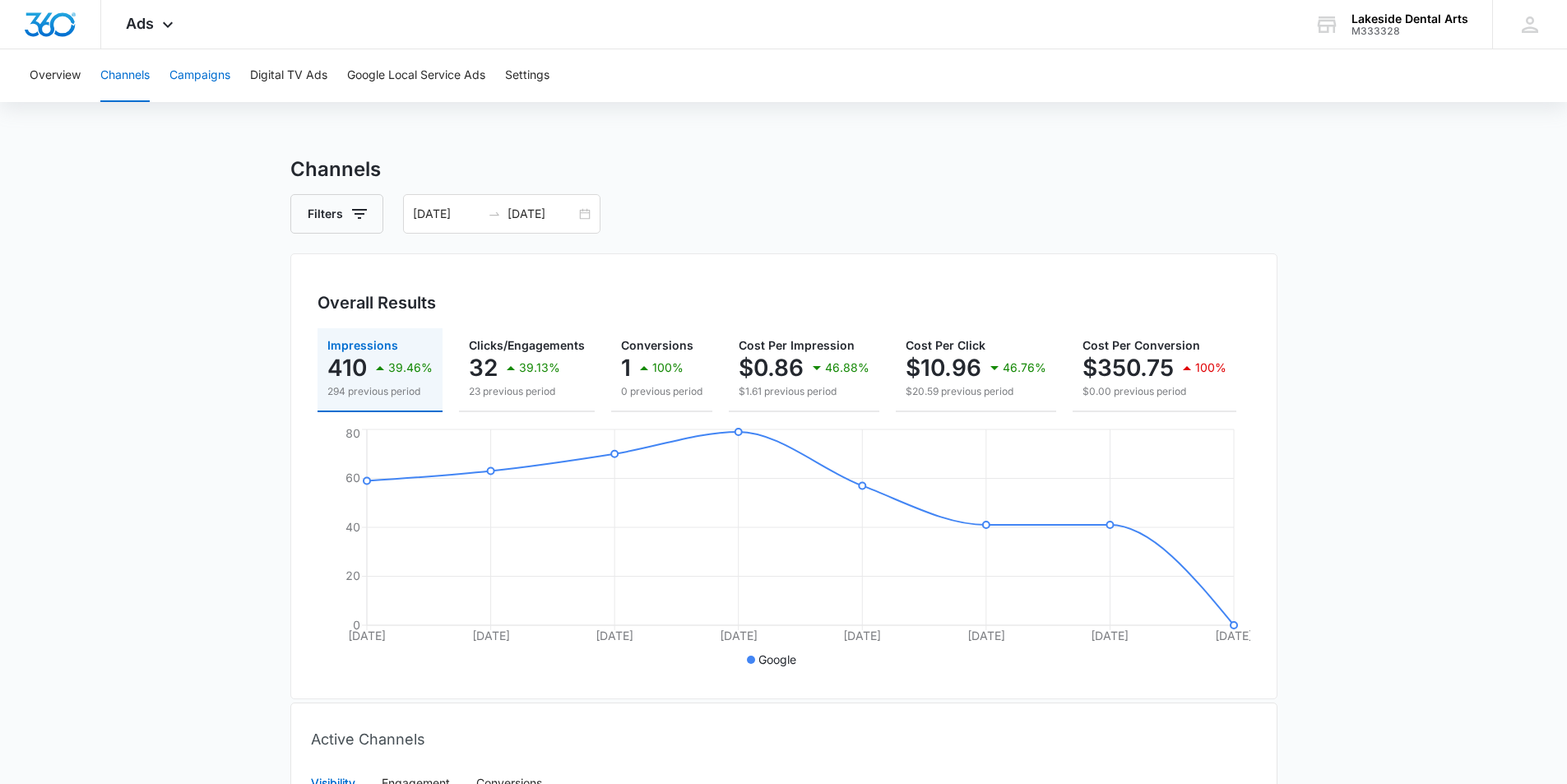
click at [205, 75] on button "Campaigns" at bounding box center [200, 75] width 61 height 52
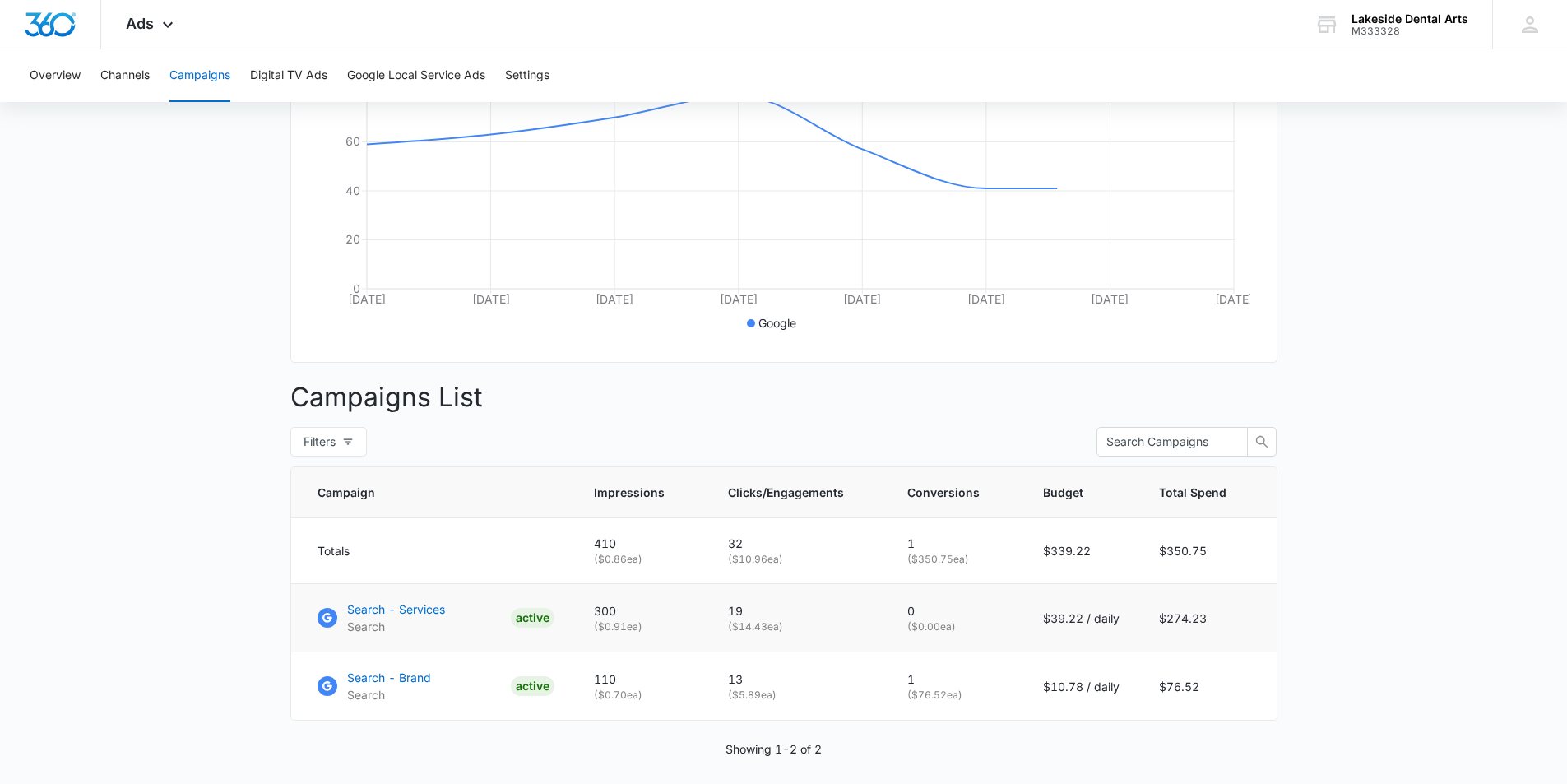
scroll to position [401, 0]
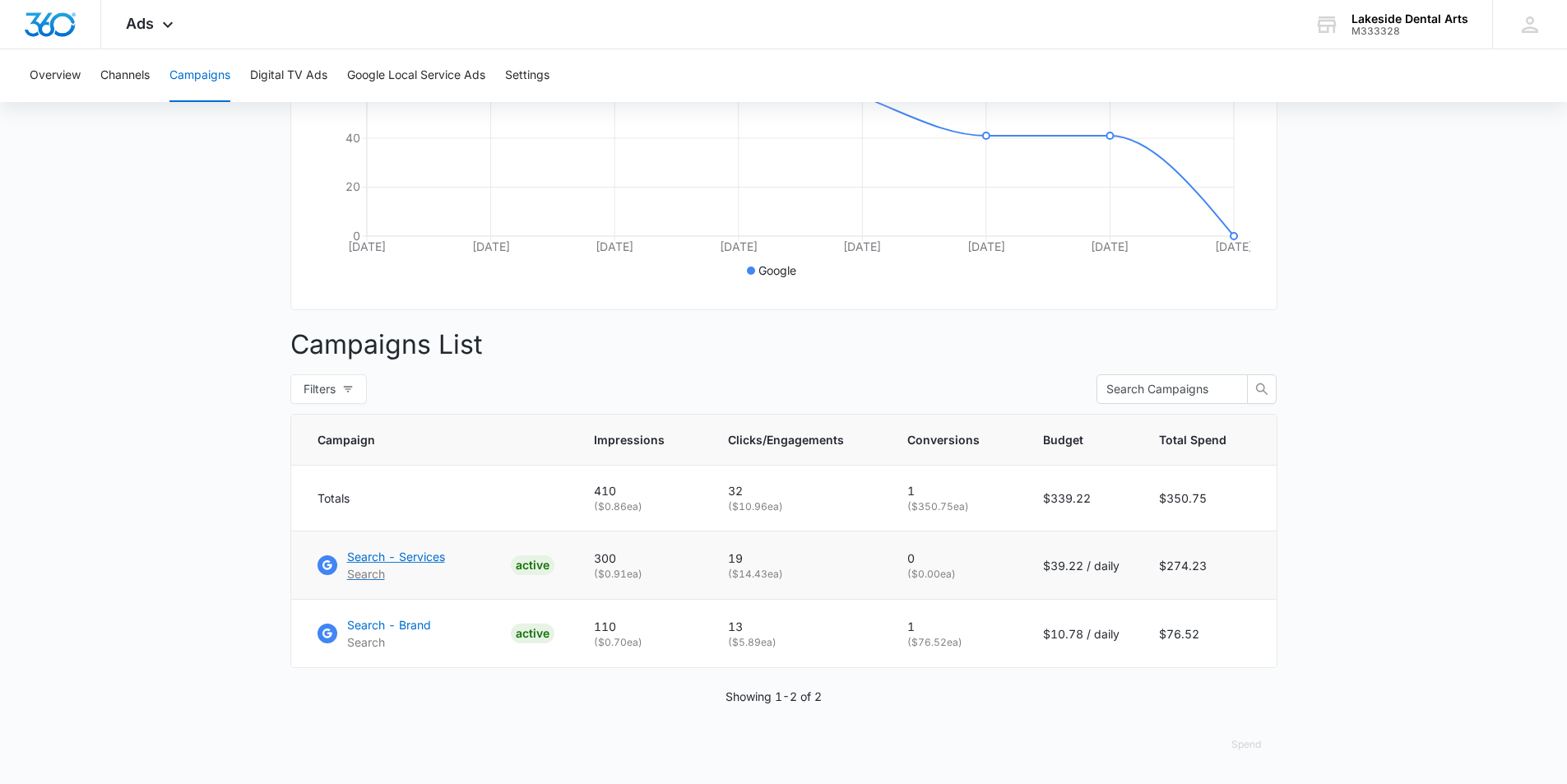
click at [412, 553] on p "Search - Services" at bounding box center [396, 557] width 98 height 17
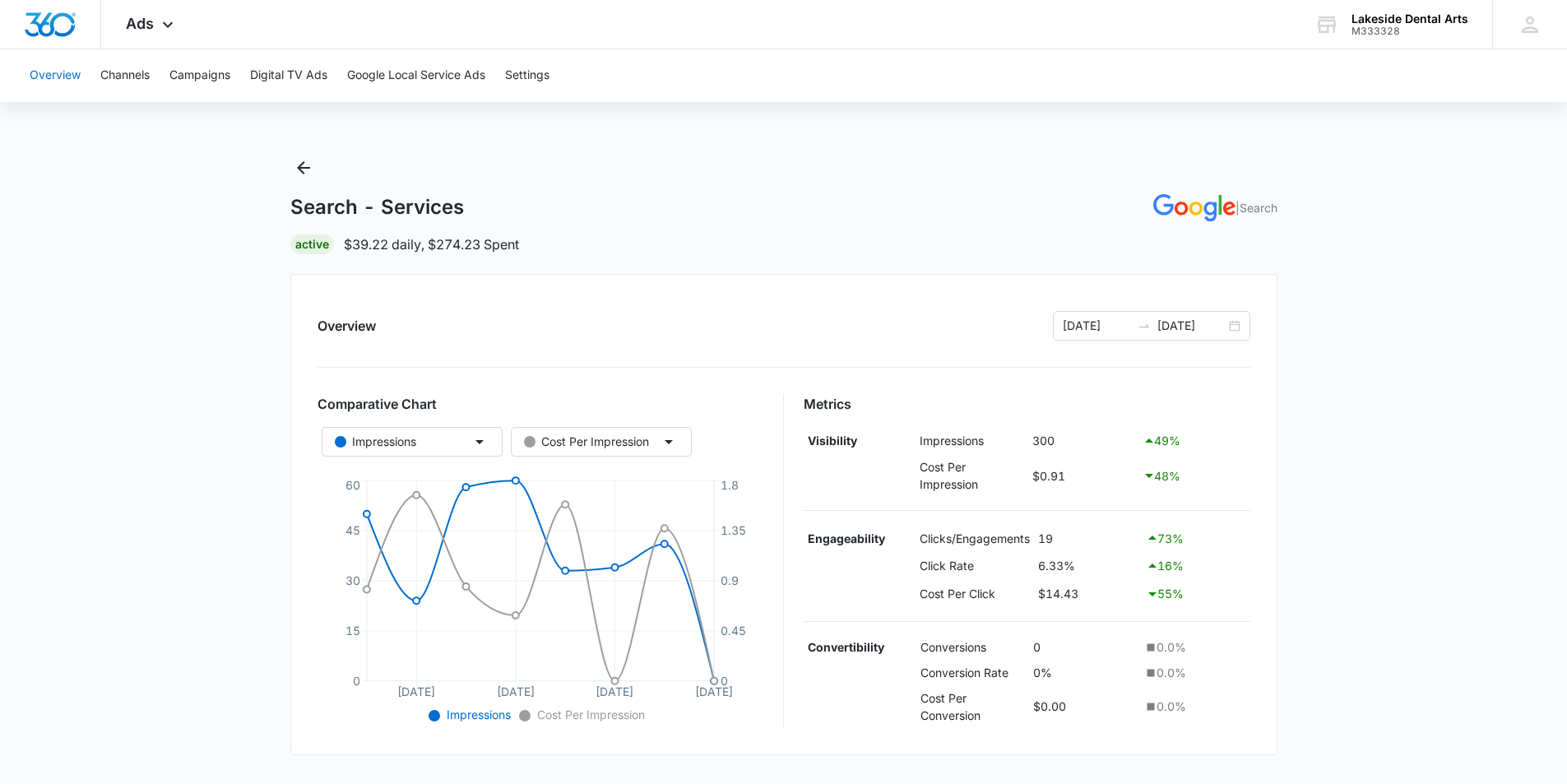
click at [42, 75] on button "Overview" at bounding box center [55, 75] width 51 height 52
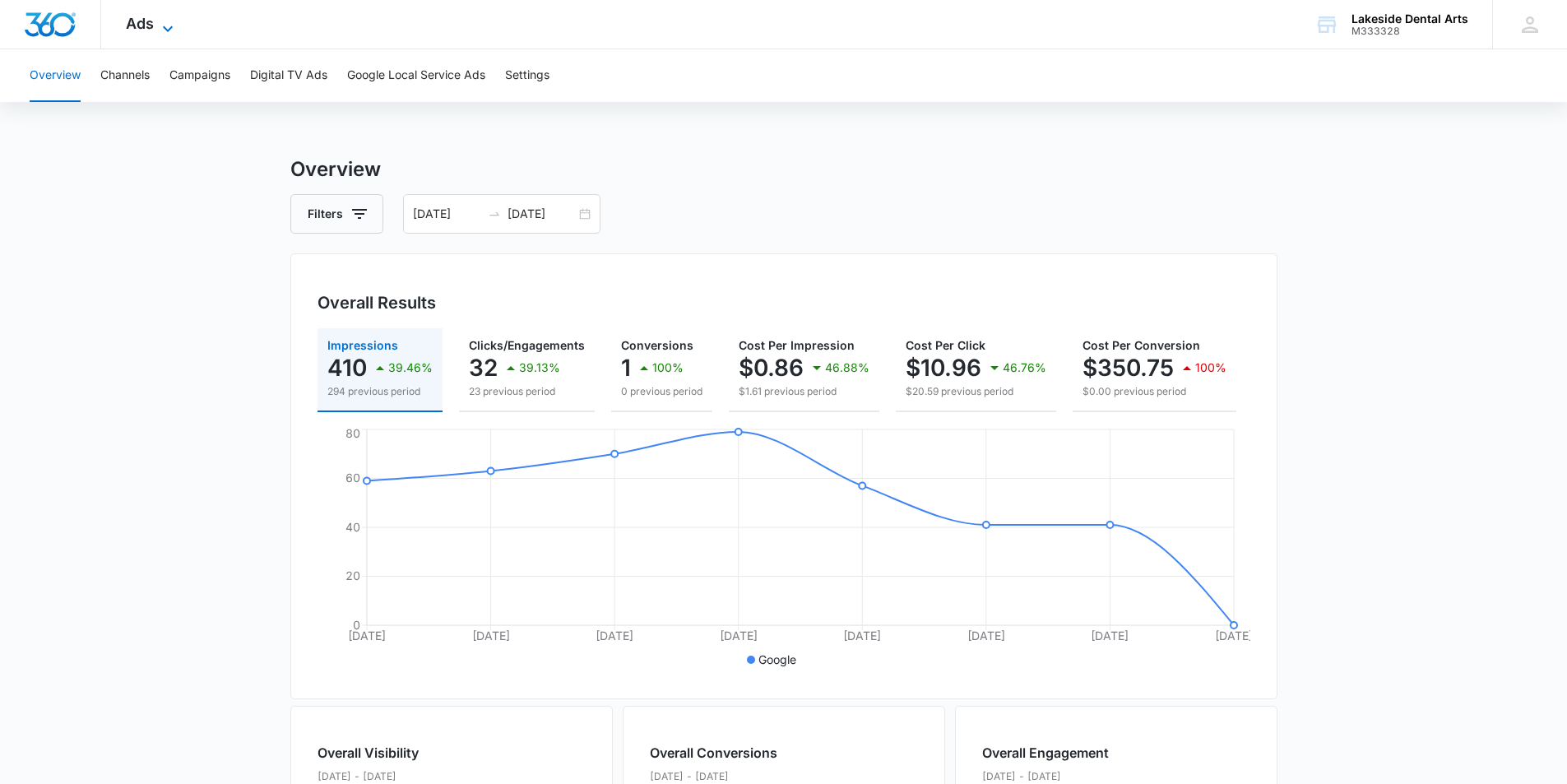
click at [167, 24] on icon at bounding box center [167, 28] width 20 height 20
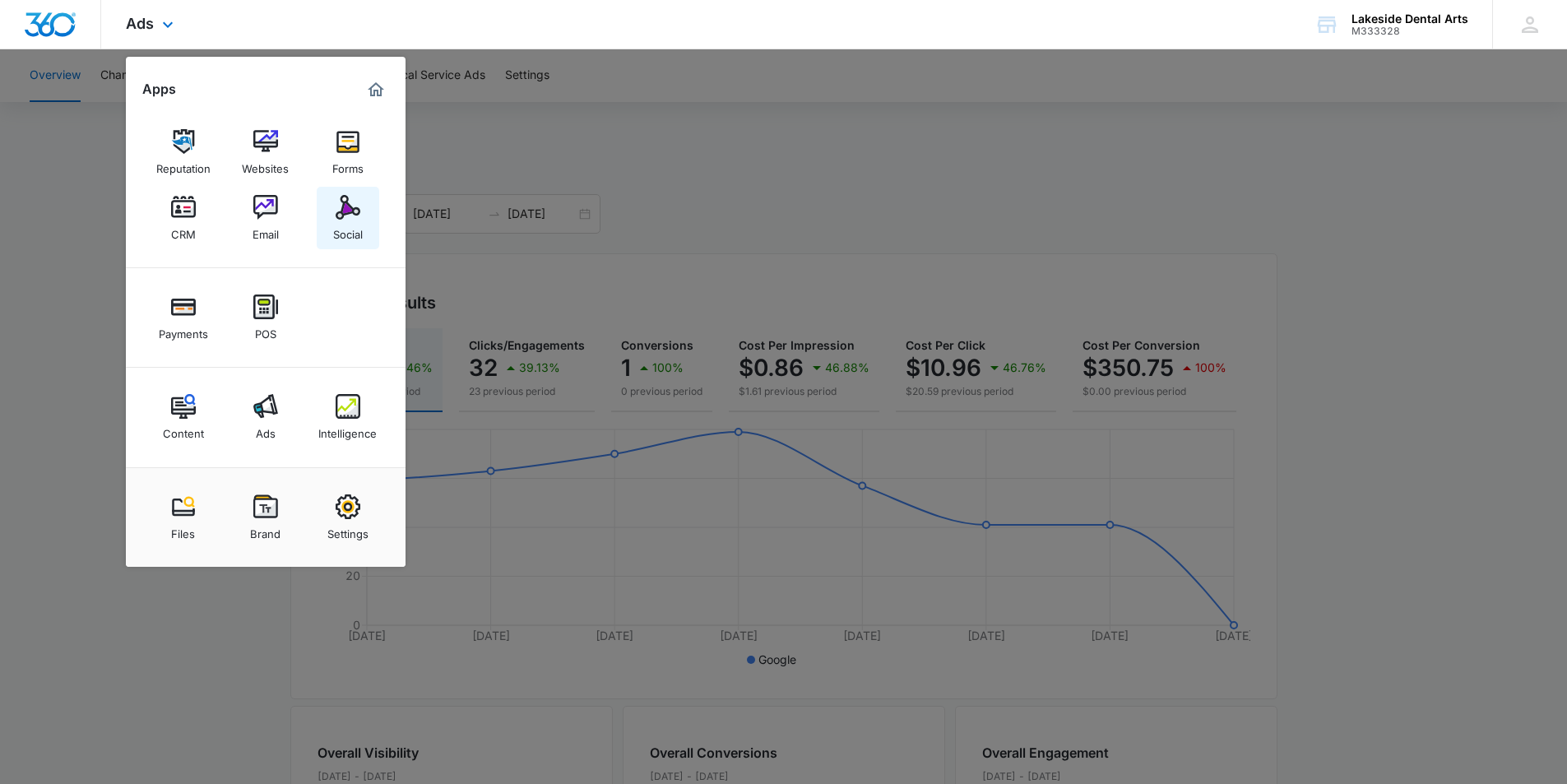
click at [349, 214] on img at bounding box center [348, 207] width 25 height 25
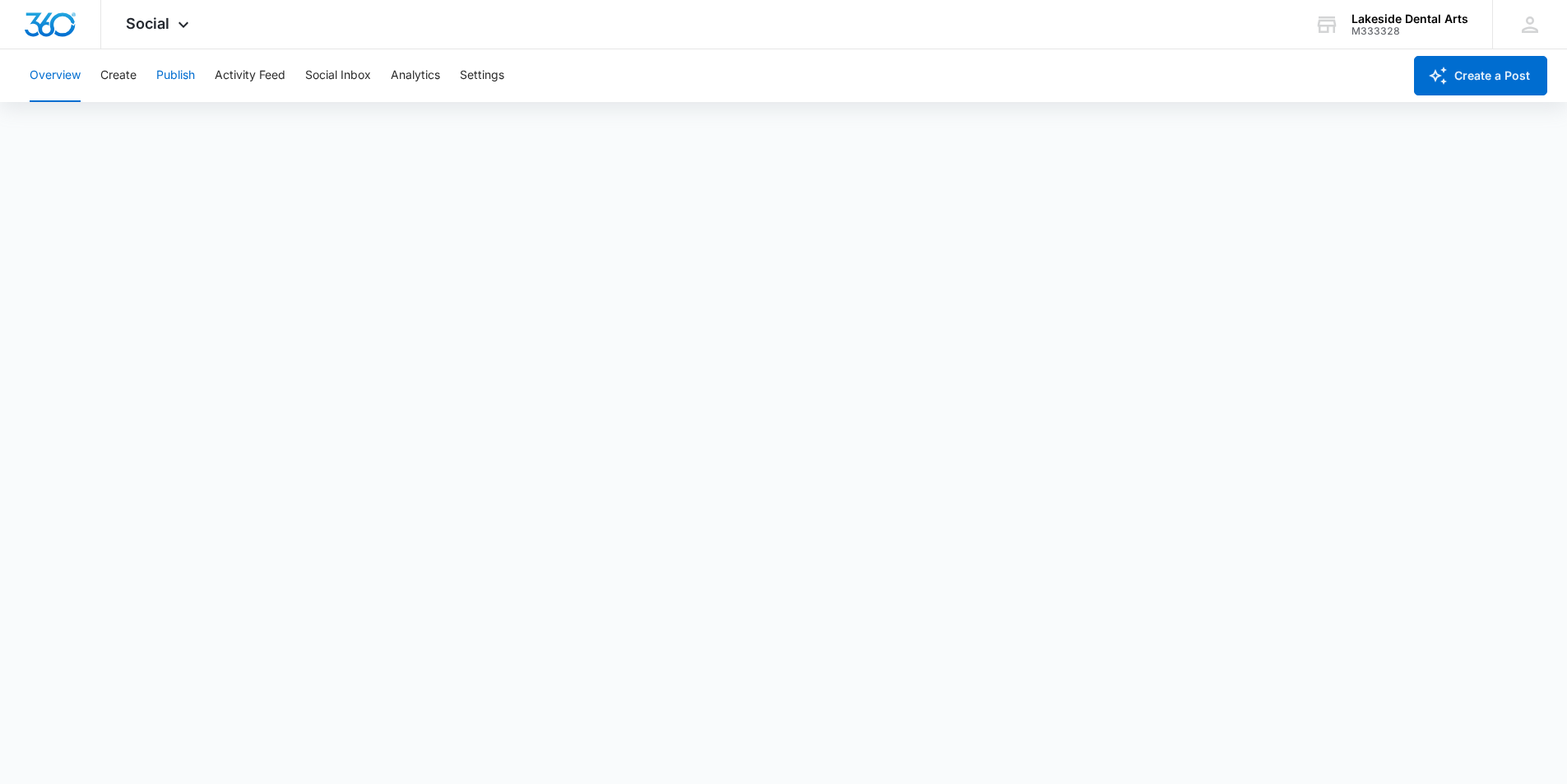
click at [172, 76] on button "Publish" at bounding box center [175, 75] width 39 height 52
